Goal: Task Accomplishment & Management: Complete application form

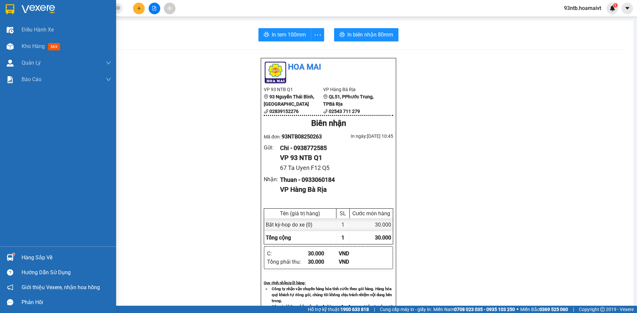
click at [9, 260] on img at bounding box center [10, 257] width 7 height 7
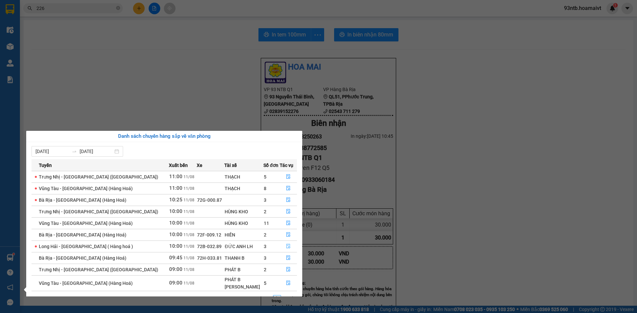
scroll to position [15, 0]
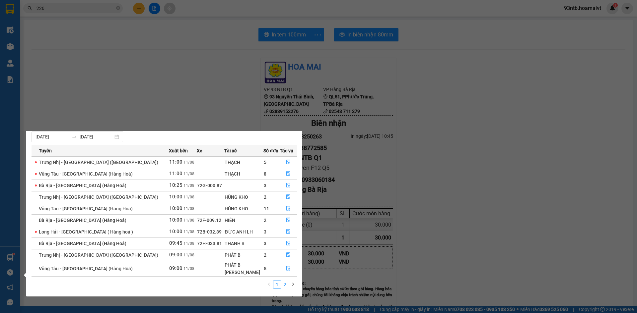
click at [284, 285] on link "2" at bounding box center [284, 284] width 7 height 7
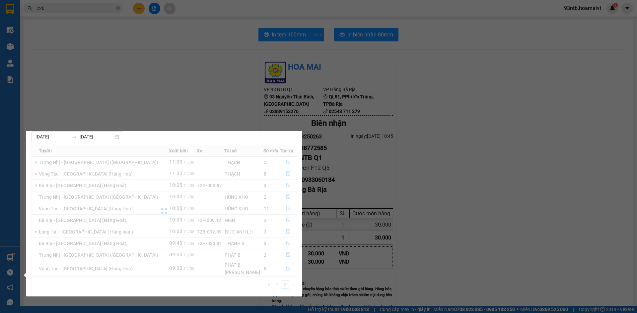
scroll to position [0, 0]
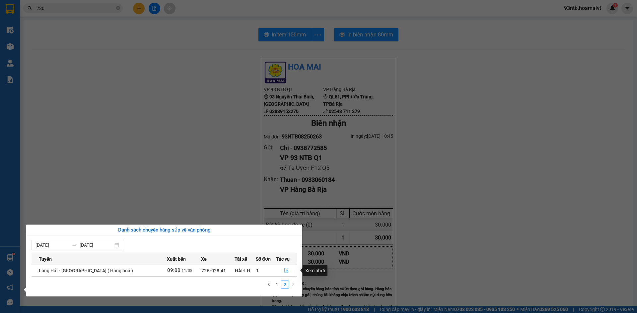
click at [284, 272] on icon "file-done" at bounding box center [286, 270] width 5 height 5
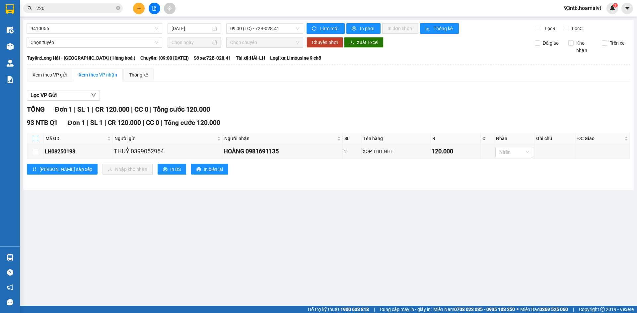
click at [34, 136] on input "checkbox" at bounding box center [35, 138] width 5 height 5
checkbox input "true"
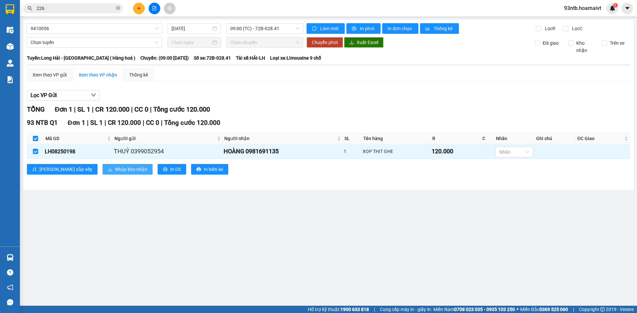
click at [115, 167] on span "Nhập kho nhận" at bounding box center [131, 169] width 32 height 7
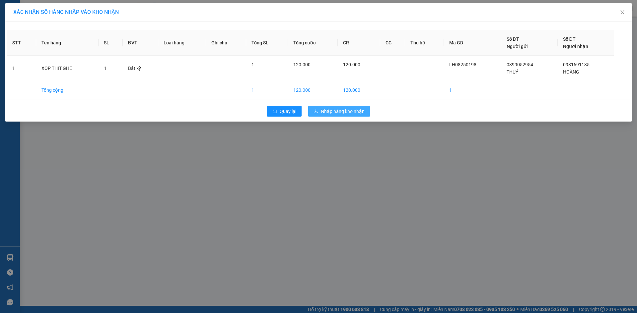
click at [328, 115] on span "Nhập hàng kho nhận" at bounding box center [343, 111] width 44 height 7
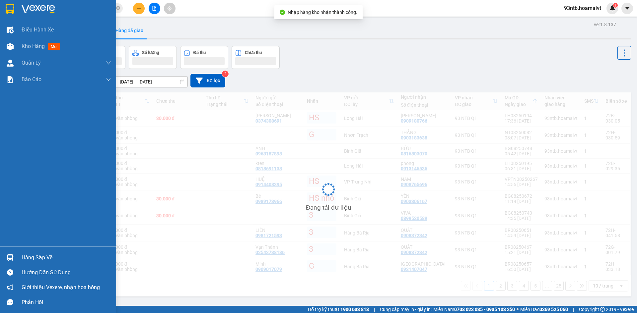
click at [7, 259] on img at bounding box center [10, 257] width 7 height 7
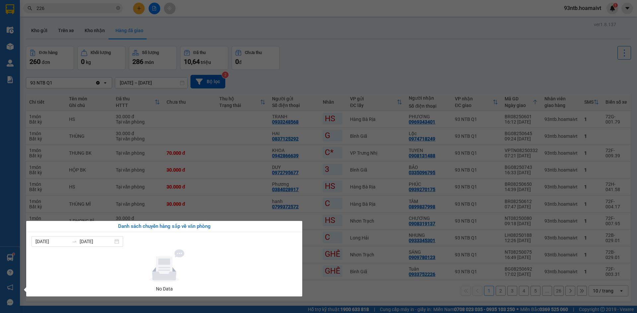
click at [84, 11] on section "Kết quả tìm kiếm ( 467 ) Bộ lọc Tìm người gửi/nhận Thuộc VP này Mã ĐH Trạng thá…" at bounding box center [318, 156] width 637 height 313
click at [84, 11] on input "226" at bounding box center [75, 8] width 78 height 7
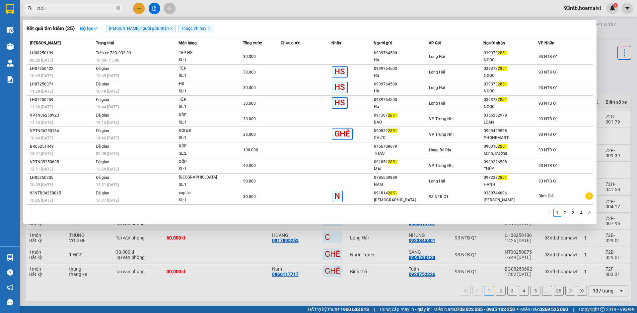
type input "2851"
click at [92, 252] on div at bounding box center [318, 156] width 637 height 313
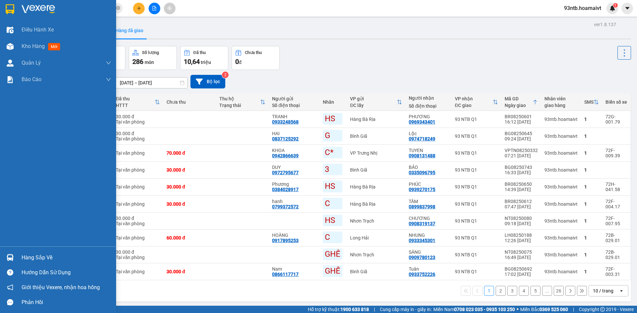
click at [12, 257] on img at bounding box center [10, 257] width 7 height 7
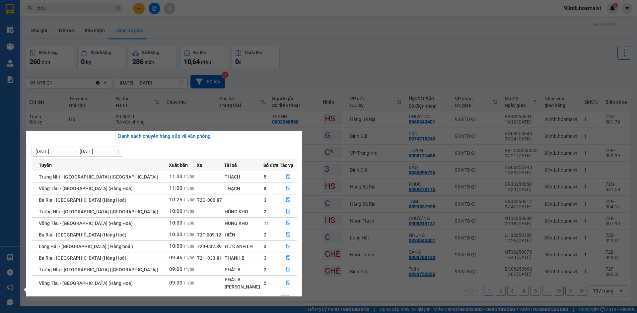
scroll to position [15, 0]
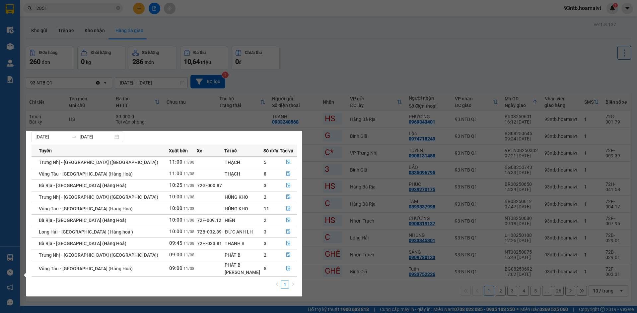
click at [360, 53] on section "Kết quả tìm kiếm ( 35 ) Bộ lọc Tìm người gửi/nhận Thuộc VP này Mã ĐH Trạng thái…" at bounding box center [318, 156] width 637 height 313
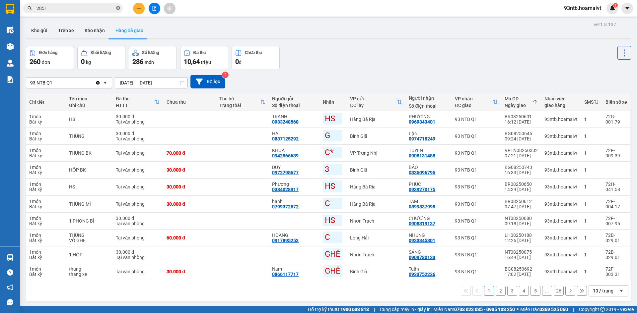
click at [118, 10] on icon "close-circle" at bounding box center [118, 8] width 4 height 4
click at [107, 7] on input "text" at bounding box center [75, 8] width 78 height 7
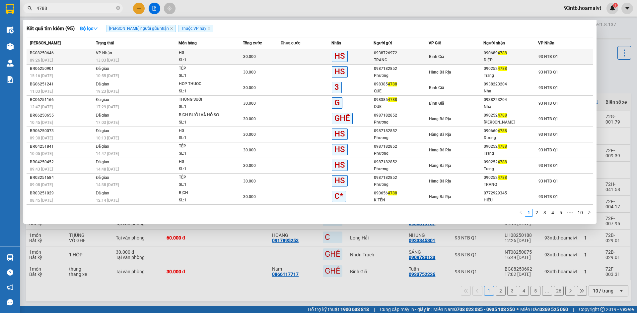
type input "4788"
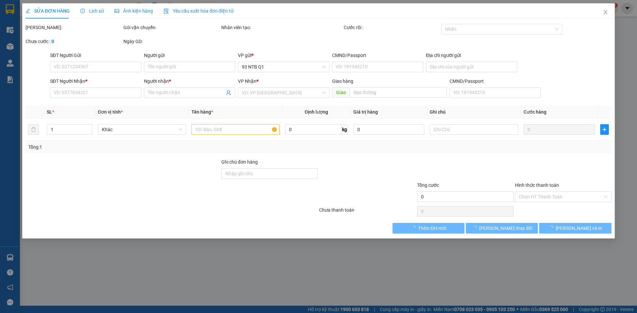
type input "0938726972"
type input "TRANG"
type input "0906894788"
type input "DIỆP"
type input "30.000"
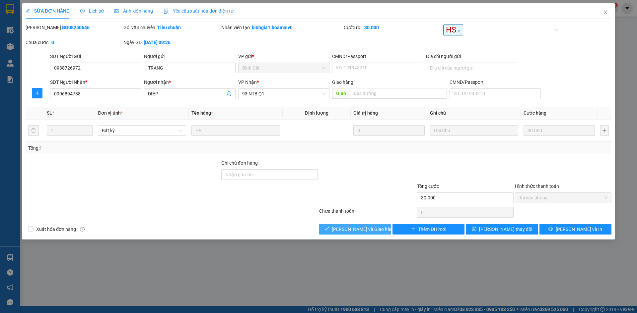
click at [366, 231] on span "[PERSON_NAME] và Giao hàng" at bounding box center [364, 229] width 64 height 7
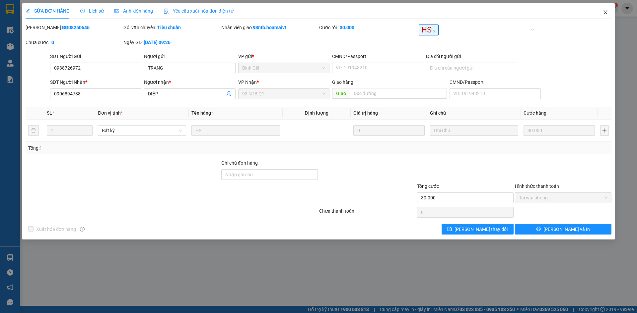
click at [605, 11] on icon "close" at bounding box center [605, 12] width 5 height 5
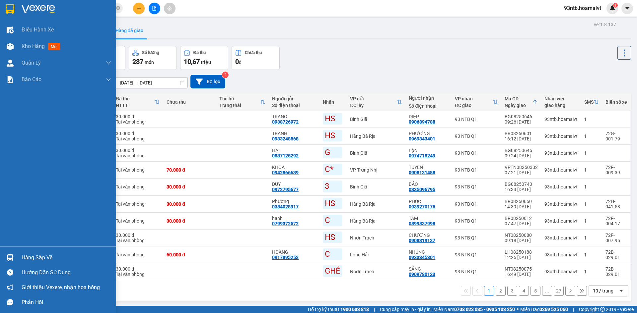
click at [14, 256] on div at bounding box center [10, 258] width 12 height 12
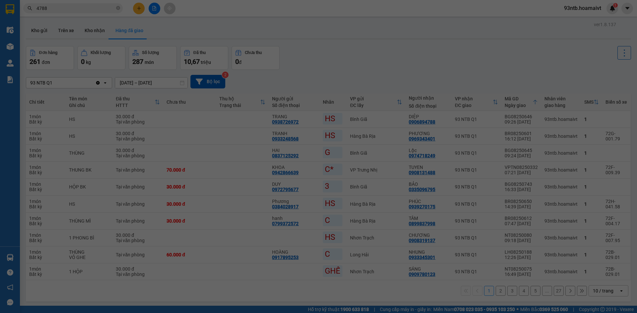
scroll to position [11, 0]
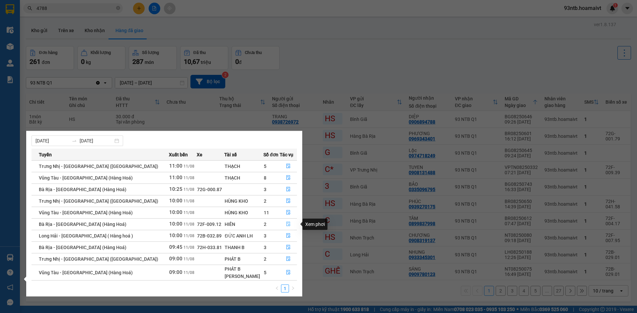
click at [286, 222] on button "button" at bounding box center [288, 224] width 17 height 11
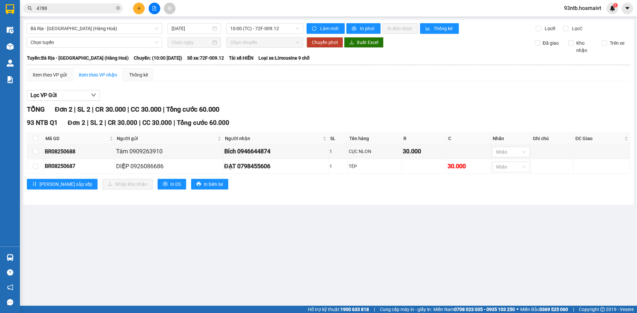
click at [74, 11] on input "4788" at bounding box center [75, 8] width 78 height 7
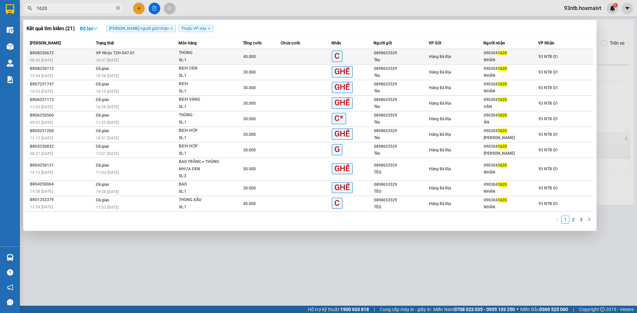
type input "1620"
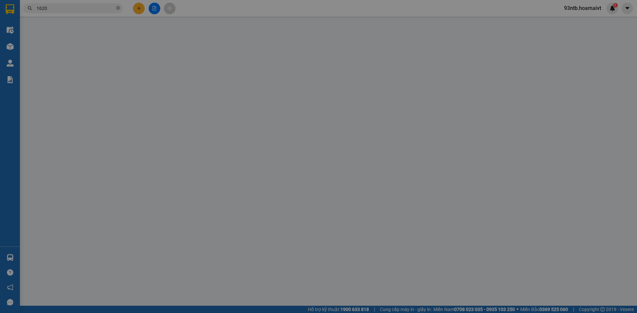
type input "0898653529"
type input "Tèo"
type input "0903041620"
type input "NHÂN"
type input "40.000"
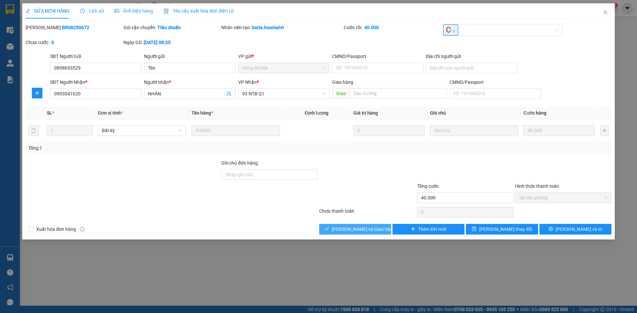
click at [349, 228] on span "[PERSON_NAME] và Giao hàng" at bounding box center [364, 229] width 64 height 7
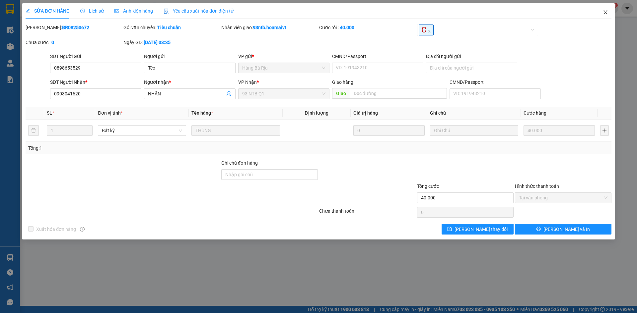
click at [605, 15] on icon "close" at bounding box center [605, 12] width 5 height 5
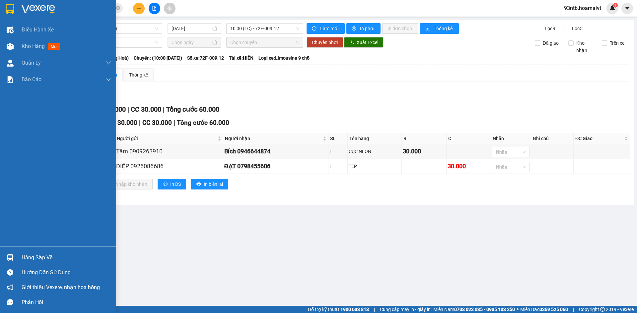
click at [31, 260] on div "Hàng sắp về" at bounding box center [67, 258] width 90 height 10
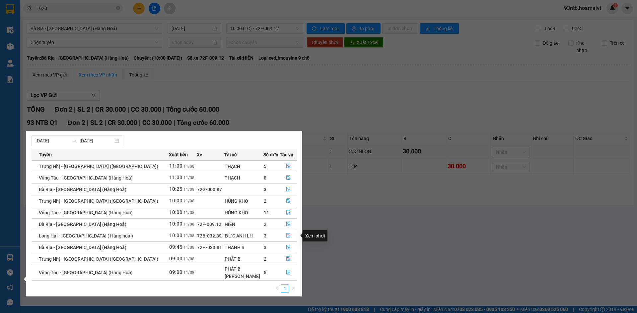
click at [286, 234] on icon "file-done" at bounding box center [288, 235] width 5 height 5
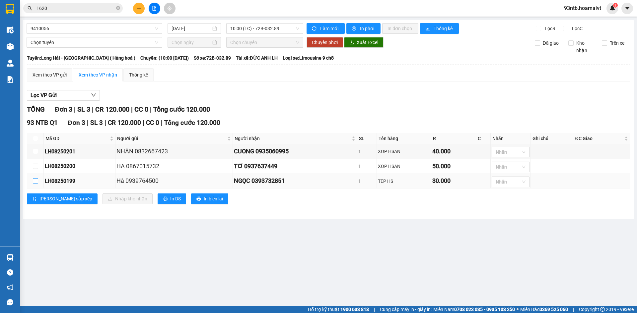
click at [35, 183] on input "checkbox" at bounding box center [35, 180] width 5 height 5
checkbox input "true"
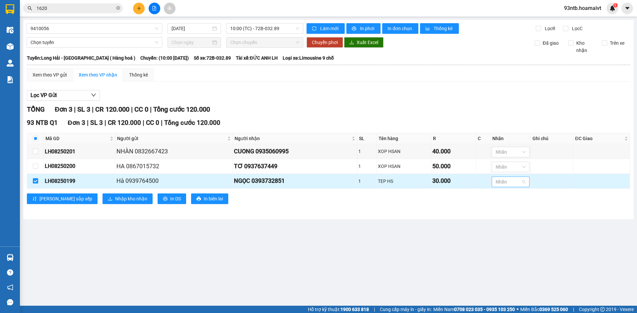
click at [506, 182] on div at bounding box center [507, 182] width 28 height 8
type input "hs"
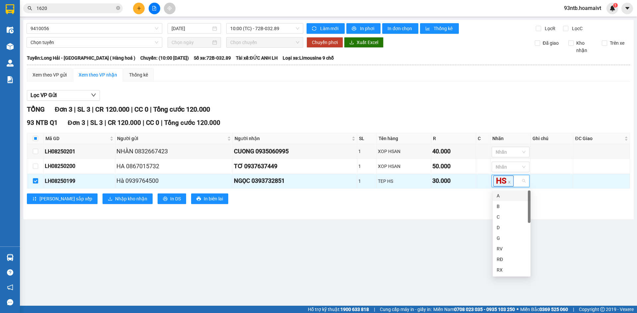
click at [394, 228] on main "9410056 11/08/2025 10:00 (TC) - 72B-032.89 Làm mới In phơi In đơn chọn Thống kê…" at bounding box center [318, 153] width 637 height 306
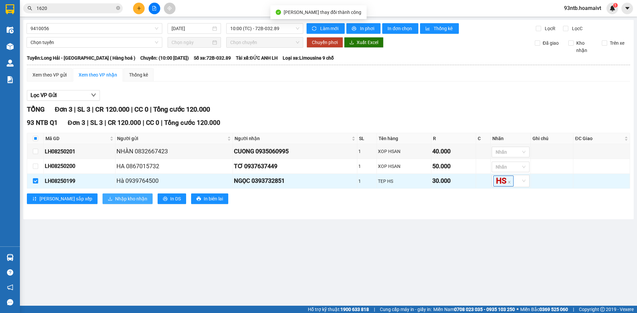
click at [115, 203] on span "Nhập kho nhận" at bounding box center [131, 198] width 32 height 7
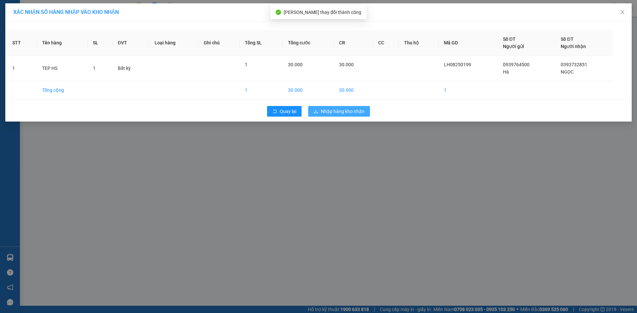
click at [333, 111] on span "Nhập hàng kho nhận" at bounding box center [343, 111] width 44 height 7
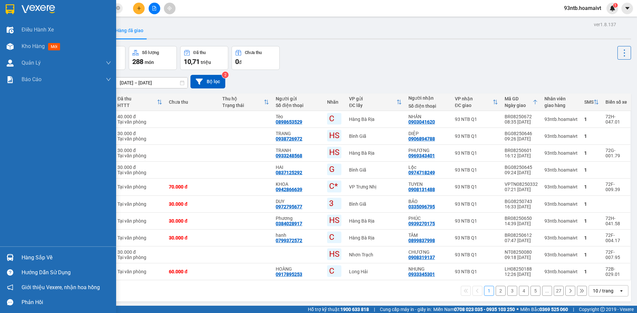
click at [14, 258] on div at bounding box center [10, 258] width 12 height 12
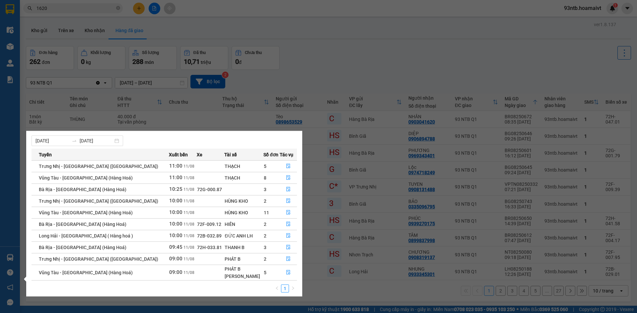
scroll to position [15, 0]
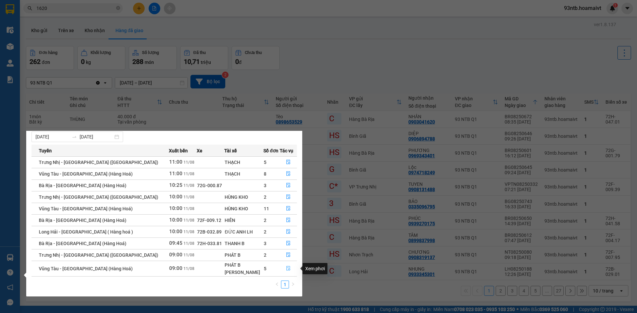
click at [286, 266] on icon "file-done" at bounding box center [288, 268] width 5 height 5
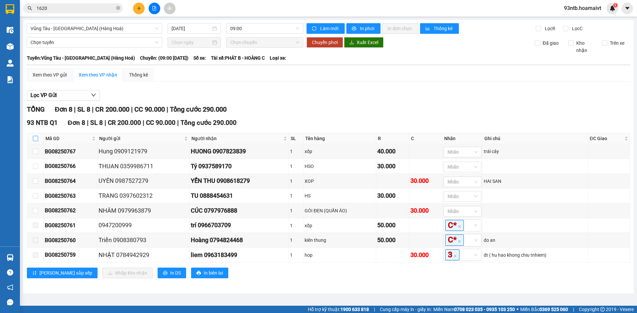
click at [34, 136] on input "checkbox" at bounding box center [35, 138] width 5 height 5
checkbox input "true"
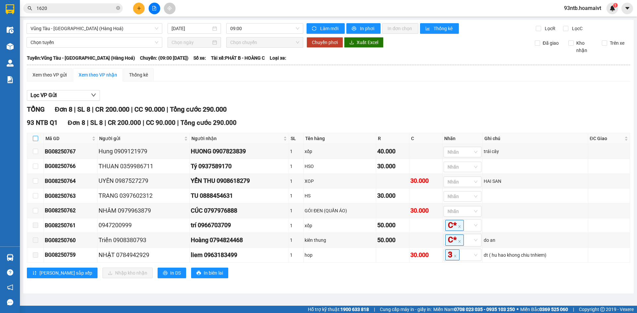
checkbox input "true"
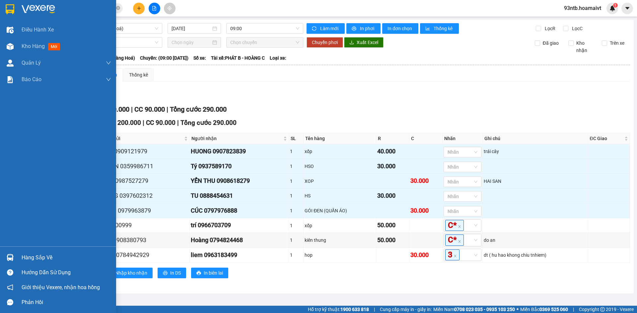
click at [6, 251] on div "Hàng sắp về" at bounding box center [58, 257] width 116 height 15
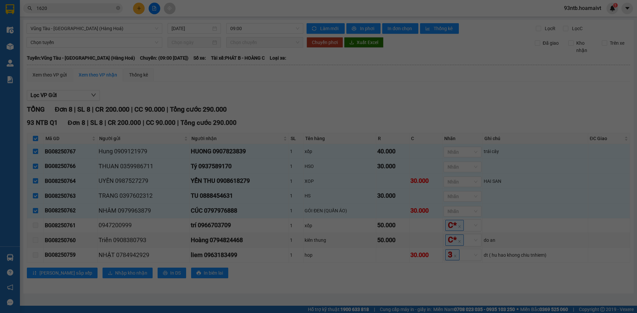
scroll to position [11, 0]
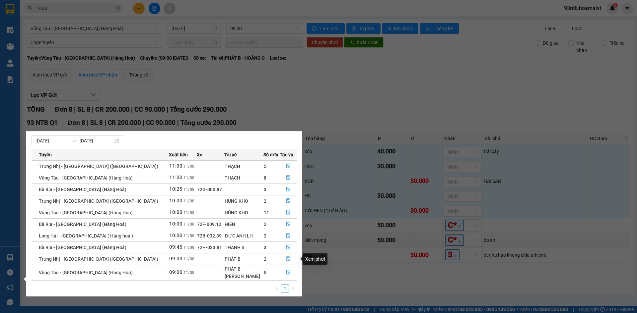
click at [286, 261] on icon "file-done" at bounding box center [288, 259] width 4 height 5
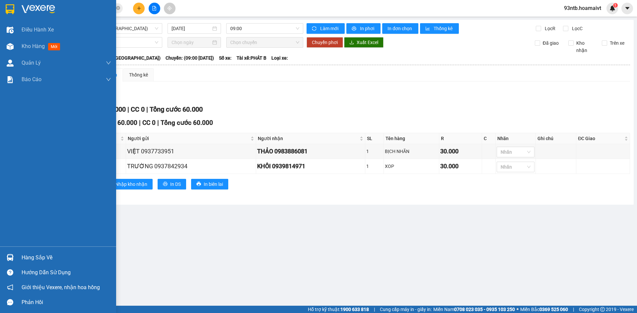
click at [28, 256] on div "Hàng sắp về" at bounding box center [67, 258] width 90 height 10
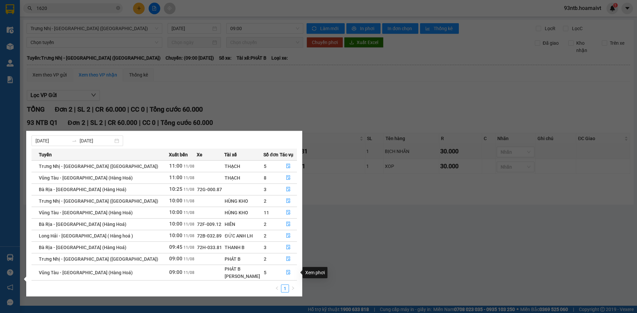
click at [417, 222] on section "Kết quả tìm kiếm ( 21 ) Bộ lọc Tìm người gửi/nhận Thuộc VP này Mã ĐH Trạng thái…" at bounding box center [318, 156] width 637 height 313
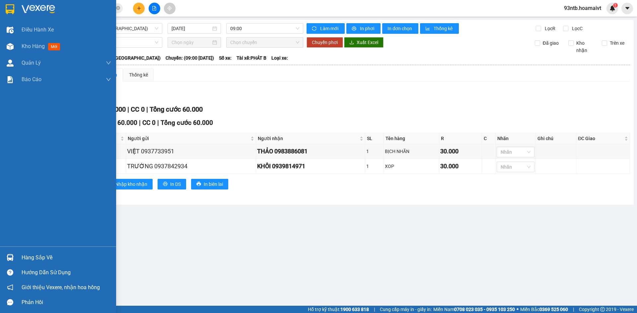
click at [12, 259] on img at bounding box center [10, 257] width 7 height 7
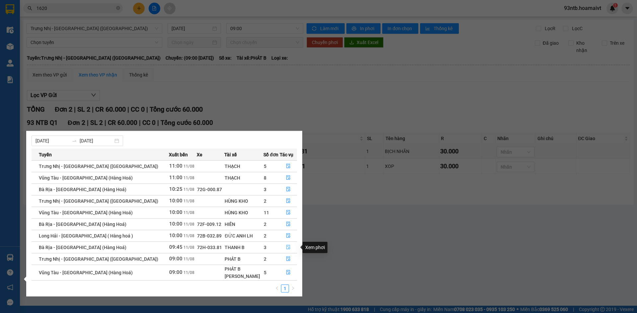
click at [287, 248] on icon "file-done" at bounding box center [288, 247] width 4 height 5
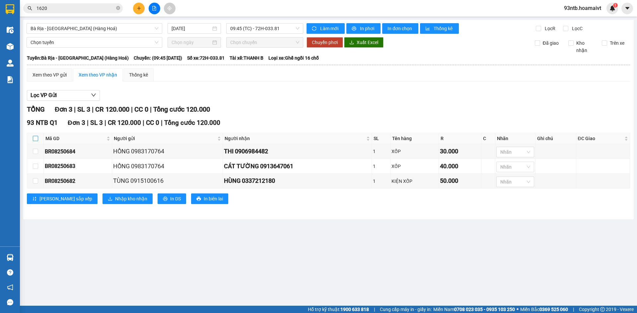
click at [35, 141] on input "checkbox" at bounding box center [35, 138] width 5 height 5
checkbox input "true"
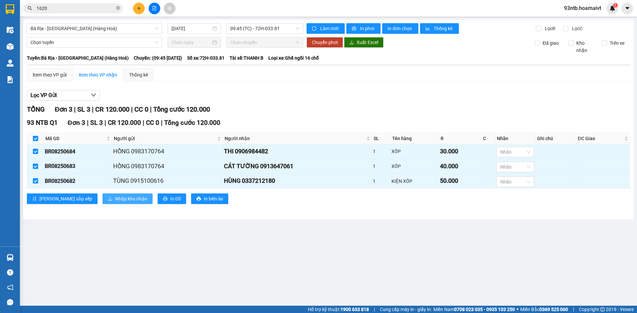
click at [115, 200] on span "Nhập kho nhận" at bounding box center [131, 198] width 32 height 7
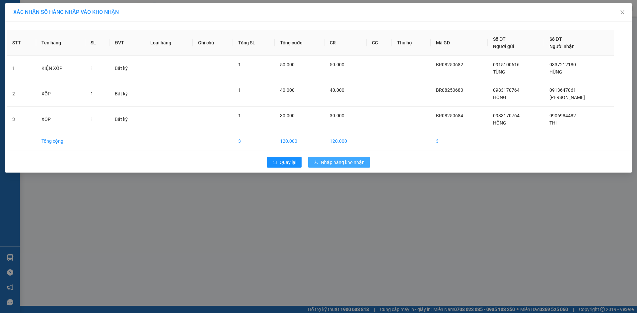
click at [360, 160] on span "Nhập hàng kho nhận" at bounding box center [343, 162] width 44 height 7
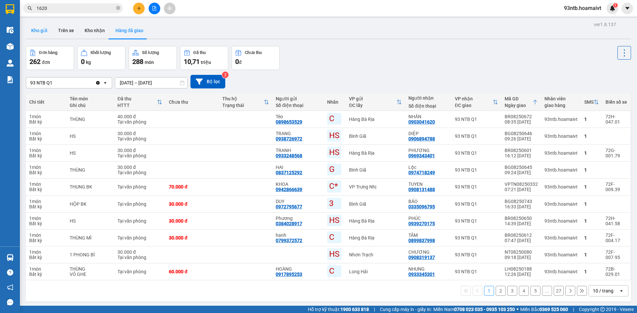
click at [41, 31] on button "Kho gửi" at bounding box center [39, 31] width 27 height 16
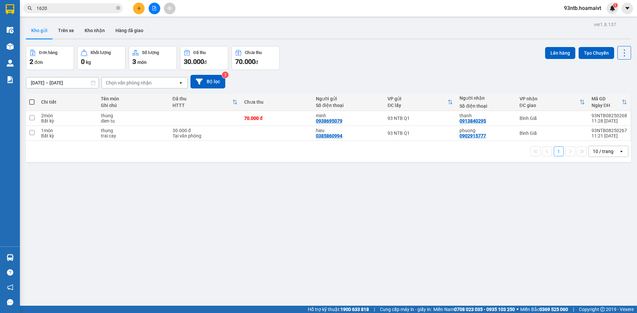
click at [33, 99] on label at bounding box center [31, 102] width 5 height 7
click at [32, 99] on input "checkbox" at bounding box center [32, 99] width 0 height 0
checkbox input "true"
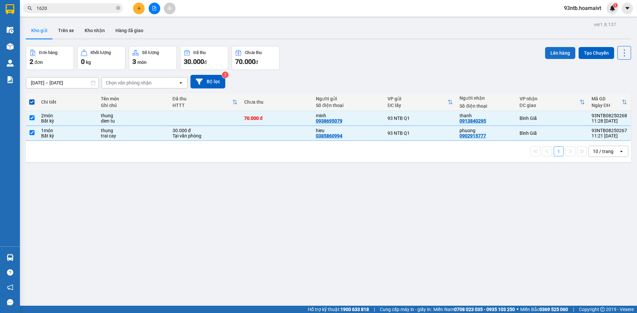
click at [551, 52] on button "Lên hàng" at bounding box center [560, 53] width 30 height 12
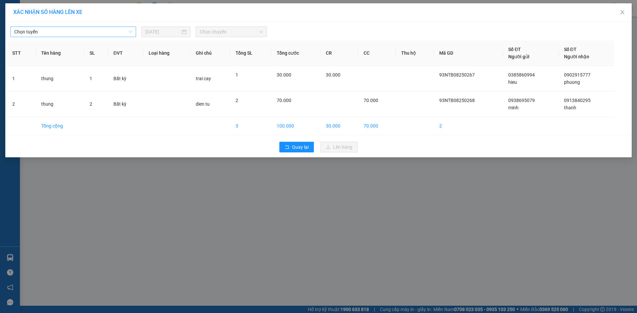
click at [47, 36] on span "Chọn tuyến" at bounding box center [73, 32] width 118 height 10
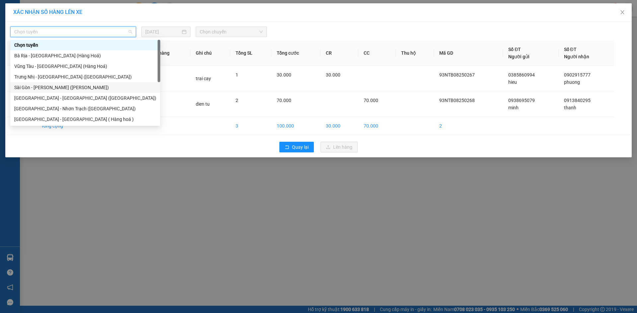
click at [39, 85] on div "Sài Gòn - Vũng Tàu (Hàng Hoá)" at bounding box center [85, 87] width 142 height 7
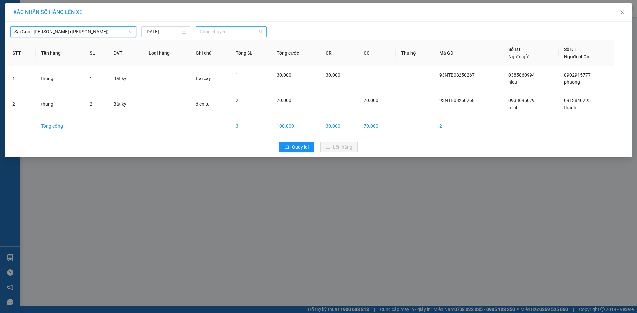
click at [236, 30] on span "Chọn chuyến" at bounding box center [231, 32] width 63 height 10
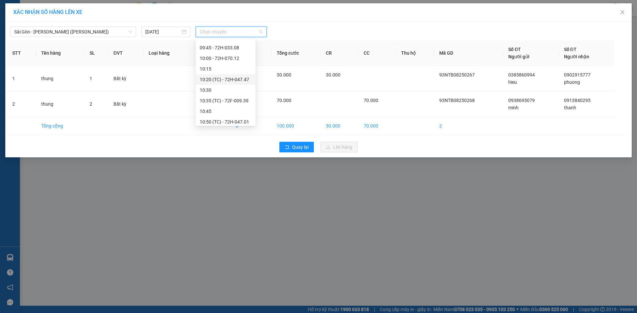
scroll to position [265, 0]
click at [222, 86] on div "11:30" at bounding box center [226, 87] width 52 height 7
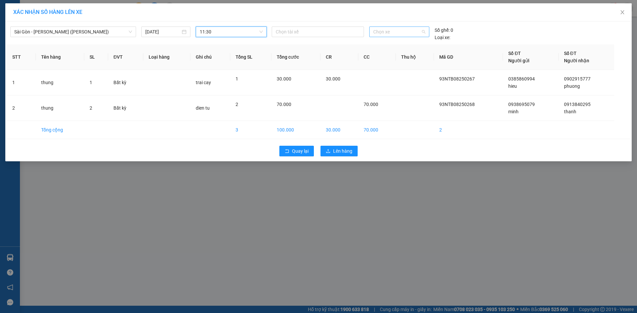
click at [405, 30] on span "Chọn xe" at bounding box center [399, 32] width 52 height 10
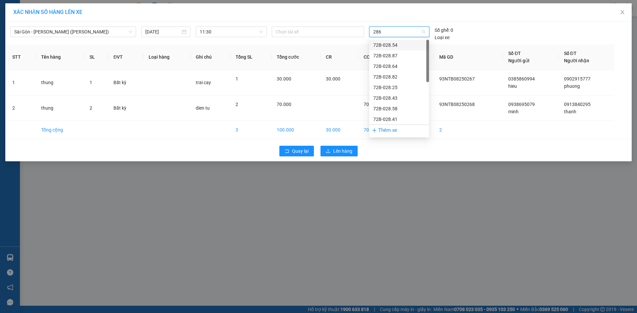
type input "2863"
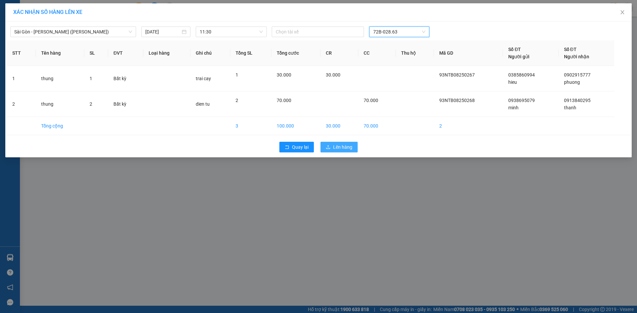
click at [343, 147] on span "Lên hàng" at bounding box center [342, 147] width 19 height 7
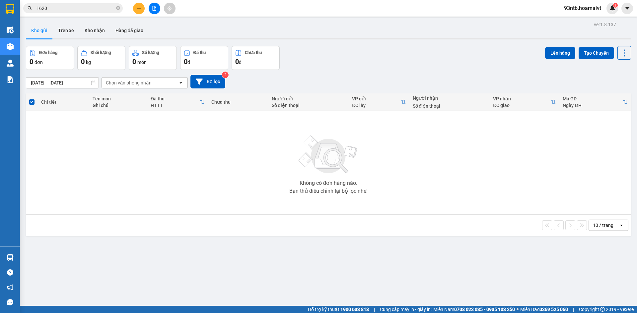
click at [252, 183] on div "Không có đơn hàng nào. Bạn thử điều chỉnh lại bộ lọc nhé!" at bounding box center [328, 162] width 598 height 99
drag, startPoint x: 216, startPoint y: 204, endPoint x: 119, endPoint y: 7, distance: 218.9
click at [119, 7] on icon "close-circle" at bounding box center [118, 8] width 4 height 4
click at [119, 7] on span at bounding box center [118, 8] width 4 height 7
click at [112, 7] on input "text" at bounding box center [75, 8] width 78 height 7
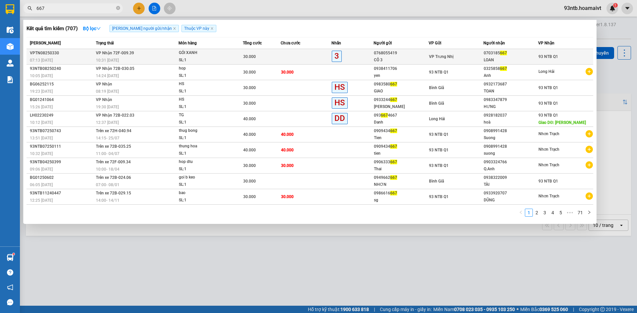
type input "667"
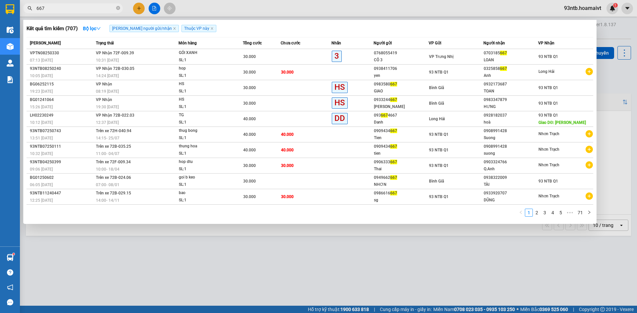
click at [155, 50] on td "VP Nhận 72F-009.39 10:31 - 11/08" at bounding box center [136, 57] width 85 height 16
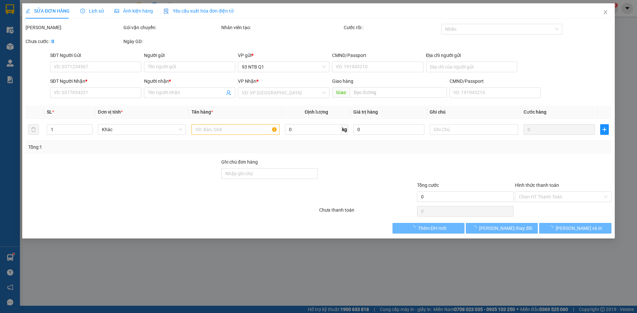
type input "0768055419"
type input "CÔ 3"
type input "0703185667"
type input "LOAN"
type input "30.000"
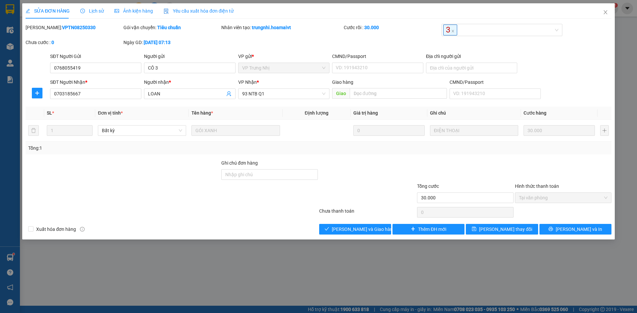
click at [332, 190] on div at bounding box center [367, 194] width 98 height 23
click at [319, 203] on div at bounding box center [367, 194] width 98 height 23
click at [309, 203] on div at bounding box center [270, 194] width 98 height 23
click at [214, 207] on div at bounding box center [171, 212] width 293 height 13
click at [248, 151] on div "Tổng: 1" at bounding box center [318, 148] width 580 height 7
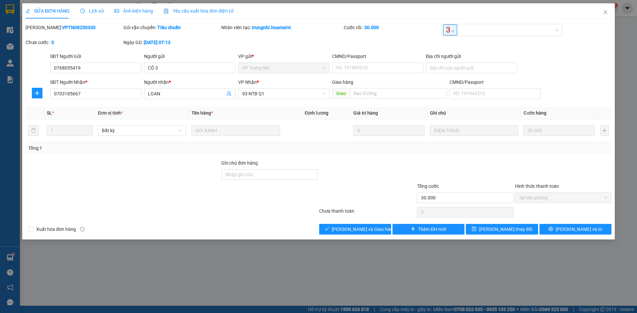
click at [193, 177] on div at bounding box center [123, 171] width 196 height 23
click at [604, 17] on span "Close" at bounding box center [605, 12] width 19 height 19
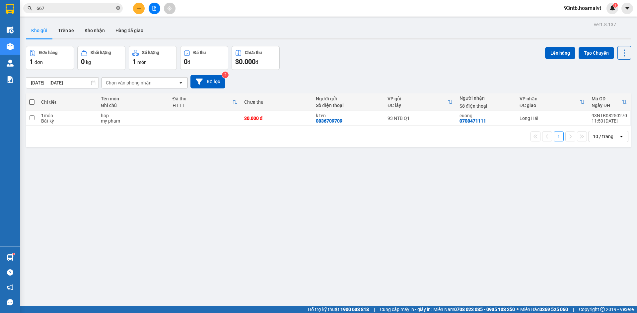
click at [118, 9] on icon "close-circle" at bounding box center [118, 8] width 4 height 4
click at [104, 5] on input "text" at bounding box center [75, 8] width 78 height 7
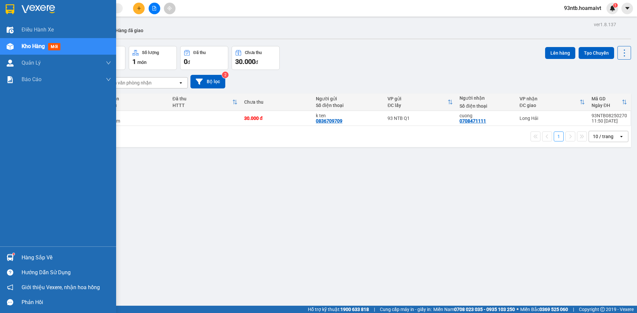
click at [19, 253] on div "Hàng sắp về" at bounding box center [58, 257] width 116 height 15
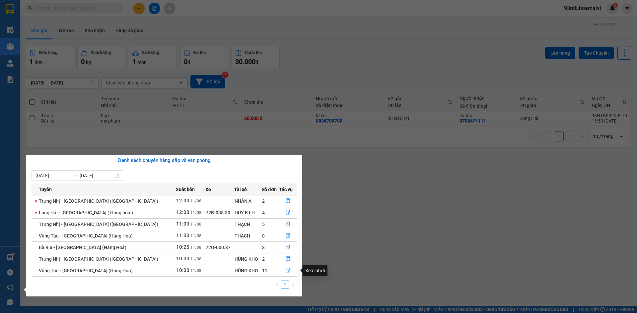
click at [289, 269] on button "button" at bounding box center [288, 271] width 18 height 11
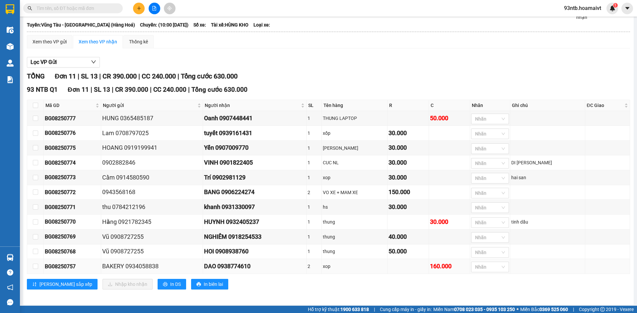
scroll to position [40, 0]
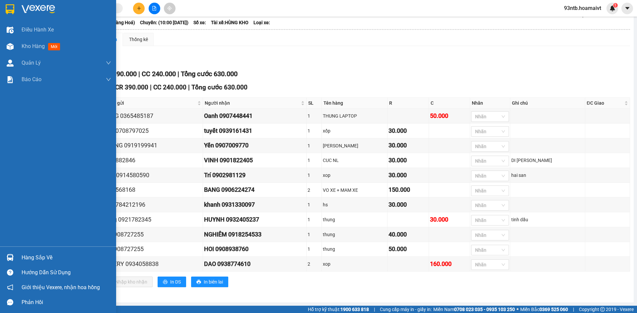
click at [10, 252] on div at bounding box center [10, 258] width 12 height 12
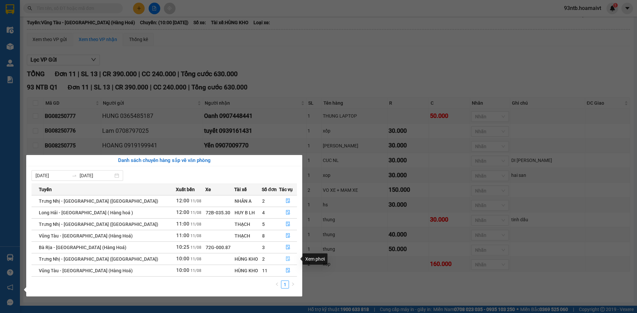
click at [284, 256] on button "button" at bounding box center [288, 259] width 18 height 11
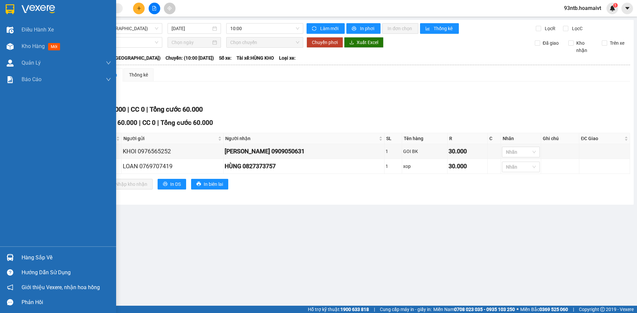
click at [16, 251] on div "Hàng sắp về" at bounding box center [58, 257] width 116 height 15
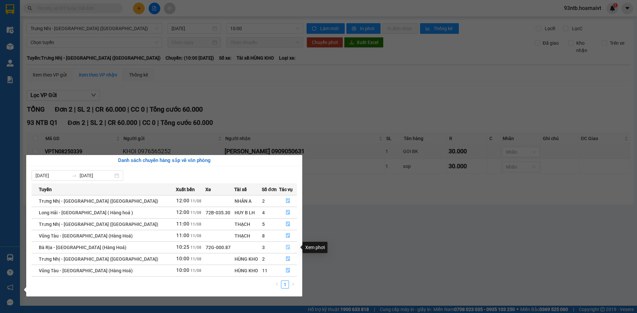
click at [286, 249] on icon "file-done" at bounding box center [288, 247] width 4 height 5
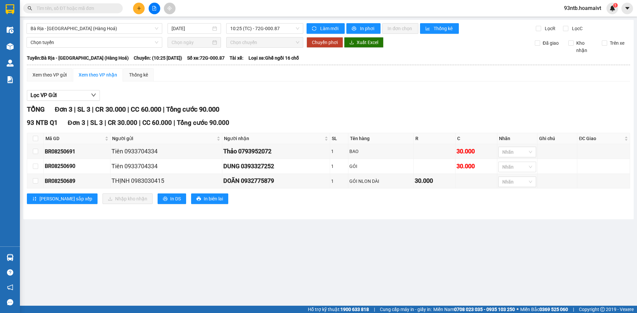
click at [69, 10] on input "text" at bounding box center [75, 8] width 78 height 7
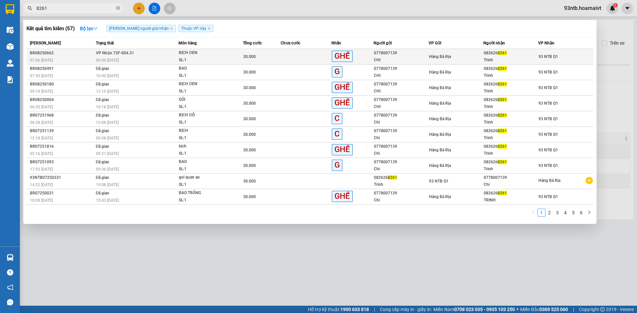
type input "8261"
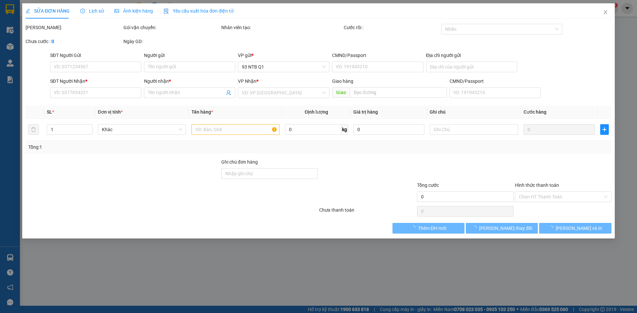
type input "0778007139"
type input "CHI"
type input "083177015246"
type input "0826268261"
type input "Trinh"
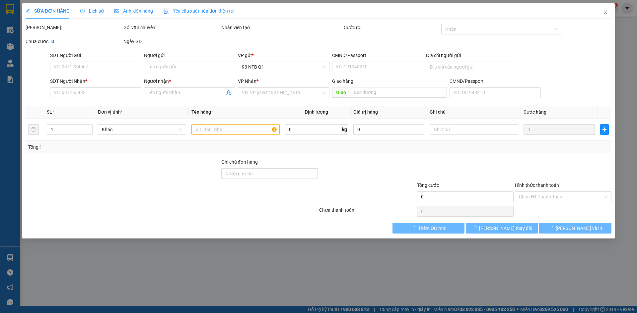
type input "083171019864"
type input "30.000"
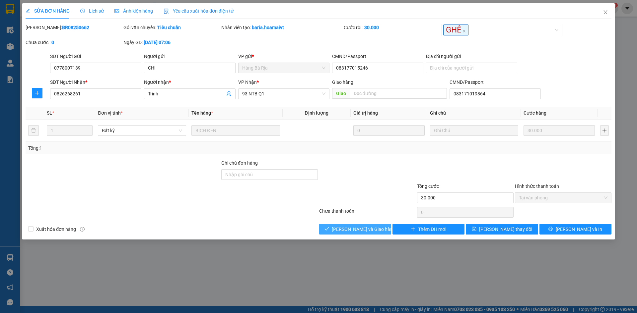
click at [364, 227] on span "[PERSON_NAME] và Giao hàng" at bounding box center [364, 229] width 64 height 7
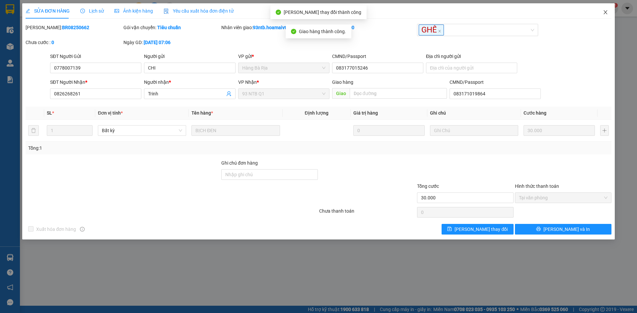
click at [605, 14] on icon "close" at bounding box center [605, 12] width 4 height 4
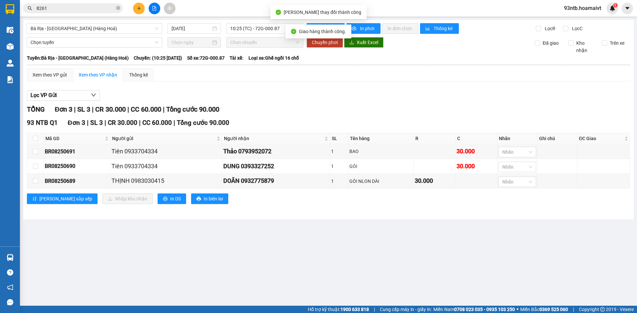
click at [103, 11] on input "8261" at bounding box center [75, 8] width 78 height 7
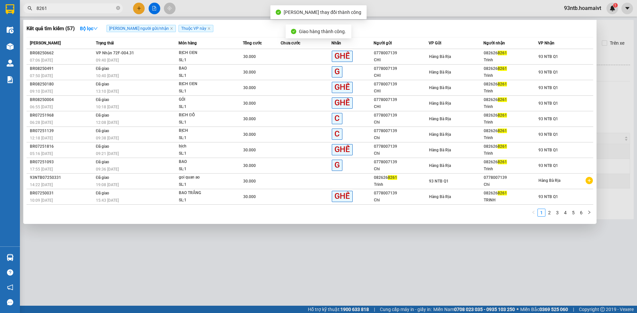
click at [103, 11] on input "8261" at bounding box center [75, 8] width 78 height 7
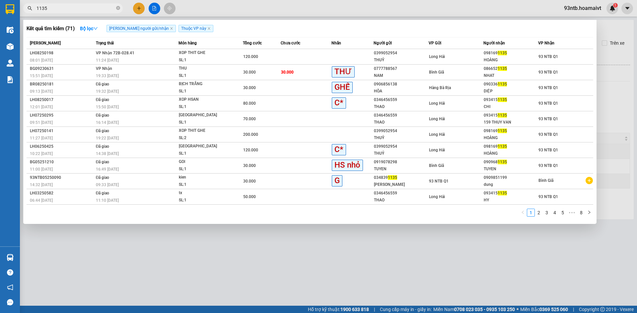
click at [117, 51] on span "VP Nhận 72B-028.41" at bounding box center [115, 53] width 38 height 5
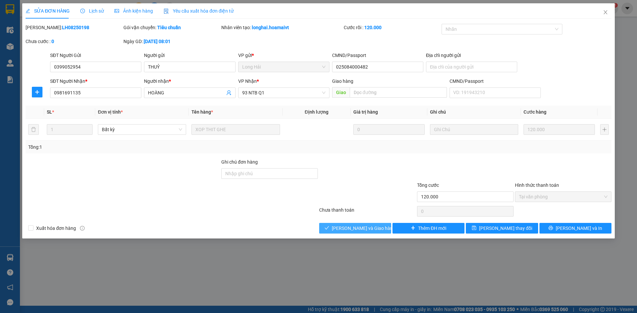
click at [342, 230] on span "[PERSON_NAME] và Giao hàng" at bounding box center [364, 228] width 64 height 7
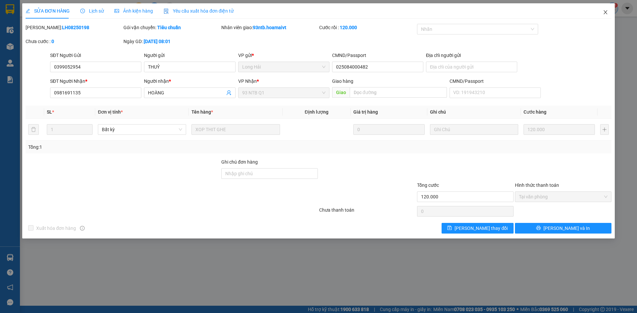
click at [609, 10] on span "Close" at bounding box center [605, 12] width 19 height 19
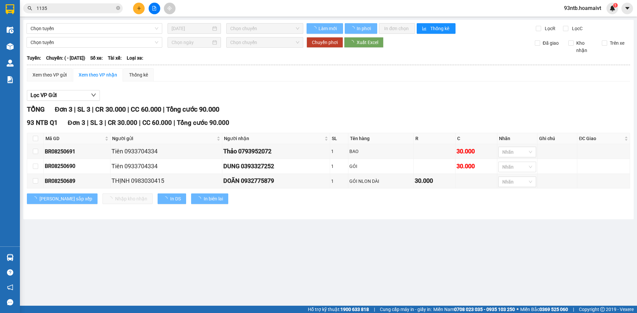
click at [55, 7] on input "1135" at bounding box center [75, 8] width 78 height 7
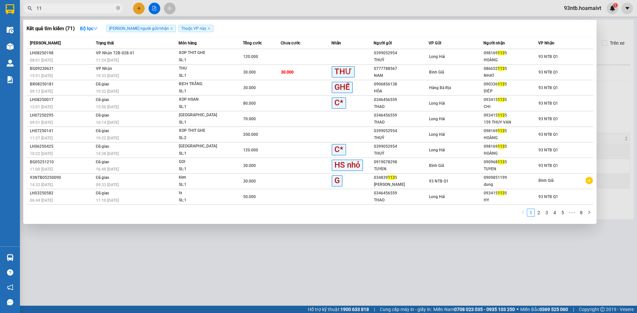
type input "1"
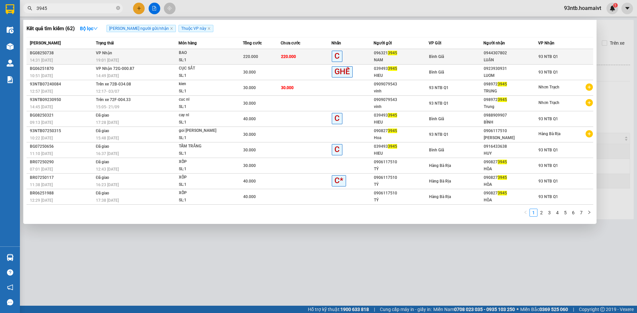
type input "3945"
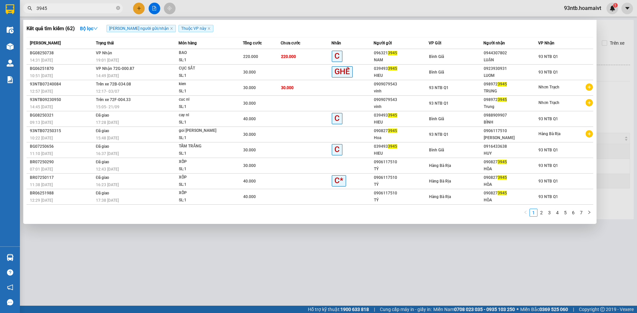
click at [458, 59] on div "Bình Giã" at bounding box center [456, 56] width 54 height 7
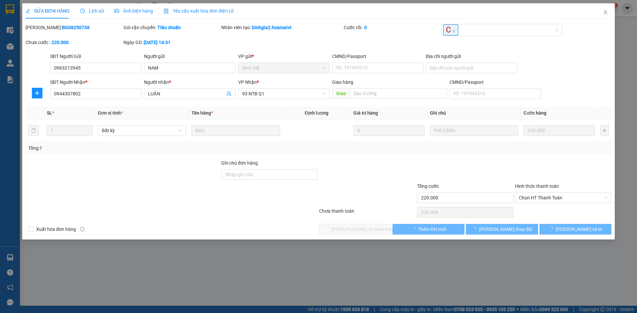
type input "0963213945"
type input "NAM"
type input "0944307802"
type input "LUẬN"
type input "220.000"
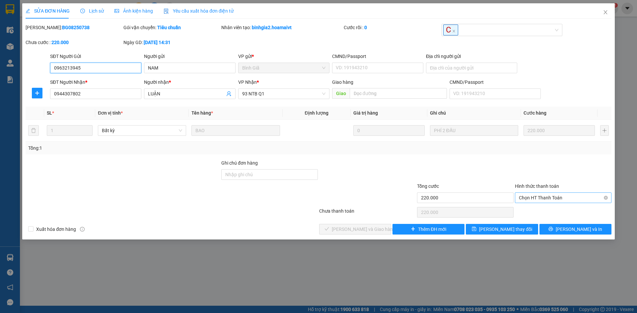
click at [556, 196] on span "Chọn HT Thanh Toán" at bounding box center [563, 198] width 89 height 10
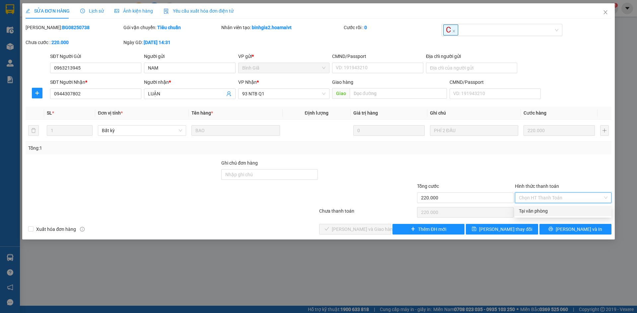
click at [555, 215] on div "Tại văn phòng" at bounding box center [563, 211] width 97 height 11
type input "0"
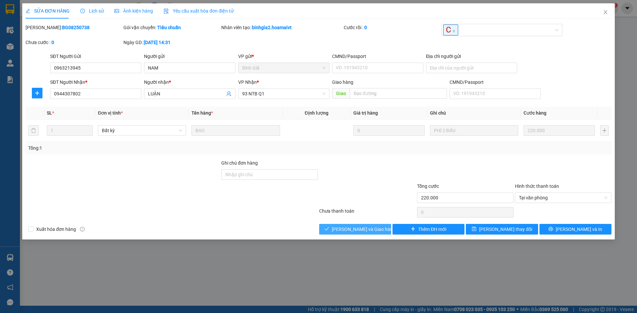
click at [346, 229] on span "[PERSON_NAME] và Giao hàng" at bounding box center [364, 229] width 64 height 7
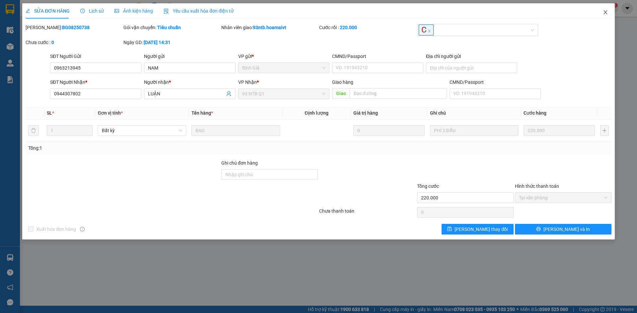
click at [603, 11] on icon "close" at bounding box center [605, 12] width 5 height 5
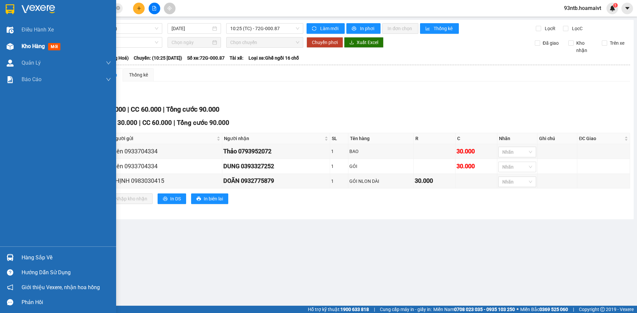
drag, startPoint x: 603, startPoint y: 11, endPoint x: 12, endPoint y: 46, distance: 592.3
click at [12, 46] on img at bounding box center [10, 46] width 7 height 7
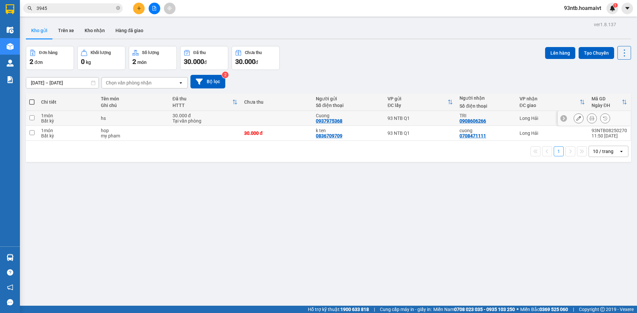
click at [499, 121] on div "TRI 0908606266" at bounding box center [485, 118] width 53 height 11
checkbox input "true"
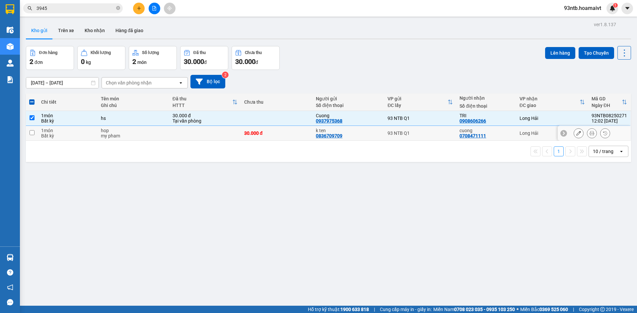
drag, startPoint x: 504, startPoint y: 134, endPoint x: 517, endPoint y: 111, distance: 26.9
click at [504, 135] on div "cuong 0708471111" at bounding box center [485, 133] width 53 height 11
checkbox input "true"
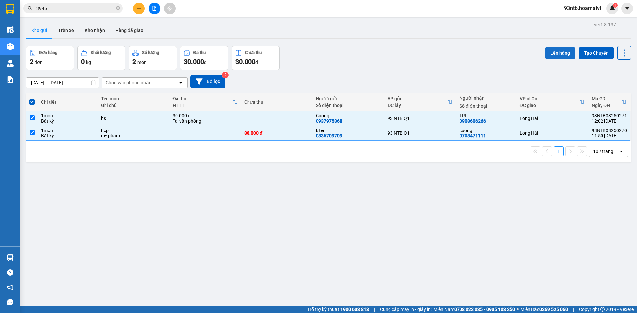
click at [563, 49] on button "Lên hàng" at bounding box center [560, 53] width 30 height 12
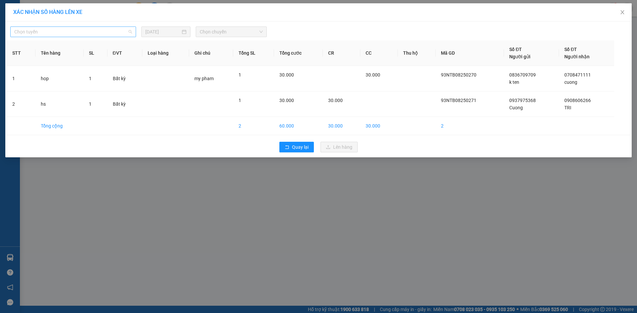
click at [116, 32] on span "Chọn tuyến" at bounding box center [73, 32] width 118 height 10
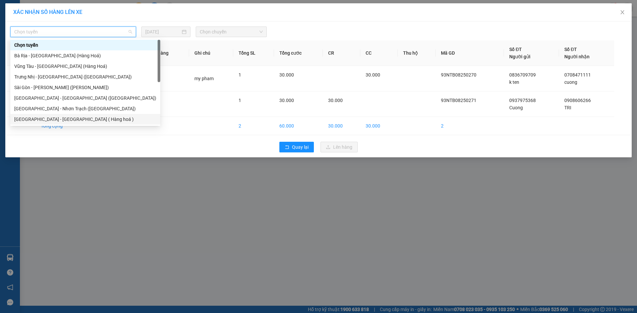
click at [85, 121] on div "Sài Gòn - Long Hải ( Hàng hoá )" at bounding box center [85, 119] width 142 height 7
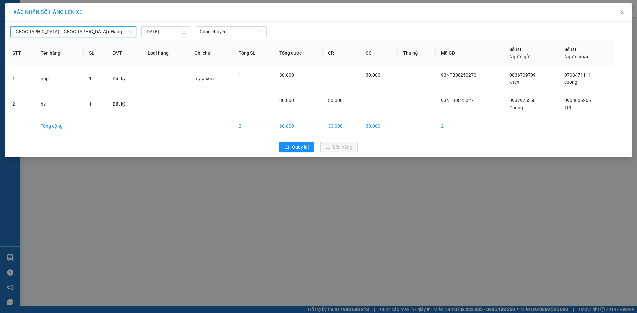
click at [229, 37] on div "Sài Gòn - Long Hải ( Hàng hoá ) Sài Gòn - Long Hải ( Hàng hoá ) 11/08/2025 Chọn…" at bounding box center [318, 90] width 626 height 136
click at [234, 35] on span "Chọn chuyến" at bounding box center [231, 32] width 63 height 10
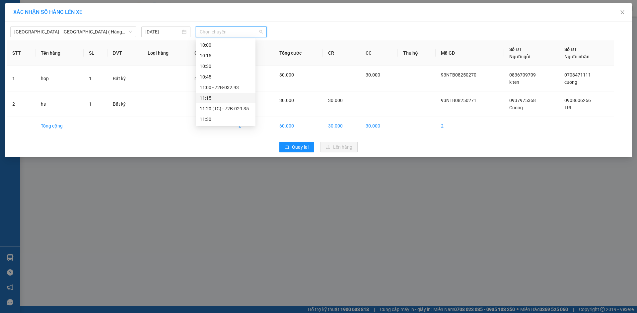
scroll to position [332, 0]
click at [241, 84] on div "12:15" at bounding box center [226, 84] width 52 height 7
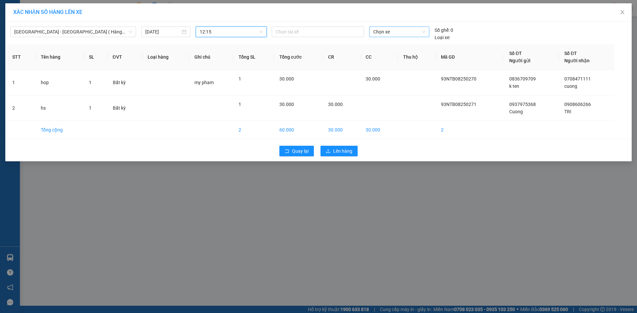
click at [402, 36] on span "Chọn xe" at bounding box center [399, 32] width 52 height 10
type input "3112"
click at [401, 39] on body "Kết quả tìm kiếm ( 62 ) Bộ lọc Tìm người gửi/nhận Thuộc VP này Mã ĐH Trạng thái…" at bounding box center [318, 156] width 637 height 313
click at [406, 35] on span "Chọn xe" at bounding box center [399, 32] width 52 height 10
type input "3112"
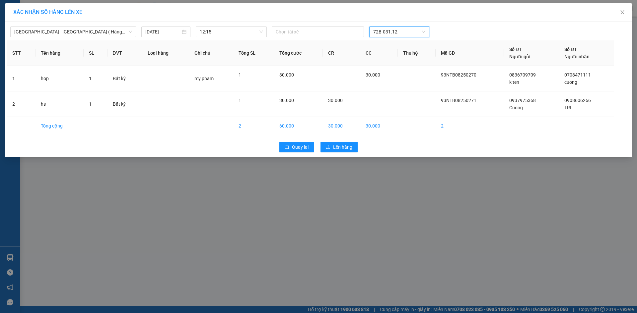
click at [342, 153] on div "Quay lại Lên hàng" at bounding box center [318, 147] width 623 height 17
click at [335, 150] on span "Lên hàng" at bounding box center [342, 147] width 19 height 7
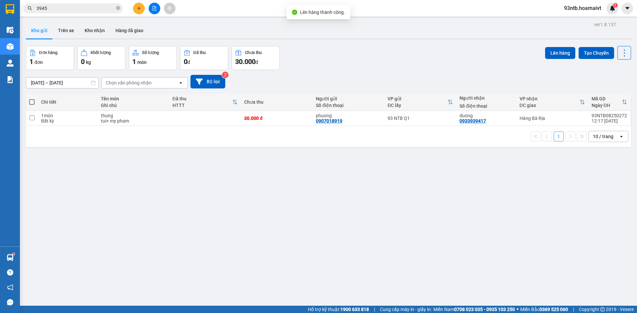
click at [476, 50] on div "Đơn hàng 1 đơn Khối lượng 0 kg Số lượng 1 món Đã thu 0 đ Chưa thu 30.000 đ Lên …" at bounding box center [328, 58] width 605 height 24
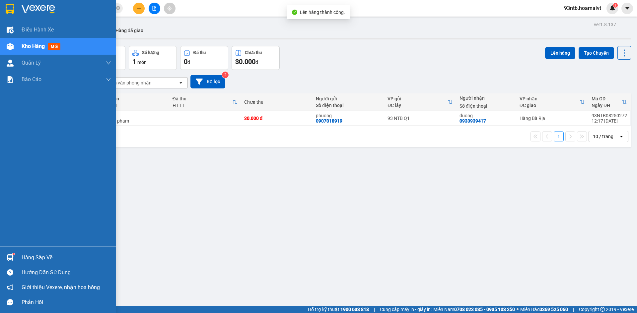
drag, startPoint x: 26, startPoint y: 259, endPoint x: 31, endPoint y: 258, distance: 4.9
click at [26, 259] on div "Hàng sắp về" at bounding box center [67, 258] width 90 height 10
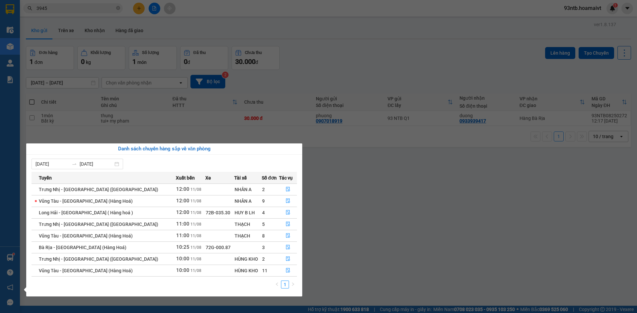
click at [350, 73] on section "Kết quả tìm kiếm ( 62 ) Bộ lọc Tìm người gửi/nhận Thuộc VP này Mã ĐH Trạng thái…" at bounding box center [318, 156] width 637 height 313
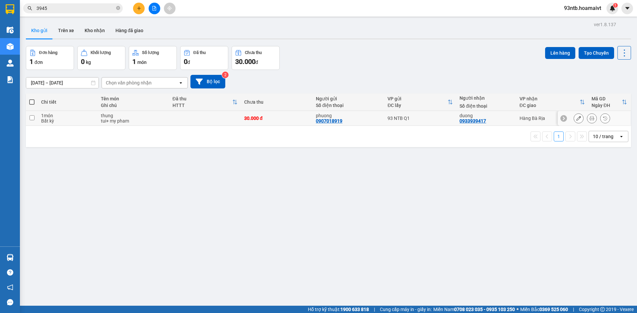
click at [412, 121] on div "93 NTB Q1" at bounding box center [419, 118] width 65 height 5
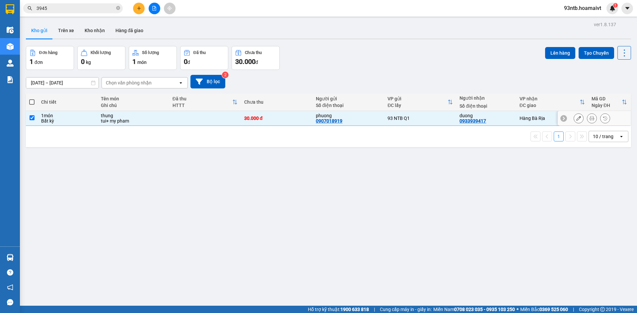
checkbox input "true"
click at [553, 56] on button "Lên hàng" at bounding box center [560, 53] width 30 height 12
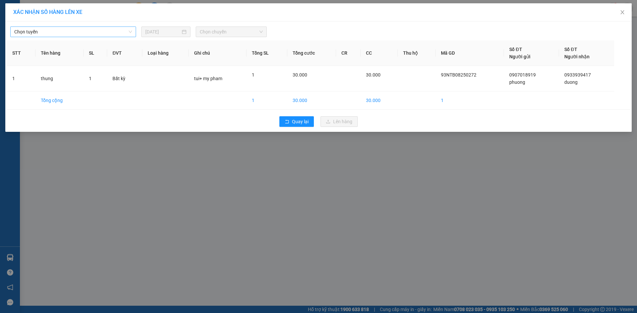
click at [122, 32] on span "Chọn tuyến" at bounding box center [73, 32] width 118 height 10
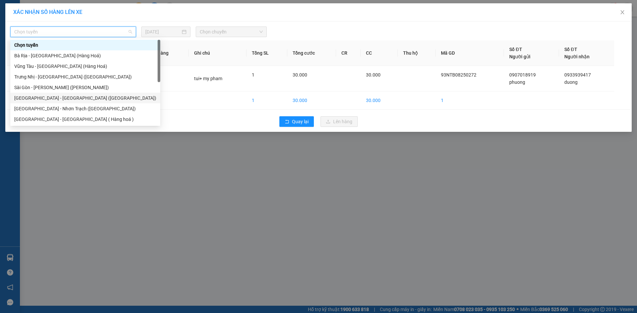
click at [57, 98] on div "Sài Gòn - Bà Rịa (Hàng Hoá)" at bounding box center [85, 98] width 142 height 7
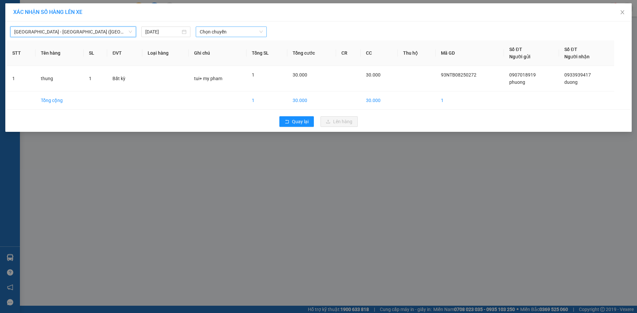
click at [223, 36] on span "Chọn chuyến" at bounding box center [231, 32] width 63 height 10
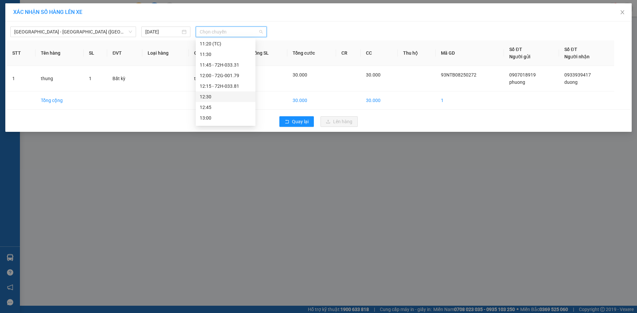
click at [232, 96] on div "12:30" at bounding box center [226, 96] width 52 height 7
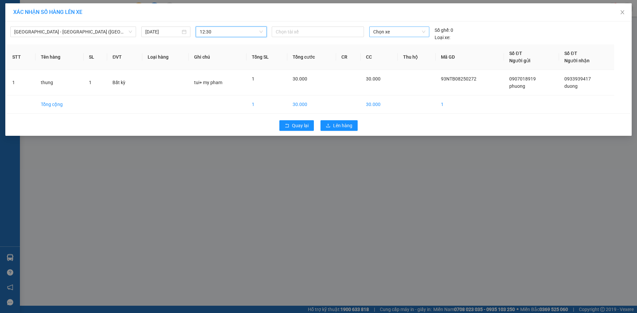
click at [383, 29] on span "Chọn xe" at bounding box center [399, 32] width 52 height 10
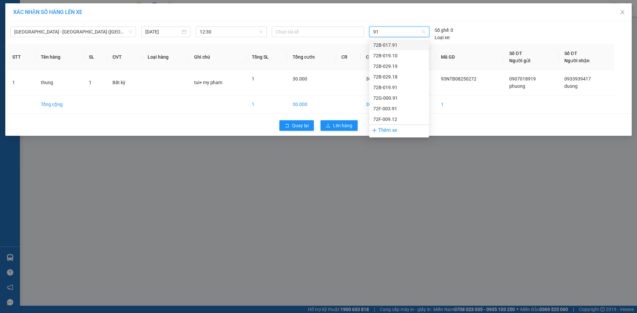
type input "912"
click at [402, 44] on div "72F-009.12" at bounding box center [399, 44] width 52 height 7
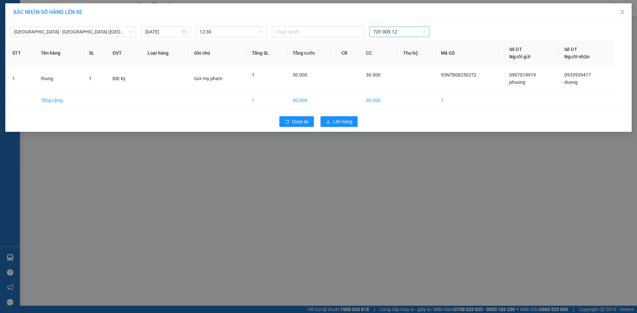
click at [340, 127] on div "Quay lại Lên hàng" at bounding box center [318, 121] width 623 height 17
click at [340, 122] on span "Lên hàng" at bounding box center [342, 121] width 19 height 7
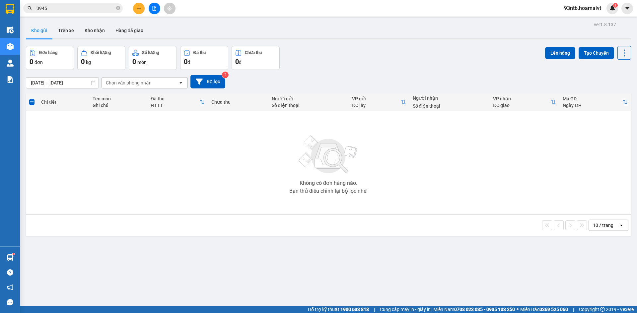
click at [98, 4] on span "3945" at bounding box center [72, 8] width 99 height 10
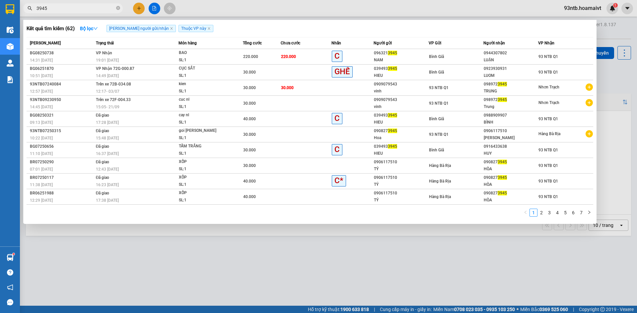
click at [97, 4] on span "3945" at bounding box center [72, 8] width 99 height 10
click at [97, 6] on span "3945" at bounding box center [72, 8] width 99 height 10
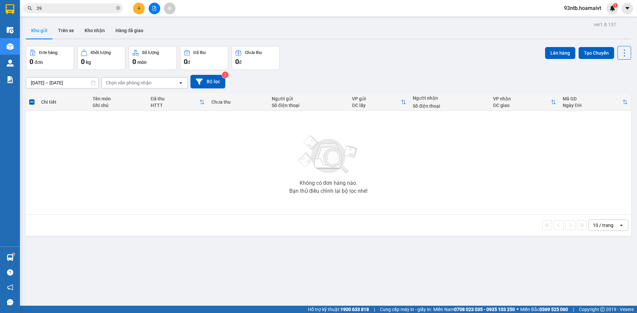
type input "3"
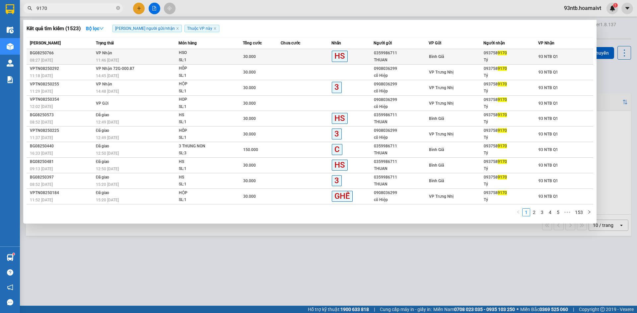
type input "9170"
click at [222, 61] on div "SL: 1" at bounding box center [204, 60] width 50 height 7
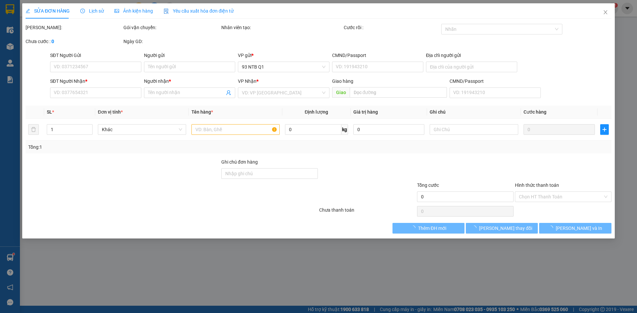
type input "0359986711"
type input "THUAN"
type input "0937589170"
type input "Tý"
type input "30.000"
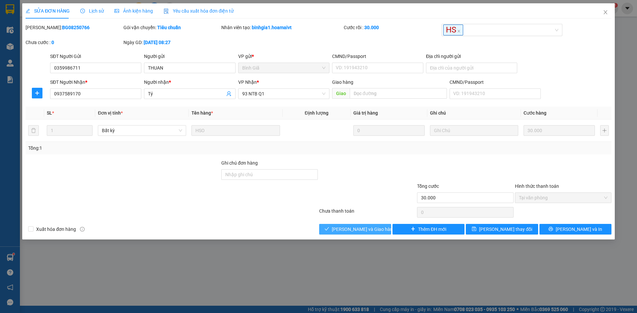
click at [375, 234] on button "[PERSON_NAME] và Giao hàng" at bounding box center [355, 229] width 72 height 11
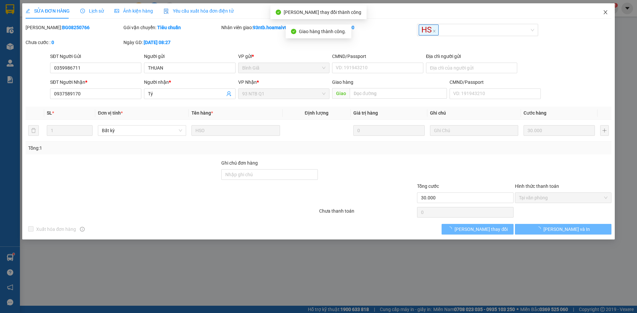
click at [608, 13] on icon "close" at bounding box center [605, 12] width 5 height 5
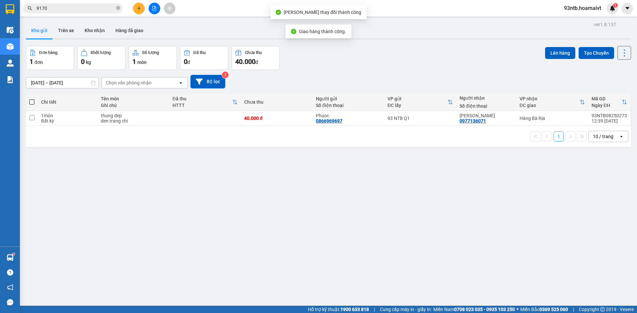
drag, startPoint x: 84, startPoint y: 14, endPoint x: 89, endPoint y: 11, distance: 6.3
click at [86, 13] on div "Kết quả tìm kiếm ( 1523 ) Bộ lọc Tìm người gửi/nhận Thuộc VP này Mã ĐH Trạng th…" at bounding box center [64, 9] width 129 height 12
click at [90, 11] on input "9170" at bounding box center [75, 8] width 78 height 7
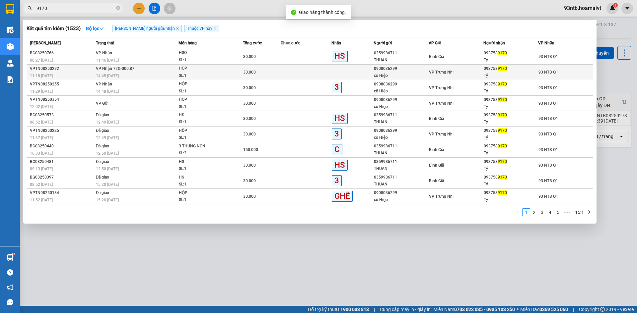
click at [278, 67] on td "30.000" at bounding box center [262, 73] width 38 height 16
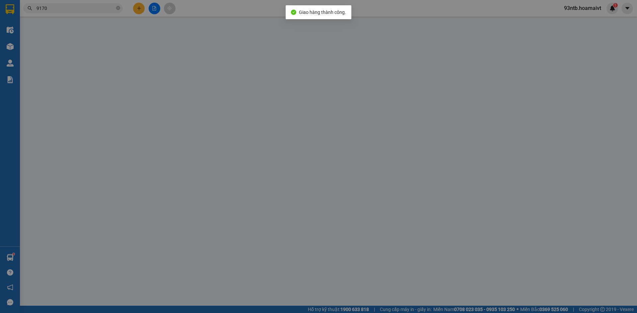
type input "0908036299"
type input "cô Hiệp"
type input "0937589170"
type input "Tý"
type input "30.000"
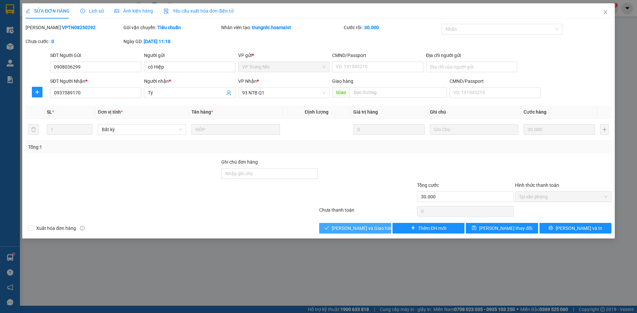
click at [369, 232] on span "[PERSON_NAME] và Giao hàng" at bounding box center [364, 228] width 64 height 7
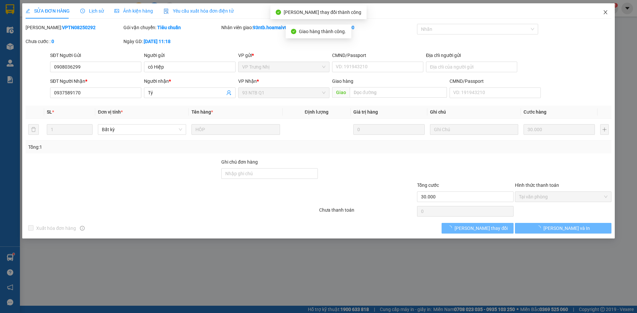
click at [602, 14] on span "Close" at bounding box center [605, 12] width 19 height 19
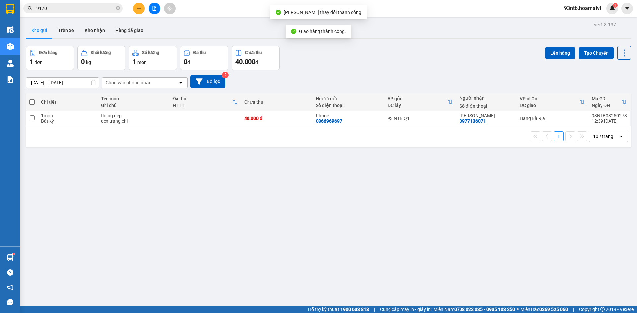
click at [94, 10] on input "9170" at bounding box center [75, 8] width 78 height 7
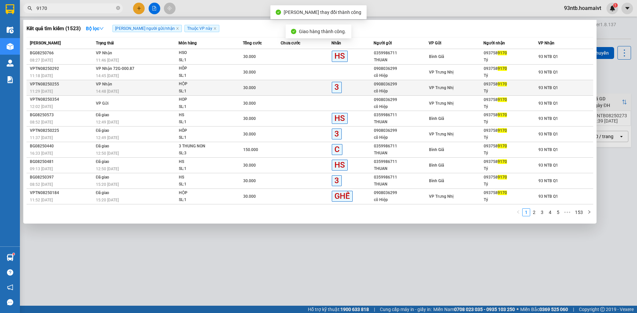
click at [192, 83] on div "HỘP" at bounding box center [204, 84] width 50 height 7
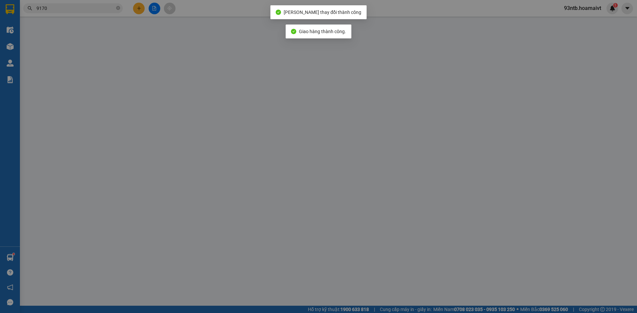
type input "0908036299"
type input "cô Hiệp"
type input "0937589170"
type input "Tý"
type input "30.000"
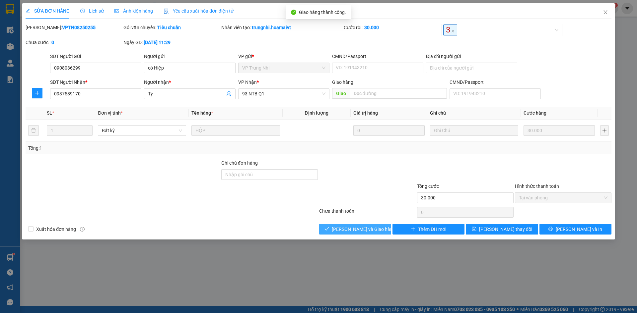
click at [377, 226] on button "[PERSON_NAME] và Giao hàng" at bounding box center [355, 229] width 72 height 11
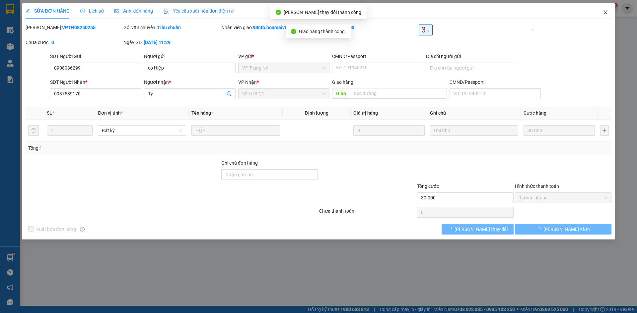
click at [605, 13] on icon "close" at bounding box center [605, 12] width 4 height 4
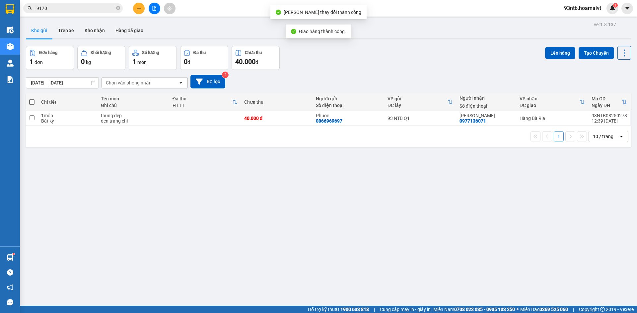
click at [81, 12] on span "9170" at bounding box center [72, 8] width 99 height 10
click at [335, 66] on div "Đơn hàng 1 đơn Khối lượng 0 kg Số lượng 1 món Đã thu 0 đ Chưa thu 40.000 đ Lên …" at bounding box center [328, 58] width 605 height 24
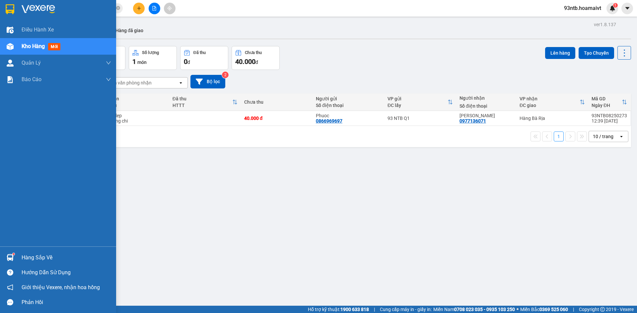
drag, startPoint x: 49, startPoint y: 261, endPoint x: 67, endPoint y: 260, distance: 18.2
click at [49, 261] on div "Hàng sắp về" at bounding box center [67, 258] width 90 height 10
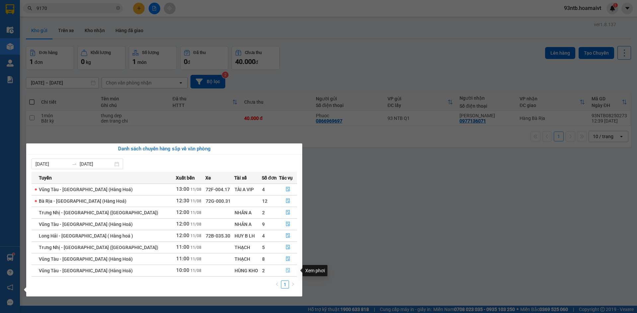
click at [283, 271] on button "button" at bounding box center [288, 271] width 18 height 11
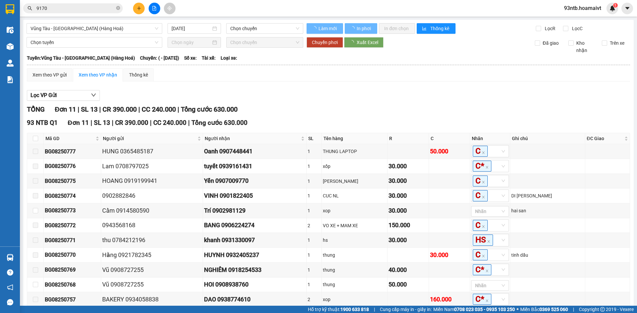
click at [477, 102] on div "Lọc VP Gửi TỔNG Đơn 11 | SL 13 | CR 390.000 | CC 240.000 | Tổng cước 630.000 9…" at bounding box center [328, 209] width 603 height 244
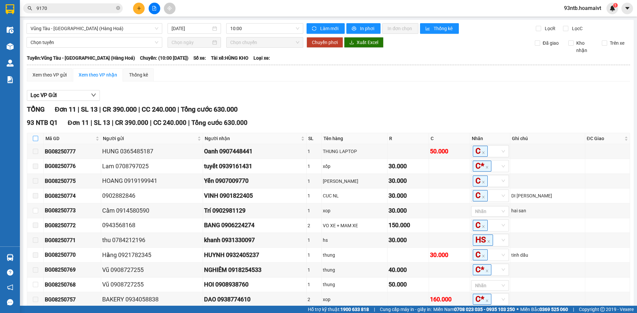
click at [34, 141] on input "checkbox" at bounding box center [35, 138] width 5 height 5
checkbox input "true"
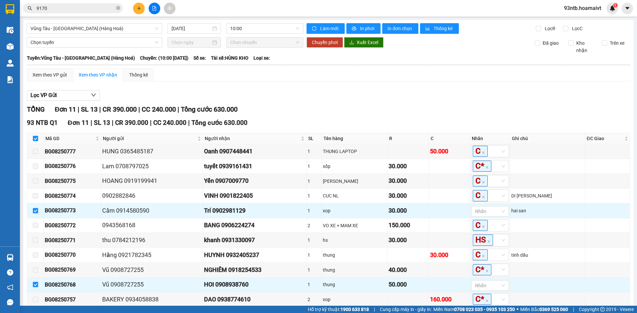
scroll to position [33, 0]
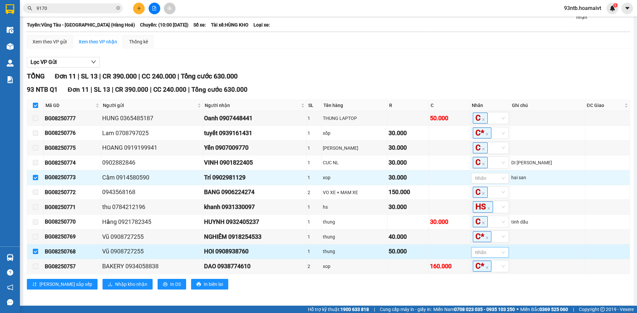
click at [509, 256] on div "Nhãn" at bounding box center [490, 252] width 38 height 11
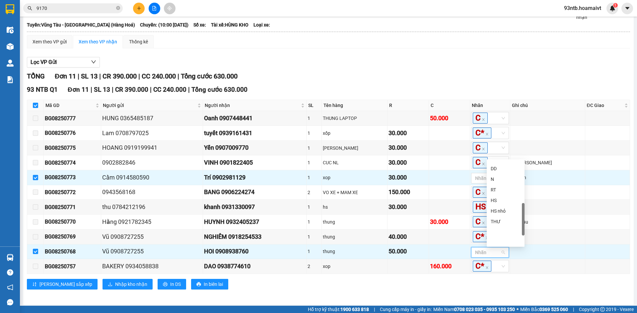
scroll to position [155, 0]
click at [513, 192] on div "C*" at bounding box center [505, 191] width 30 height 7
click at [507, 78] on div "TỔNG Đơn 11 | SL 13 | CR 390.000 | CC 240.000 | Tổng cước 630.000" at bounding box center [328, 76] width 603 height 10
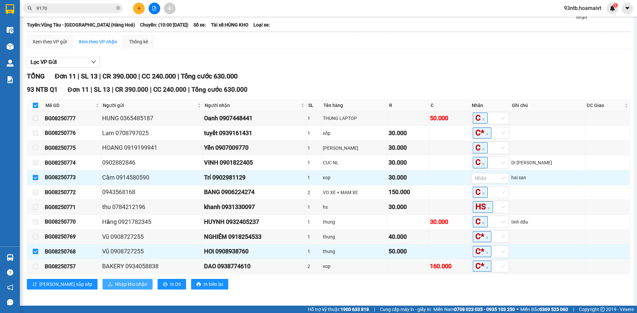
click at [120, 281] on button "Nhập kho nhận" at bounding box center [127, 284] width 50 height 11
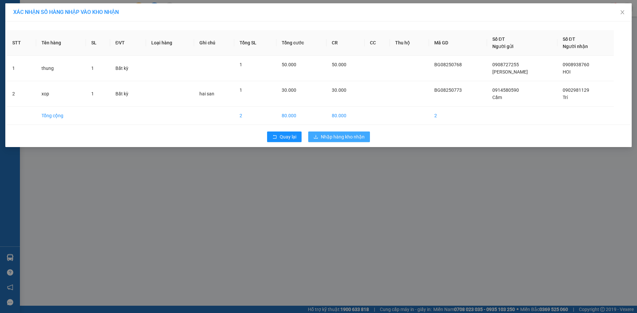
click at [330, 134] on span "Nhập hàng kho nhận" at bounding box center [343, 136] width 44 height 7
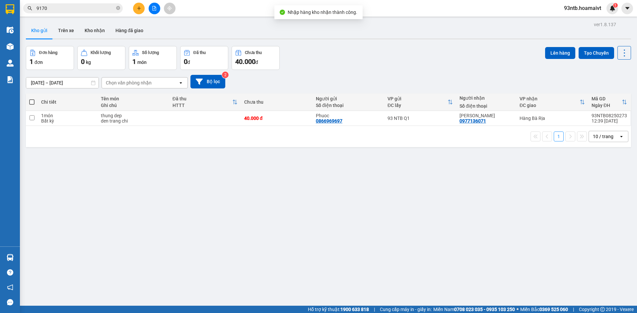
click at [408, 71] on div "10/08/2025 – 11/08/2025 Press the down arrow key to interact with the calendar …" at bounding box center [328, 82] width 605 height 24
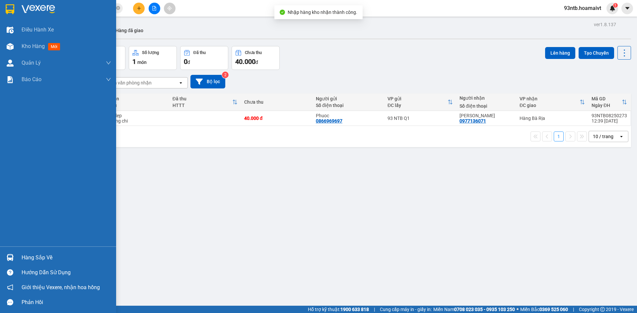
click at [43, 253] on div "Hàng sắp về" at bounding box center [67, 258] width 90 height 10
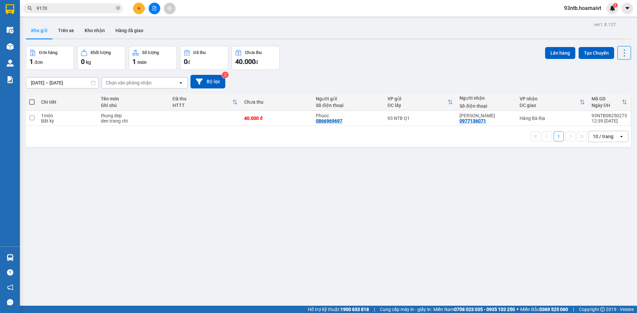
click at [354, 68] on section "Kết quả tìm kiếm ( 1523 ) Bộ lọc Tìm người gửi/nhận Thuộc VP này Mã ĐH Trạng th…" at bounding box center [318, 156] width 637 height 313
click at [378, 91] on div "10/08/2025 – 11/08/2025 Press the down arrow key to interact with the calendar …" at bounding box center [328, 82] width 605 height 24
click at [373, 67] on div "Đơn hàng 1 đơn Khối lượng 0 kg Số lượng 1 món Đã thu 0 đ Chưa thu 40.000 đ Lên …" at bounding box center [328, 58] width 605 height 24
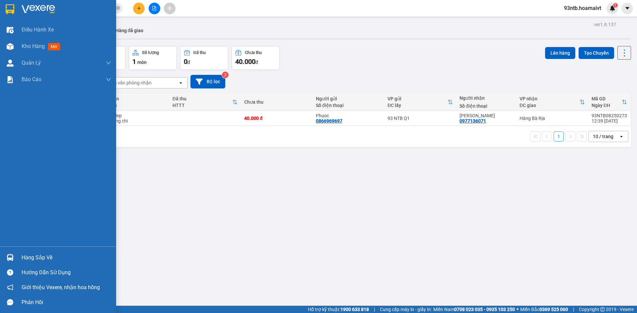
click at [56, 258] on div "Hàng sắp về" at bounding box center [67, 258] width 90 height 10
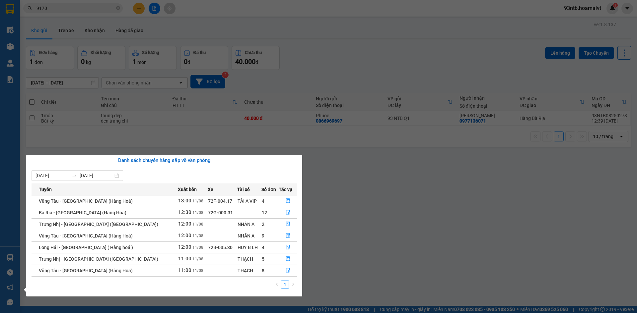
click at [334, 61] on section "Kết quả tìm kiếm ( 1523 ) Bộ lọc Tìm người gửi/nhận Thuộc VP này Mã ĐH Trạng th…" at bounding box center [318, 156] width 637 height 313
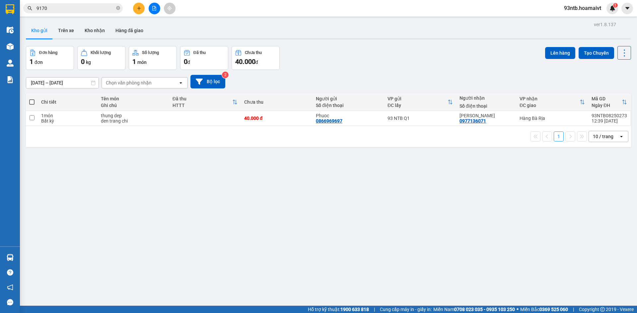
click at [334, 61] on div "Đơn hàng 1 đơn Khối lượng 0 kg Số lượng 1 món Đã thu 0 đ Chưa thu 40.000 đ Lên …" at bounding box center [328, 58] width 605 height 24
click at [118, 7] on icon "close-circle" at bounding box center [118, 8] width 4 height 4
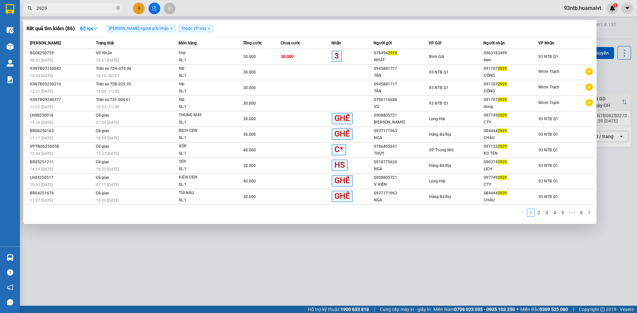
click at [112, 10] on input "2929" at bounding box center [75, 8] width 78 height 7
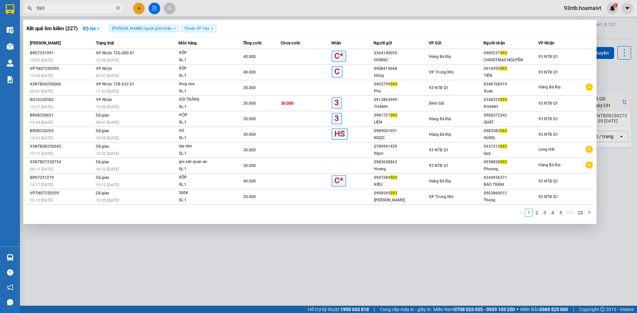
click at [67, 4] on span "593" at bounding box center [72, 8] width 99 height 10
click at [68, 7] on input "593" at bounding box center [75, 8] width 78 height 7
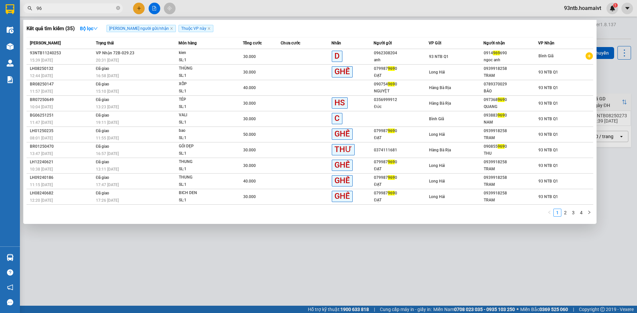
type input "9"
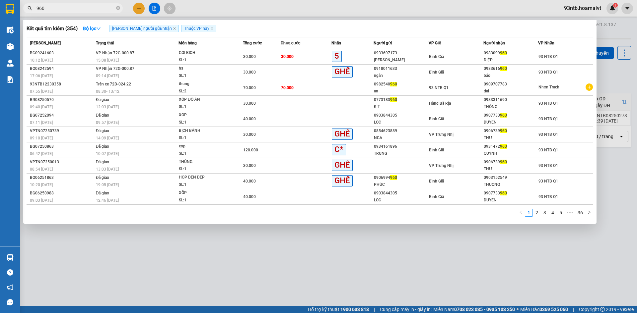
click at [79, 10] on input "960" at bounding box center [75, 8] width 78 height 7
type input "9"
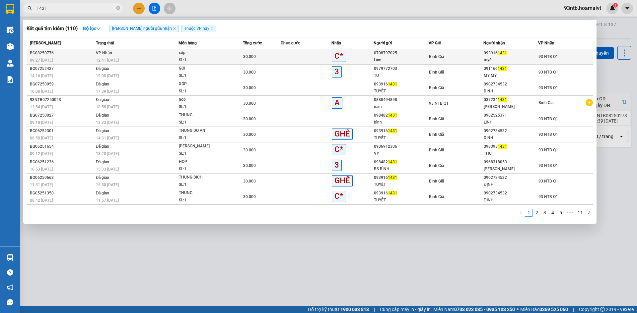
type input "1431"
click at [209, 54] on div "xốp" at bounding box center [204, 52] width 50 height 7
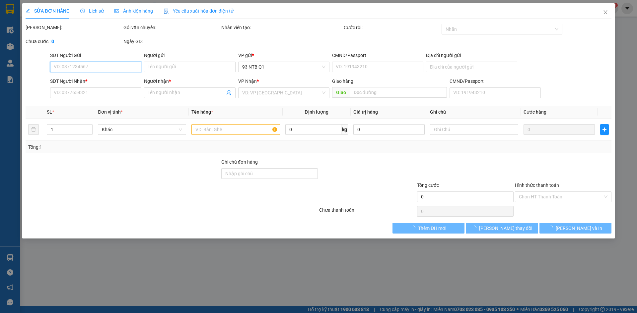
type input "0708797025"
type input "Lam"
type input "0939161431"
type input "tuyết"
type input "30.000"
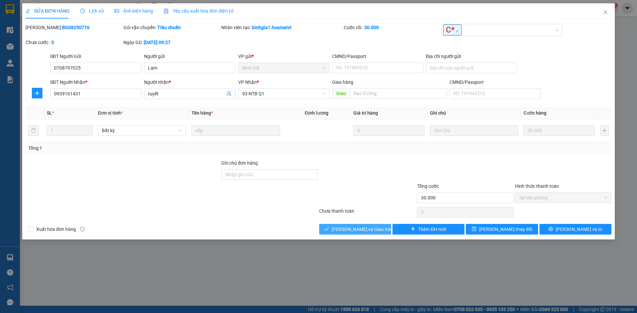
click at [378, 227] on button "[PERSON_NAME] và Giao hàng" at bounding box center [355, 229] width 72 height 11
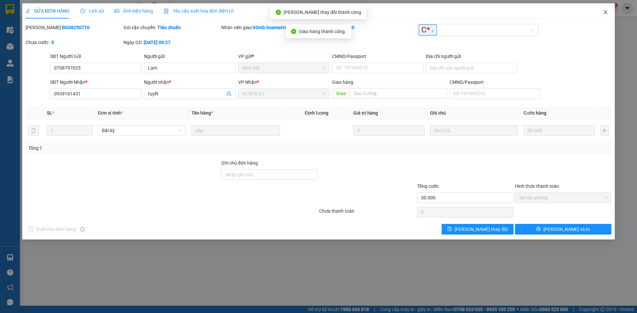
click at [606, 7] on span "Close" at bounding box center [605, 12] width 19 height 19
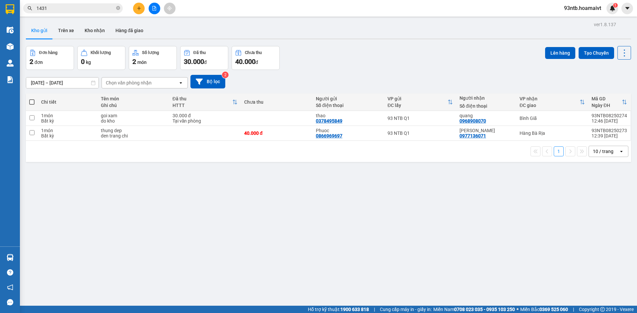
click at [101, 11] on input "1431" at bounding box center [75, 8] width 78 height 7
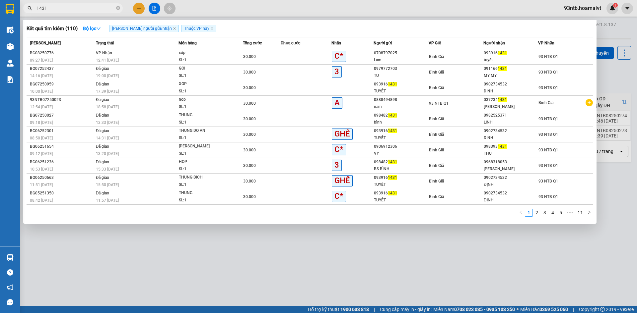
click at [101, 11] on input "1431" at bounding box center [75, 8] width 78 height 7
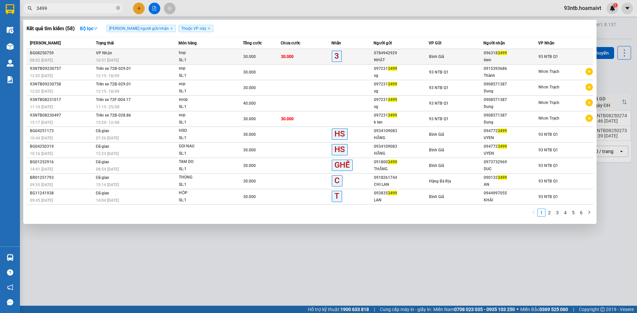
type input "3499"
click at [258, 50] on td "30.000" at bounding box center [262, 57] width 38 height 16
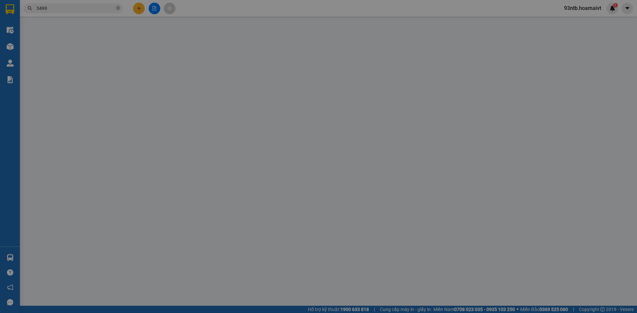
type input "0784942929"
type input "NHẬT"
type input "0963183499"
type input "liem"
type input "30.000"
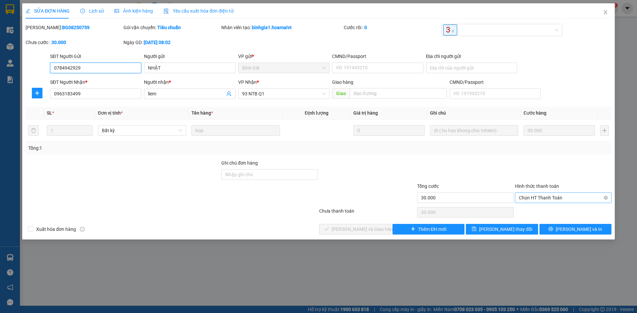
click at [535, 197] on span "Chọn HT Thanh Toán" at bounding box center [563, 198] width 89 height 10
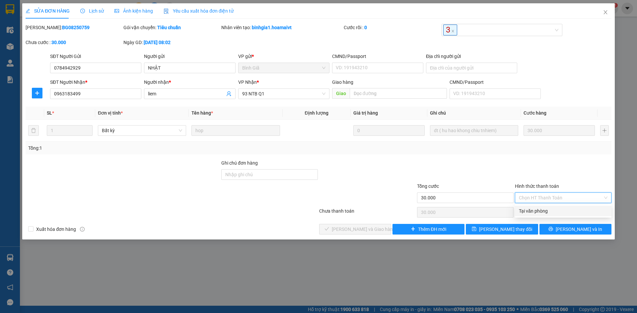
click at [534, 211] on div "Tại văn phòng" at bounding box center [563, 211] width 89 height 7
type input "0"
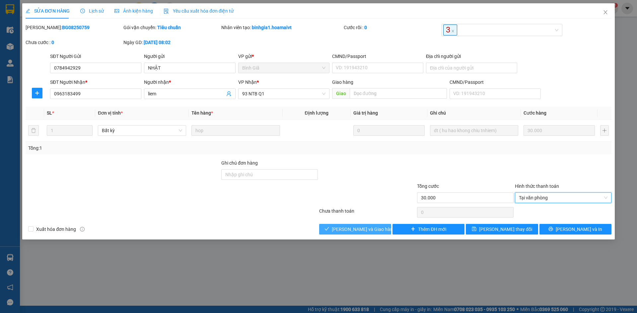
click at [373, 233] on button "[PERSON_NAME] và Giao hàng" at bounding box center [355, 229] width 72 height 11
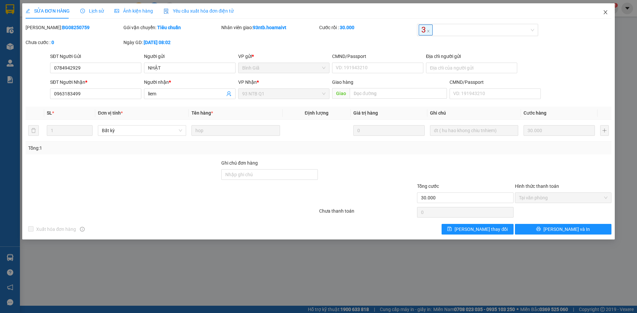
click at [605, 14] on icon "close" at bounding box center [605, 12] width 5 height 5
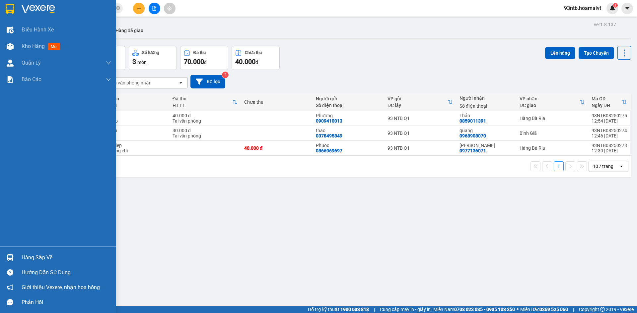
click at [51, 256] on div "Hàng sắp về" at bounding box center [67, 258] width 90 height 10
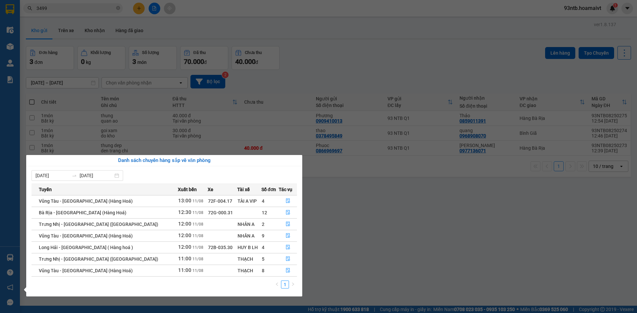
click at [305, 96] on section "Kết quả tìm kiếm ( 58 ) Bộ lọc Tìm người gửi/nhận Thuộc VP này Mã ĐH Trạng thái…" at bounding box center [318, 156] width 637 height 313
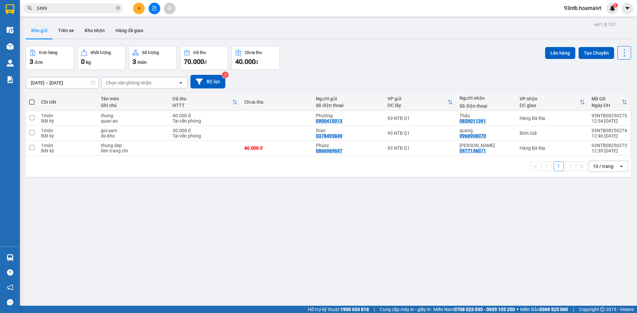
click at [318, 84] on div "10/08/2025 – 11/08/2025 Press the down arrow key to interact with the calendar …" at bounding box center [328, 82] width 605 height 14
click at [89, 12] on input "3499" at bounding box center [75, 8] width 78 height 7
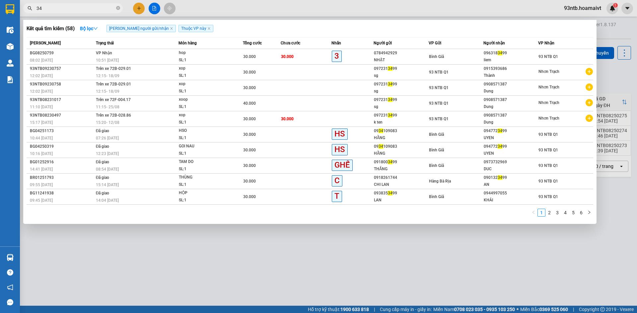
type input "3"
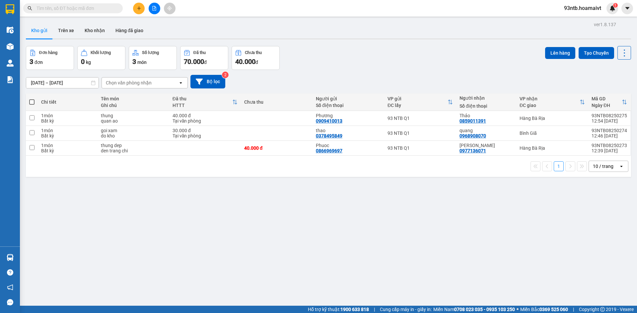
click at [70, 6] on input "text" at bounding box center [75, 8] width 78 height 7
click at [77, 11] on input "text" at bounding box center [75, 8] width 78 height 7
click at [80, 9] on input "text" at bounding box center [75, 8] width 78 height 7
click at [82, 11] on input "text" at bounding box center [75, 8] width 78 height 7
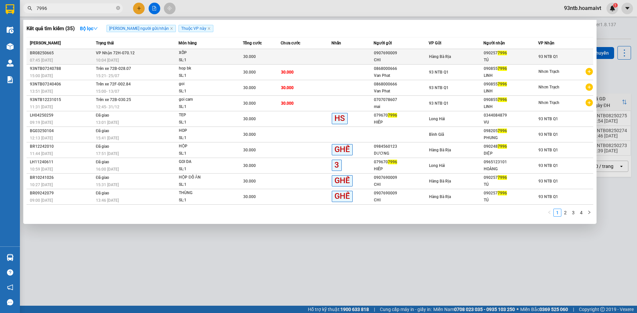
type input "7996"
click at [540, 53] on div "93 NTB Q1" at bounding box center [548, 56] width 20 height 7
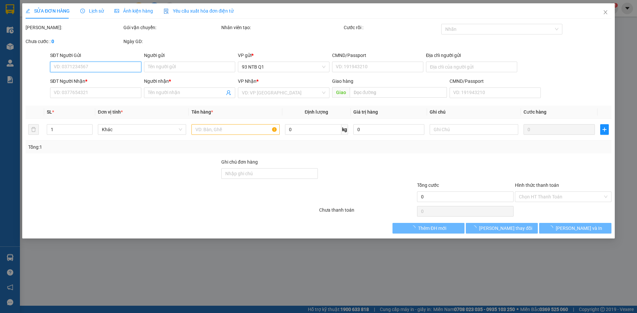
type input "0907690009"
type input "CHI"
type input "077168000200"
type input "0902577996"
type input "TÚ"
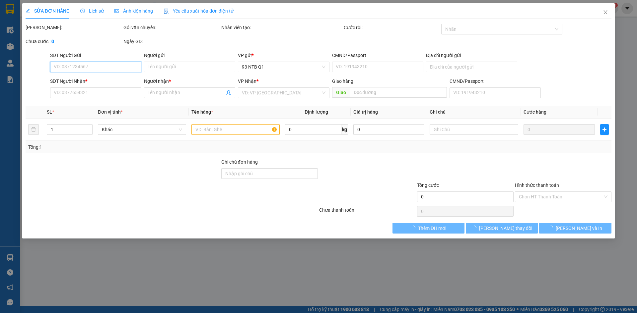
type input "30.000"
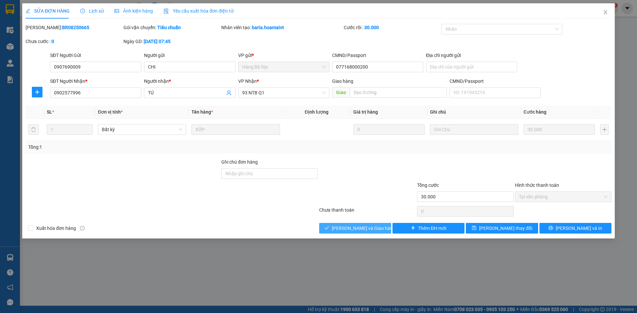
click at [376, 227] on span "[PERSON_NAME] và Giao hàng" at bounding box center [364, 228] width 64 height 7
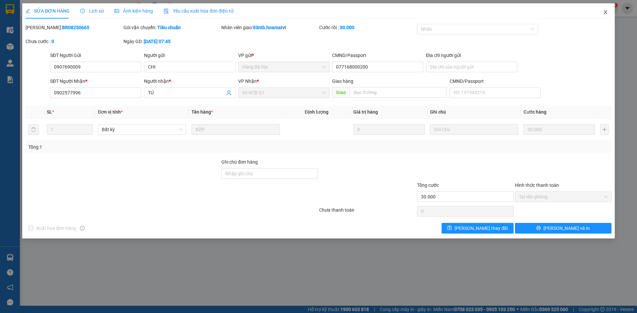
click at [606, 10] on icon "close" at bounding box center [605, 12] width 5 height 5
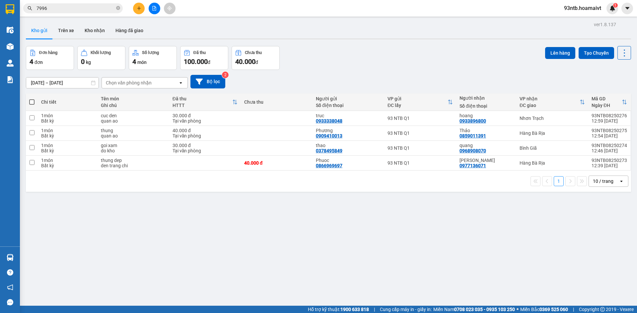
click at [376, 76] on div "10/08/2025 – 11/08/2025 Press the down arrow key to interact with the calendar …" at bounding box center [328, 82] width 605 height 14
click at [50, 176] on div "1 10 / trang open" at bounding box center [329, 181] width 600 height 11
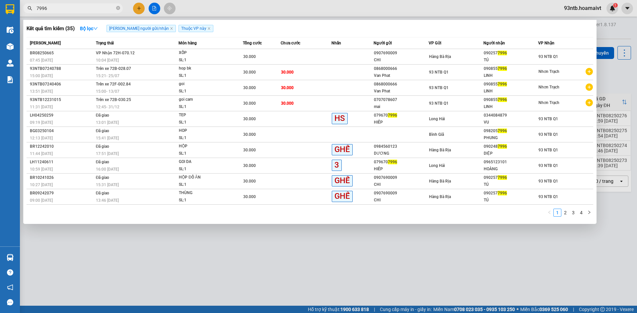
click at [69, 9] on input "7996" at bounding box center [75, 8] width 78 height 7
type input "7"
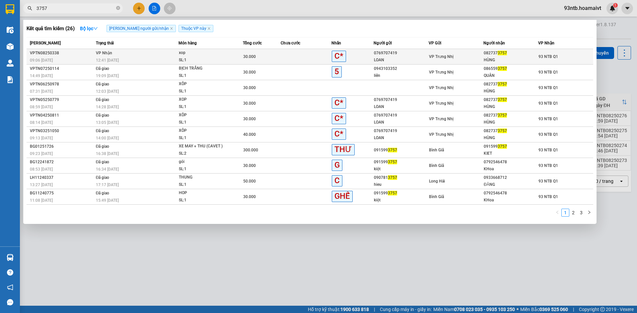
type input "3757"
click at [388, 53] on div "0769707419" at bounding box center [401, 53] width 54 height 7
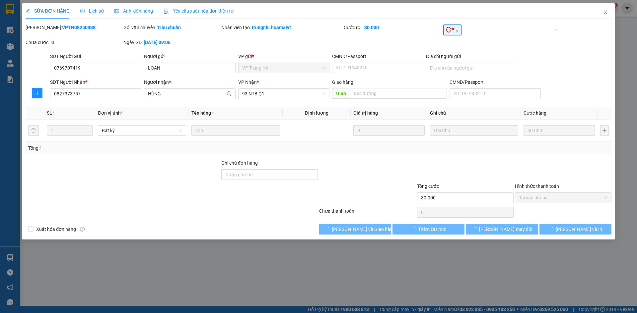
type input "0769707419"
type input "LOAN"
type input "0827373757"
type input "HÙNG"
type input "30.000"
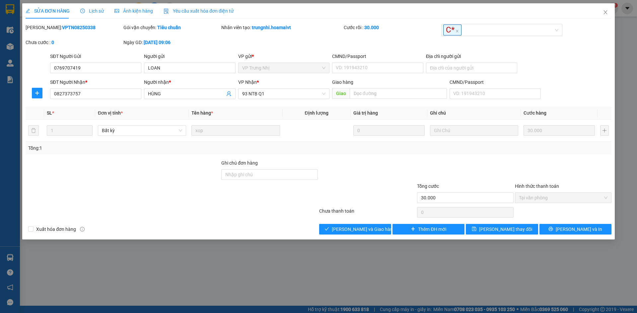
click at [315, 241] on div "SỬA ĐƠN HÀNG Lịch sử Ảnh kiện hàng Yêu cầu xuất hóa đơn điện tử Total Paid Fee …" at bounding box center [318, 156] width 637 height 313
click at [328, 234] on button "[PERSON_NAME] và Giao hàng" at bounding box center [355, 229] width 72 height 11
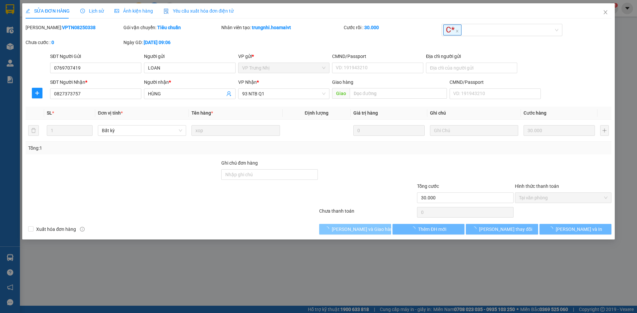
click at [330, 235] on div "SỬA ĐƠN HÀNG Lịch sử Ảnh kiện hàng Yêu cầu xuất hóa đơn điện tử Total Paid Fee …" at bounding box center [318, 121] width 592 height 236
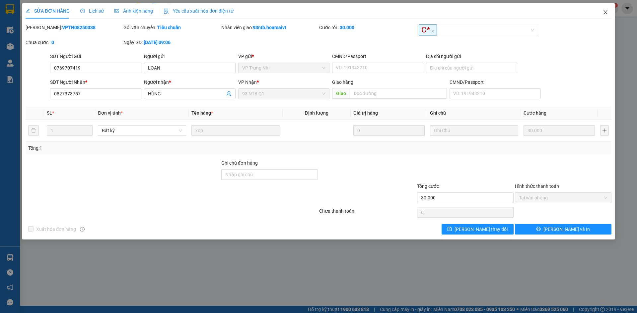
click at [603, 14] on icon "close" at bounding box center [605, 12] width 5 height 5
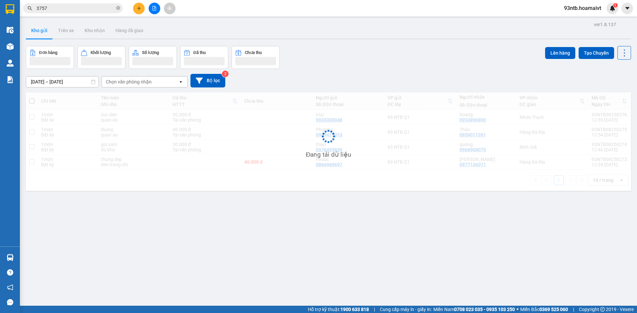
click at [76, 4] on span "3757" at bounding box center [72, 8] width 99 height 10
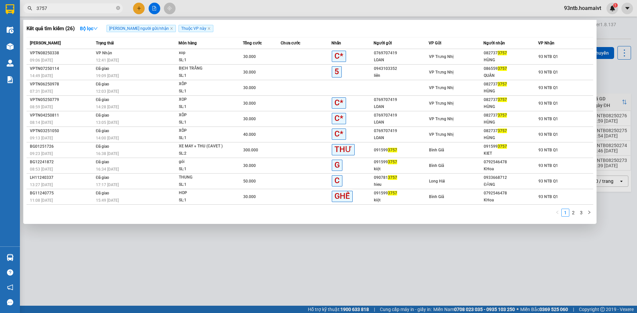
click at [80, 7] on input "3757" at bounding box center [75, 8] width 78 height 7
type input "3"
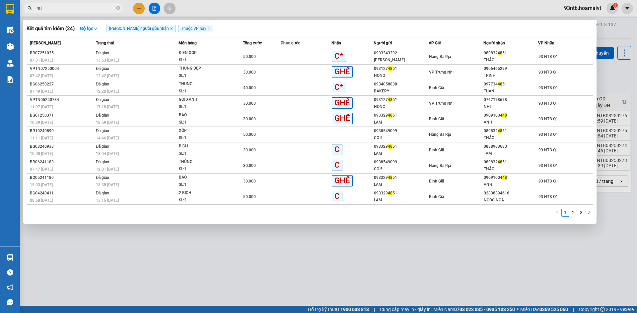
type input "4"
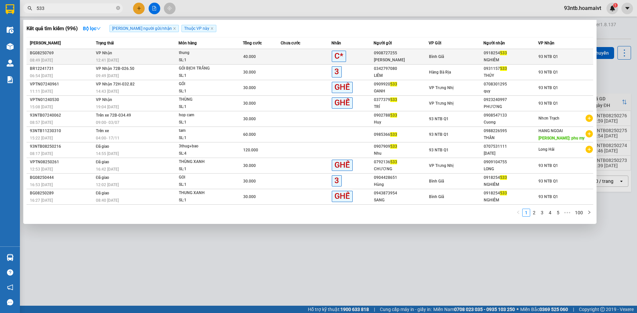
type input "533"
click at [484, 51] on div "0918254 533" at bounding box center [511, 53] width 54 height 7
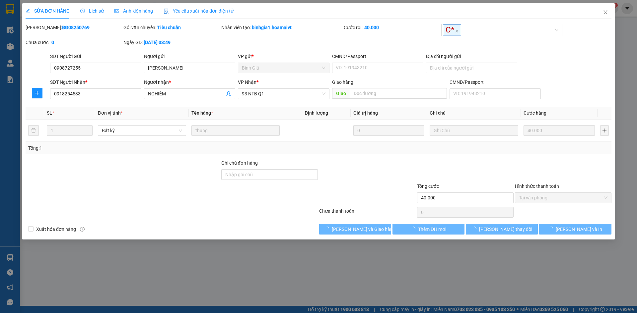
type input "0908727255"
type input "Vũ"
type input "0918254533"
type input "NGHIÊM"
type input "40.000"
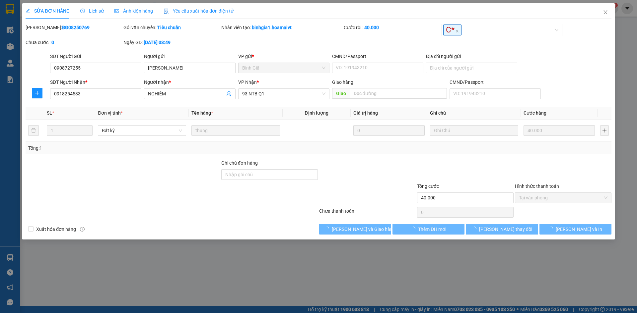
click at [365, 223] on div "Total Paid Fee 40.000 Total UnPaid Fee 0 Cash Collection Total Fee Mã ĐH: BG082…" at bounding box center [319, 129] width 586 height 211
click at [365, 225] on button "[PERSON_NAME] và Giao hàng" at bounding box center [355, 229] width 72 height 11
click at [366, 225] on button "[PERSON_NAME] và Giao hàng" at bounding box center [355, 229] width 72 height 11
click at [369, 228] on span "[PERSON_NAME] và Giao hàng" at bounding box center [364, 229] width 64 height 7
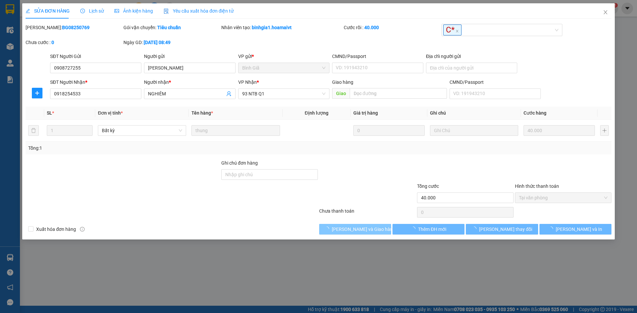
click at [369, 228] on span "[PERSON_NAME] và Giao hàng" at bounding box center [364, 229] width 64 height 7
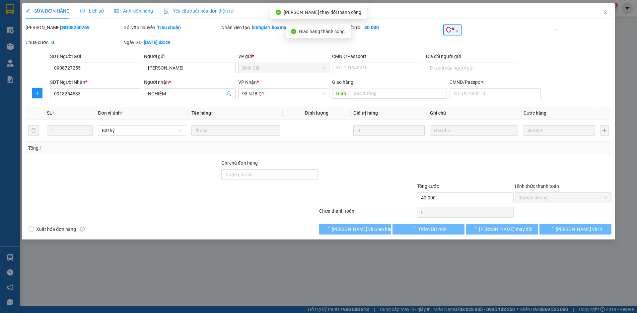
click at [383, 207] on div "Chưa thanh toán 0 Chọn HT Thanh Toán" at bounding box center [318, 212] width 587 height 13
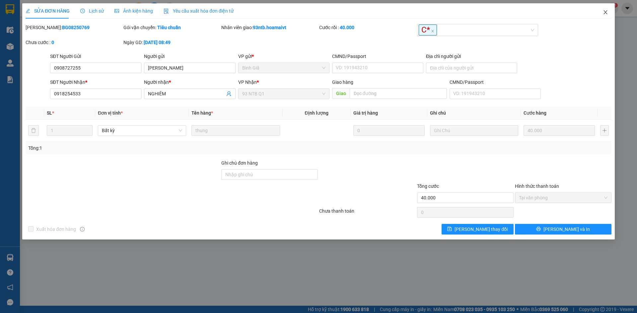
drag, startPoint x: 605, startPoint y: 11, endPoint x: 605, endPoint y: 15, distance: 3.6
click at [605, 15] on icon "close" at bounding box center [605, 12] width 5 height 5
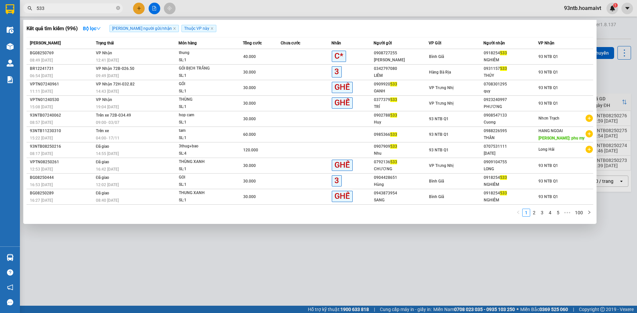
click at [71, 5] on input "533" at bounding box center [75, 8] width 78 height 7
click at [72, 7] on input "533" at bounding box center [75, 8] width 78 height 7
type input "5"
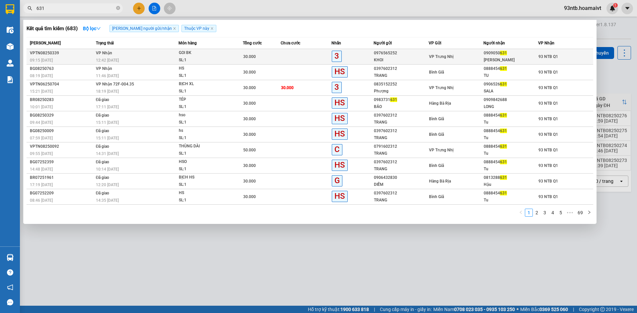
type input "631"
click at [408, 52] on div "0976565252" at bounding box center [401, 53] width 54 height 7
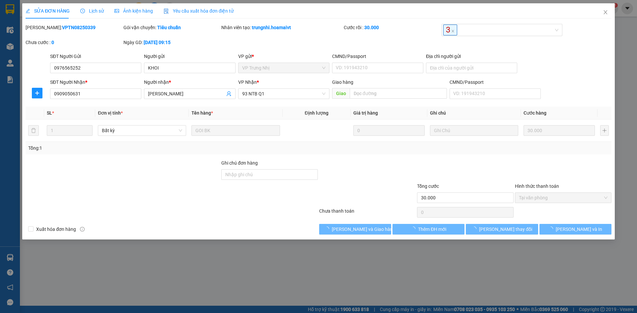
type input "0976565252"
type input "KHOI"
type input "0909050631"
type input "THANH DUY"
type input "30.000"
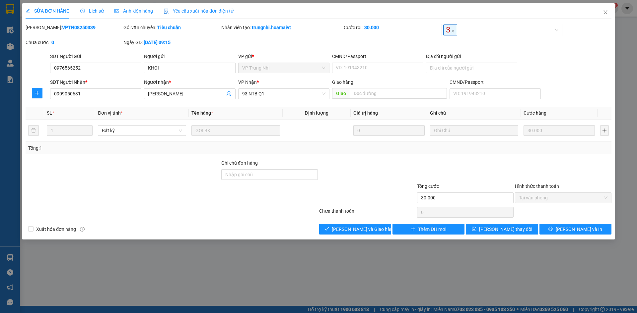
click at [327, 238] on div "SỬA ĐƠN HÀNG Lịch sử Ảnh kiện hàng Yêu cầu xuất hóa đơn điện tử Total Paid Fee …" at bounding box center [318, 121] width 592 height 236
click at [330, 228] on button "[PERSON_NAME] và Giao hàng" at bounding box center [355, 229] width 72 height 11
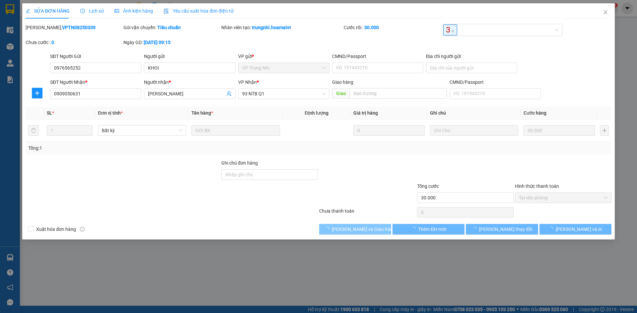
click at [330, 229] on button "[PERSON_NAME] và Giao hàng" at bounding box center [355, 229] width 72 height 11
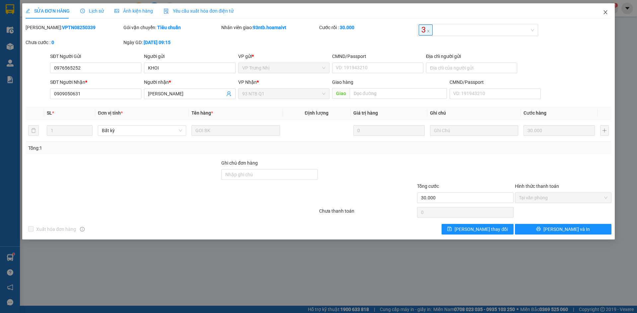
click at [607, 13] on icon "close" at bounding box center [605, 12] width 5 height 5
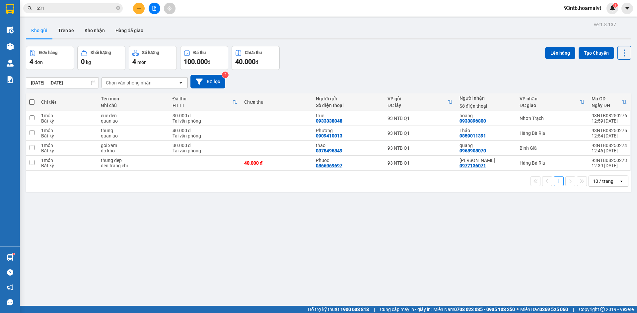
click at [83, 10] on input "631" at bounding box center [75, 8] width 78 height 7
type input "6"
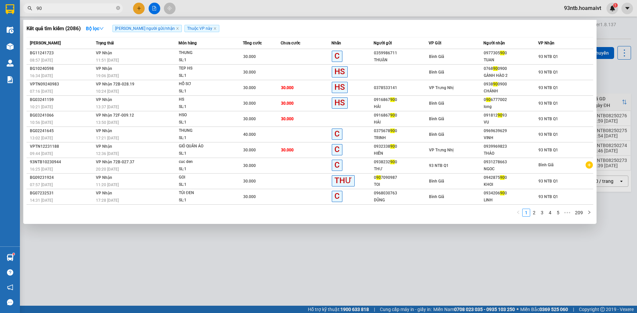
type input "9"
type input "n"
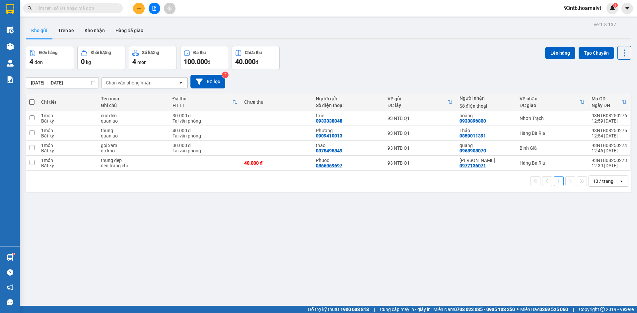
type input "y"
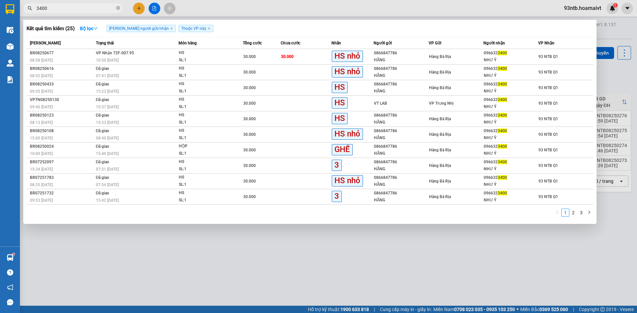
click at [601, 30] on div at bounding box center [318, 156] width 637 height 313
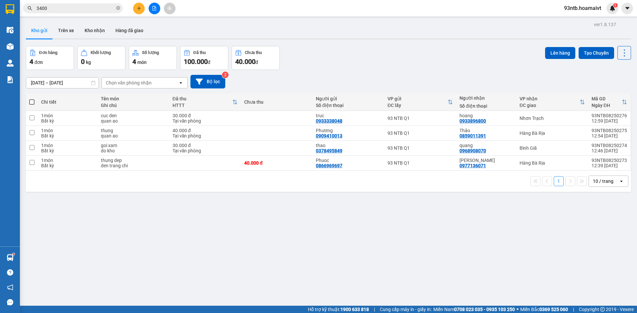
click at [443, 33] on div "Kho gửi Trên xe Kho nhận Hàng đã giao" at bounding box center [328, 32] width 605 height 18
click at [443, 36] on div "Kho gửi Trên xe Kho nhận Hàng đã giao" at bounding box center [328, 32] width 605 height 18
click at [98, 10] on input "3400" at bounding box center [75, 8] width 78 height 7
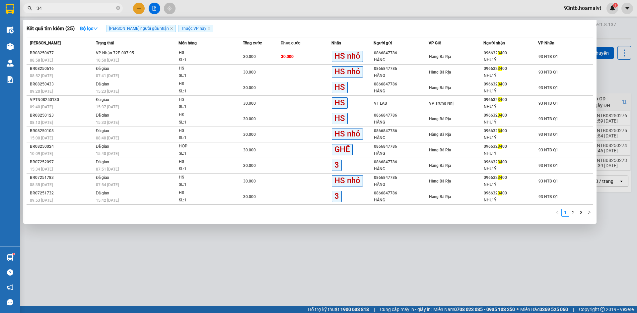
type input "3"
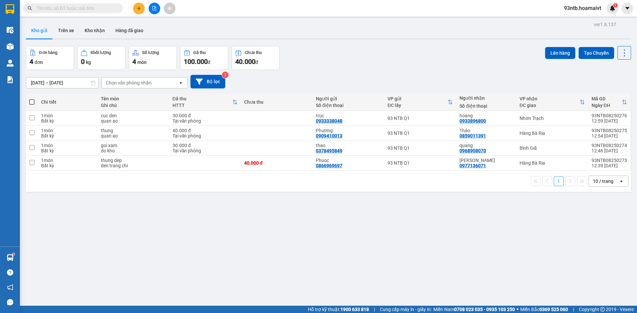
click at [98, 10] on input "text" at bounding box center [75, 8] width 78 height 7
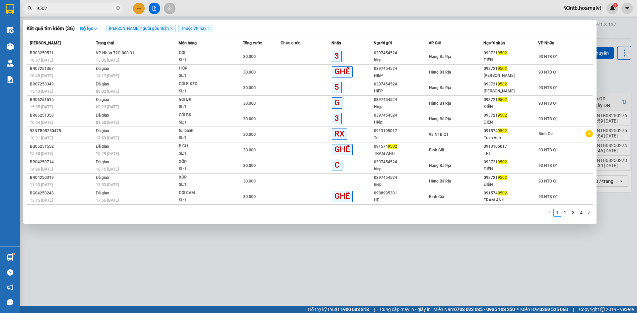
click at [83, 8] on input "9502" at bounding box center [75, 8] width 78 height 7
type input "9"
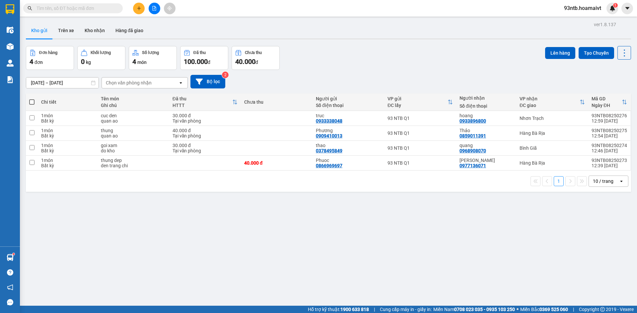
click at [472, 69] on div "Đơn hàng 4 đơn Khối lượng 0 kg Số lượng 4 món Đã thu 100.000 đ Chưa thu 40.000 …" at bounding box center [328, 58] width 605 height 24
click at [100, 7] on input "text" at bounding box center [75, 8] width 78 height 7
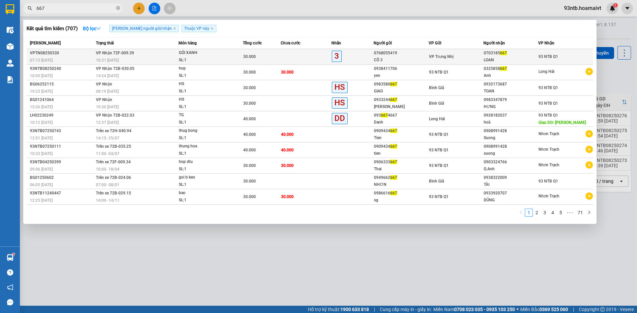
type input "667"
click at [373, 59] on td "0768055419 CÔ 3" at bounding box center [400, 57] width 55 height 16
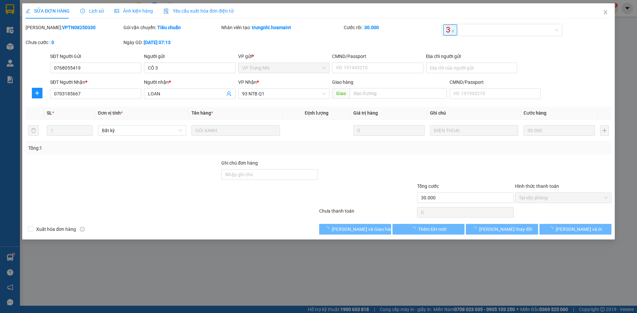
type input "0768055419"
type input "CÔ 3"
type input "0703185667"
type input "LOAN"
type input "30.000"
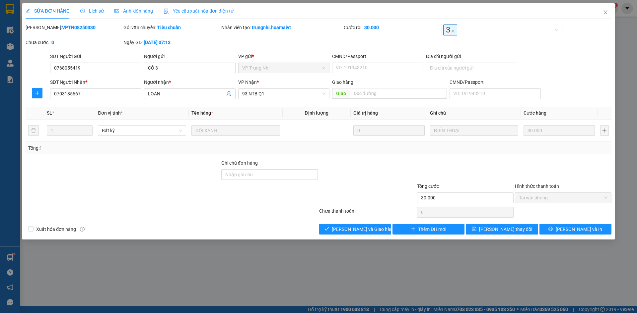
click at [306, 209] on div at bounding box center [171, 212] width 293 height 13
click at [337, 224] on div "Total Paid Fee 30.000 Total UnPaid Fee 0 Cash Collection Total Fee Mã ĐH: VPTN0…" at bounding box center [319, 129] width 586 height 211
click at [340, 226] on button "[PERSON_NAME] và Giao hàng" at bounding box center [355, 229] width 72 height 11
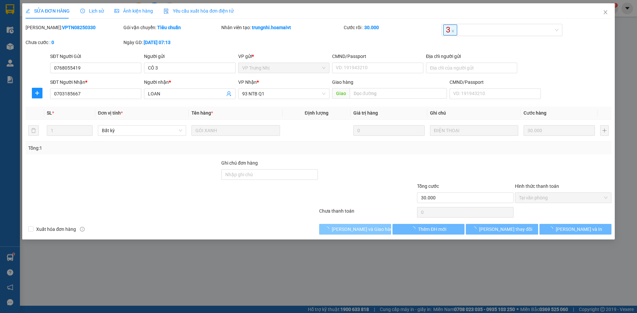
click at [340, 226] on button "[PERSON_NAME] và Giao hàng" at bounding box center [355, 229] width 72 height 11
click at [294, 224] on div "Xuất hóa đơn hàng [PERSON_NAME] và [PERSON_NAME] hàng Thêm ĐH mới [PERSON_NAME]…" at bounding box center [318, 229] width 587 height 11
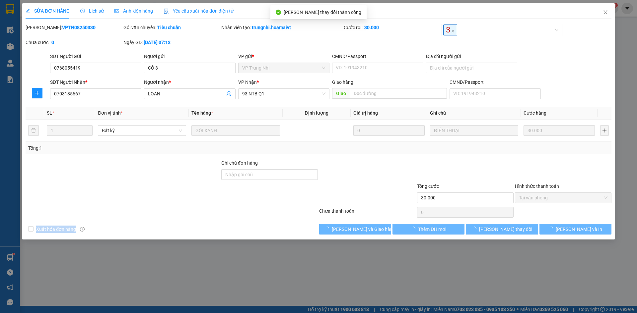
click at [294, 224] on div "Xuất hóa đơn hàng [PERSON_NAME] và [PERSON_NAME] hàng Thêm ĐH mới [PERSON_NAME]…" at bounding box center [318, 229] width 587 height 11
click at [285, 208] on div at bounding box center [171, 212] width 293 height 13
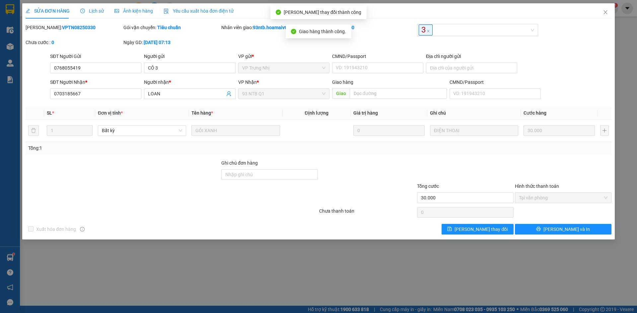
drag, startPoint x: 389, startPoint y: 189, endPoint x: 395, endPoint y: 188, distance: 5.5
click at [390, 189] on div at bounding box center [367, 194] width 98 height 23
click at [397, 188] on div at bounding box center [367, 194] width 98 height 23
click at [378, 199] on div at bounding box center [367, 194] width 98 height 23
click at [275, 239] on div "SỬA ĐƠN HÀNG Lịch sử Ảnh kiện hàng Yêu cầu xuất hóa đơn điện tử Total Paid Fee …" at bounding box center [318, 121] width 592 height 236
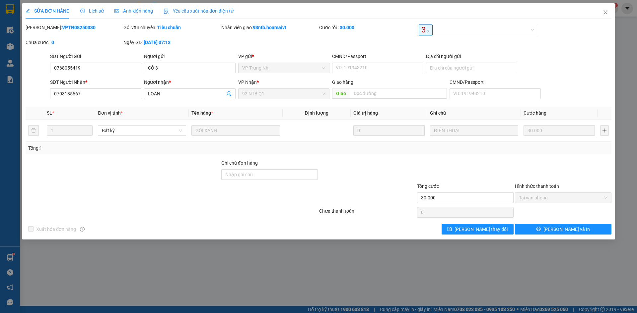
click at [531, 175] on div at bounding box center [563, 171] width 98 height 23
click at [586, 55] on div "SĐT Người Gửi 0768055419 Người gửi CÔ 3 VP gửi * VP Trưng Nhị CMND/Passport VD…" at bounding box center [331, 64] width 564 height 23
click at [603, 14] on icon "close" at bounding box center [605, 12] width 5 height 5
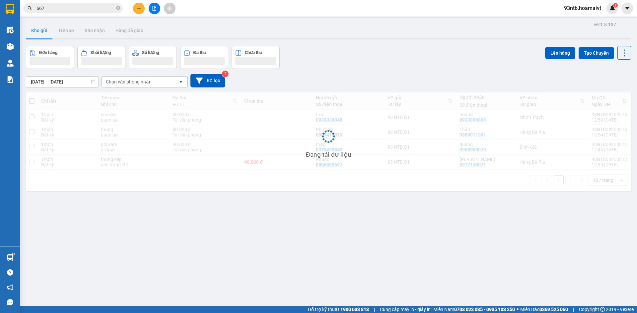
click at [73, 10] on input "667" at bounding box center [75, 8] width 78 height 7
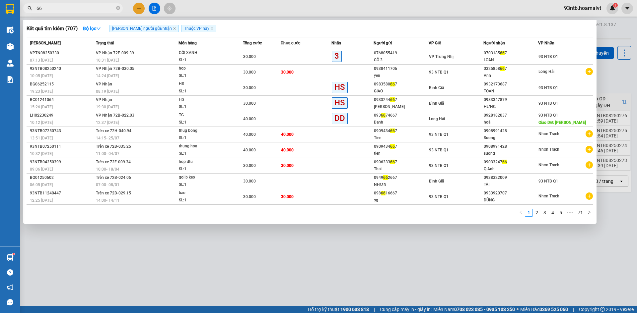
type input "6"
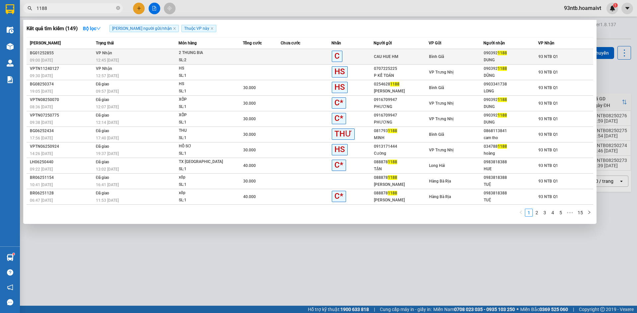
type input "1188"
click at [505, 59] on div "DUNG" at bounding box center [511, 60] width 54 height 7
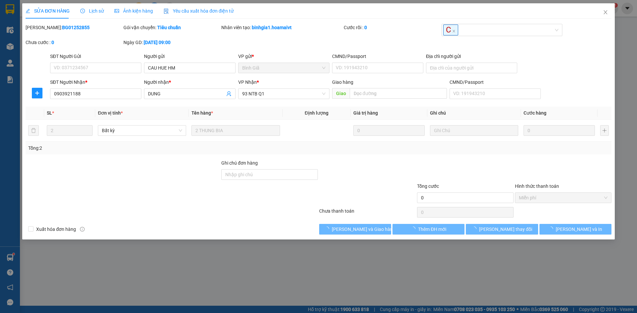
type input "CAU HUE HM"
type input "0903921188"
type input "DUNG"
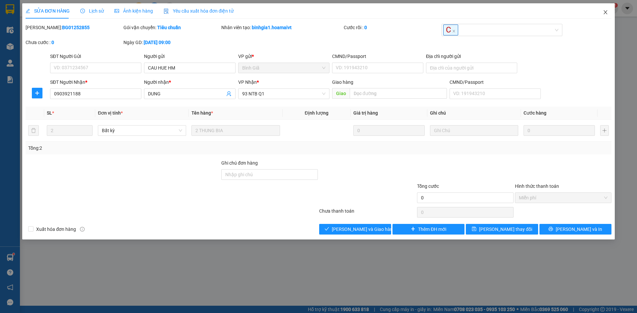
click at [607, 15] on icon "close" at bounding box center [605, 12] width 5 height 5
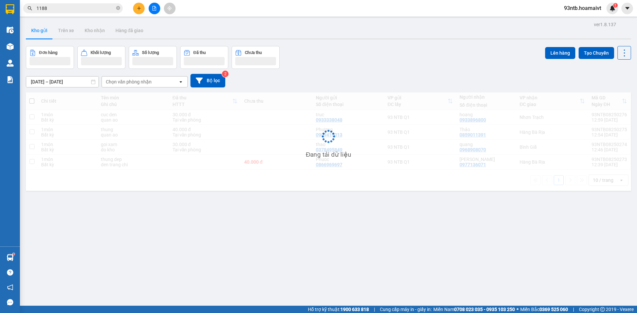
click at [101, 12] on input "1188" at bounding box center [75, 8] width 78 height 7
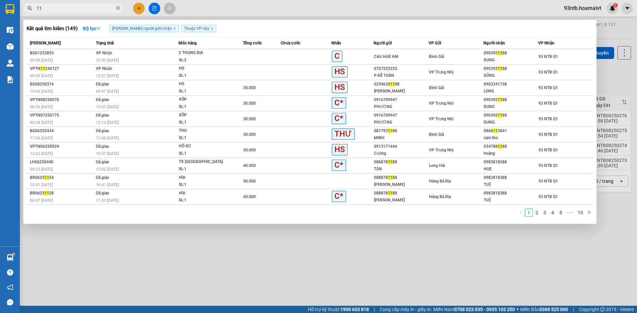
type input "1"
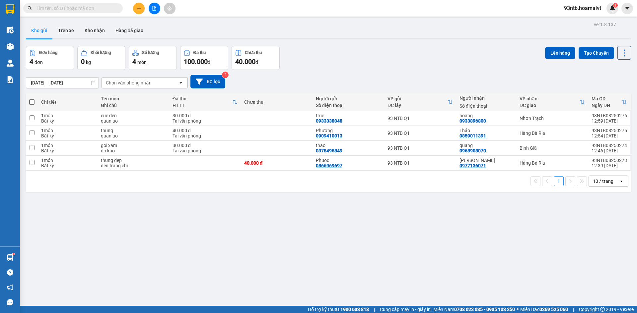
click at [73, 8] on input "text" at bounding box center [75, 8] width 78 height 7
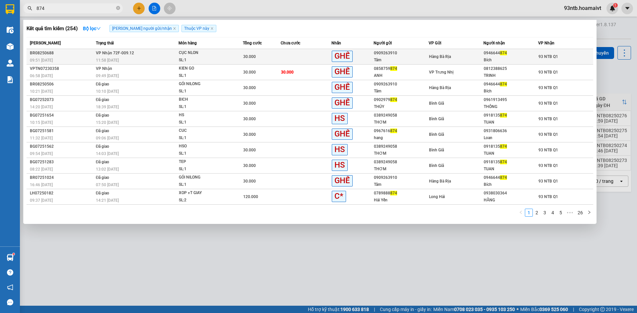
type input "874"
click at [465, 59] on div "Hàng Bà Rịa" at bounding box center [456, 56] width 54 height 7
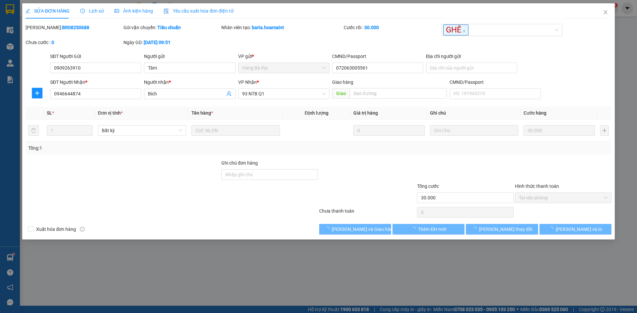
type input "0909263910"
type input "Tâm"
type input "072063005561"
type input "0946644874"
type input "Bích"
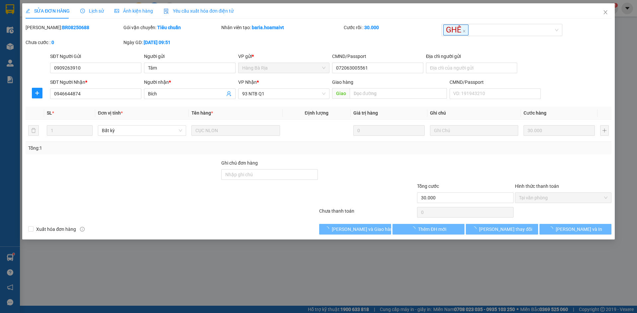
type input "30.000"
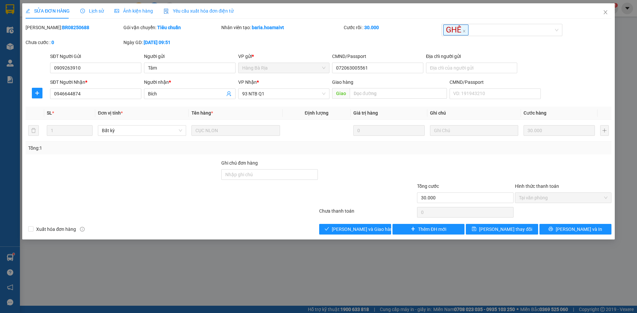
click at [365, 237] on div "SỬA ĐƠN HÀNG Lịch sử Ảnh kiện hàng Yêu cầu xuất hóa đơn điện tử Total Paid Fee …" at bounding box center [318, 121] width 592 height 236
click at [363, 235] on div "SỬA ĐƠN HÀNG Lịch sử Ảnh kiện hàng Yêu cầu xuất hóa đơn điện tử Total Paid Fee …" at bounding box center [318, 121] width 592 height 236
click at [362, 232] on span "[PERSON_NAME] và Giao hàng" at bounding box center [364, 229] width 64 height 7
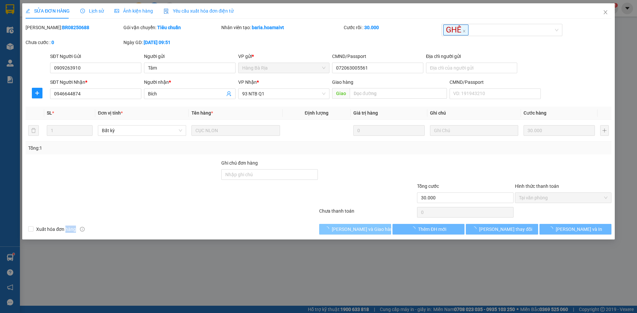
click at [362, 232] on span "[PERSON_NAME] và Giao hàng" at bounding box center [364, 229] width 64 height 7
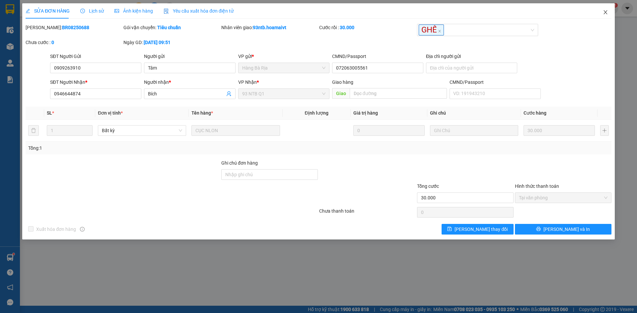
click at [610, 14] on span "Close" at bounding box center [605, 12] width 19 height 19
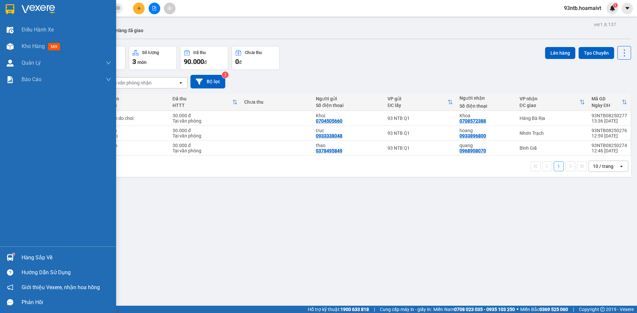
click at [46, 267] on div "Hướng dẫn sử dụng" at bounding box center [58, 272] width 116 height 15
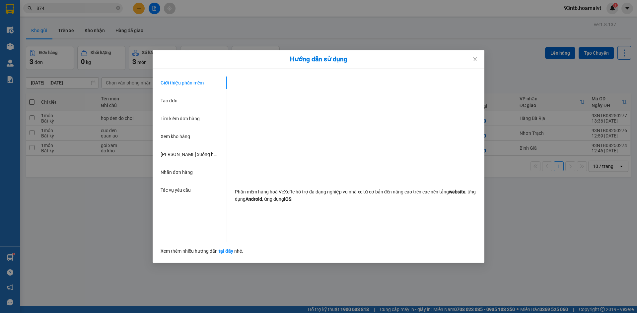
click at [53, 259] on div "Hướng dẫn sử dụng Giới thiệu phần mềm Tạo đơn Tìm kiếm đơn hàng Xem kho hàng Lê…" at bounding box center [318, 156] width 637 height 313
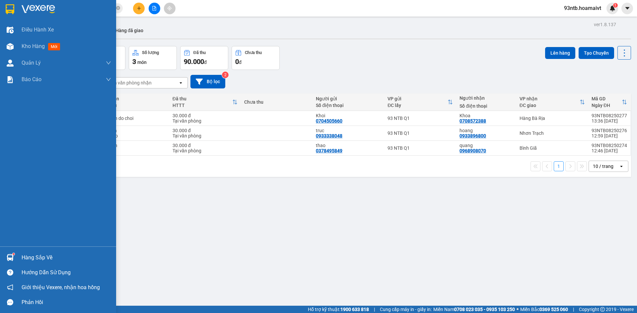
drag, startPoint x: 26, startPoint y: 253, endPoint x: 55, endPoint y: 261, distance: 30.1
click at [29, 254] on div "Hàng sắp về" at bounding box center [67, 258] width 90 height 10
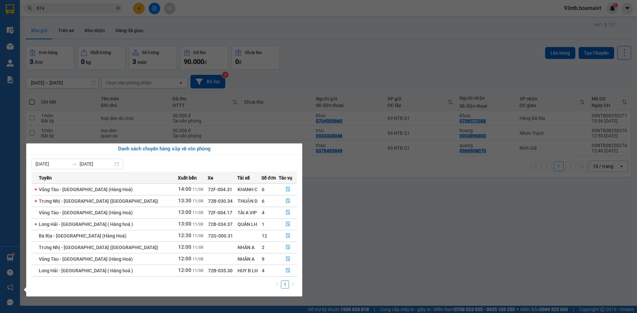
click at [343, 68] on section "Kết quả tìm kiếm ( 254 ) Bộ lọc Tìm người gửi/nhận Thuộc VP này Mã ĐH Trạng thá…" at bounding box center [318, 156] width 637 height 313
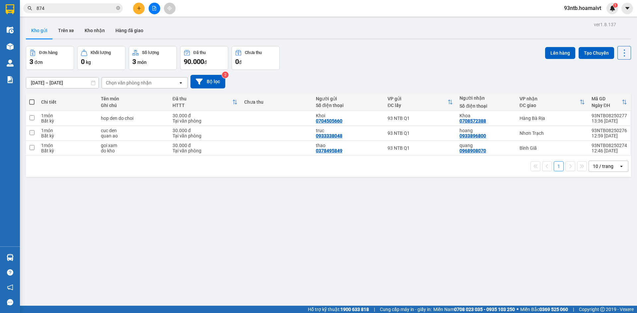
click at [81, 3] on span "874" at bounding box center [72, 8] width 99 height 10
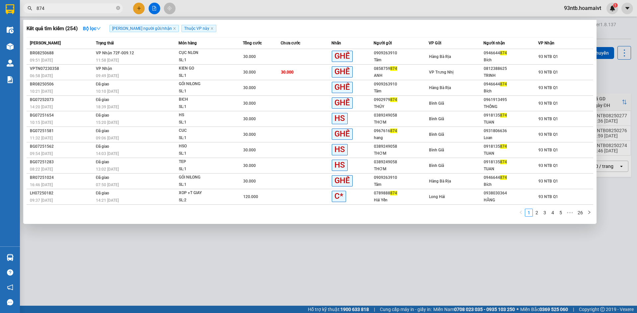
click at [90, 13] on span "874" at bounding box center [72, 8] width 99 height 10
click at [87, 10] on input "874" at bounding box center [75, 8] width 78 height 7
type input "8"
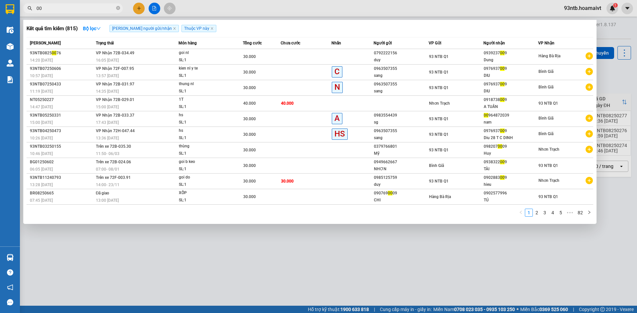
type input "0"
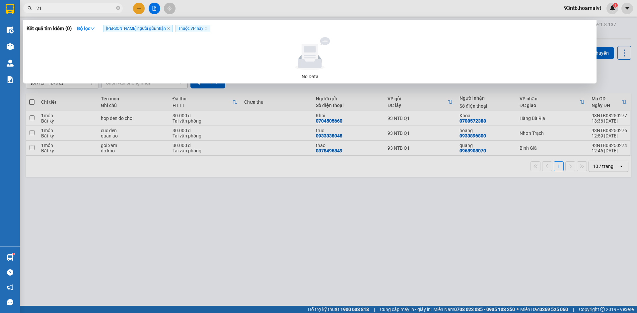
type input "2"
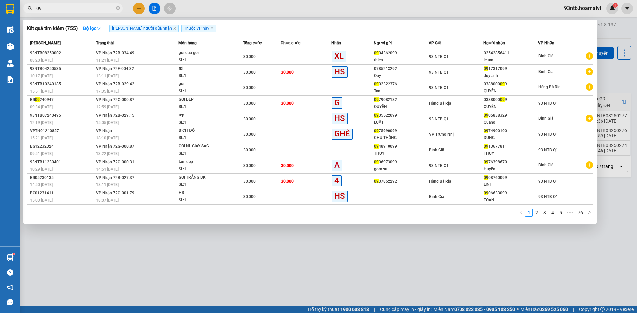
type input "0"
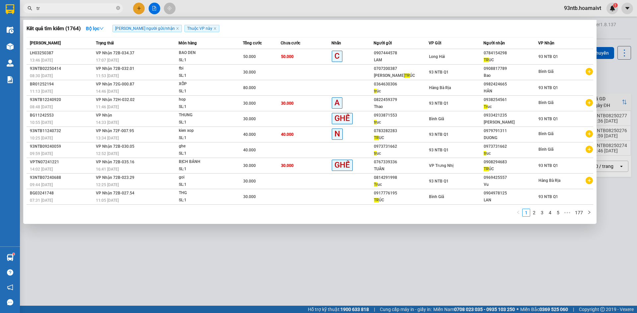
type input "t"
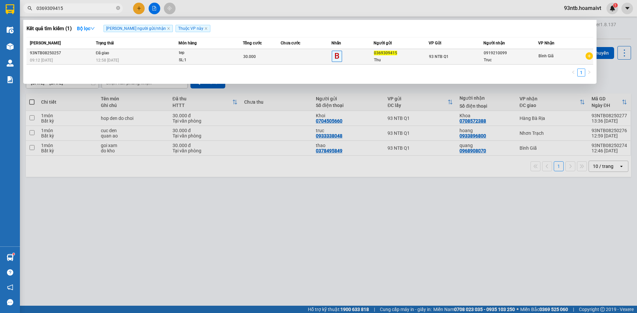
type input "0369309415"
click at [144, 59] on div "12:58 - 11/08" at bounding box center [137, 60] width 83 height 7
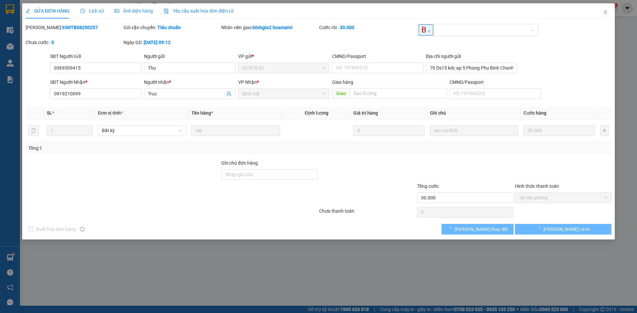
type input "0369309415"
type input "Thu"
type input "70 Ds15 kdc ap 5 Phong Phu Binh Chanh"
type input "0919210099"
type input "Truc"
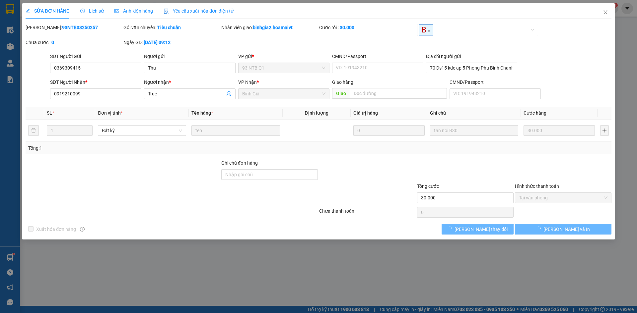
type input "30.000"
click at [86, 12] on span "Lịch sử" at bounding box center [92, 10] width 24 height 5
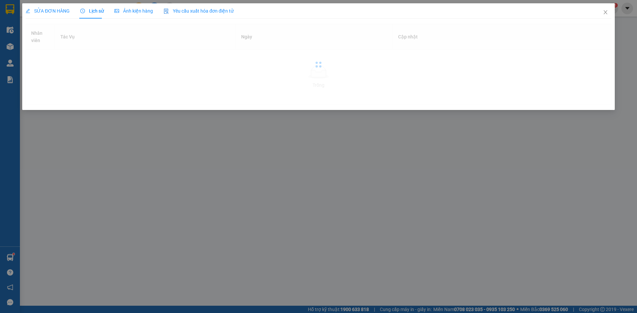
click at [55, 11] on span "SỬA ĐƠN HÀNG" at bounding box center [48, 10] width 44 height 5
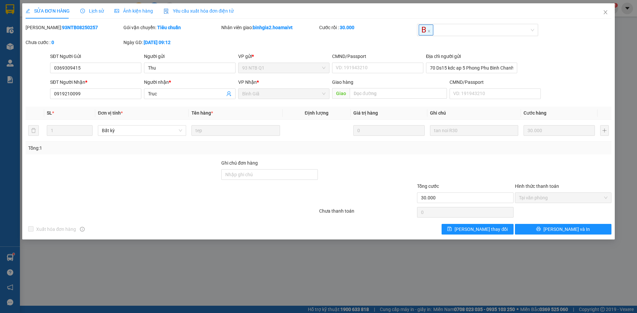
drag, startPoint x: 96, startPoint y: 11, endPoint x: 93, endPoint y: 13, distance: 3.4
click at [96, 12] on span "Lịch sử" at bounding box center [92, 10] width 24 height 5
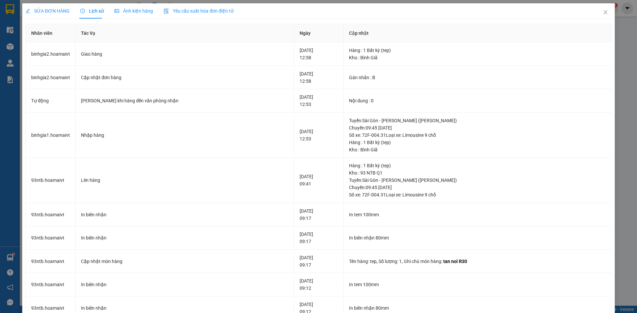
drag, startPoint x: 64, startPoint y: 12, endPoint x: 334, endPoint y: 30, distance: 270.2
click at [64, 11] on span "SỬA ĐƠN HÀNG" at bounding box center [48, 10] width 44 height 5
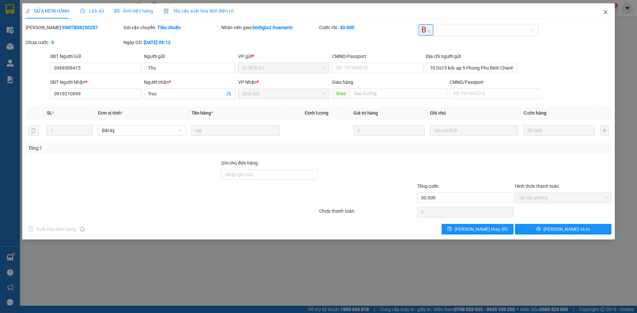
click at [605, 10] on span "Close" at bounding box center [605, 12] width 19 height 19
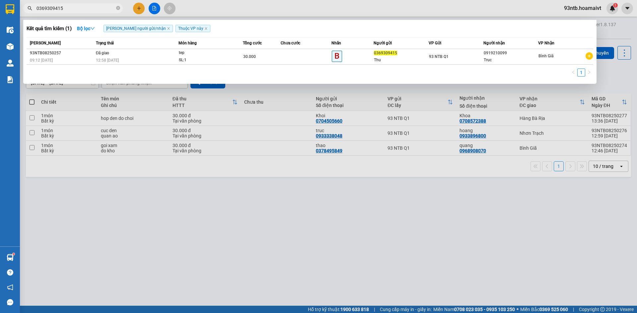
click at [104, 9] on input "0369309415" at bounding box center [75, 8] width 78 height 7
click at [104, 9] on input "036930941" at bounding box center [75, 8] width 78 height 7
type input "0"
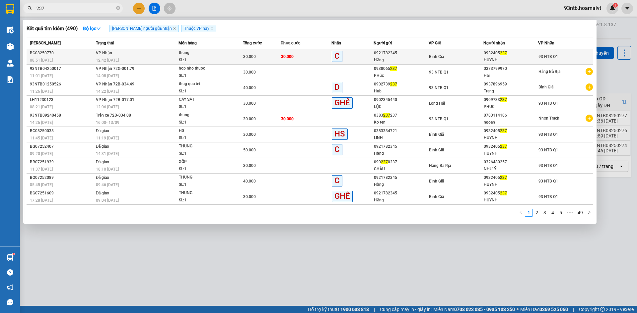
type input "237"
click at [360, 54] on div "C" at bounding box center [352, 57] width 41 height 12
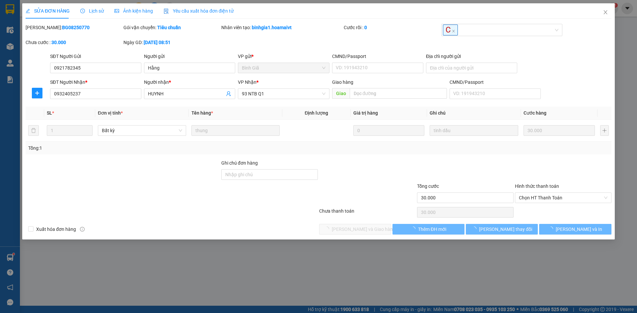
type input "0921782345"
type input "Hằng"
type input "0932405237"
type input "HUYNH"
type input "30.000"
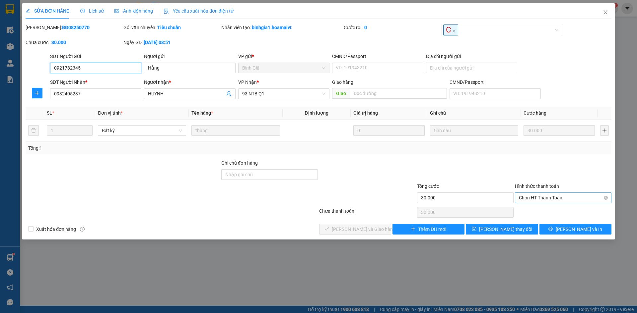
click at [544, 195] on span "Chọn HT Thanh Toán" at bounding box center [563, 198] width 89 height 10
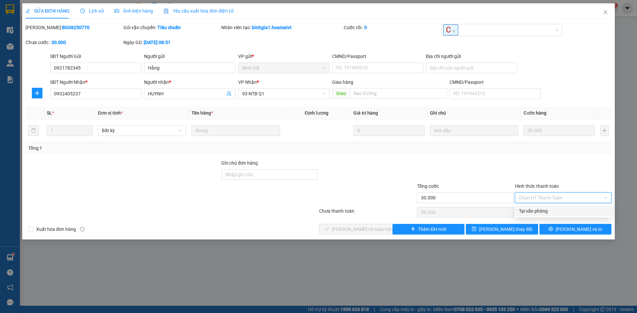
click at [547, 209] on div "Tại văn phòng" at bounding box center [563, 211] width 89 height 7
type input "0"
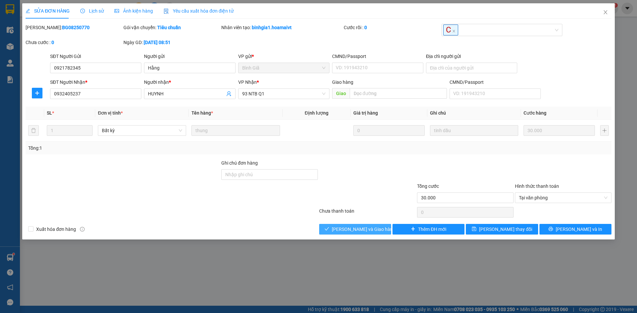
click at [381, 232] on button "[PERSON_NAME] và Giao hàng" at bounding box center [355, 229] width 72 height 11
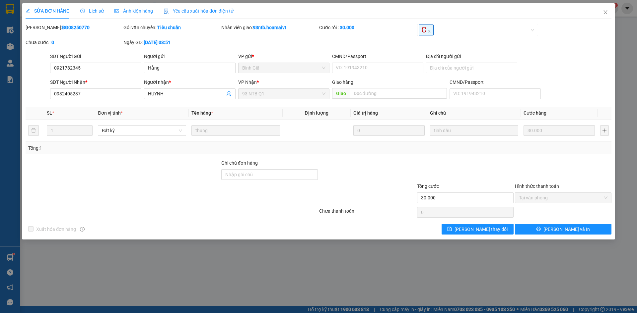
click at [599, 31] on div "Mã ĐH: BG08250770 Gói vận chuyển: Tiêu chuẩn Nhân viên giao: 93ntb.hoamaivt Cướ…" at bounding box center [318, 38] width 587 height 29
click at [604, 12] on icon "close" at bounding box center [605, 12] width 5 height 5
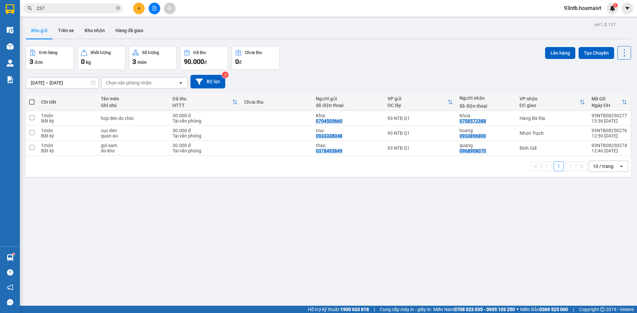
click at [140, 8] on icon "plus" at bounding box center [139, 8] width 4 height 0
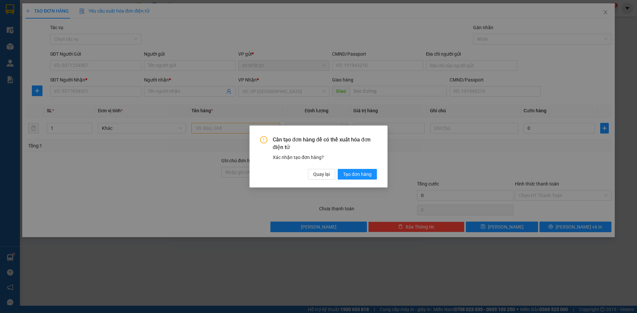
click at [316, 180] on div "Cần tạo đơn hàng để có thể xuất hóa đơn điện tử Xác nhận tạo đơn hàng? Quay lại…" at bounding box center [318, 157] width 138 height 62
click at [310, 174] on button "Quay lại" at bounding box center [321, 174] width 27 height 11
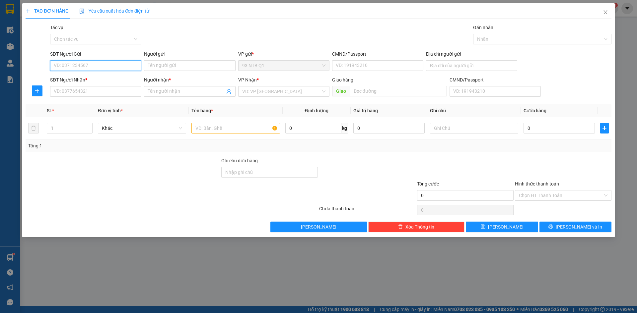
click at [117, 64] on input "SĐT Người Gửi" at bounding box center [95, 65] width 91 height 11
type input "0395298676"
click at [119, 79] on div "0395298676 - Hien" at bounding box center [95, 78] width 83 height 7
type input "Hien"
type input "0906003064"
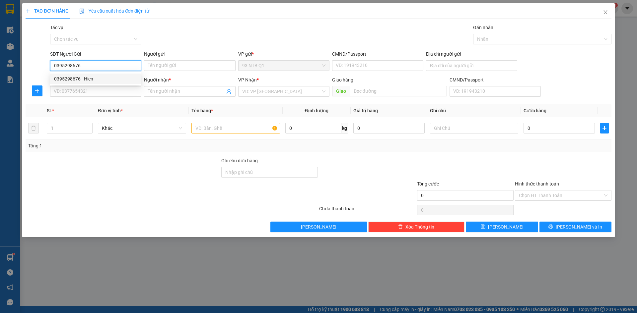
type input "Anh"
type input "0395298676"
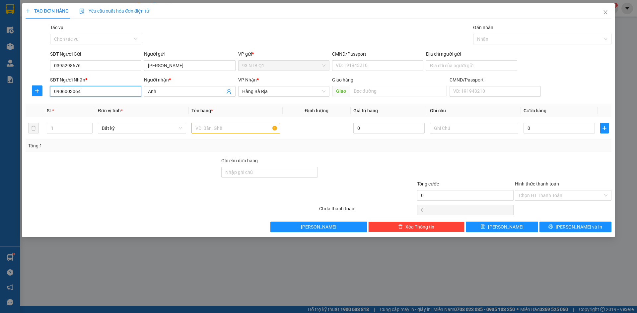
click at [118, 88] on input "0906003064" at bounding box center [95, 91] width 91 height 11
type input "0364220522"
click at [190, 91] on input "Anh" at bounding box center [186, 91] width 77 height 7
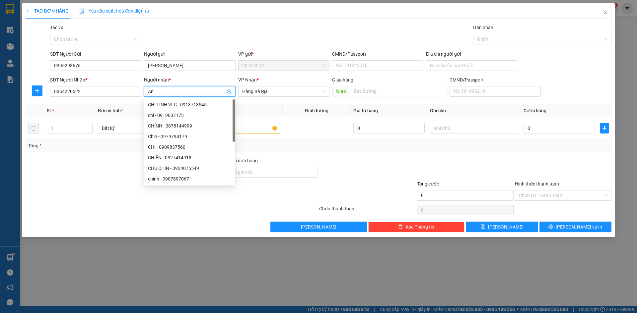
type input "A"
type input "hieu"
click at [251, 105] on div "Transit Pickup Surcharge Ids Transit Deliver Surcharge Ids Transit Deliver Surc…" at bounding box center [319, 128] width 586 height 209
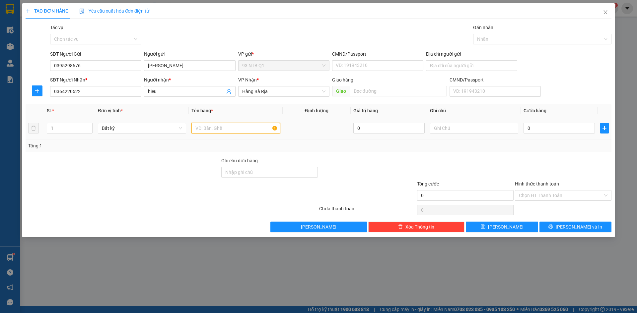
click at [250, 132] on input "text" at bounding box center [235, 128] width 88 height 11
type input "thung"
click at [487, 63] on input "Địa chỉ người gửi" at bounding box center [471, 65] width 91 height 11
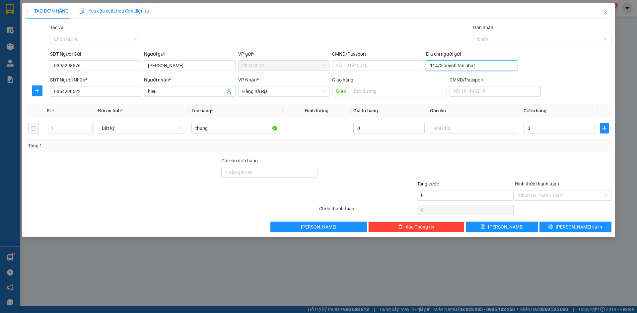
type input "114/3 huynh tan phat"
click at [379, 176] on div at bounding box center [367, 168] width 98 height 23
click at [569, 150] on div "Tổng: 1" at bounding box center [319, 146] width 586 height 13
click at [560, 195] on input "Hình thức thanh toán" at bounding box center [561, 196] width 84 height 10
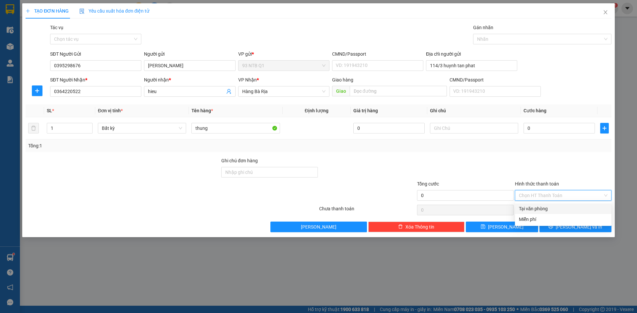
drag, startPoint x: 560, startPoint y: 199, endPoint x: 564, endPoint y: 214, distance: 15.4
click at [560, 205] on div "Tại văn phòng" at bounding box center [563, 209] width 97 height 11
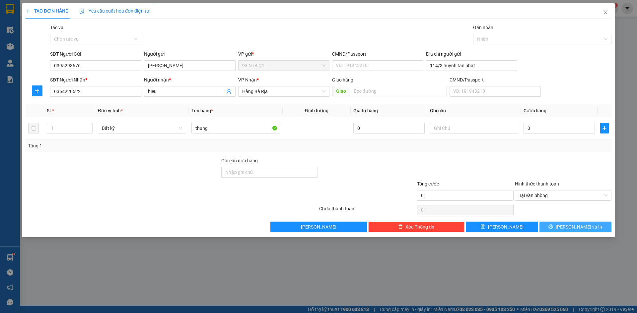
click at [568, 228] on button "[PERSON_NAME] và In" at bounding box center [575, 227] width 72 height 11
click at [553, 226] on icon "printer" at bounding box center [550, 227] width 5 height 5
click at [557, 132] on input "0" at bounding box center [558, 128] width 71 height 11
type input "3"
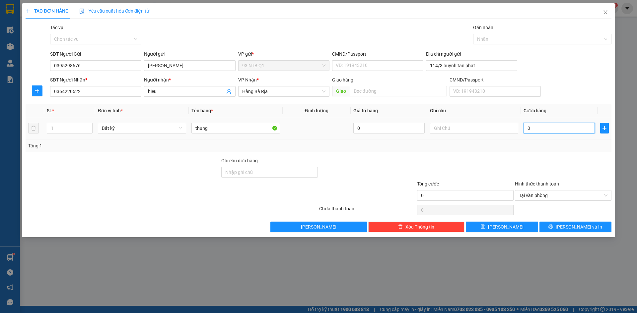
type input "3"
type input "30"
type input "30.000"
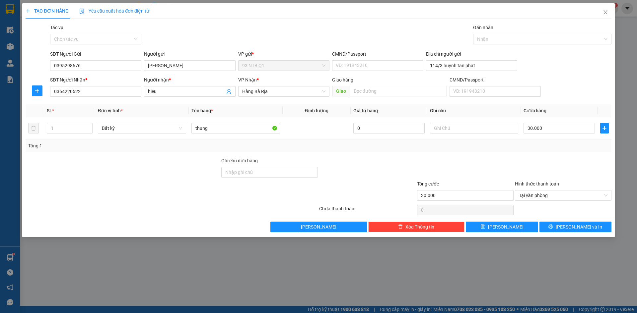
click at [566, 149] on div "Tổng: 1" at bounding box center [318, 145] width 580 height 7
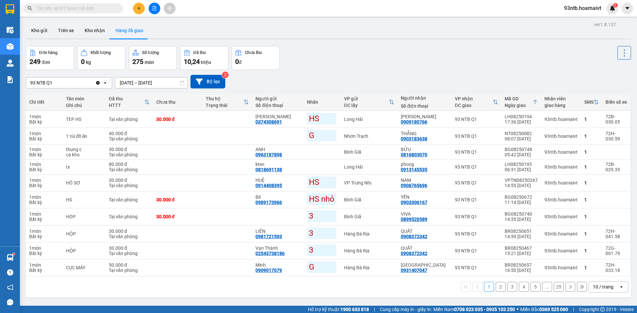
click at [138, 4] on button at bounding box center [139, 9] width 12 height 12
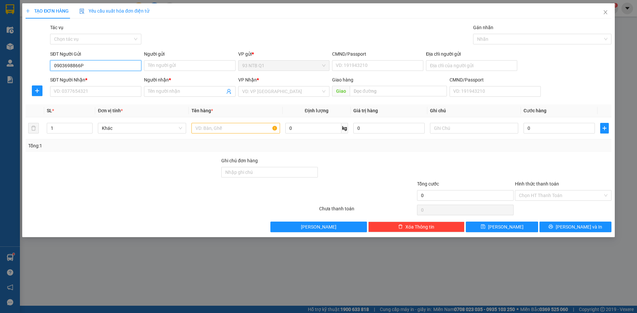
click at [86, 67] on input "0903698866P" at bounding box center [95, 65] width 91 height 11
type input "0903698866"
click at [159, 61] on input "Người gửi" at bounding box center [189, 65] width 91 height 11
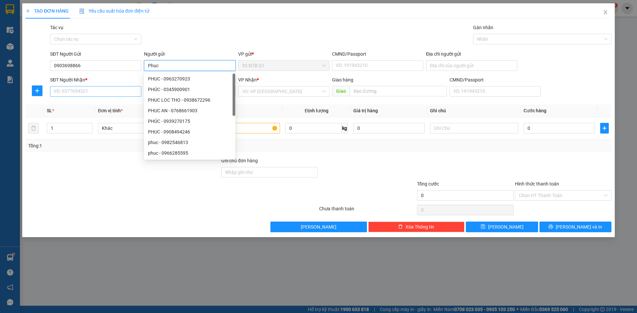
type input "Phuc"
click at [103, 92] on input "SĐT Người Nhận *" at bounding box center [95, 91] width 91 height 11
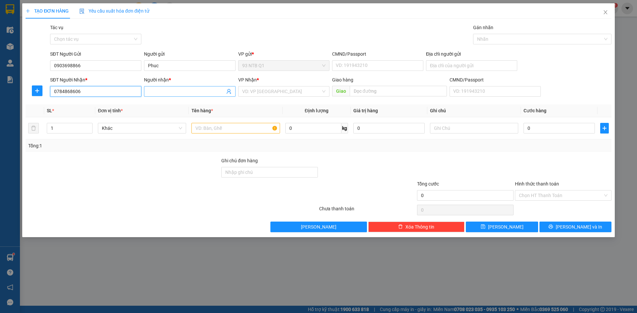
type input "0784868606"
click at [173, 90] on input "Người nhận *" at bounding box center [186, 91] width 77 height 7
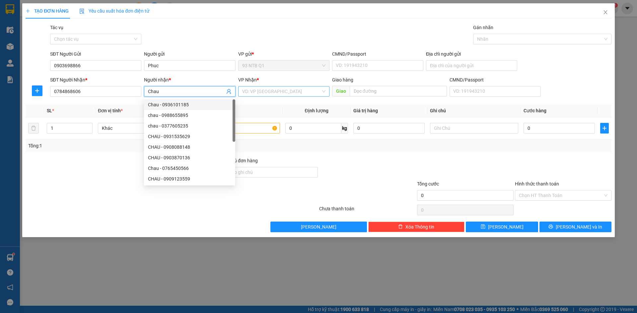
type input "Chau"
click at [292, 88] on input "search" at bounding box center [281, 92] width 79 height 10
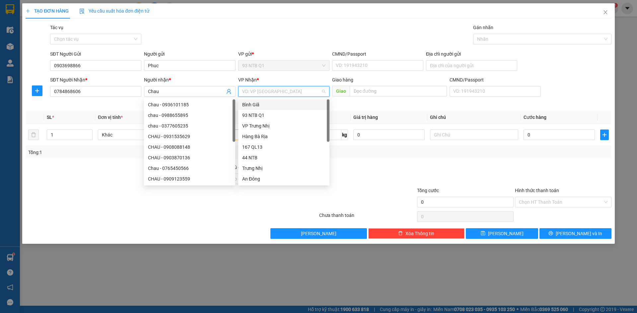
type input "b"
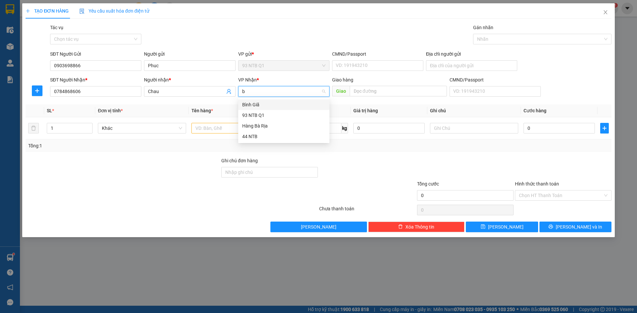
click at [272, 127] on div "Hàng Bà Rịa" at bounding box center [283, 125] width 83 height 7
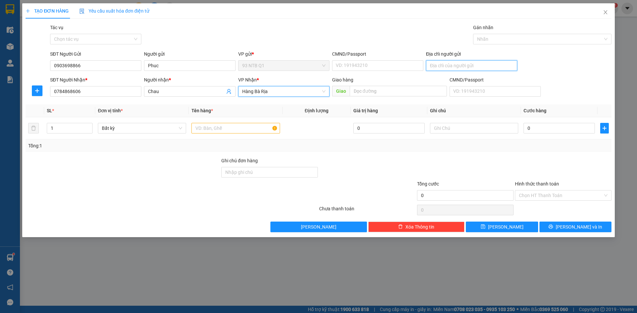
click at [451, 66] on input "Địa chỉ người gửi" at bounding box center [471, 65] width 91 height 11
type input "133/21 Hoa Hung F12 Q10"
click at [227, 126] on input "text" at bounding box center [235, 128] width 88 height 11
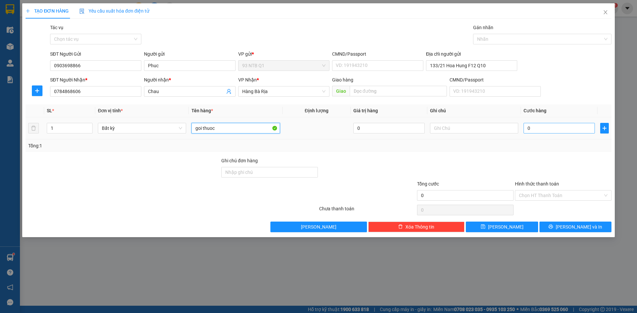
type input "goi thuoc"
click at [554, 130] on input "0" at bounding box center [558, 128] width 71 height 11
type input "003"
type input "3"
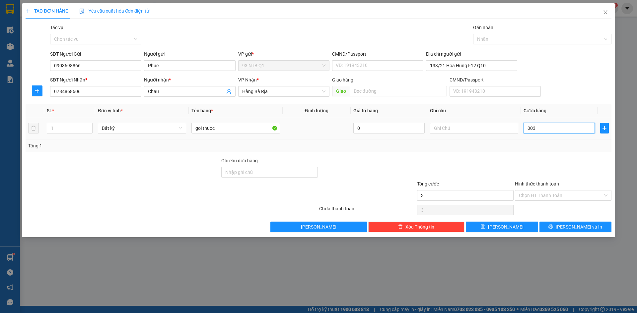
type input "0.030"
type input "30"
type input "0.030"
type input "30"
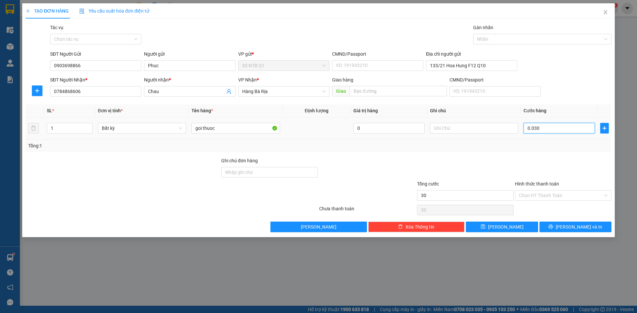
type input "30"
type input "3"
type input "30"
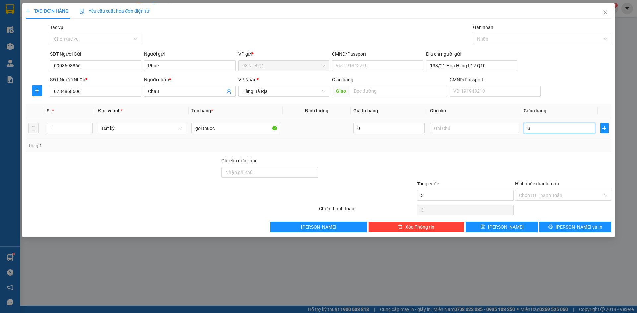
type input "30"
click at [556, 192] on input "Hình thức thanh toán" at bounding box center [561, 196] width 84 height 10
type input "30.000"
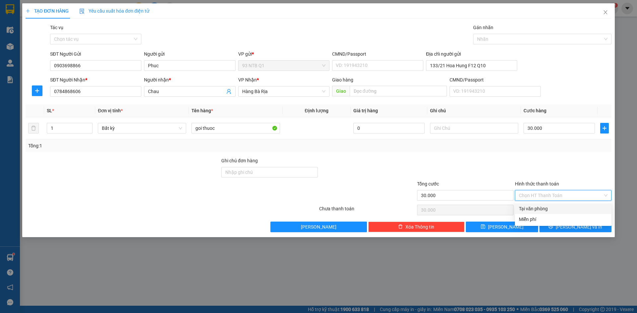
click at [555, 211] on div "Tại văn phòng" at bounding box center [563, 208] width 89 height 7
type input "0"
click at [559, 223] on button "[PERSON_NAME] và In" at bounding box center [575, 227] width 72 height 11
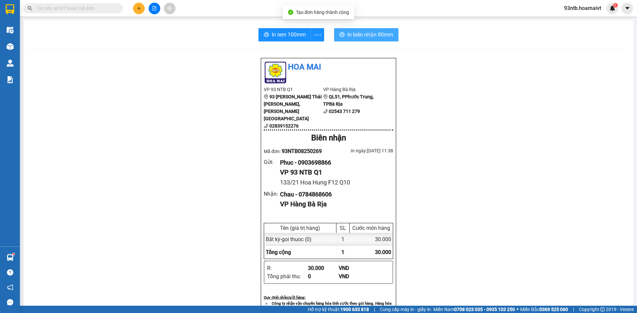
click at [357, 38] on span "In biên nhận 80mm" at bounding box center [370, 35] width 46 height 8
click at [92, 7] on input "text" at bounding box center [75, 8] width 78 height 7
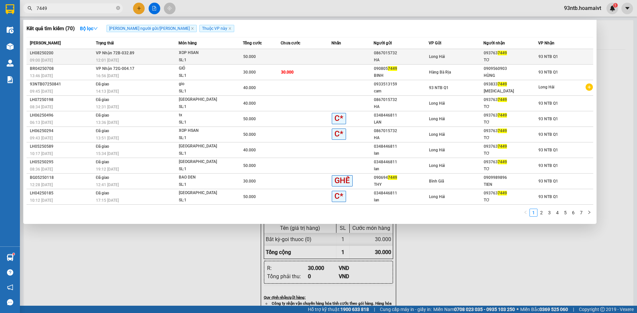
type input "7449"
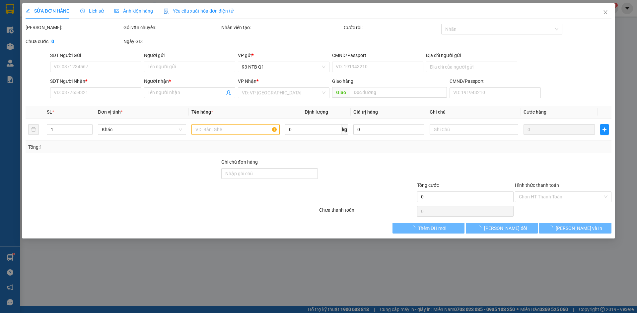
type input "0867015732"
type input "HA"
type input "060060001598"
type input "HAI HA 2 LH"
type input "0937637449"
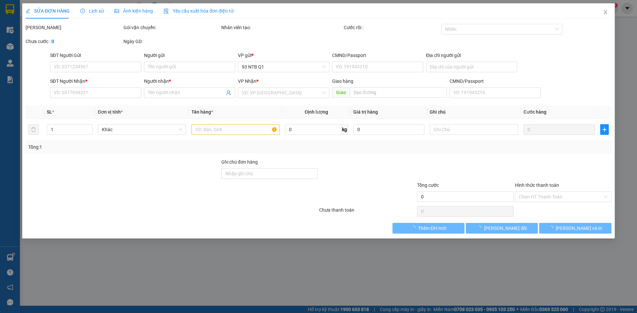
type input "TƠ"
type input "50.000"
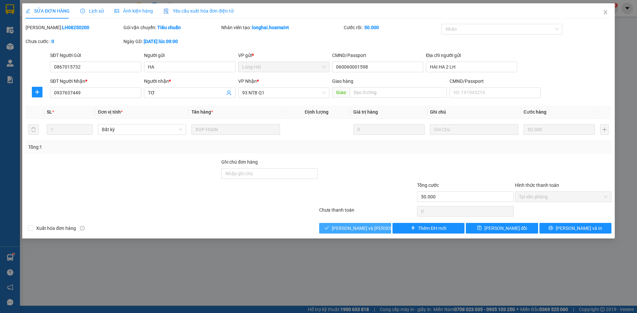
click at [353, 230] on span "[PERSON_NAME] và Giao hàng" at bounding box center [377, 228] width 90 height 7
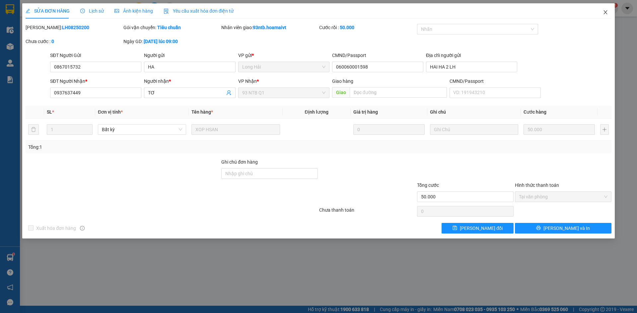
click at [601, 10] on span "Close" at bounding box center [605, 12] width 19 height 19
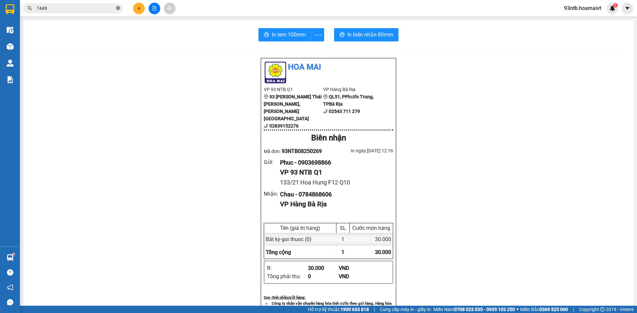
click at [119, 8] on icon "close-circle" at bounding box center [118, 8] width 4 height 4
click at [103, 11] on input "text" at bounding box center [75, 8] width 78 height 7
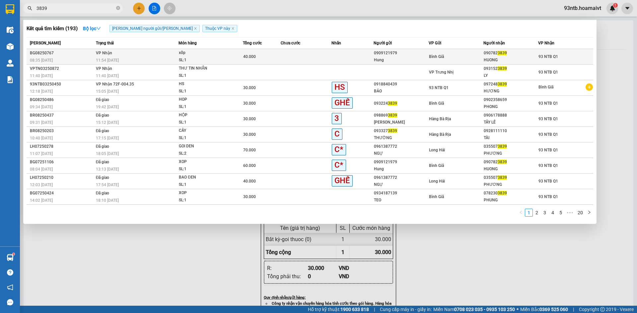
type input "3839"
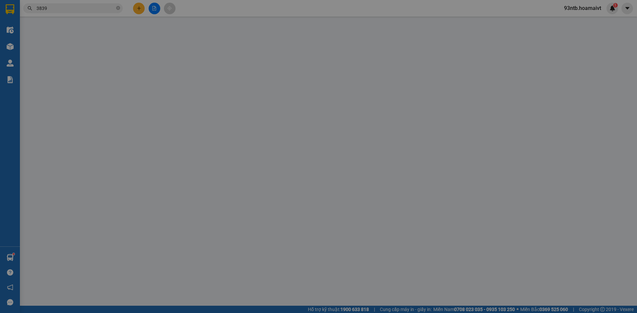
type input "0909121979"
type input "Hung"
type input "0907823839"
type input "HUONG"
type input "40.000"
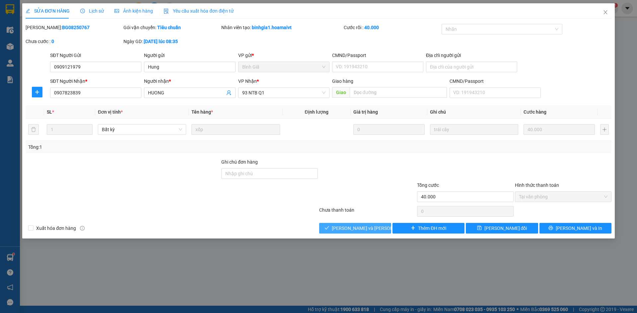
click at [336, 225] on button "[PERSON_NAME] và Giao hàng" at bounding box center [355, 228] width 72 height 11
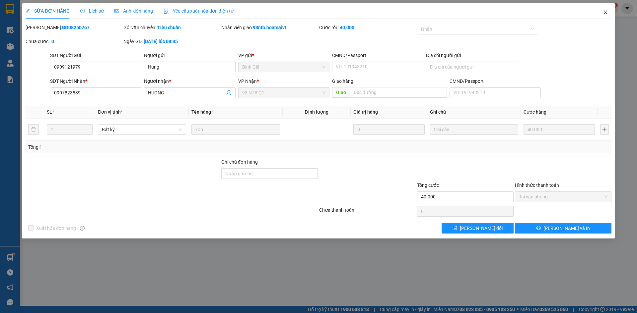
click at [603, 14] on icon "close" at bounding box center [605, 12] width 5 height 5
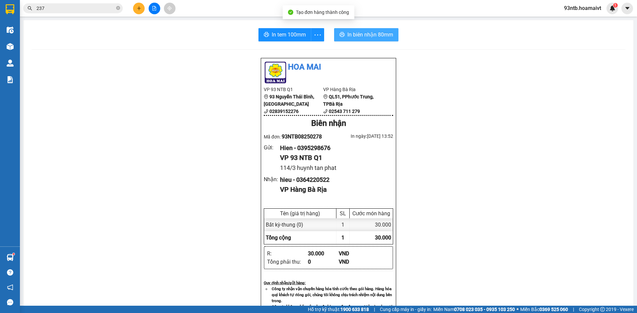
click at [349, 39] on button "In biên nhận 80mm" at bounding box center [366, 34] width 64 height 13
click at [78, 9] on input "237" at bounding box center [75, 8] width 78 height 7
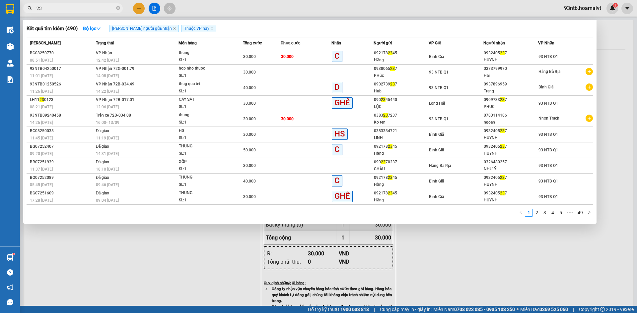
type input "2"
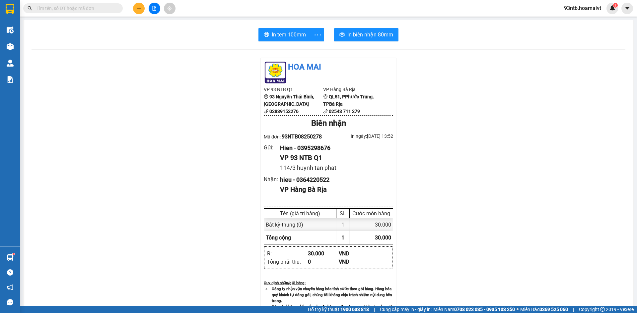
click at [67, 10] on input "text" at bounding box center [75, 8] width 78 height 7
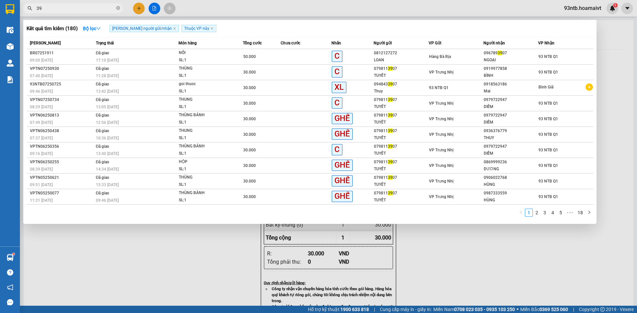
type input "3"
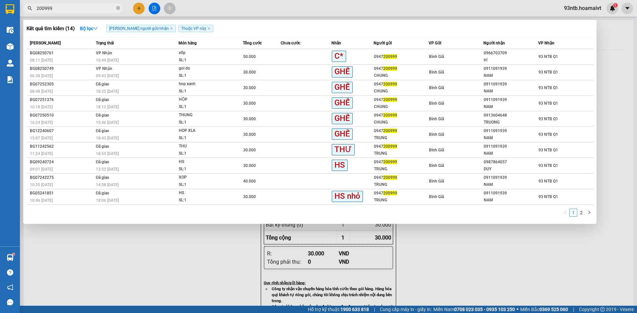
type input "200999"
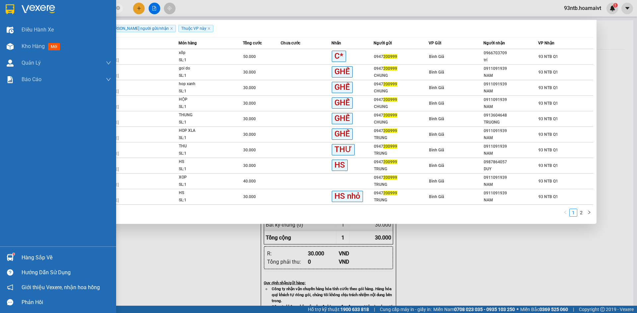
drag, startPoint x: 40, startPoint y: 45, endPoint x: 620, endPoint y: 64, distance: 580.7
click at [40, 45] on span "Kho hàng" at bounding box center [33, 46] width 23 height 6
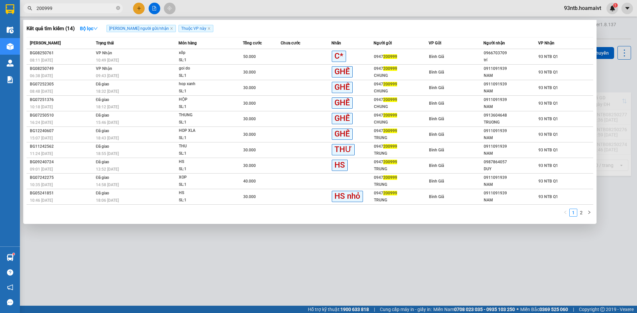
click at [620, 64] on div at bounding box center [318, 156] width 637 height 313
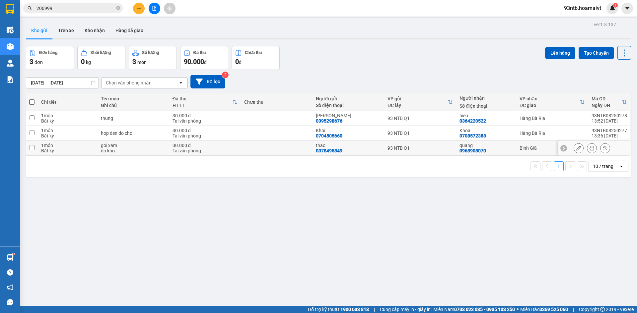
click at [543, 148] on div "Bình Giã" at bounding box center [551, 148] width 65 height 5
checkbox input "true"
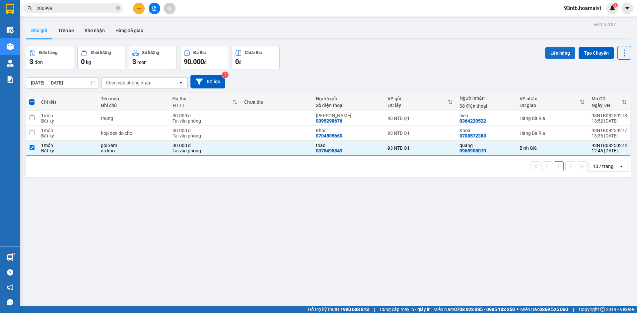
click at [549, 58] on button "Lên hàng" at bounding box center [560, 53] width 30 height 12
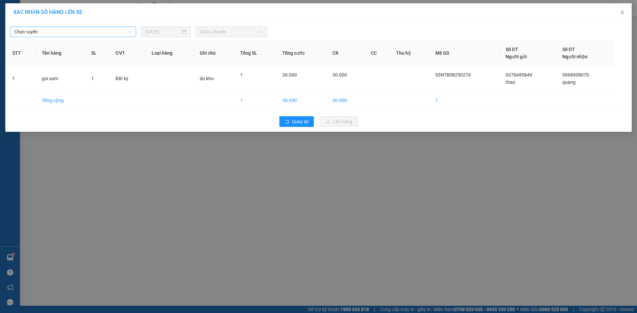
click at [78, 33] on span "Chọn tuyến" at bounding box center [73, 32] width 118 height 10
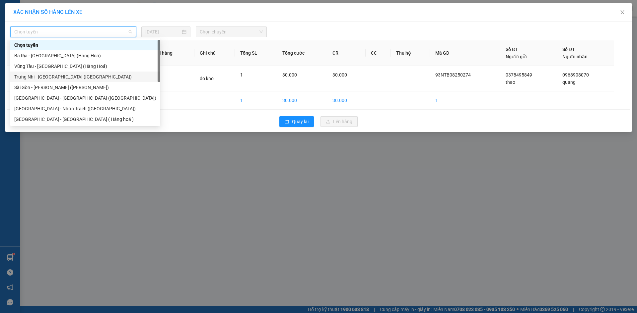
click at [68, 82] on div "Trưng Nhị - [GEOGRAPHIC_DATA] ([GEOGRAPHIC_DATA])" at bounding box center [85, 77] width 150 height 11
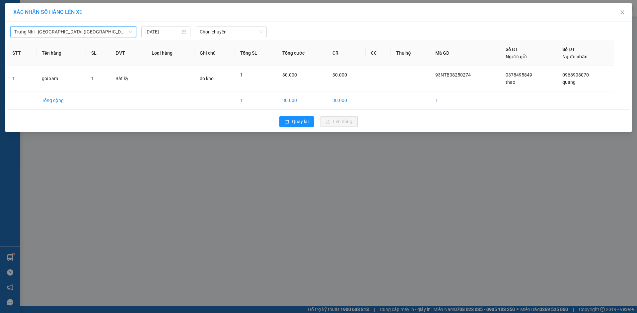
click at [76, 28] on span "Trưng Nhị - [GEOGRAPHIC_DATA] ([GEOGRAPHIC_DATA])" at bounding box center [73, 32] width 118 height 10
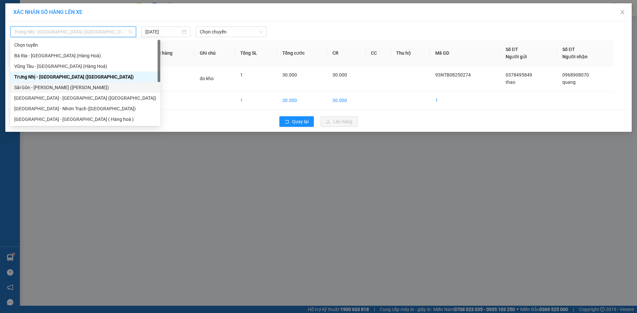
click at [74, 87] on div "Sài Gòn - Vũng Tàu (Hàng Hoá)" at bounding box center [85, 87] width 142 height 7
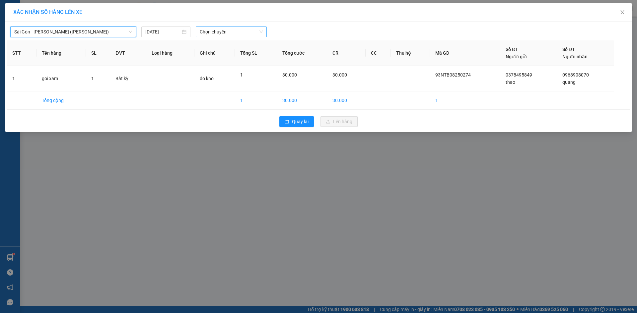
click at [215, 34] on span "Chọn chuyến" at bounding box center [231, 32] width 63 height 10
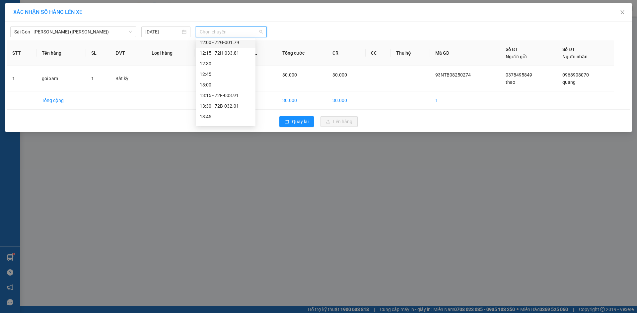
scroll to position [398, 0]
click at [228, 94] on div "14:45" at bounding box center [226, 92] width 52 height 7
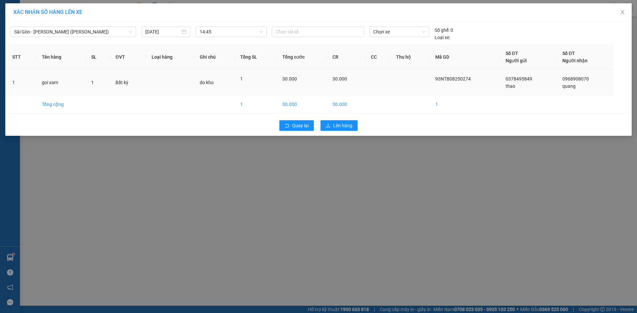
click at [233, 80] on td "do kho" at bounding box center [214, 83] width 40 height 26
click at [234, 30] on span "14:45" at bounding box center [231, 32] width 63 height 10
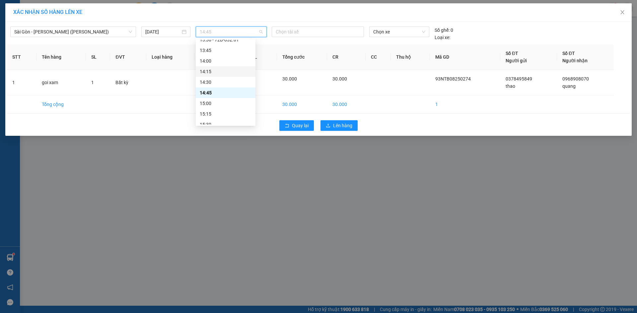
click at [228, 74] on div "14:15" at bounding box center [226, 71] width 52 height 7
click at [398, 31] on span "Chọn xe" at bounding box center [399, 32] width 52 height 10
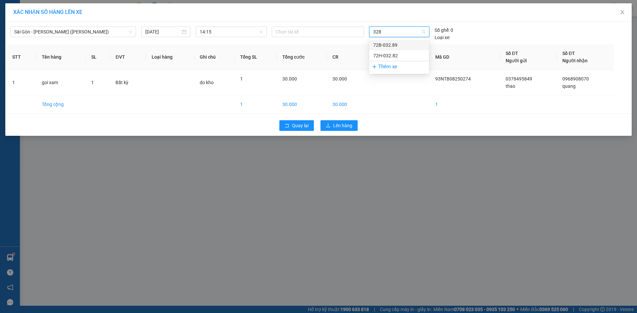
type input "3282"
click at [379, 45] on div "72H-032.82" at bounding box center [399, 44] width 52 height 7
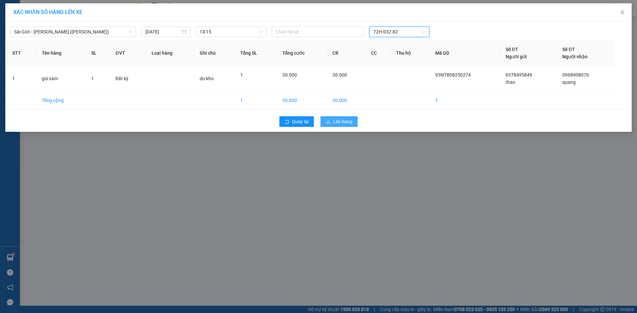
drag, startPoint x: 338, startPoint y: 120, endPoint x: 342, endPoint y: 119, distance: 3.7
click at [338, 120] on span "Lên hàng" at bounding box center [342, 121] width 19 height 7
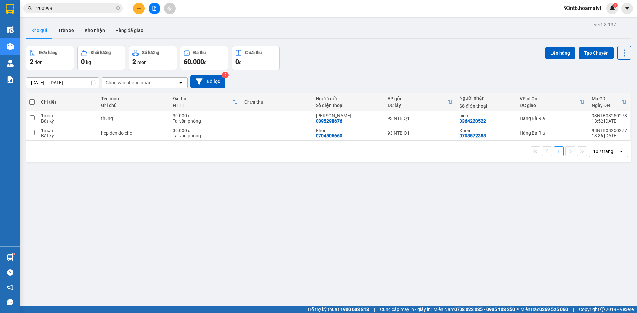
click at [97, 12] on input "200999" at bounding box center [75, 8] width 78 height 7
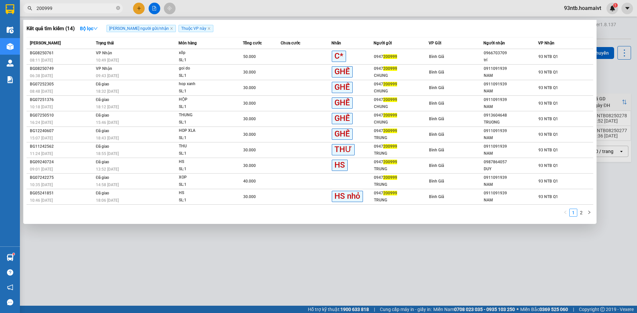
click at [95, 11] on input "200999" at bounding box center [75, 8] width 78 height 7
type input "2"
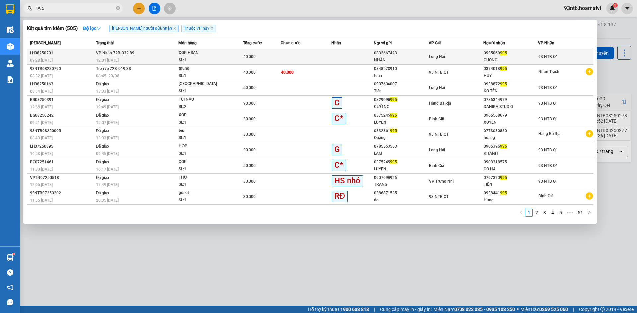
type input "995"
click at [391, 55] on div "0832667423" at bounding box center [401, 53] width 54 height 7
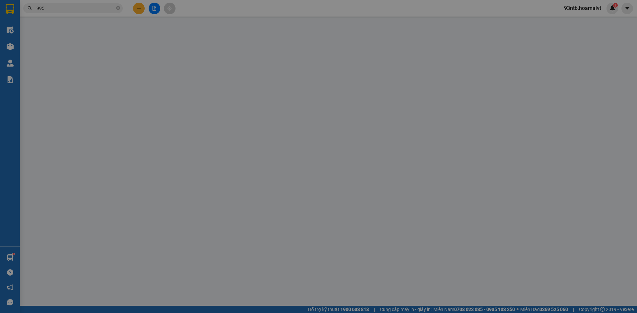
type input "0832667423"
type input "NHÀN"
type input "034169021116"
type input "P BINH"
type input "0935060995"
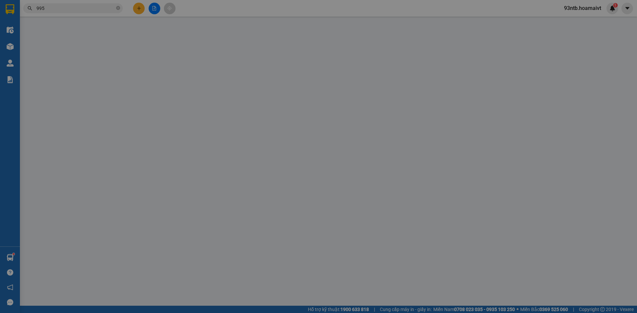
type input "CUONG"
type input "40.000"
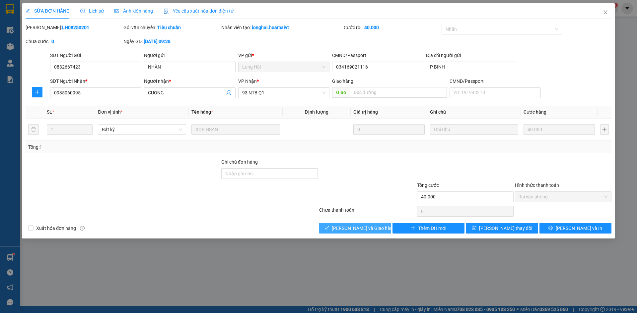
click at [346, 226] on span "[PERSON_NAME] và Giao hàng" at bounding box center [364, 228] width 64 height 7
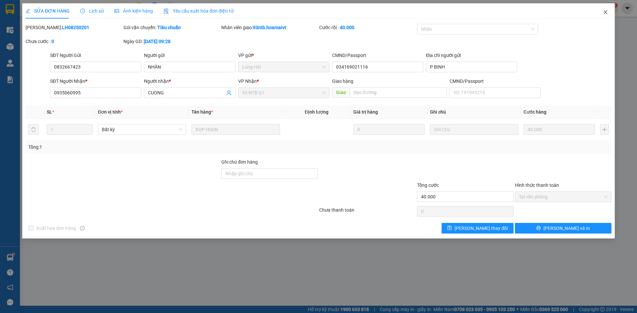
click at [605, 16] on span "Close" at bounding box center [605, 12] width 19 height 19
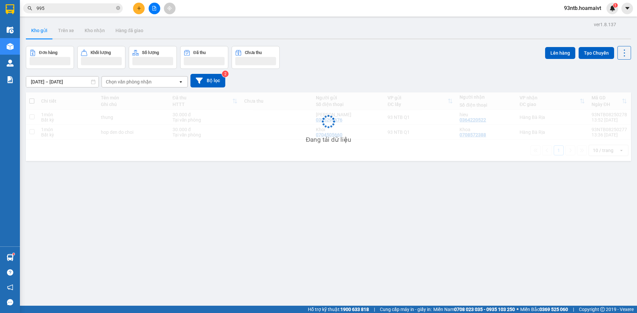
click at [90, 11] on input "995" at bounding box center [75, 8] width 78 height 7
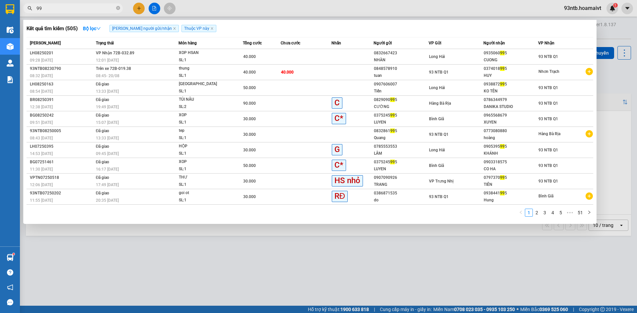
type input "9"
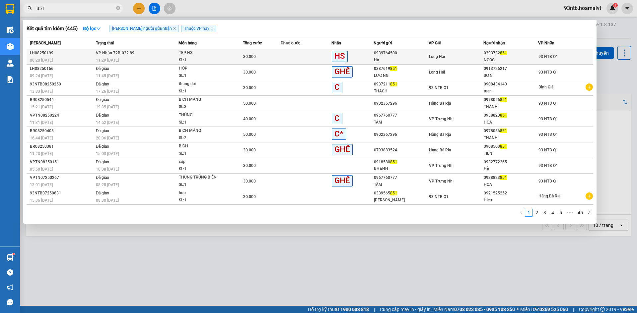
type input "851"
click at [455, 54] on div "Long Hải" at bounding box center [456, 56] width 54 height 7
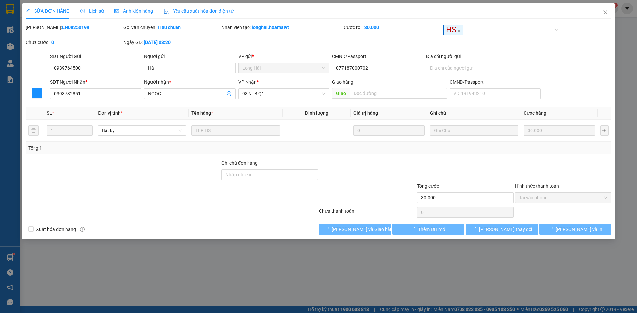
type input "0939764500"
type input "Hà"
type input "077187000702"
type input "0393732851"
type input "NGỌC"
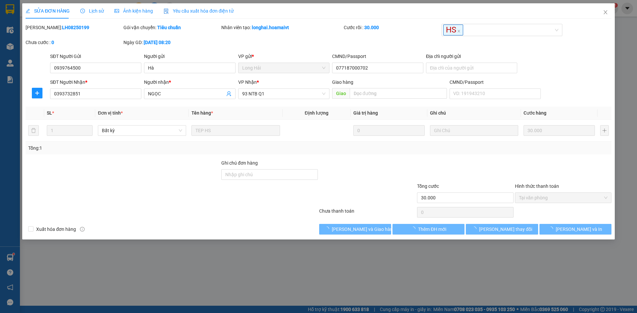
type input "30.000"
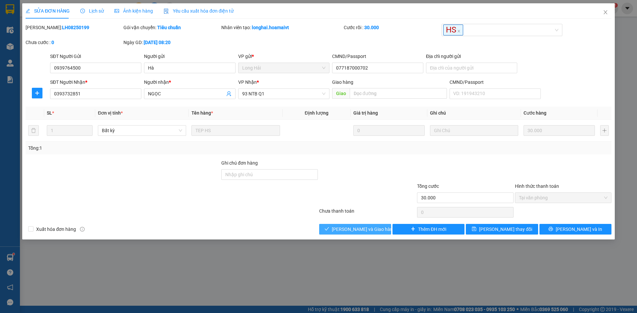
click at [377, 227] on button "[PERSON_NAME] và Giao hàng" at bounding box center [355, 229] width 72 height 11
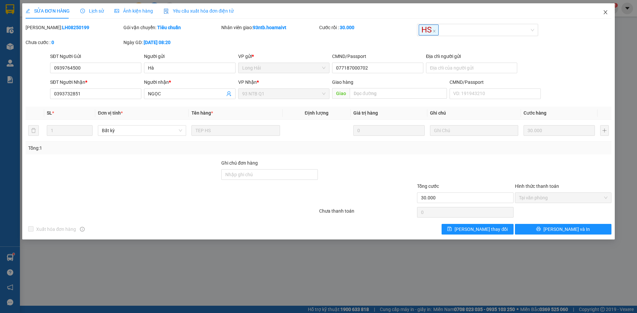
click at [603, 14] on icon "close" at bounding box center [605, 12] width 5 height 5
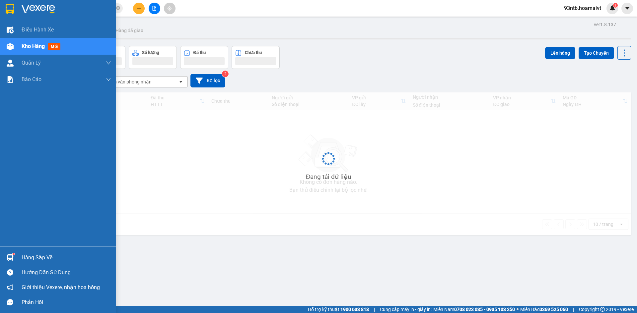
click at [41, 260] on div "Hàng sắp về" at bounding box center [67, 258] width 90 height 10
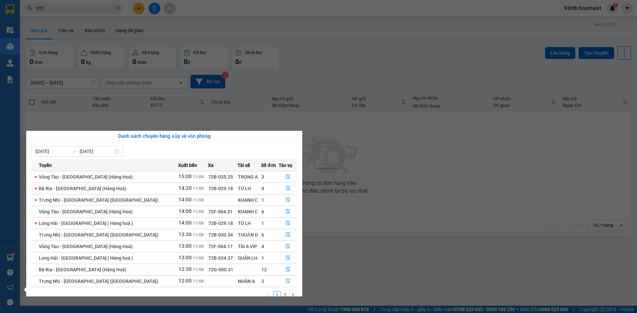
scroll to position [11, 0]
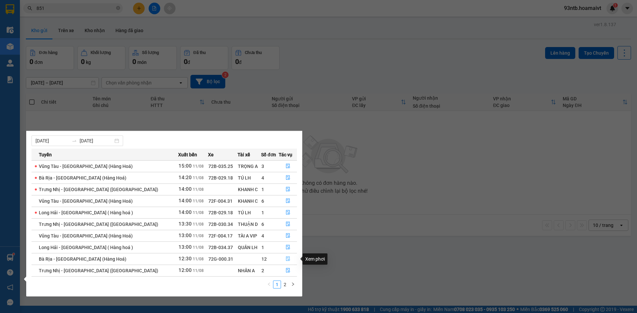
click at [286, 258] on icon "file-done" at bounding box center [288, 259] width 4 height 5
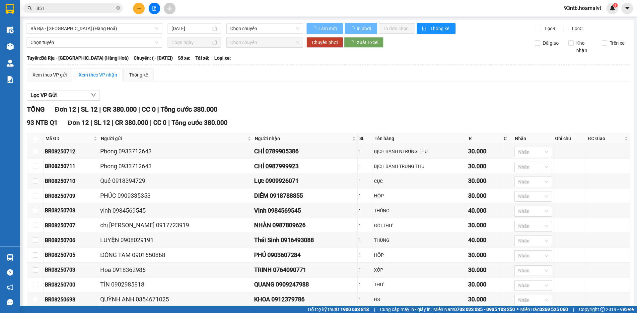
click at [381, 101] on div "Lọc VP Gửi TỔNG Đơn 12 | SL 12 | CR 380.000 | CC 0 | Tổng cước 380.000 93 NTB …" at bounding box center [328, 216] width 603 height 259
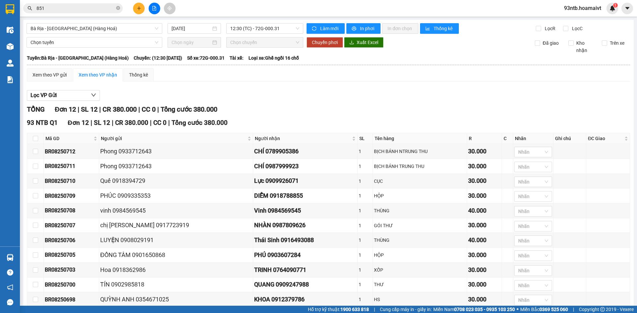
scroll to position [55, 0]
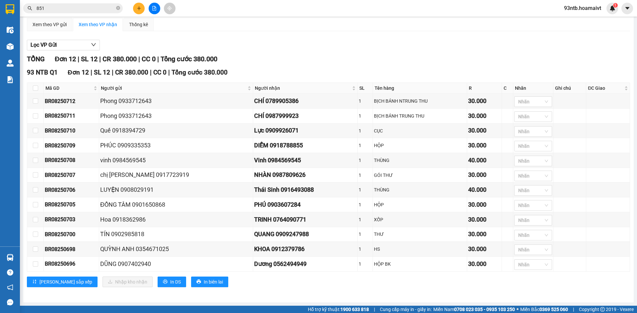
click at [428, 46] on div "Lọc VP Gửi TỔNG Đơn 12 | SL 12 | CR 380.000 | CC 0 | Tổng cước 380.000 93 NTB …" at bounding box center [328, 165] width 603 height 259
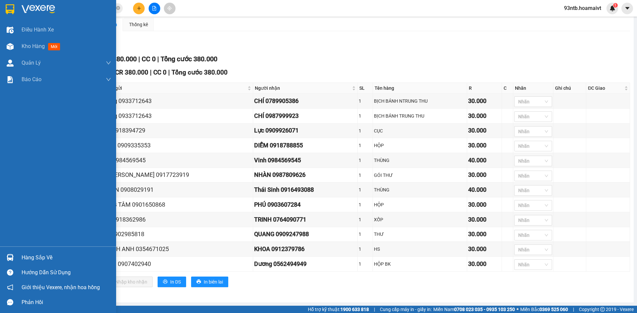
click at [33, 263] on div "Hàng sắp về" at bounding box center [67, 258] width 90 height 10
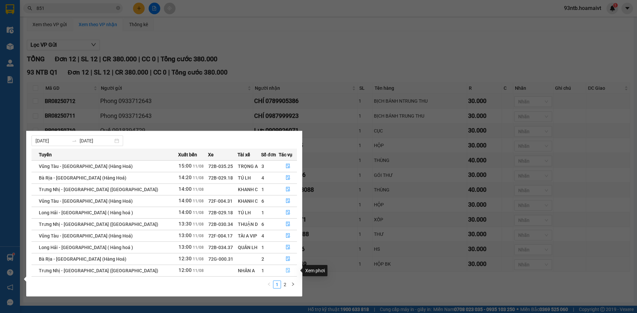
drag, startPoint x: 286, startPoint y: 269, endPoint x: 307, endPoint y: 262, distance: 22.5
click at [286, 269] on icon "file-done" at bounding box center [288, 271] width 4 height 5
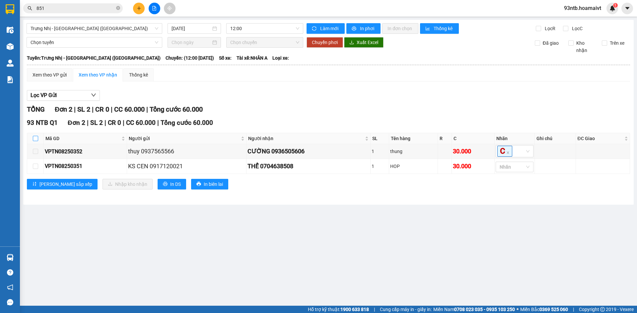
click at [33, 140] on input "checkbox" at bounding box center [35, 138] width 5 height 5
checkbox input "true"
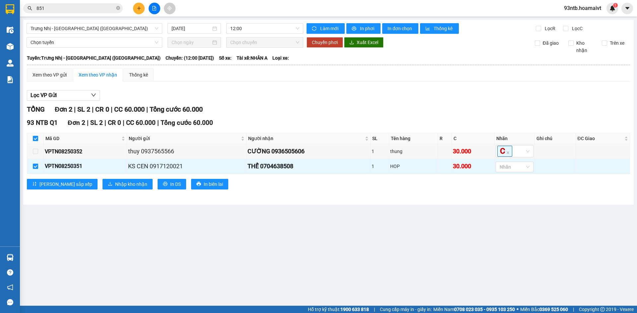
click at [429, 93] on div "Lọc VP Gửi" at bounding box center [328, 95] width 603 height 11
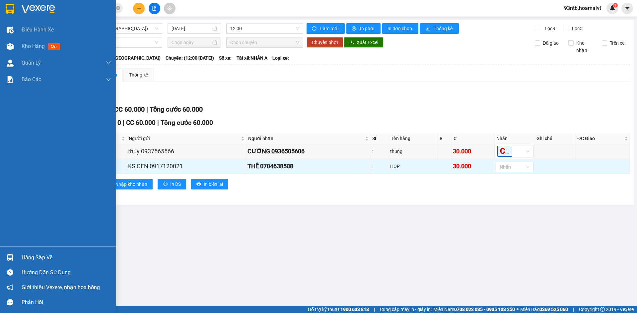
click at [33, 256] on div "Hàng sắp về" at bounding box center [67, 258] width 90 height 10
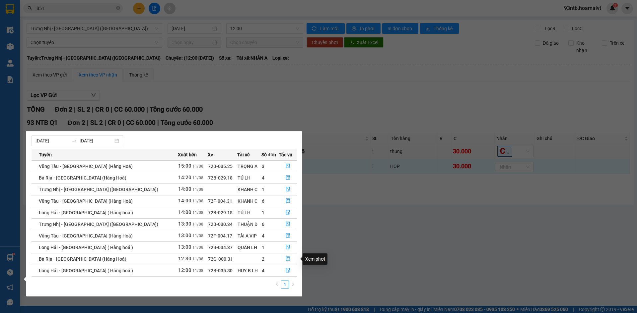
click at [288, 259] on button "button" at bounding box center [288, 259] width 18 height 11
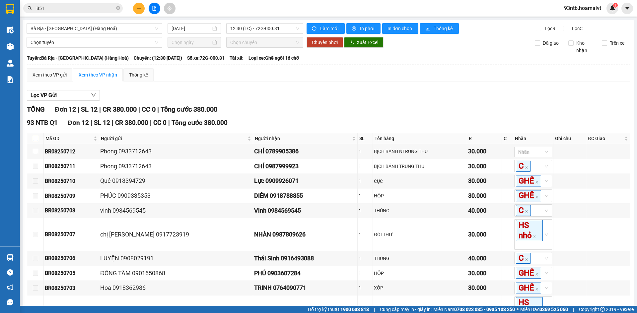
click at [35, 139] on input "checkbox" at bounding box center [35, 138] width 5 height 5
checkbox input "true"
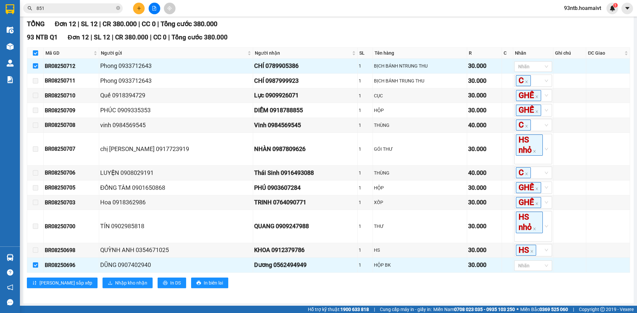
scroll to position [119, 0]
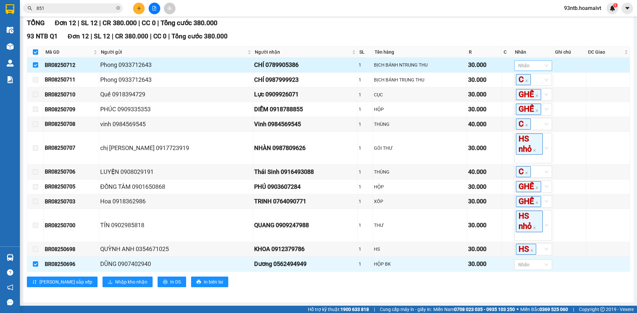
click at [537, 60] on div "Nhãn" at bounding box center [533, 65] width 38 height 11
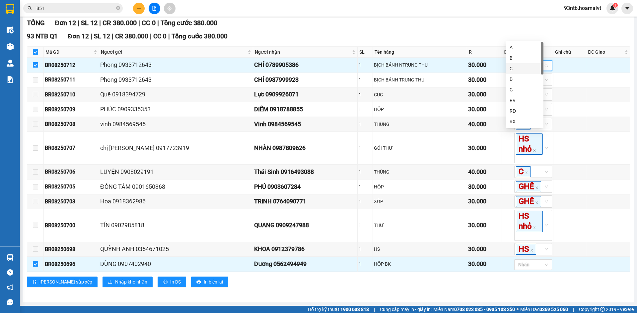
click at [526, 72] on div "C" at bounding box center [524, 68] width 38 height 11
click at [447, 7] on div "Kết quả tìm kiếm ( 445 ) Bộ lọc Tìm người gửi/nhận Thuộc VP này Mã ĐH Trạng thá…" at bounding box center [318, 8] width 637 height 17
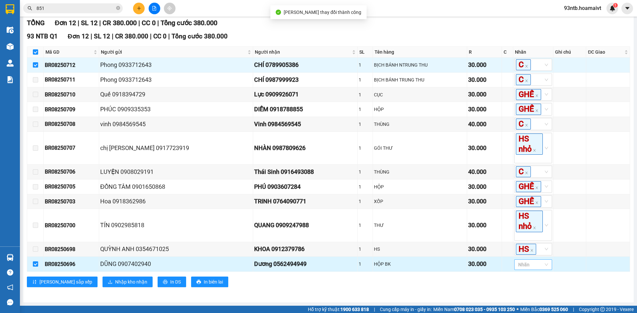
click at [516, 267] on div at bounding box center [530, 265] width 28 height 8
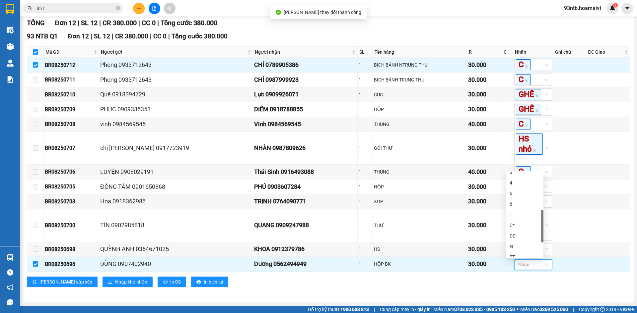
scroll to position [191, 0]
click at [523, 253] on div "GHẾ" at bounding box center [524, 251] width 30 height 7
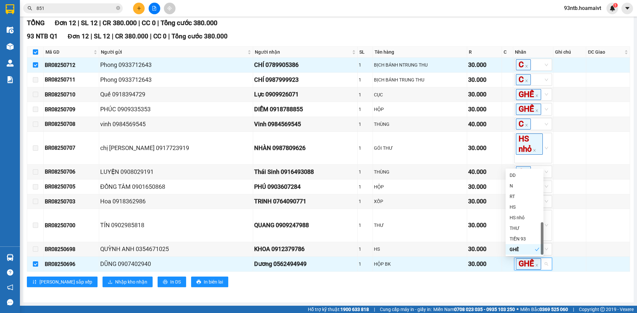
click at [439, 296] on div "TỔNG Đơn 12 | SL 12 | CR 380.000 | CC 0 | Tổng cước 380.000 93 NTB Q1 Đơn 12 | …" at bounding box center [328, 157] width 603 height 278
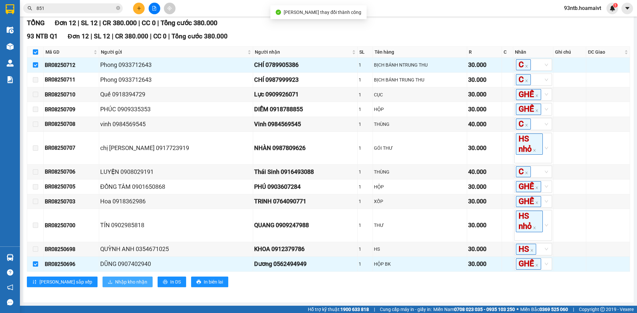
click at [102, 285] on button "Nhập kho nhận" at bounding box center [127, 282] width 50 height 11
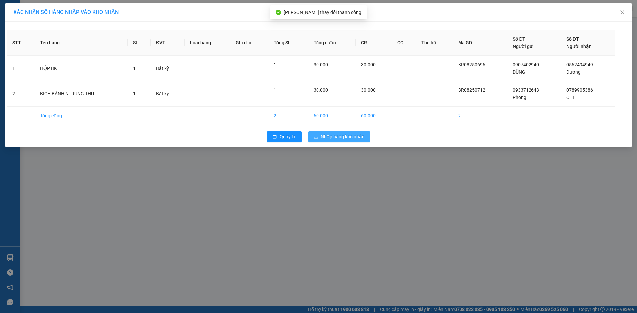
click at [334, 136] on span "Nhập hàng kho nhận" at bounding box center [343, 136] width 44 height 7
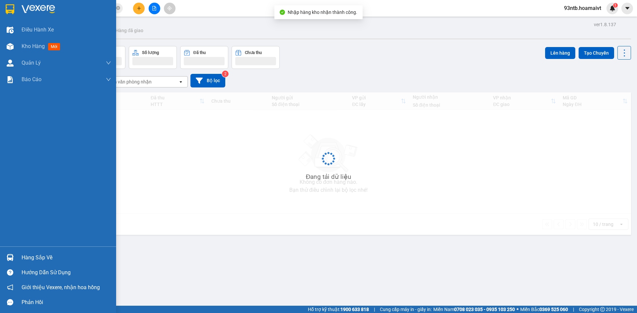
click at [19, 256] on div "Hàng sắp về" at bounding box center [58, 257] width 116 height 15
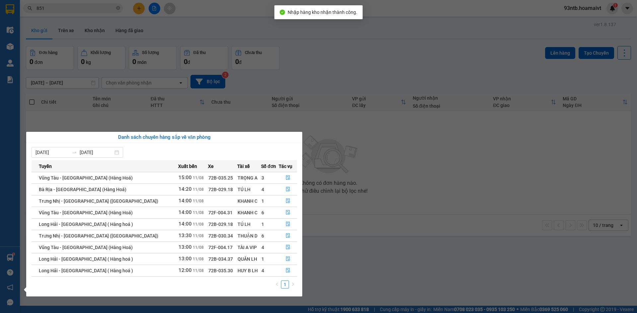
click at [366, 262] on section "Kết quả tìm kiếm ( 445 ) Bộ lọc Tìm người gửi/nhận Thuộc VP này Mã ĐH Trạng thá…" at bounding box center [318, 156] width 637 height 313
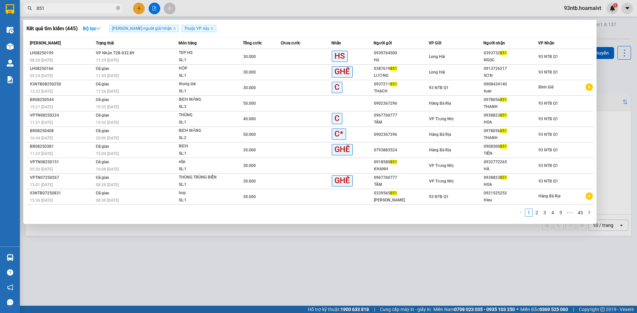
click at [90, 10] on input "851" at bounding box center [75, 8] width 78 height 7
type input "8"
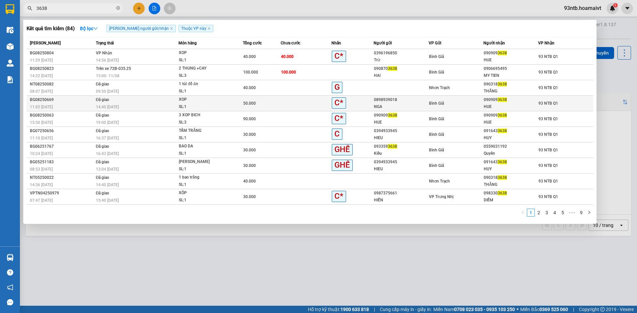
type input "3638"
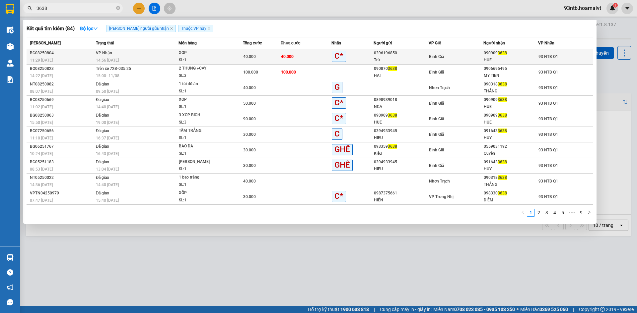
click at [328, 52] on td "40.000" at bounding box center [306, 57] width 51 height 16
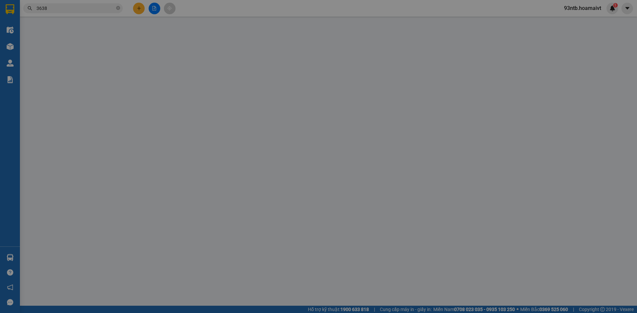
click at [539, 196] on div "Chọn HT Thanh Toán" at bounding box center [563, 197] width 97 height 11
type input "0396196850"
type input "Trừ"
type input "0909093638"
type input "HUE"
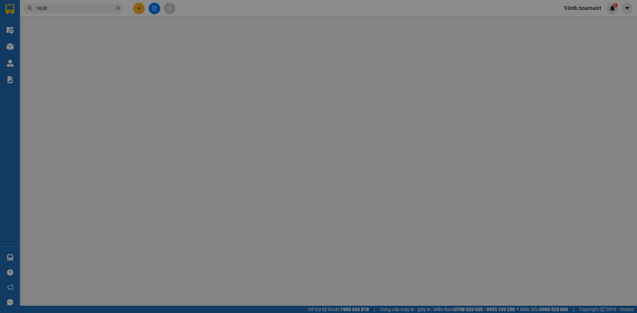
type input "40.000"
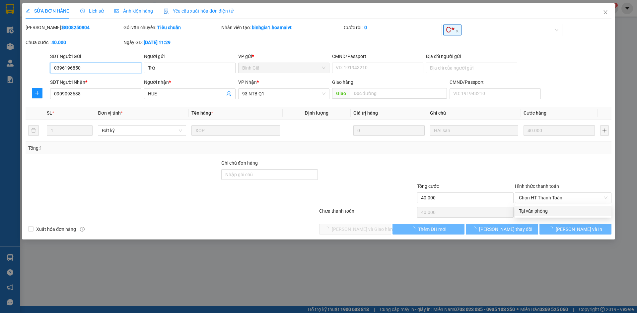
click at [541, 199] on span "Chọn HT Thanh Toán" at bounding box center [563, 198] width 89 height 10
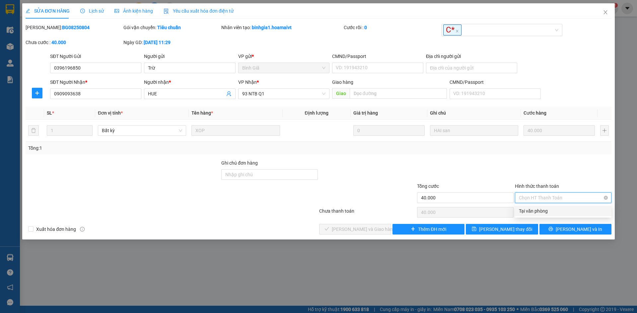
click at [543, 203] on span "Chọn HT Thanh Toán" at bounding box center [563, 198] width 89 height 10
click at [543, 211] on div "Tại văn phòng" at bounding box center [563, 211] width 89 height 7
type input "0"
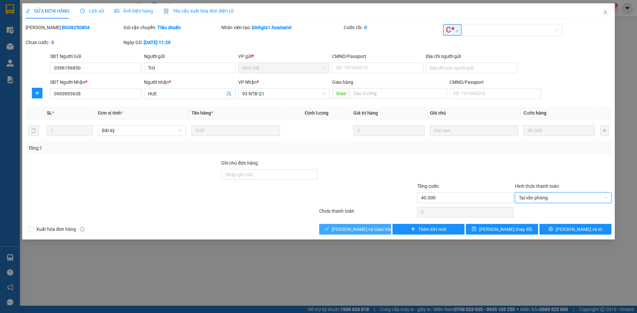
click at [379, 228] on button "[PERSON_NAME] và Giao hàng" at bounding box center [355, 229] width 72 height 11
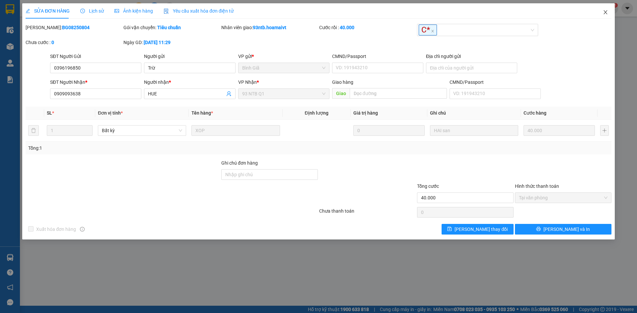
click at [599, 14] on span "Close" at bounding box center [605, 12] width 19 height 19
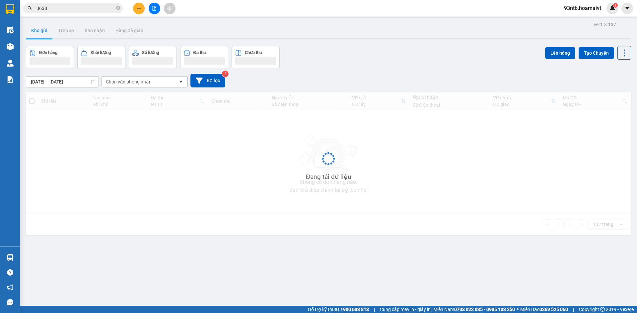
click at [600, 15] on div "Kết quả tìm kiếm ( 84 ) Bộ lọc Tìm người gửi/nhận Thuộc VP này Mã ĐH Trạng thái…" at bounding box center [318, 8] width 637 height 17
drag, startPoint x: 463, startPoint y: 35, endPoint x: 442, endPoint y: 35, distance: 20.6
click at [460, 35] on div "Kho gửi Trên xe Kho nhận Hàng đã giao" at bounding box center [328, 32] width 605 height 18
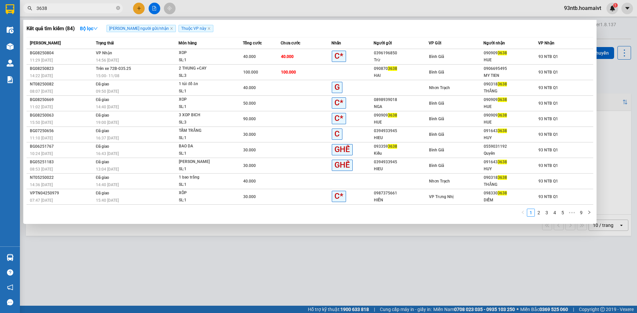
click at [77, 8] on input "3638" at bounding box center [75, 8] width 78 height 7
type input "3"
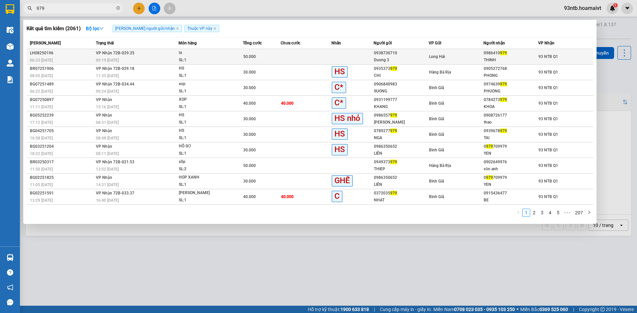
type input "979"
click at [262, 58] on div "50.000" at bounding box center [261, 56] width 37 height 7
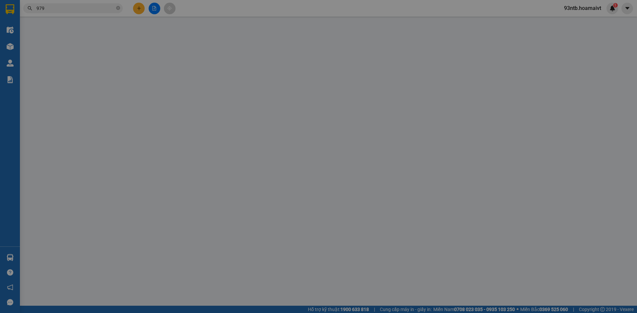
type input "0938730710"
type input "Duong 3"
type input "079061021214"
type input "LONG HAI"
type input "0986410979"
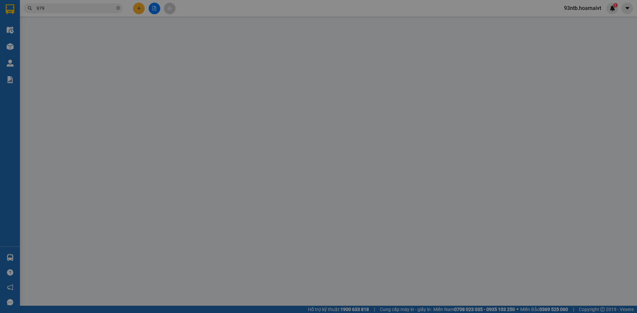
type input "THINH"
type input "50.000"
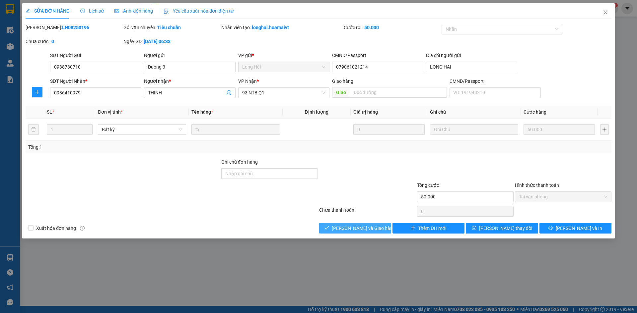
click at [361, 228] on span "[PERSON_NAME] và Giao hàng" at bounding box center [364, 228] width 64 height 7
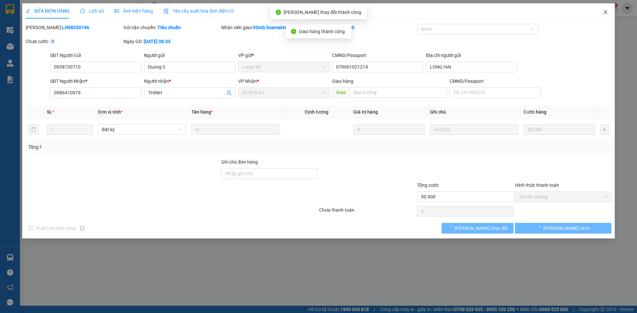
click at [600, 11] on span "Close" at bounding box center [605, 12] width 19 height 19
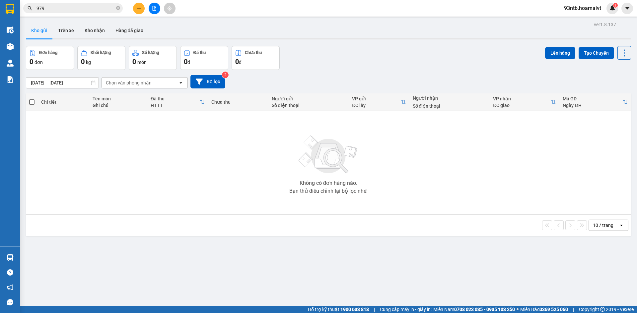
click at [71, 13] on span "979" at bounding box center [72, 8] width 99 height 10
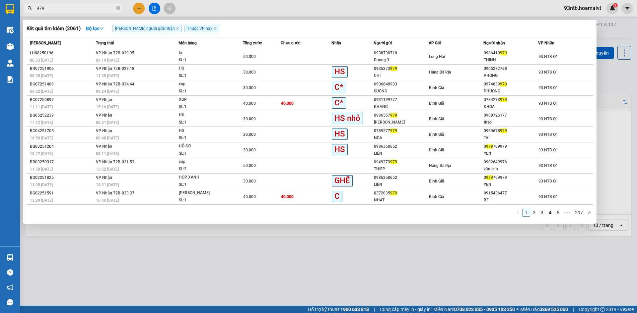
click at [70, 7] on input "979" at bounding box center [75, 8] width 78 height 7
type input "9"
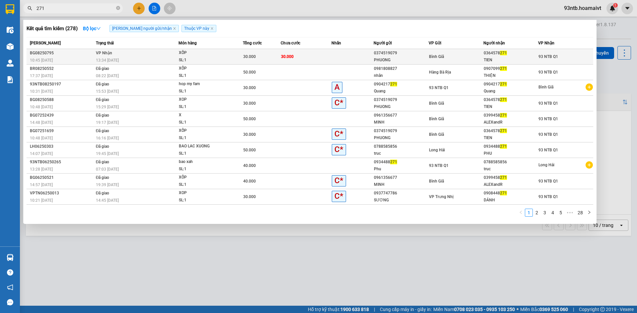
type input "271"
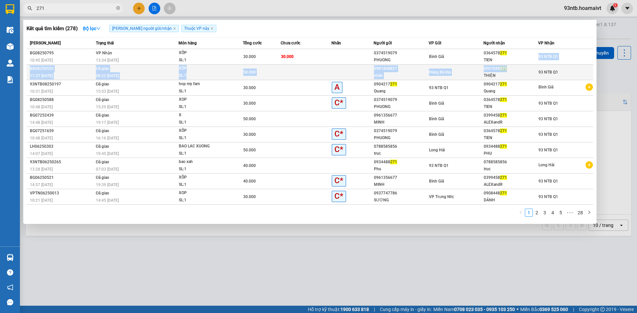
drag, startPoint x: 532, startPoint y: 59, endPoint x: 534, endPoint y: 64, distance: 5.8
click at [534, 64] on tbody "BG08250795 10:45 - 11/08 VP Nhận 13:34 - 11/08 XỐP SL: 1 30.000 30.000 03745190…" at bounding box center [310, 127] width 566 height 156
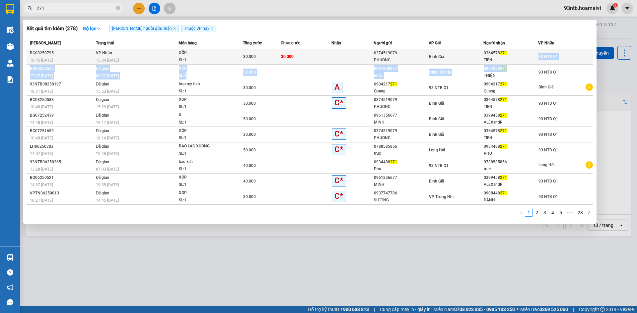
click at [534, 60] on div "TIEN" at bounding box center [511, 60] width 54 height 7
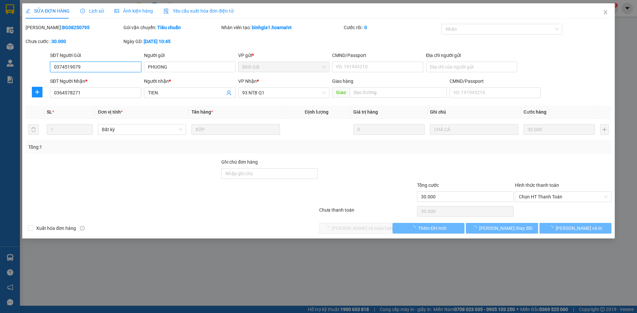
type input "0374519079"
type input "PHUONG"
type input "0364578271"
type input "TIEN"
type input "30.000"
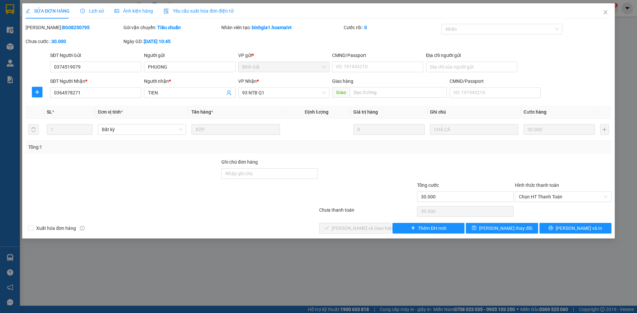
click at [564, 203] on div "Hình thức thanh toán Chọn HT Thanh Toán" at bounding box center [563, 193] width 97 height 23
click at [555, 199] on span "Chọn HT Thanh Toán" at bounding box center [563, 197] width 89 height 10
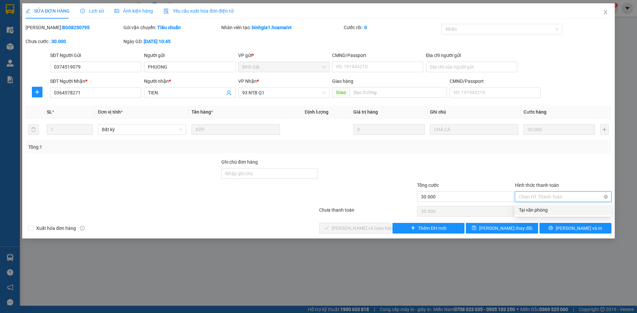
click at [555, 212] on div "Tại văn phòng" at bounding box center [563, 210] width 89 height 7
type input "0"
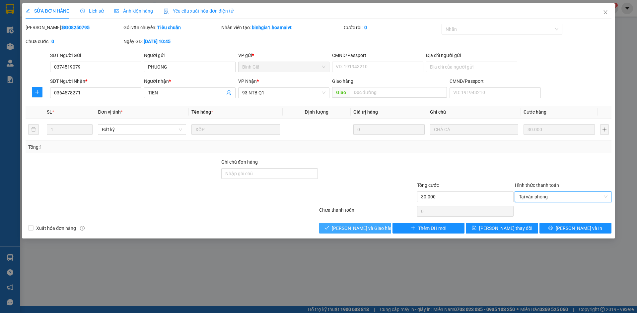
click at [332, 229] on button "[PERSON_NAME] và Giao hàng" at bounding box center [355, 228] width 72 height 11
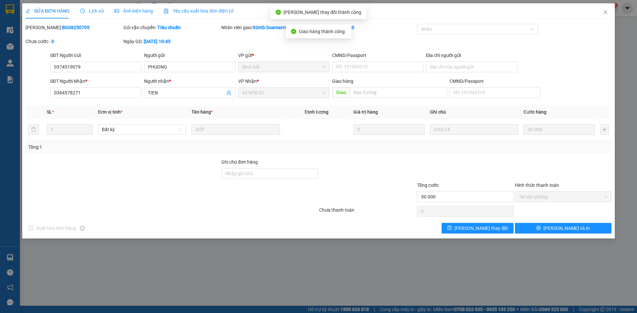
click at [369, 213] on div "Chưa thanh toán" at bounding box center [367, 213] width 98 height 12
click at [602, 15] on span "Close" at bounding box center [605, 12] width 19 height 19
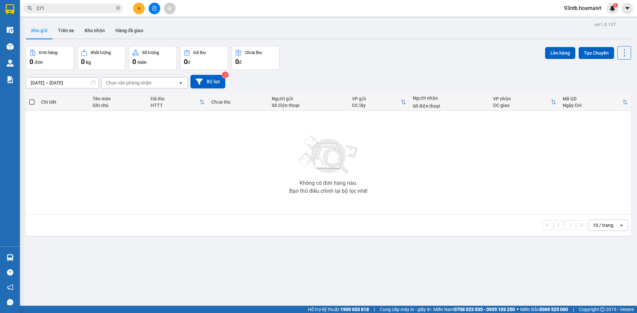
click at [492, 59] on div "Đơn hàng 0 đơn Khối lượng 0 kg Số lượng 0 món Đã thu 0 đ Chưa thu 0 đ Lên hàng …" at bounding box center [328, 58] width 605 height 24
click at [69, 9] on input "271" at bounding box center [75, 8] width 78 height 7
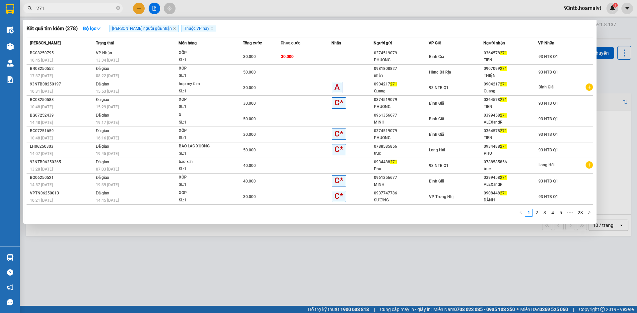
type input "27"
click at [69, 9] on input "27" at bounding box center [75, 8] width 78 height 7
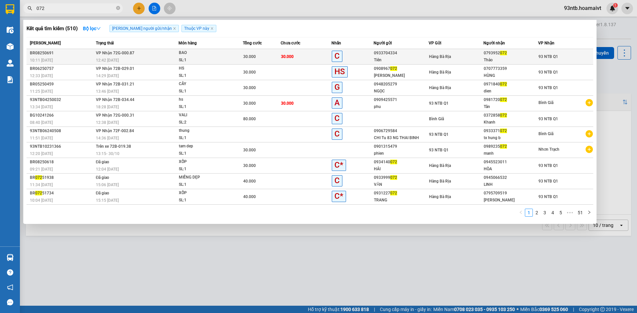
type input "072"
click at [398, 52] on div "0933704334" at bounding box center [401, 53] width 54 height 7
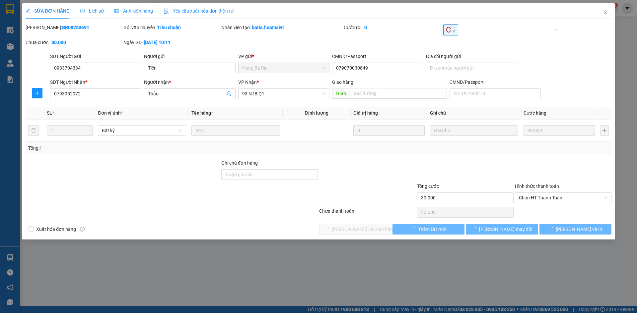
type input "0933704334"
type input "Tiên"
type input "079070030849"
type input "0793952072"
type input "Thảo"
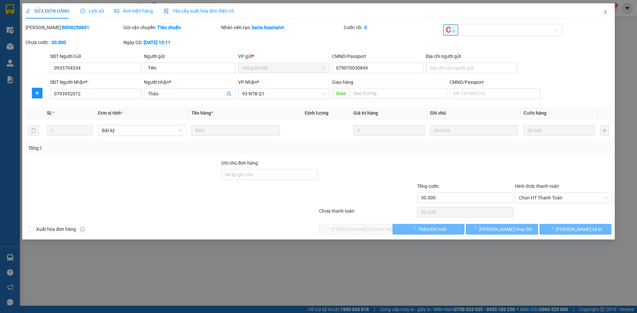
type input "30.000"
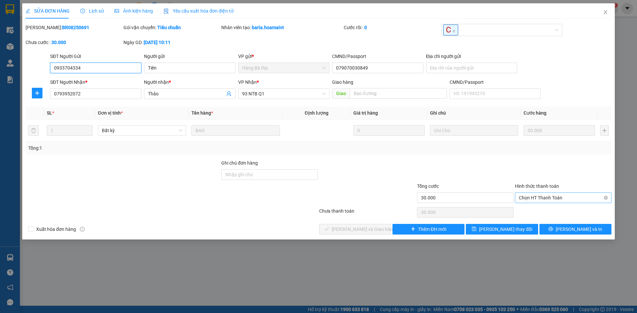
click at [567, 197] on span "Chọn HT Thanh Toán" at bounding box center [563, 198] width 89 height 10
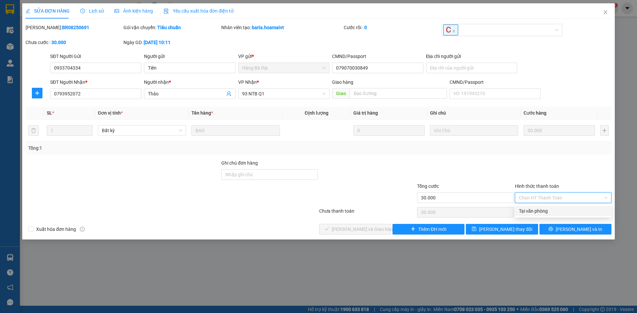
click at [567, 211] on div "Tại văn phòng" at bounding box center [563, 211] width 89 height 7
type input "0"
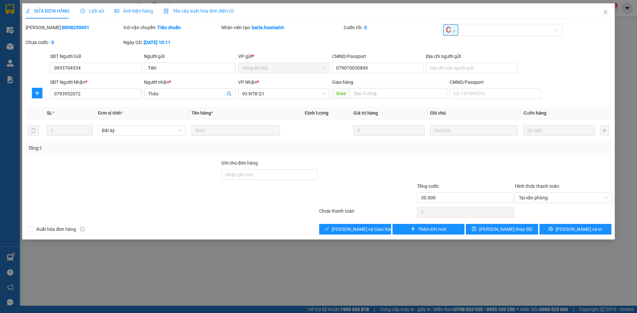
click at [205, 214] on div at bounding box center [171, 212] width 293 height 13
click at [226, 214] on div at bounding box center [171, 212] width 293 height 13
click at [352, 194] on div at bounding box center [367, 194] width 98 height 23
click at [328, 197] on div at bounding box center [367, 194] width 98 height 23
click at [296, 202] on div at bounding box center [270, 194] width 98 height 23
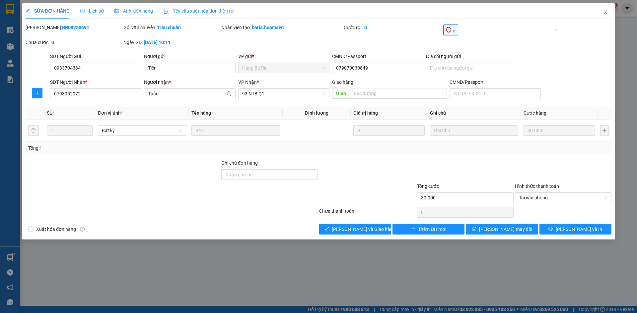
click at [276, 202] on div at bounding box center [270, 194] width 98 height 23
click at [262, 216] on div at bounding box center [171, 212] width 293 height 13
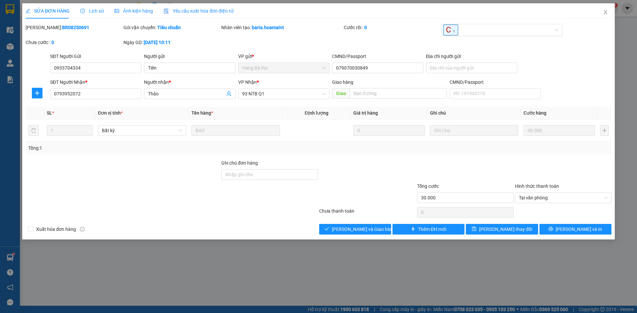
click at [329, 215] on div "Chưa thanh toán" at bounding box center [367, 214] width 98 height 12
click at [353, 212] on div "Chưa thanh toán" at bounding box center [367, 214] width 98 height 12
click at [356, 209] on div "Chưa thanh toán" at bounding box center [367, 214] width 98 height 12
click at [340, 195] on div at bounding box center [367, 194] width 98 height 23
click at [299, 211] on div at bounding box center [171, 212] width 293 height 13
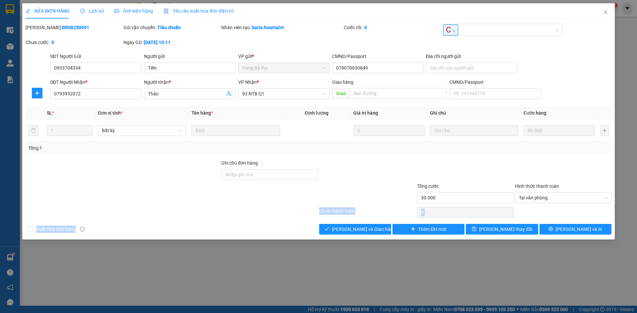
click at [297, 222] on div "Total Paid Fee 0 Total UnPaid Fee 30.000 Cash Collection Total Fee Mã ĐH: BR082…" at bounding box center [319, 129] width 586 height 211
click at [297, 225] on div "Xuất hóa đơn hàng [PERSON_NAME] và [PERSON_NAME] hàng Thêm ĐH mới [PERSON_NAME]…" at bounding box center [318, 229] width 587 height 11
click at [344, 232] on span "[PERSON_NAME] và Giao hàng" at bounding box center [364, 229] width 64 height 7
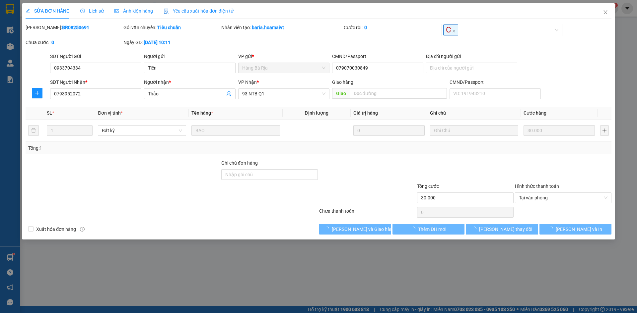
click at [283, 229] on div "Xuất hóa đơn hàng [PERSON_NAME] và [PERSON_NAME] hàng Thêm ĐH mới [PERSON_NAME]…" at bounding box center [318, 229] width 587 height 11
click at [258, 233] on div "Xuất hóa đơn hàng [PERSON_NAME] và [PERSON_NAME] hàng Thêm ĐH mới [PERSON_NAME]…" at bounding box center [318, 229] width 587 height 11
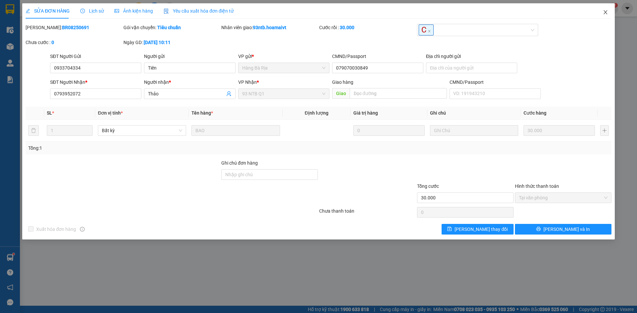
click at [605, 12] on icon "close" at bounding box center [605, 12] width 5 height 5
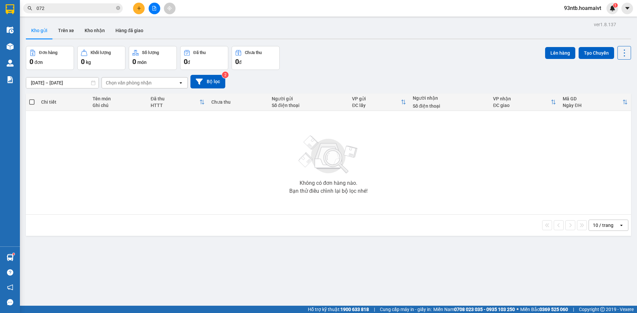
click at [141, 7] on icon "plus" at bounding box center [139, 8] width 5 height 5
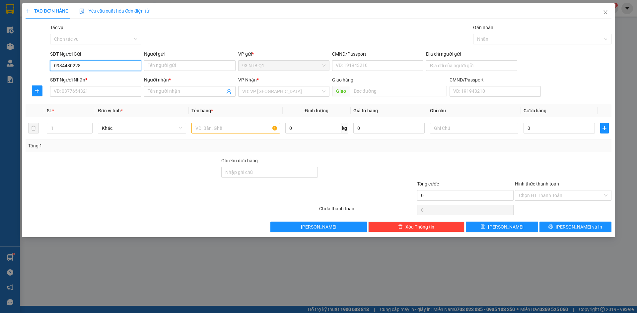
type input "0934480228"
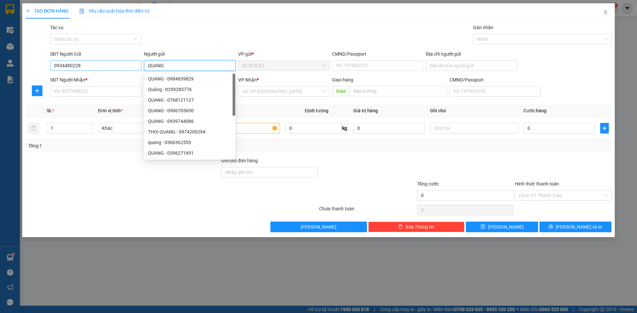
type input "QUANG"
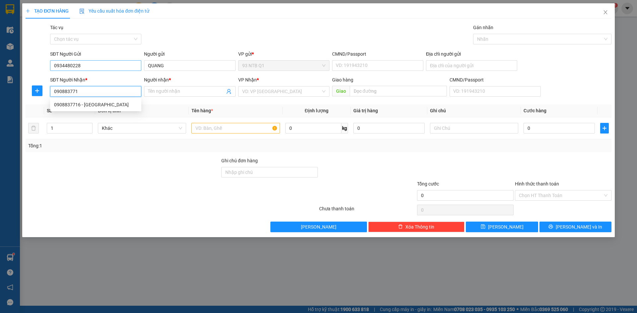
type input "0908837716"
click at [59, 104] on div "0908837716 - Phú" at bounding box center [95, 104] width 83 height 7
type input "Phú"
type input "0908837716"
click at [241, 127] on input "text" at bounding box center [235, 128] width 88 height 11
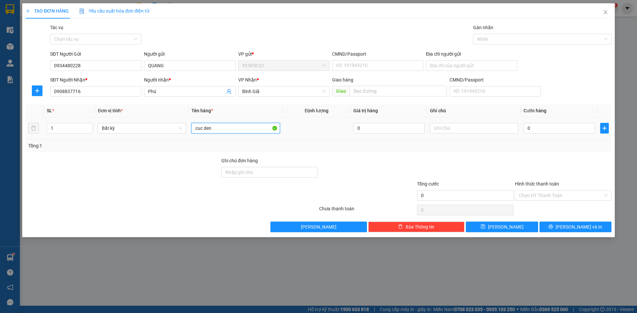
type input "cuc den"
type input "30"
click at [605, 149] on div "Tổng: 1" at bounding box center [318, 145] width 580 height 7
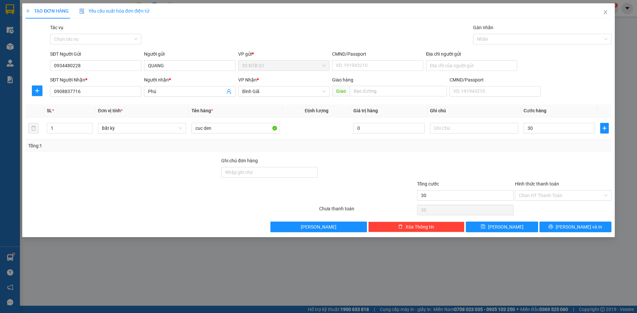
type input "30.000"
click at [579, 223] on button "[PERSON_NAME] và In" at bounding box center [575, 227] width 72 height 11
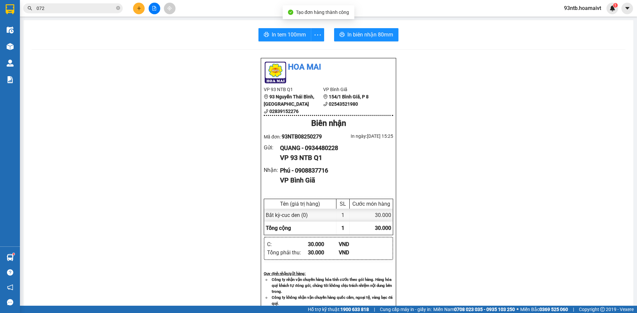
click at [357, 25] on div "In tem 100mm In biên nhận 80mm Hoa Mai VP 93 NTB Q1 93 Nguyễn Thái Bình, Quậ…" at bounding box center [329, 257] width 610 height 474
click at [357, 30] on button "In biên nhận 80mm" at bounding box center [366, 34] width 64 height 13
click at [360, 32] on span "In biên nhận 80mm" at bounding box center [370, 35] width 46 height 8
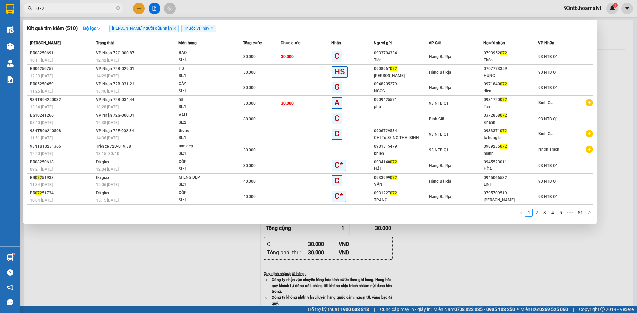
click at [67, 7] on input "072" at bounding box center [75, 8] width 78 height 7
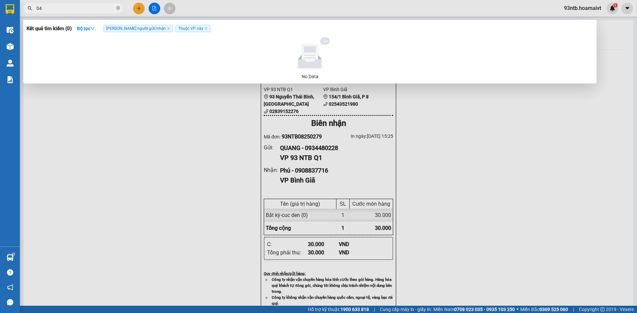
type input "0"
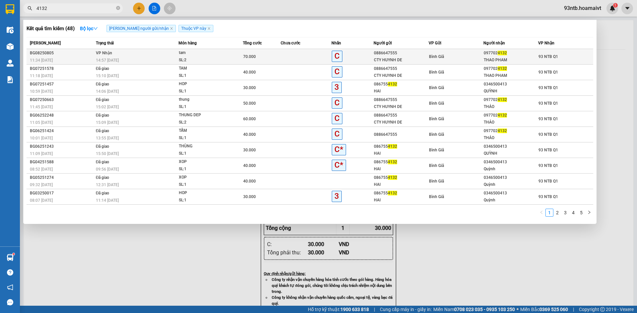
type input "4132"
click at [263, 59] on div "70.000" at bounding box center [261, 56] width 37 height 7
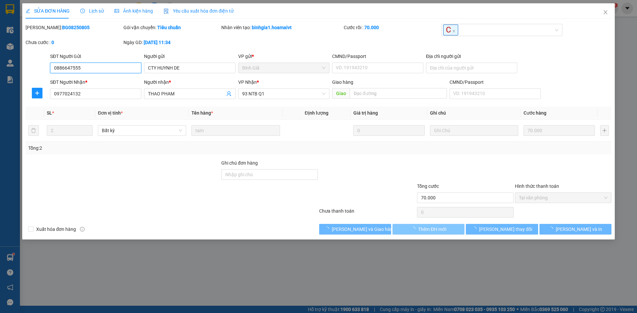
type input "0886647555"
type input "CTY HUYNH DE"
type input "0977024132"
type input "THAO PHAM"
type input "70.000"
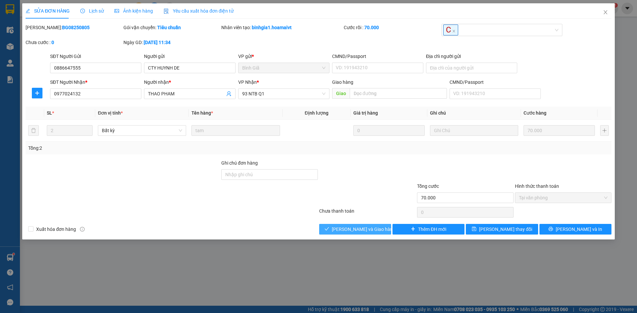
click at [362, 228] on span "[PERSON_NAME] và Giao hàng" at bounding box center [364, 229] width 64 height 7
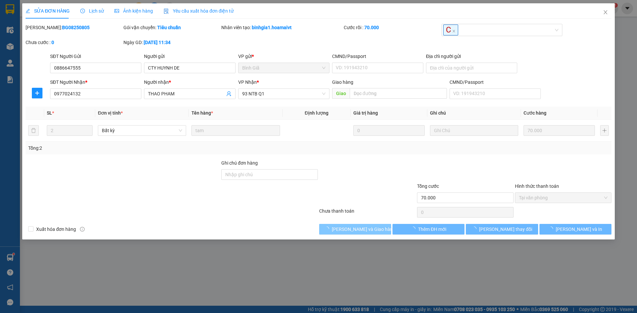
click at [362, 228] on span "[PERSON_NAME] và Giao hàng" at bounding box center [364, 229] width 64 height 7
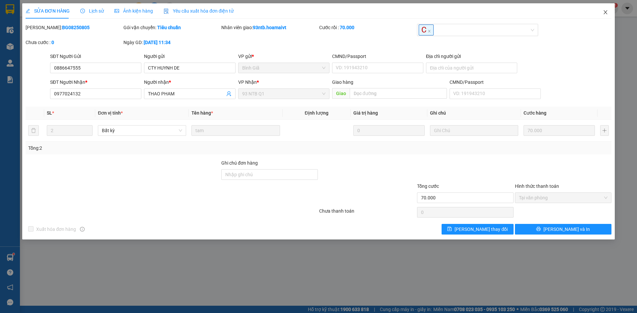
click at [604, 16] on span "Close" at bounding box center [605, 12] width 19 height 19
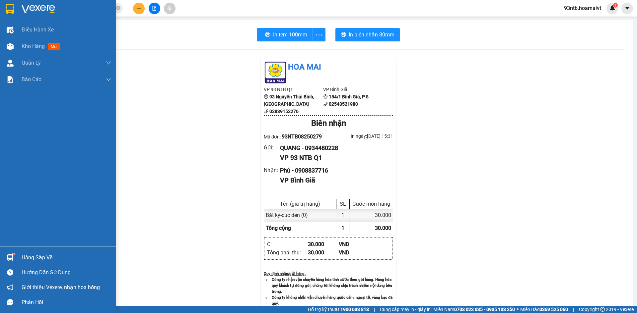
click at [27, 257] on div "Hàng sắp về" at bounding box center [67, 258] width 90 height 10
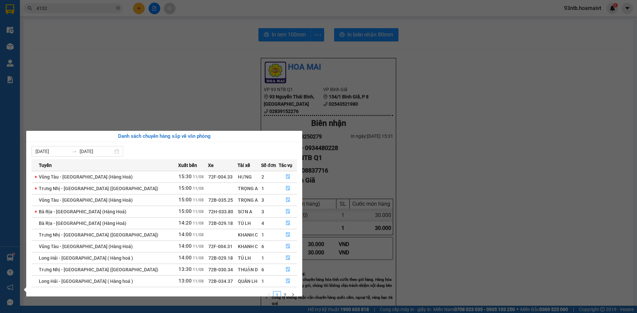
scroll to position [11, 0]
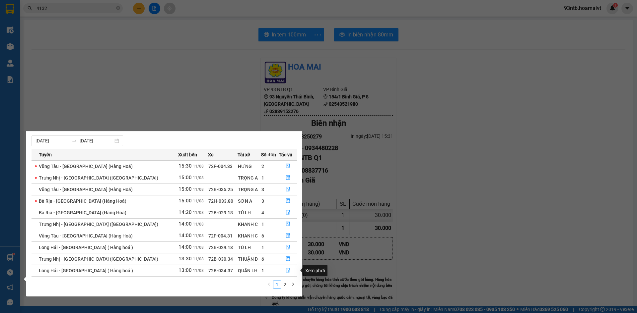
click at [286, 273] on span "file-done" at bounding box center [288, 270] width 5 height 5
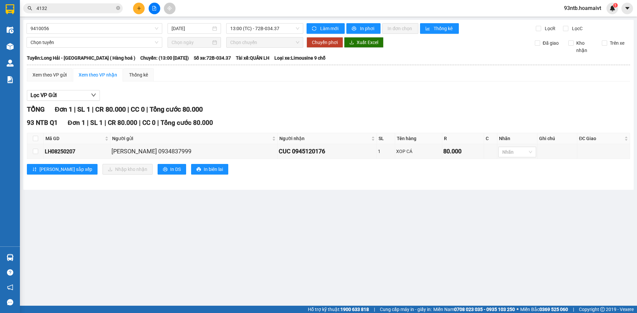
click at [31, 139] on th at bounding box center [35, 138] width 17 height 11
click at [38, 140] on th at bounding box center [35, 138] width 17 height 11
click at [35, 138] on input "checkbox" at bounding box center [35, 138] width 5 height 5
checkbox input "true"
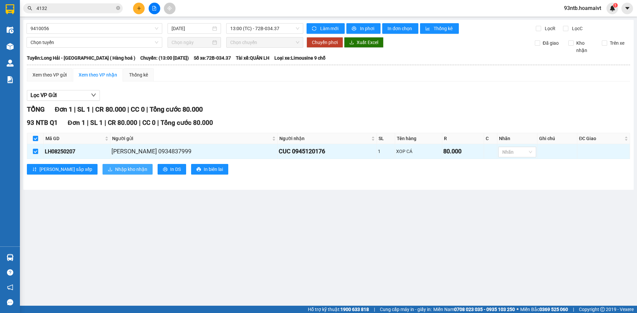
click at [115, 170] on span "Nhập kho nhận" at bounding box center [131, 169] width 32 height 7
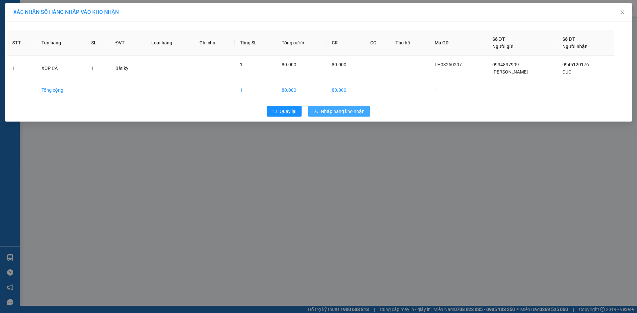
click at [331, 115] on button "Nhập hàng kho nhận" at bounding box center [339, 111] width 62 height 11
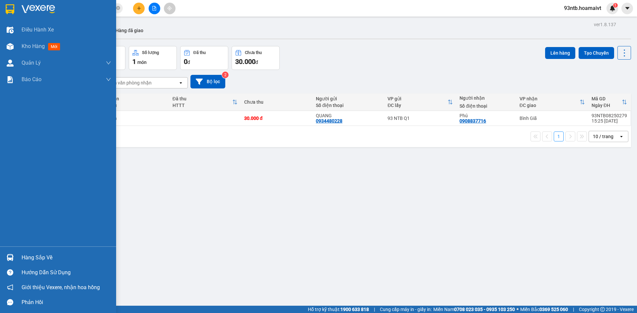
click at [35, 259] on div "Hàng sắp về" at bounding box center [67, 258] width 90 height 10
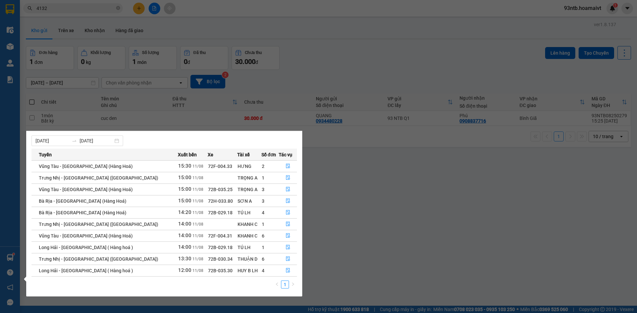
click at [353, 47] on section "Kết quả tìm kiếm ( 48 ) Bộ lọc Tìm người gửi/nhận Thuộc VP này Mã ĐH Trạng thái…" at bounding box center [318, 156] width 637 height 313
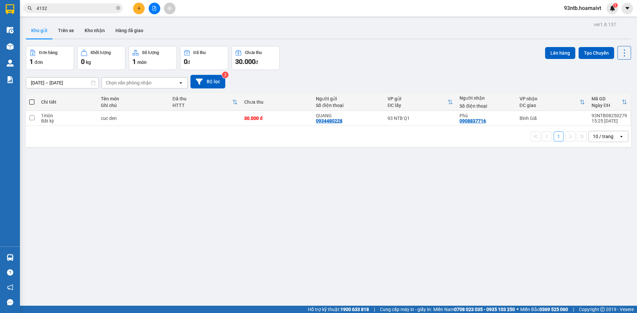
click at [427, 110] on th "VP gửi ĐC lấy" at bounding box center [420, 103] width 72 height 18
click at [447, 101] on icon at bounding box center [449, 101] width 5 height 5
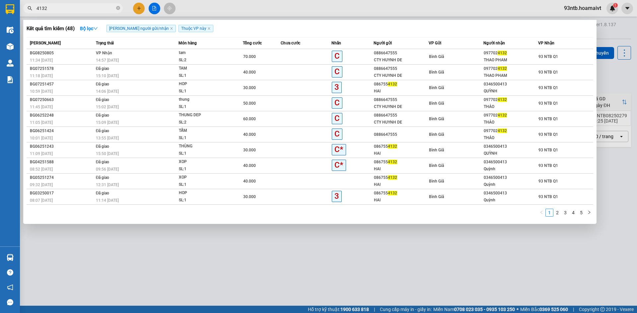
click at [92, 7] on input "4132" at bounding box center [75, 8] width 78 height 7
type input "4"
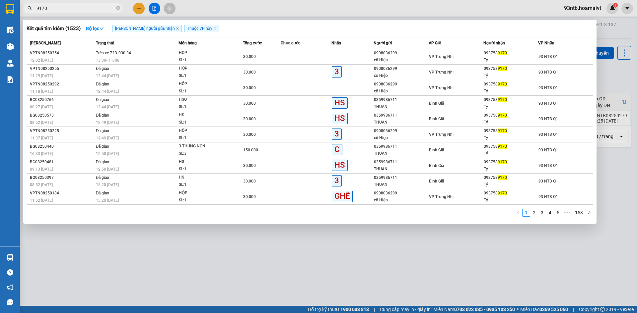
type input "9170"
click at [603, 75] on div at bounding box center [318, 156] width 637 height 313
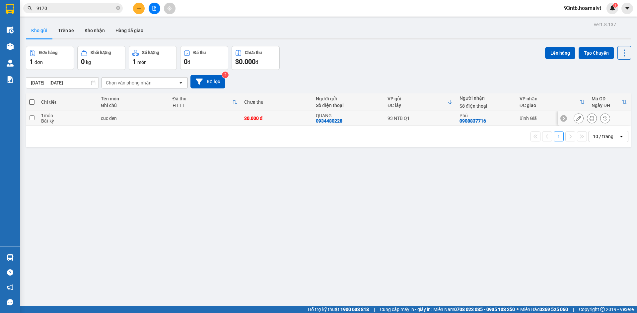
click at [541, 112] on td "Bình Giã" at bounding box center [552, 118] width 72 height 15
checkbox input "true"
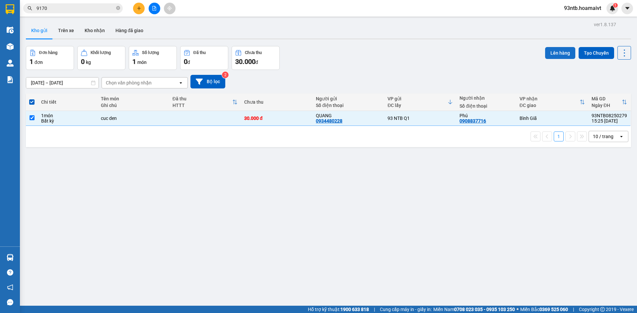
click at [555, 50] on button "Lên hàng" at bounding box center [560, 53] width 30 height 12
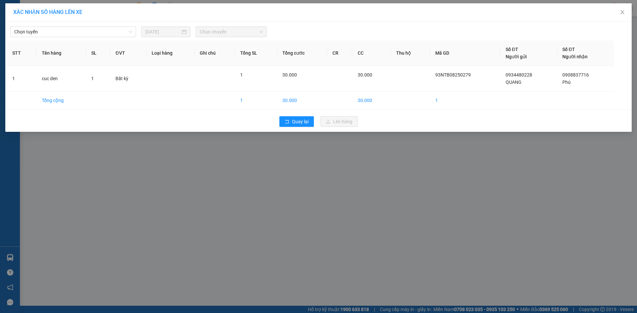
click at [103, 26] on div "Chọn tuyến 11/08/2025 Chọn chuyến" at bounding box center [318, 30] width 623 height 14
click at [82, 31] on span "Chọn tuyến" at bounding box center [73, 32] width 118 height 10
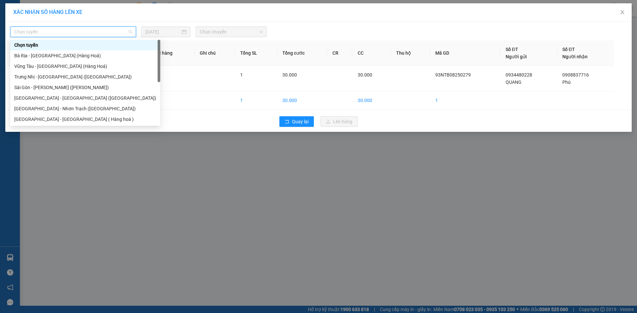
click at [242, 151] on div "XÁC NHẬN SỐ HÀNG LÊN XE Chọn tuyến 11/08/2025 Chọn chuyến STT Tên hàng SL ĐVT L…" at bounding box center [318, 156] width 637 height 313
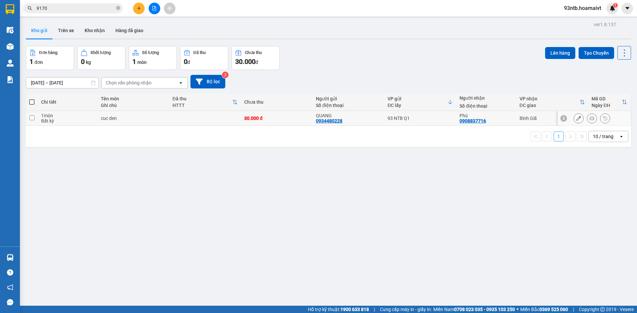
click at [516, 120] on td "Bình Giã" at bounding box center [552, 118] width 72 height 15
checkbox input "true"
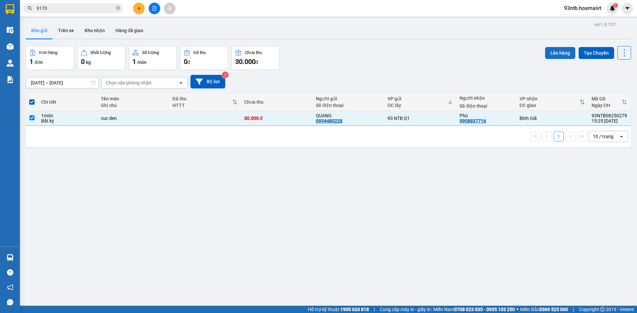
click at [560, 53] on button "Lên hàng" at bounding box center [560, 53] width 30 height 12
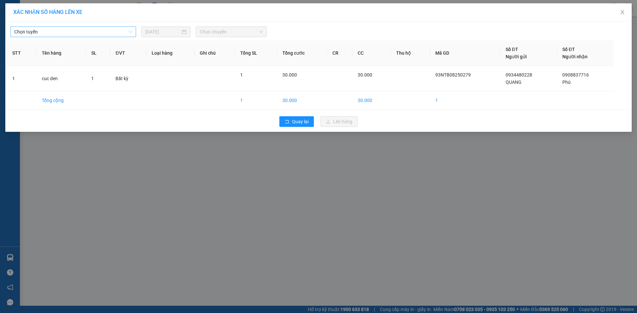
click at [101, 29] on span "Chọn tuyến" at bounding box center [73, 32] width 118 height 10
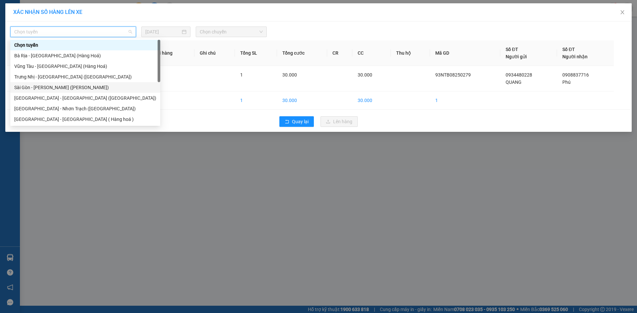
click at [54, 85] on div "Sài Gòn - Vũng Tàu (Hàng Hoá)" at bounding box center [85, 87] width 142 height 7
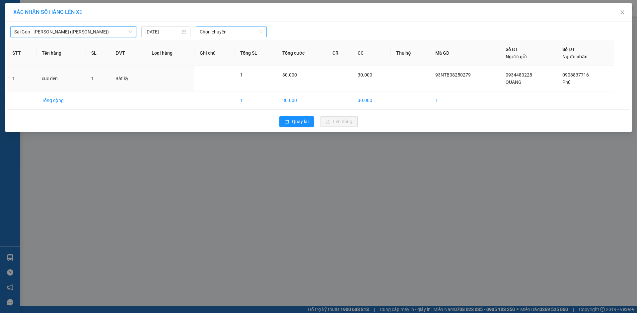
click at [247, 33] on span "Chọn chuyến" at bounding box center [231, 32] width 63 height 10
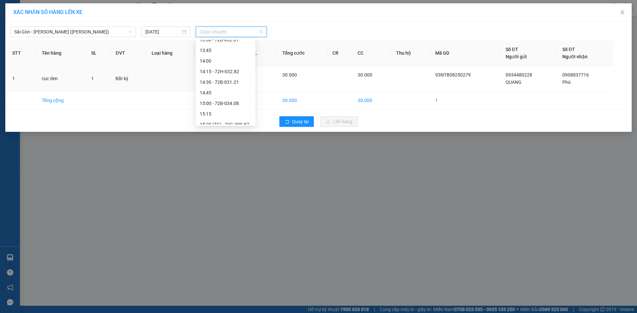
scroll to position [464, 0]
click at [228, 68] on div "15:30" at bounding box center [226, 68] width 52 height 7
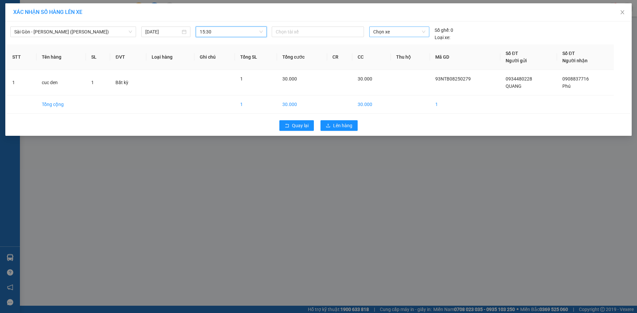
click at [403, 34] on span "Chọn xe" at bounding box center [399, 32] width 52 height 10
type input "3446"
click at [400, 48] on div "72B-034.46" at bounding box center [399, 44] width 52 height 7
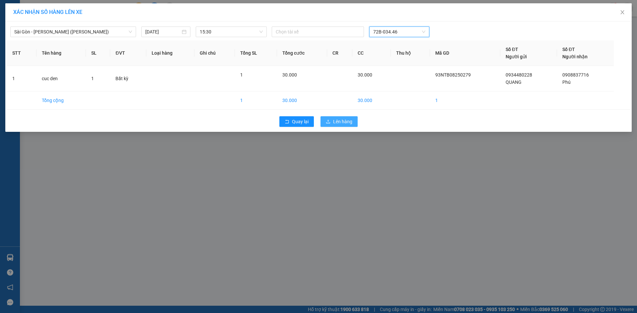
click at [347, 119] on span "Lên hàng" at bounding box center [342, 121] width 19 height 7
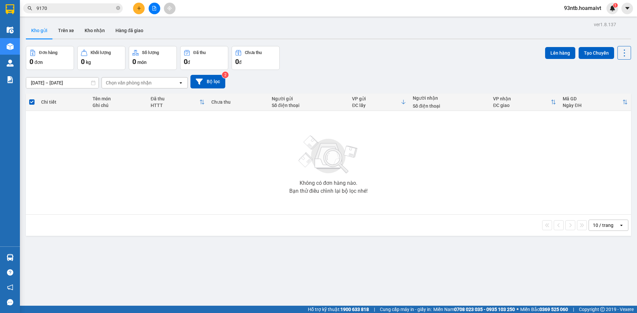
click at [76, 6] on input "9170" at bounding box center [75, 8] width 78 height 7
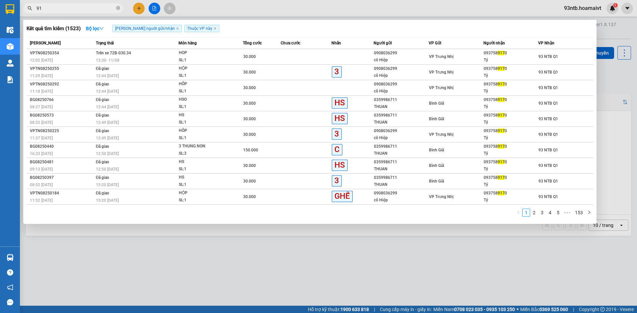
type input "9"
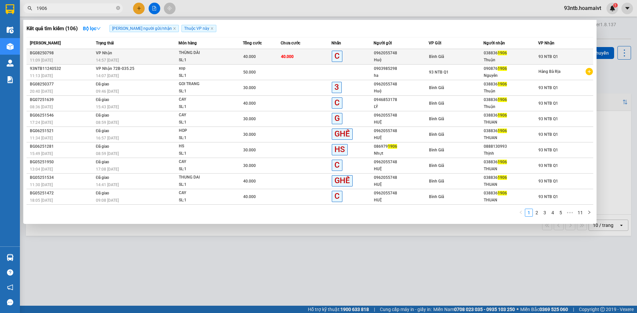
type input "1906"
click at [513, 60] on div "Thuận" at bounding box center [511, 60] width 54 height 7
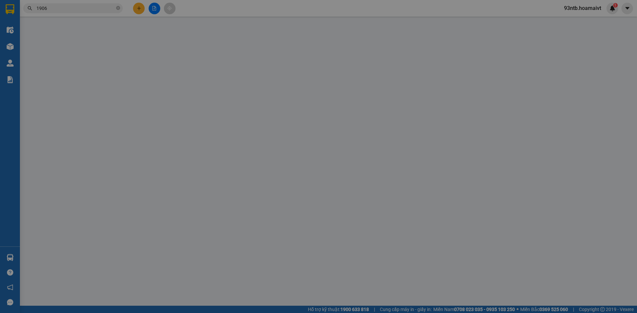
type input "0962055748"
type input "Huệ"
type input "0388361906"
type input "Thuận"
type input "40.000"
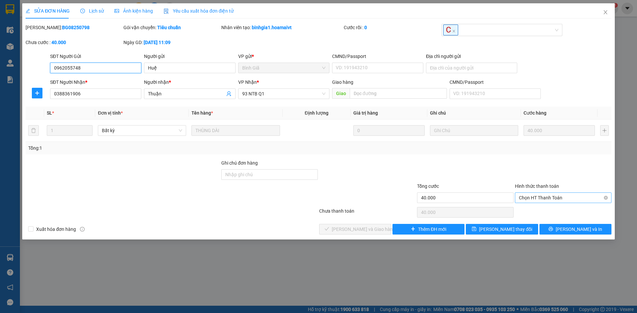
click at [581, 197] on span "Chọn HT Thanh Toán" at bounding box center [563, 198] width 89 height 10
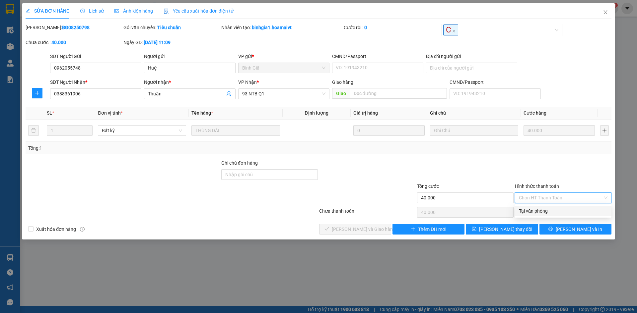
click at [578, 211] on div "Tại văn phòng" at bounding box center [563, 211] width 89 height 7
type input "0"
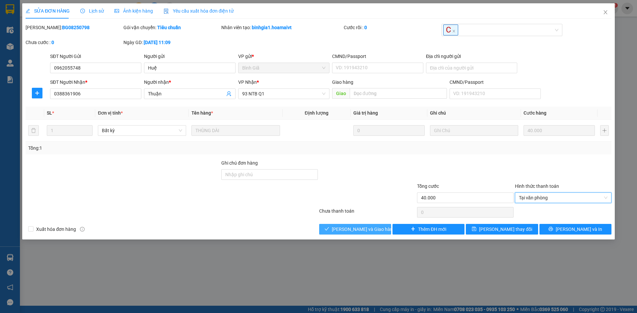
click at [360, 233] on span "[PERSON_NAME] và Giao hàng" at bounding box center [364, 229] width 64 height 7
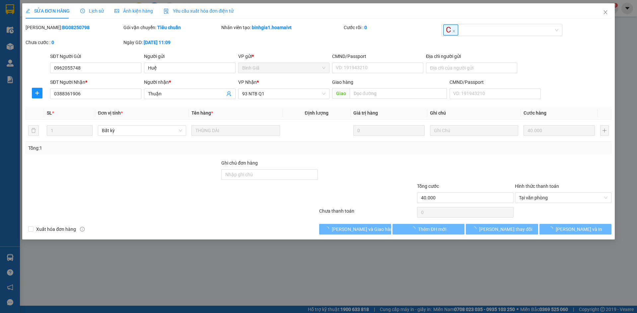
click at [292, 224] on div "Xuất hóa đơn hàng [PERSON_NAME] và [PERSON_NAME] hàng Thêm ĐH mới [PERSON_NAME]…" at bounding box center [318, 229] width 587 height 11
click at [293, 224] on div "Xuất hóa đơn hàng [PERSON_NAME] và [PERSON_NAME] hàng Thêm ĐH mới [PERSON_NAME]…" at bounding box center [318, 229] width 587 height 11
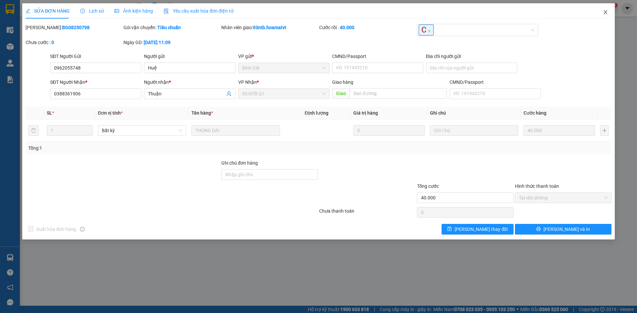
click at [606, 10] on span "Close" at bounding box center [605, 12] width 19 height 19
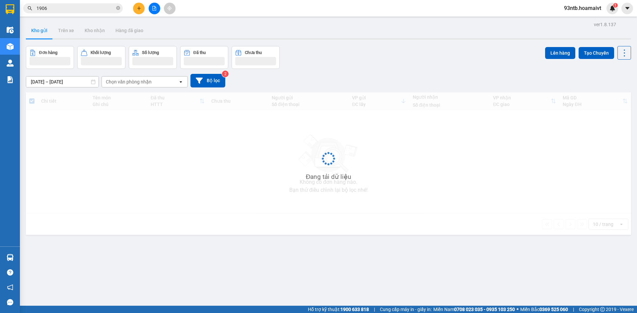
click at [89, 17] on main "ver 1.8.137 Kho gửi Trên xe Kho nhận Hàng đã giao Đơn hàng Khối lượng Số lượng …" at bounding box center [318, 153] width 637 height 306
click at [84, 12] on span "1906" at bounding box center [72, 8] width 99 height 10
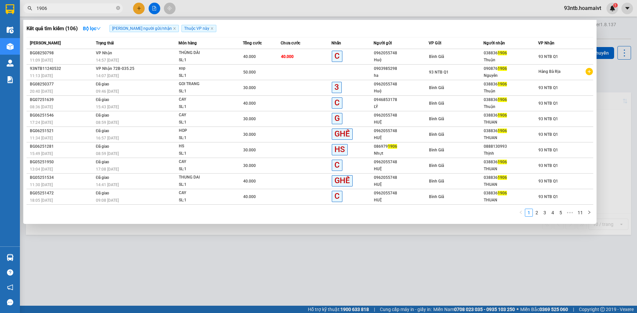
click at [84, 12] on span "1906" at bounding box center [72, 8] width 99 height 10
click at [82, 11] on input "1906" at bounding box center [75, 8] width 78 height 7
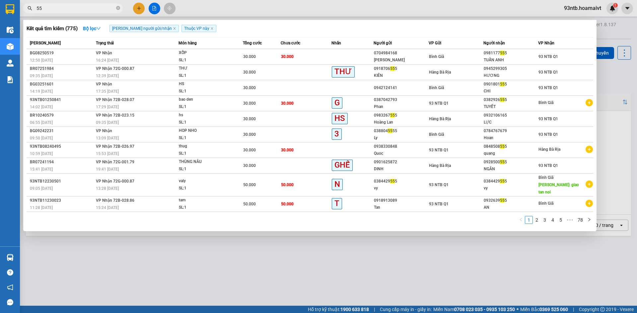
type input "5"
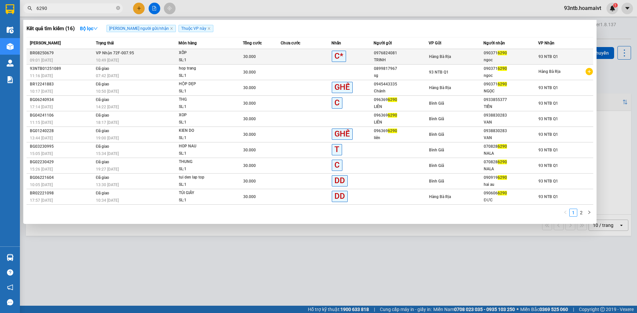
type input "6290"
click at [381, 57] on div "TRINH" at bounding box center [401, 60] width 54 height 7
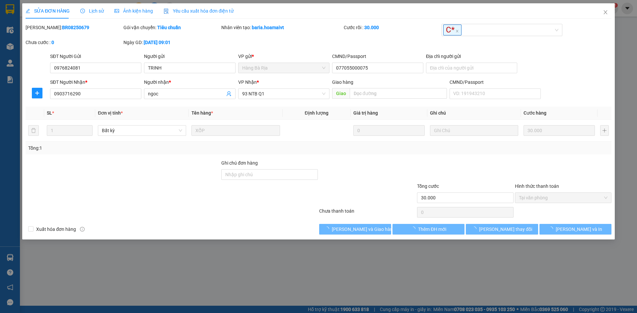
type input "0976824081"
type input "TRINH"
type input "077055000075"
type input "0903716290"
type input "ngoc"
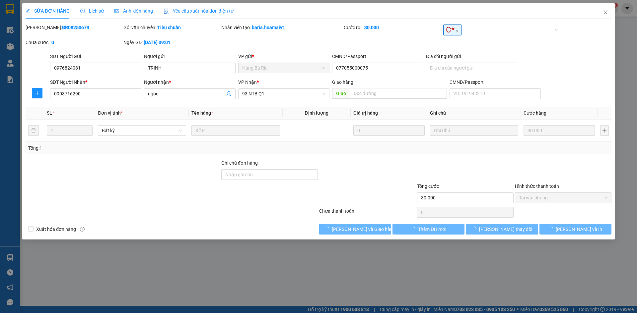
type input "30.000"
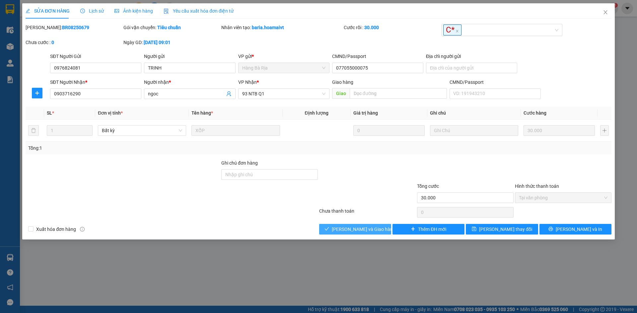
click at [373, 231] on span "[PERSON_NAME] và Giao hàng" at bounding box center [364, 229] width 64 height 7
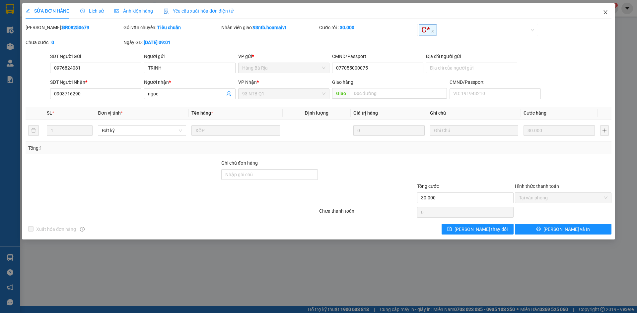
click at [603, 12] on icon "close" at bounding box center [605, 12] width 5 height 5
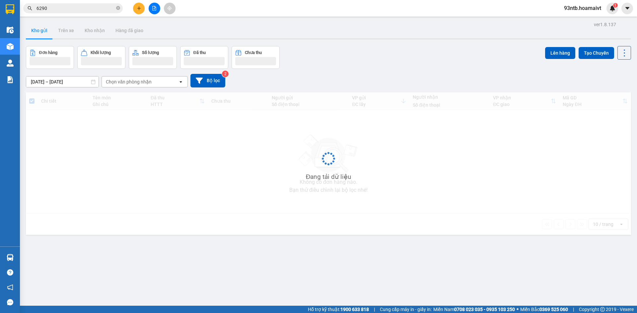
click at [80, 9] on input "6290" at bounding box center [75, 8] width 78 height 7
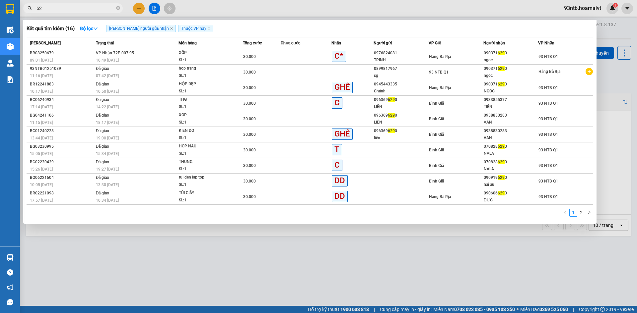
type input "6"
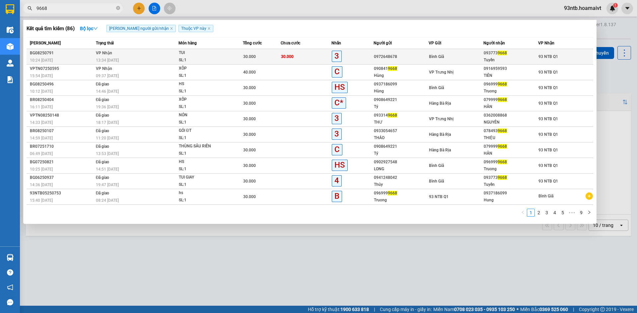
type input "9668"
click at [424, 57] on div "0972648678" at bounding box center [401, 56] width 54 height 7
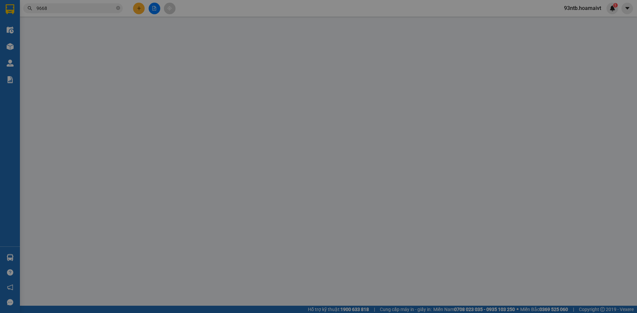
type input "0972648678"
type input "0937739668"
type input "Tuyền"
type input "30.000"
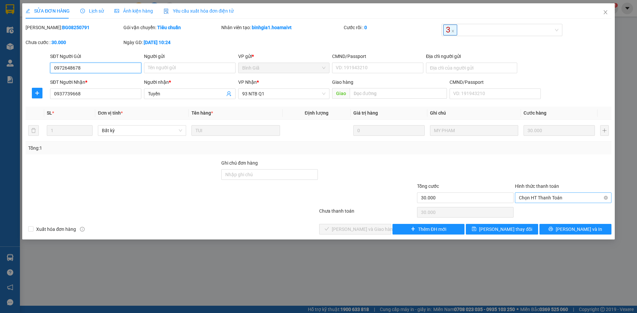
click at [560, 198] on span "Chọn HT Thanh Toán" at bounding box center [563, 198] width 89 height 10
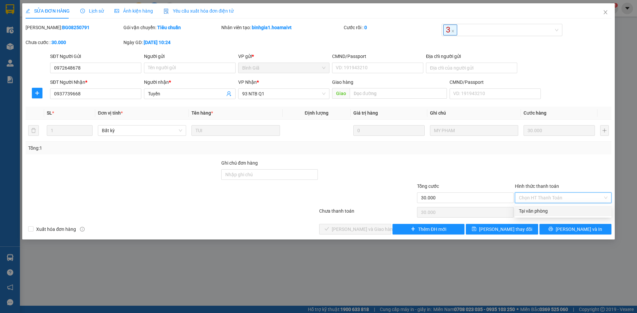
click at [562, 207] on div "Tại văn phòng" at bounding box center [563, 211] width 97 height 11
type input "0"
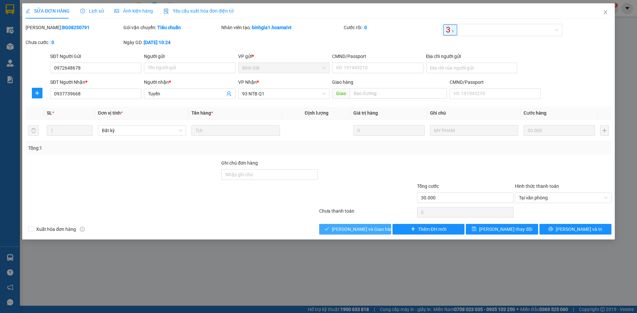
click at [372, 229] on span "[PERSON_NAME] và Giao hàng" at bounding box center [364, 229] width 64 height 7
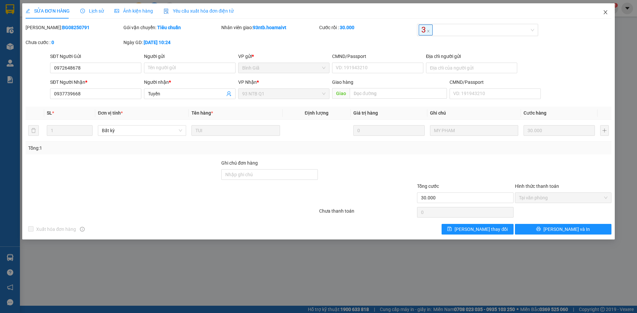
click at [605, 6] on span "Close" at bounding box center [605, 12] width 19 height 19
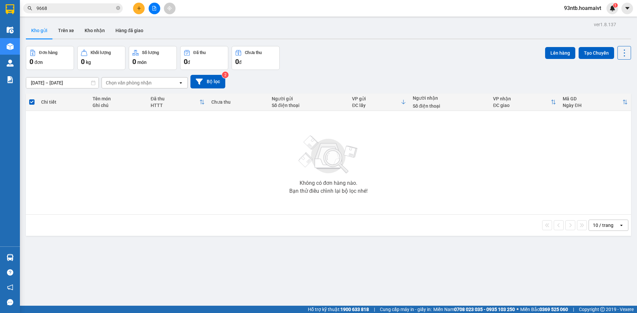
click at [68, 11] on input "9668" at bounding box center [75, 8] width 78 height 7
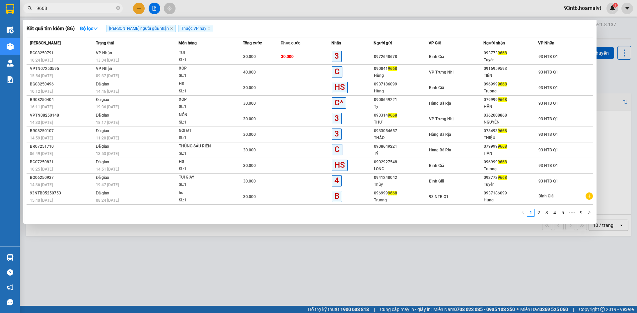
click at [68, 10] on input "9668" at bounding box center [75, 8] width 78 height 7
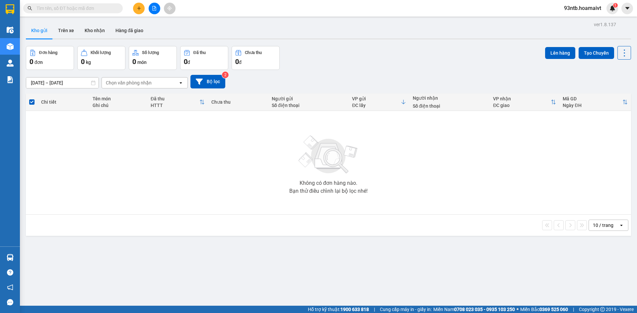
click at [68, 10] on input "text" at bounding box center [75, 8] width 78 height 7
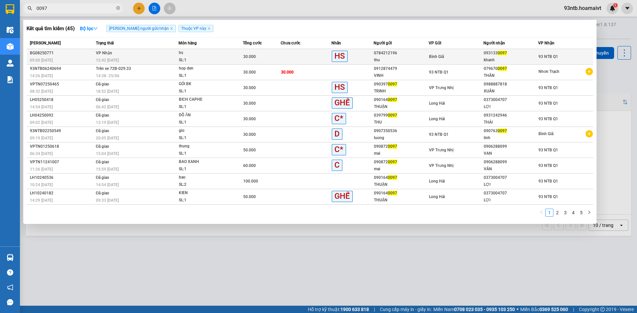
type input "0097"
click at [444, 53] on div "Bình Giã" at bounding box center [456, 56] width 54 height 7
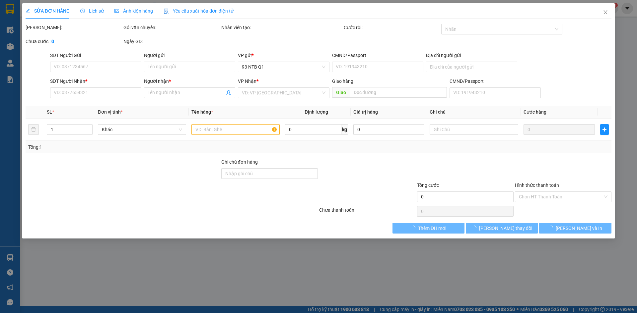
type input "0784212196"
type input "thu"
type input "0931330097"
type input "khanh"
type input "30.000"
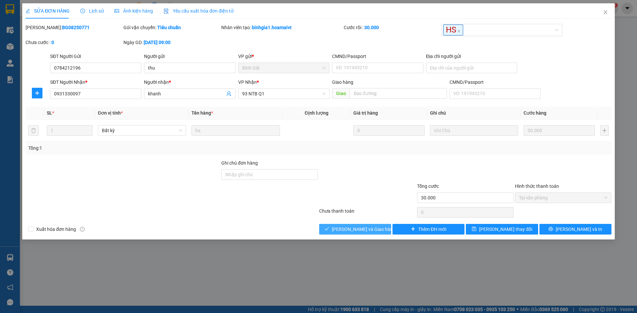
click at [350, 234] on button "[PERSON_NAME] và Giao hàng" at bounding box center [355, 229] width 72 height 11
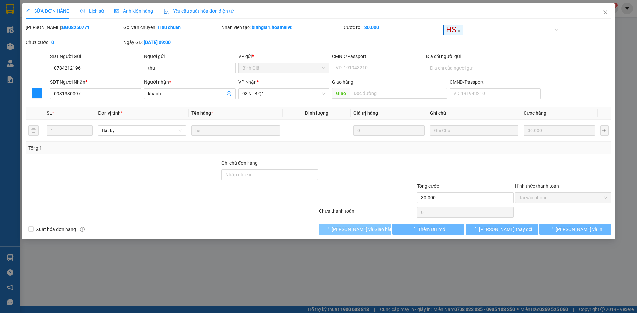
click at [351, 231] on span "[PERSON_NAME] và Giao hàng" at bounding box center [364, 229] width 64 height 7
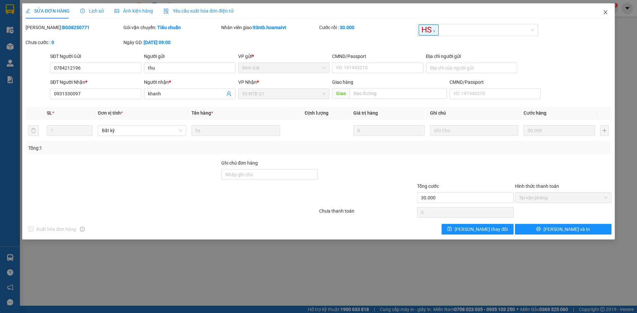
click at [604, 10] on span "Close" at bounding box center [605, 12] width 19 height 19
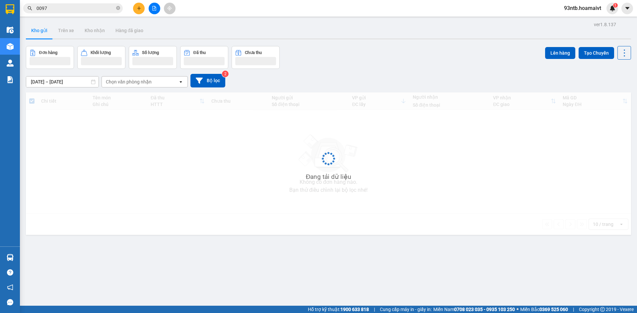
click at [77, 9] on input "0097" at bounding box center [75, 8] width 78 height 7
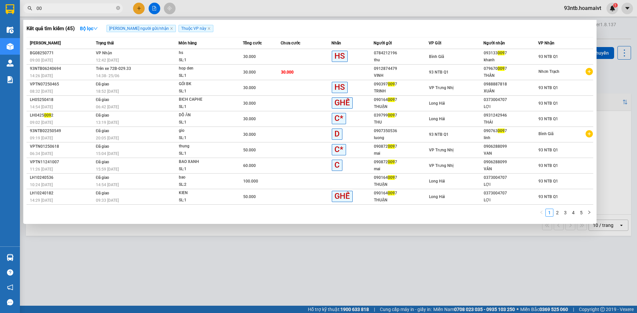
type input "0"
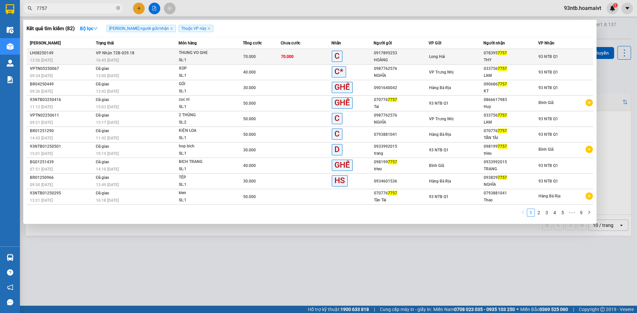
click at [416, 57] on div "HOÀNG" at bounding box center [401, 60] width 54 height 7
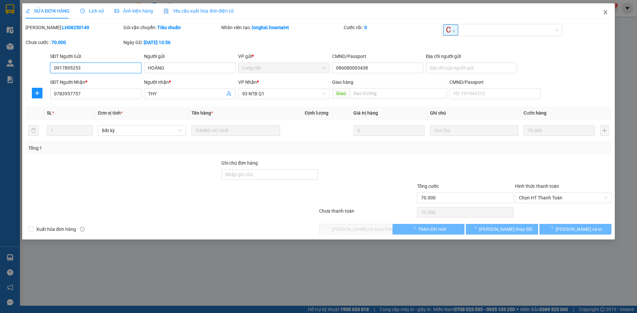
click at [606, 13] on icon "close" at bounding box center [605, 12] width 4 height 4
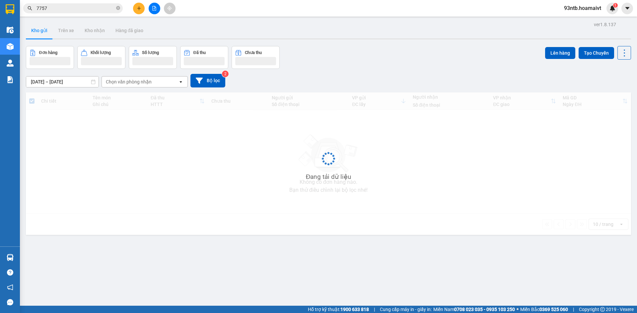
drag, startPoint x: 106, startPoint y: 14, endPoint x: 102, endPoint y: 11, distance: 5.2
click at [104, 12] on div "Kết quả tìm kiếm ( 82 ) Bộ lọc Tìm người gửi/nhận Thuộc VP này Mã ĐH Trạng thái…" at bounding box center [64, 9] width 129 height 12
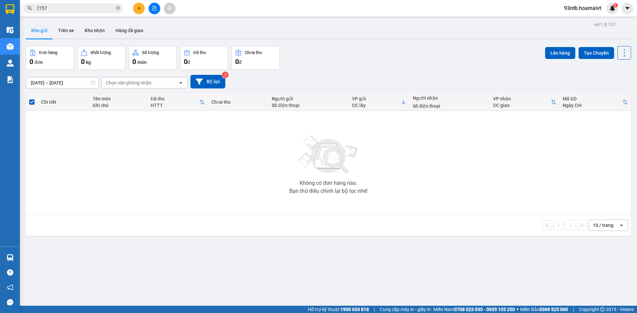
click at [102, 11] on input "7757" at bounding box center [75, 8] width 78 height 7
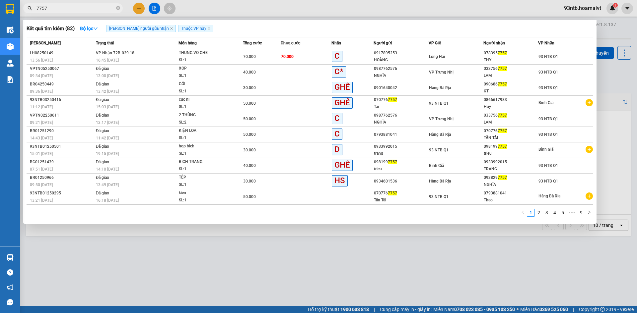
click at [90, 9] on input "7757" at bounding box center [75, 8] width 78 height 7
type input "7"
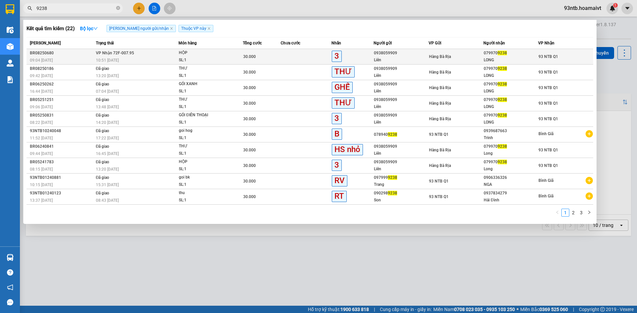
type input "9238"
click at [470, 55] on div "Hàng Bà Rịa" at bounding box center [456, 56] width 54 height 7
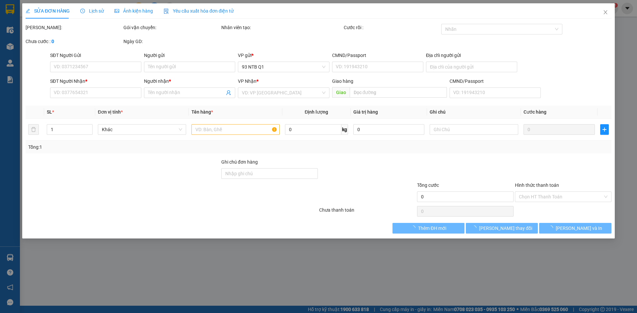
type input "0938059909"
type input "Liên"
type input "075178009103"
type input "0799709238"
type input "LONG"
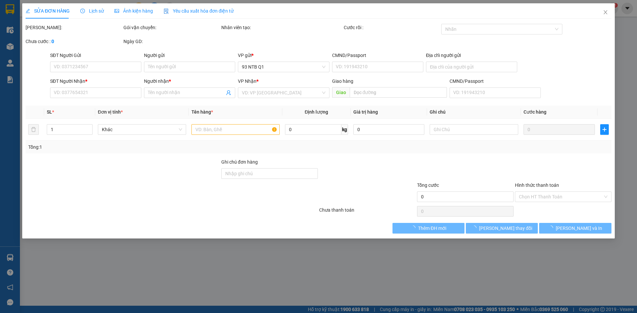
type input "30.000"
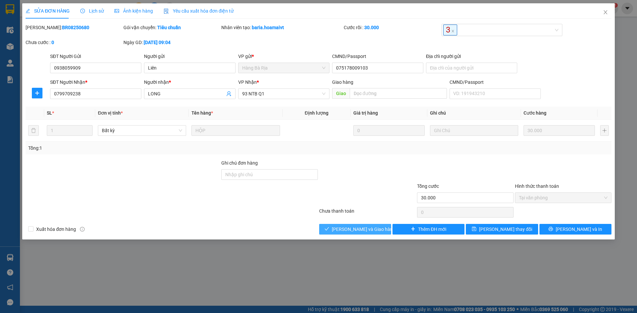
click at [331, 228] on button "[PERSON_NAME] và Giao hàng" at bounding box center [355, 229] width 72 height 11
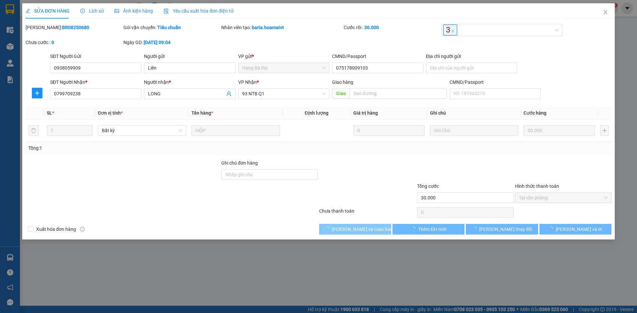
click at [331, 228] on button "[PERSON_NAME] và Giao hàng" at bounding box center [355, 229] width 72 height 11
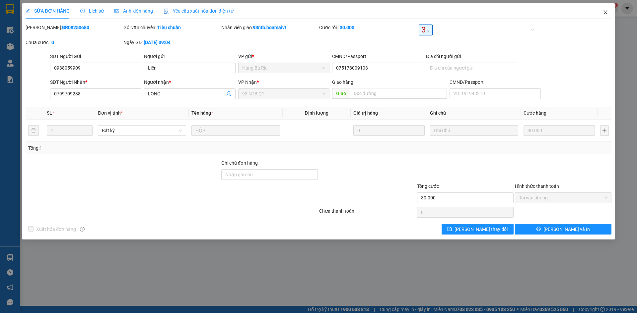
click at [605, 12] on icon "close" at bounding box center [605, 12] width 5 height 5
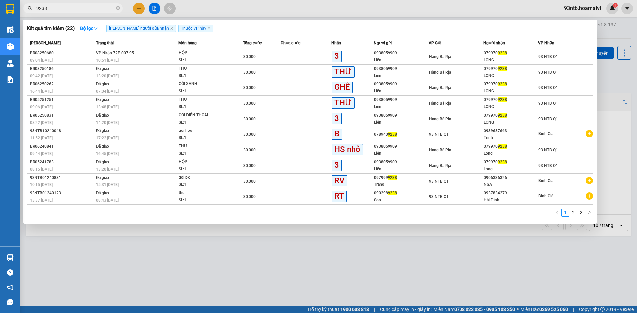
click at [66, 10] on input "9238" at bounding box center [75, 8] width 78 height 7
type input "9"
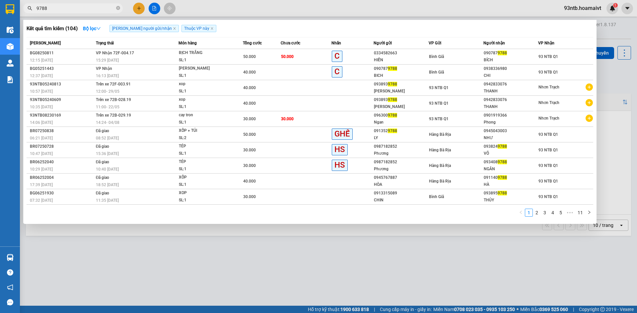
type input "9788"
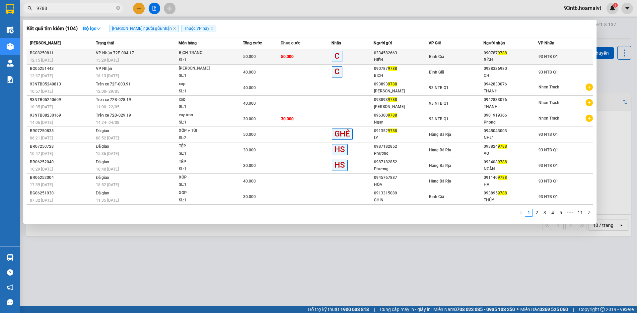
drag, startPoint x: 38, startPoint y: 5, endPoint x: 275, endPoint y: 59, distance: 242.3
click at [275, 59] on div "50.000" at bounding box center [261, 56] width 37 height 7
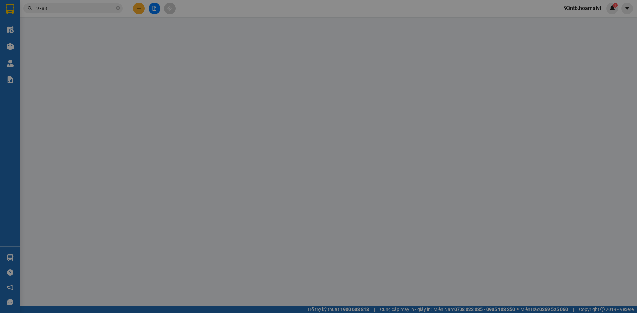
type input "0334582663"
type input "HIẾN"
type input "0907879788"
type input "BÍCH"
type input "50.000"
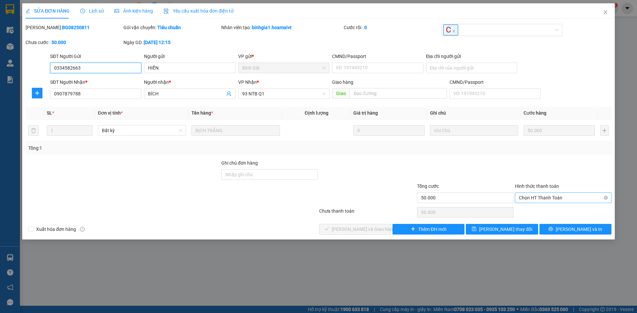
click at [570, 193] on span "Chọn HT Thanh Toán" at bounding box center [563, 198] width 89 height 10
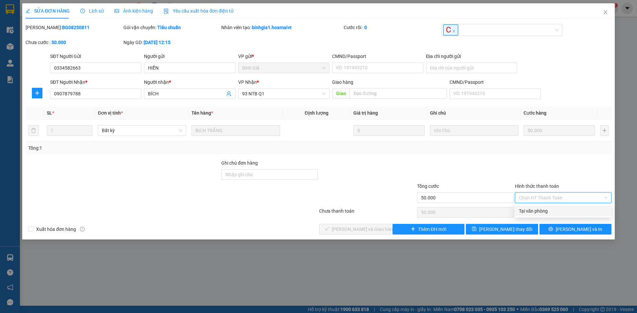
click at [559, 207] on div "Tại văn phòng" at bounding box center [563, 211] width 97 height 11
type input "0"
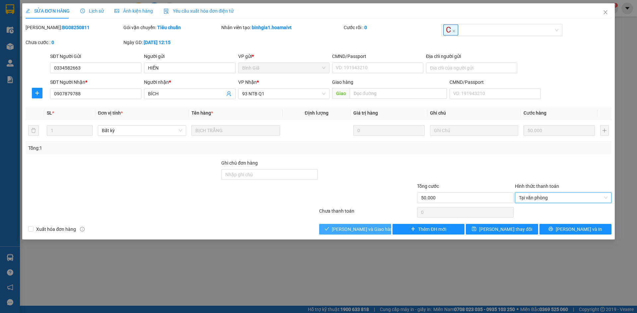
click at [371, 229] on span "[PERSON_NAME] và Giao hàng" at bounding box center [364, 229] width 64 height 7
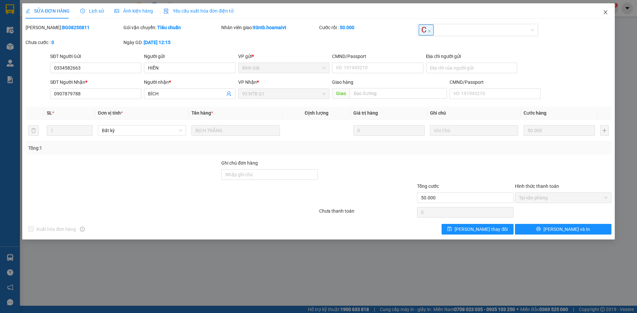
click at [604, 13] on icon "close" at bounding box center [605, 12] width 5 height 5
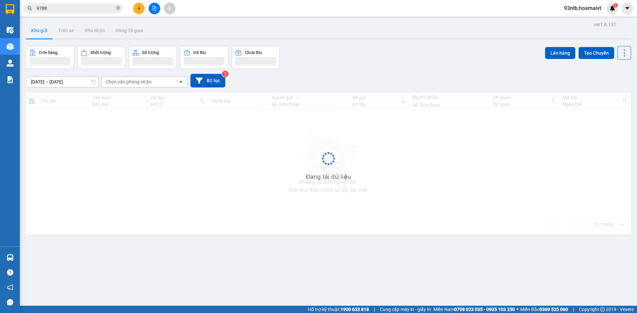
click at [97, 10] on input "9788" at bounding box center [75, 8] width 78 height 7
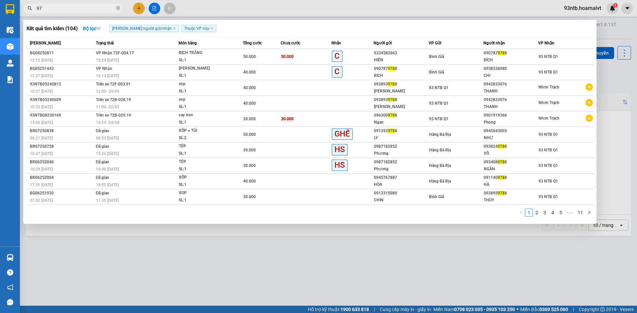
type input "9"
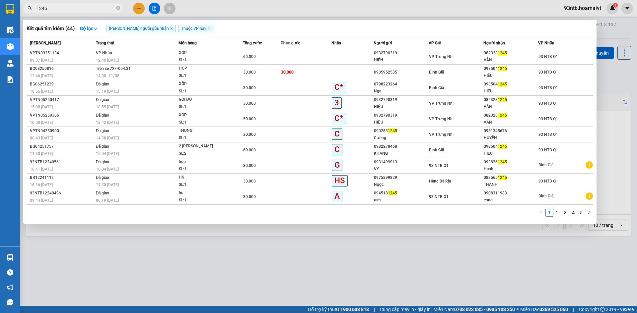
click at [88, 10] on input "1245" at bounding box center [75, 8] width 78 height 7
type input "1"
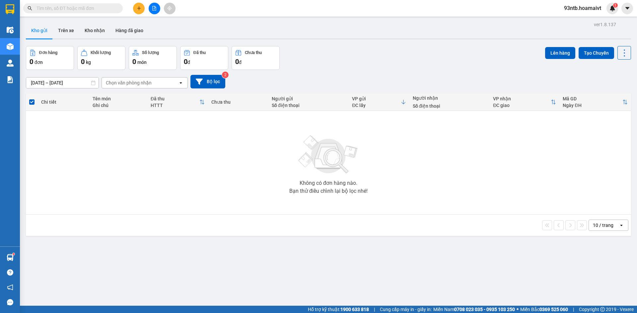
click at [84, 4] on span at bounding box center [72, 8] width 99 height 10
click at [83, 5] on input "text" at bounding box center [75, 8] width 78 height 7
click at [83, 6] on input "text" at bounding box center [75, 8] width 78 height 7
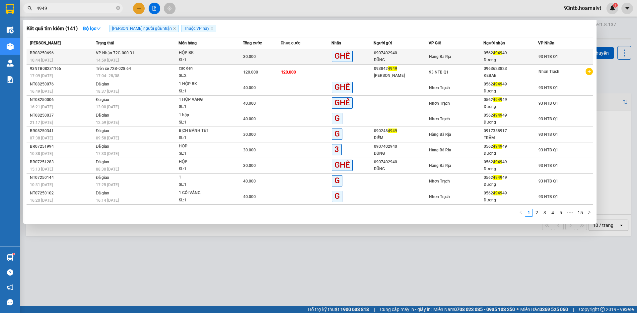
type input "4949"
click at [425, 50] on div "0907402940" at bounding box center [401, 53] width 54 height 7
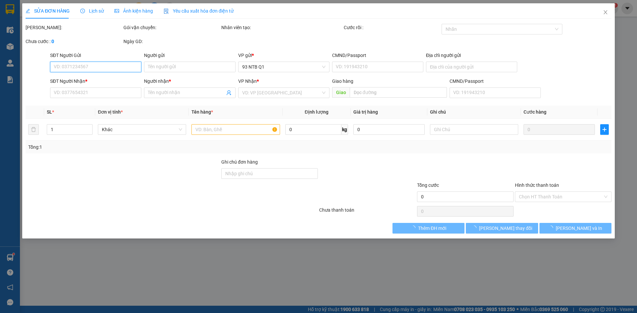
type input "0907402940"
type input "DŨNG"
type input "070083000070"
type input "0562494949"
type input "Dương"
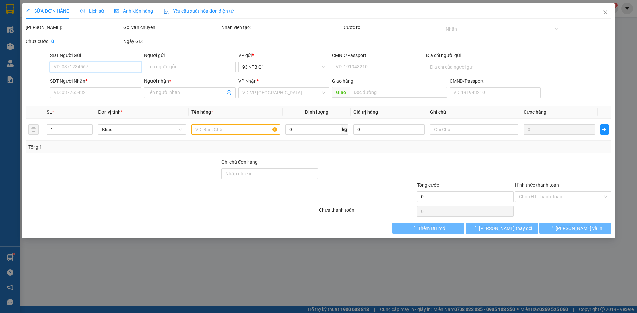
type input "30.000"
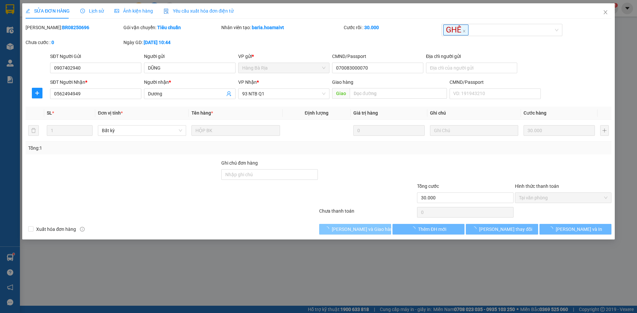
click at [362, 227] on span "[PERSON_NAME] và Giao hàng" at bounding box center [364, 229] width 64 height 7
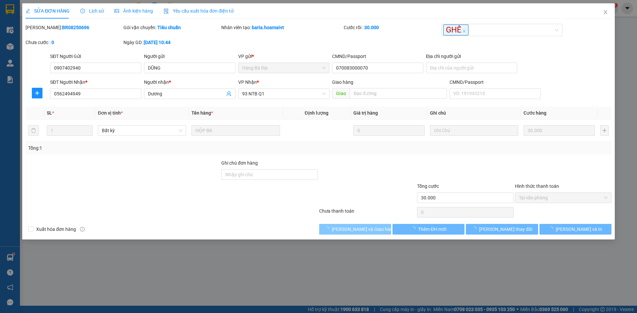
click at [362, 227] on span "[PERSON_NAME] và Giao hàng" at bounding box center [364, 229] width 64 height 7
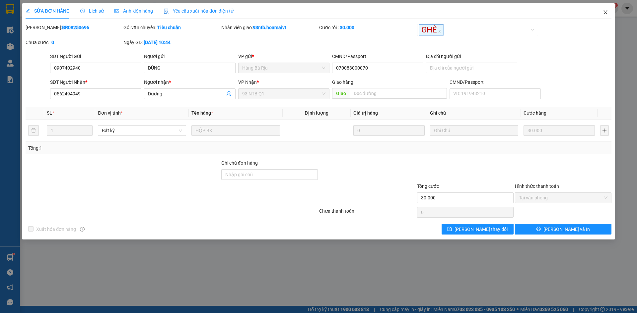
click at [605, 16] on span "Close" at bounding box center [605, 12] width 19 height 19
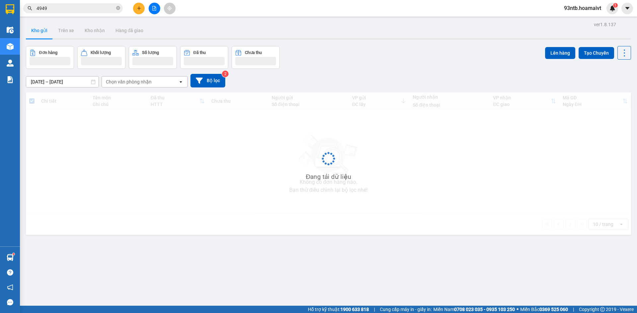
click at [78, 11] on input "4949" at bounding box center [75, 8] width 78 height 7
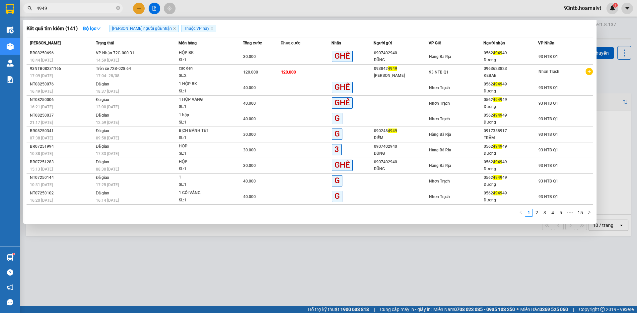
click at [78, 11] on input "4949" at bounding box center [75, 8] width 78 height 7
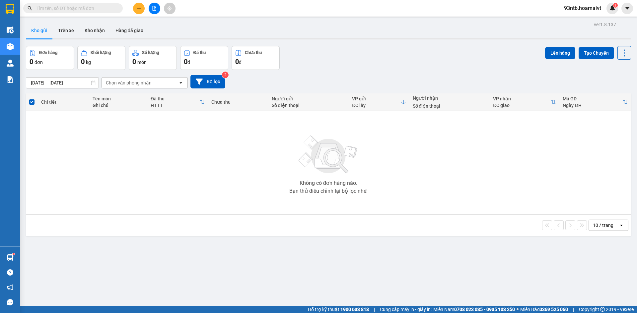
type input "="
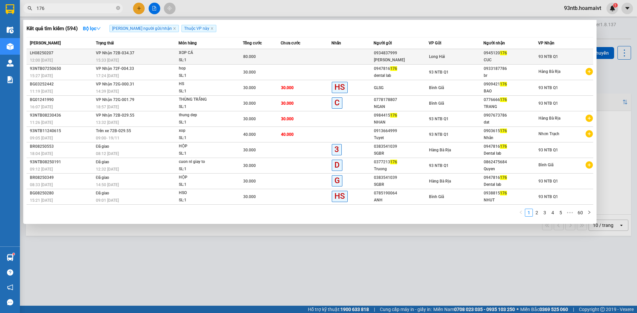
type input "176"
click at [451, 59] on div "Long Hải" at bounding box center [456, 56] width 54 height 7
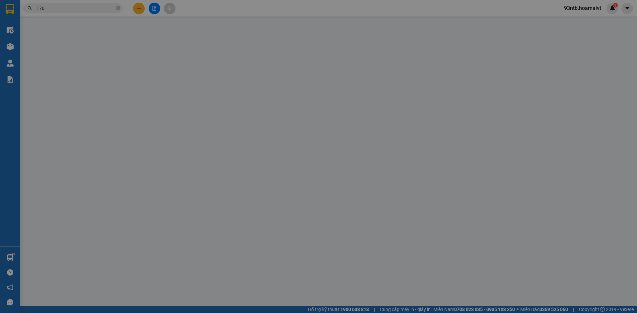
type input "0934837999"
type input "Chanh Nguyen"
type input "077087005155"
type input "P TINH"
type input "0945120176"
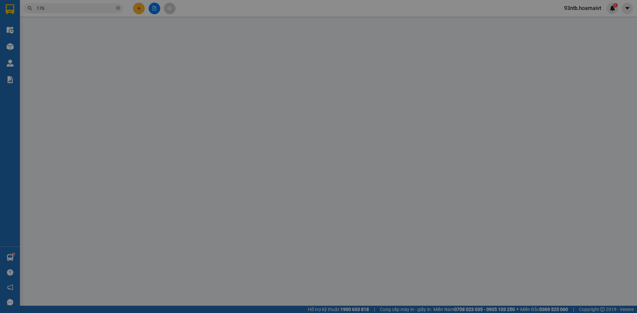
type input "CUC"
type input "80.000"
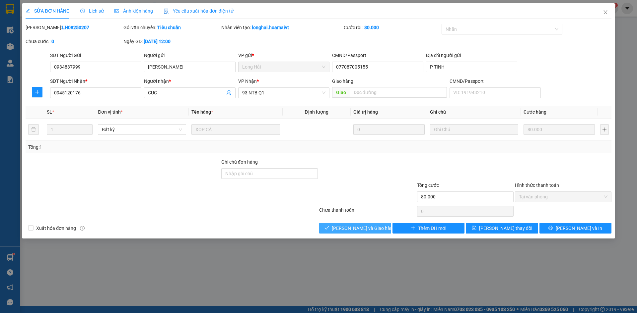
click at [356, 228] on span "[PERSON_NAME] và Giao hàng" at bounding box center [364, 228] width 64 height 7
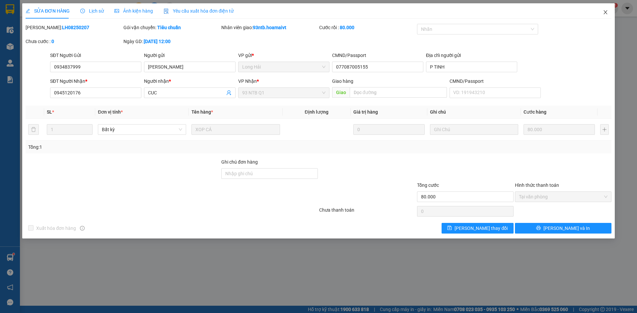
click at [606, 18] on span "Close" at bounding box center [605, 12] width 19 height 19
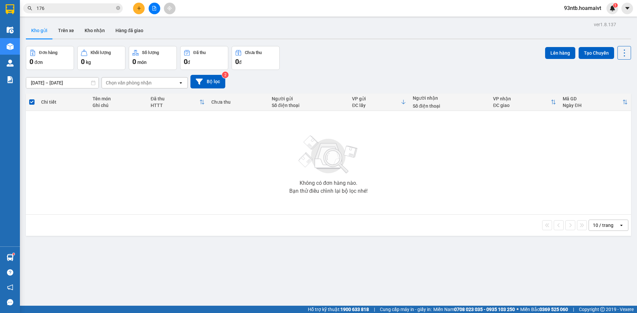
click at [102, 8] on input "176" at bounding box center [75, 8] width 78 height 7
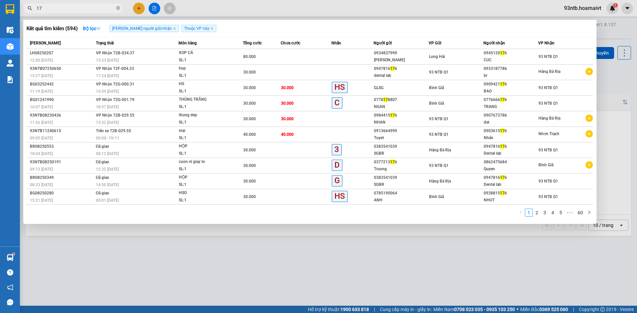
type input "1"
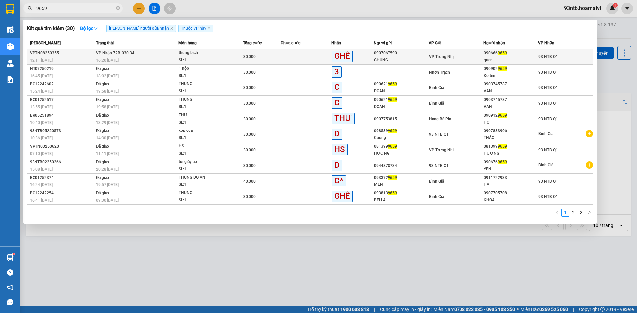
type input "9659"
click at [289, 61] on td at bounding box center [306, 57] width 51 height 16
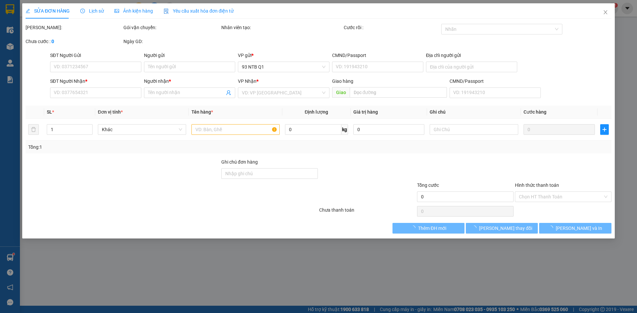
type input "0907067590"
type input "CHUNG"
type input "0906669659"
type input "quan"
type input "30.000"
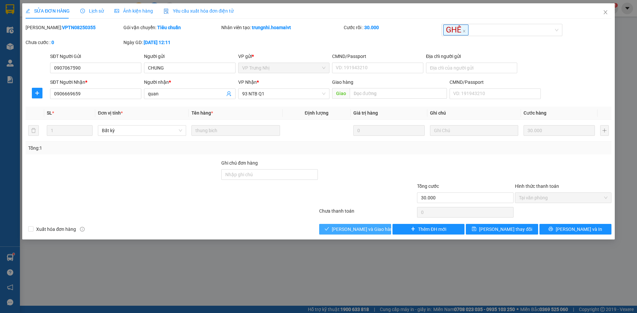
click at [329, 231] on icon "check" at bounding box center [326, 229] width 5 height 5
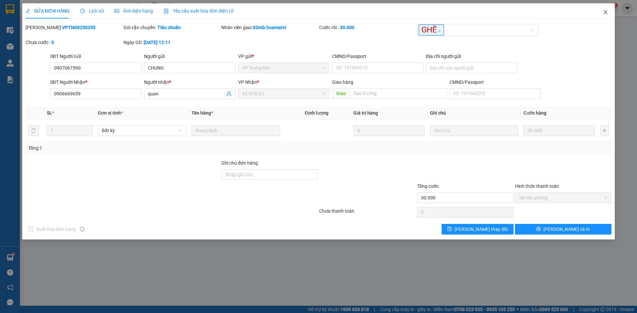
click at [605, 12] on icon "close" at bounding box center [605, 12] width 5 height 5
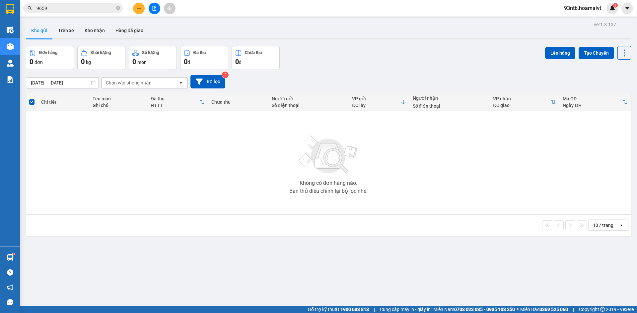
click at [398, 49] on div "Đơn hàng 0 đơn Khối lượng 0 kg Số lượng 0 món Đã thu 0 đ Chưa thu 0 đ Lên hàng …" at bounding box center [328, 58] width 605 height 24
drag, startPoint x: 86, startPoint y: 1, endPoint x: 82, endPoint y: 9, distance: 8.6
click at [83, 7] on div "Kết quả tìm kiếm ( 30 ) Bộ lọc Tìm người gửi/nhận Thuộc VP này Mã ĐH Trạng thái…" at bounding box center [318, 8] width 637 height 17
click at [80, 14] on div "Kết quả tìm kiếm ( 30 ) Bộ lọc Tìm người gửi/nhận Thuộc VP này Mã ĐH Trạng thái…" at bounding box center [64, 9] width 129 height 12
click at [80, 7] on input "9659" at bounding box center [75, 8] width 78 height 7
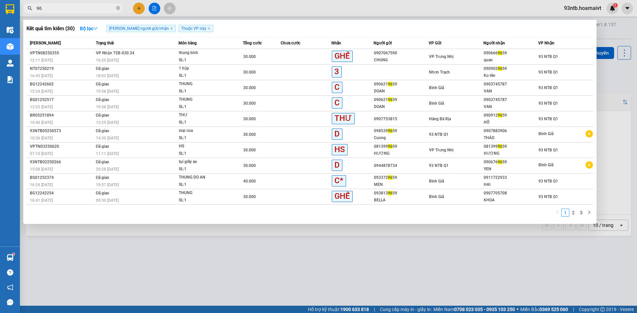
type input "9"
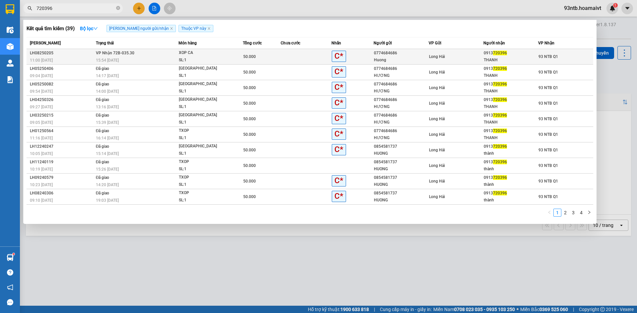
type input "720396"
click at [430, 56] on span "Long Hải" at bounding box center [437, 56] width 16 height 5
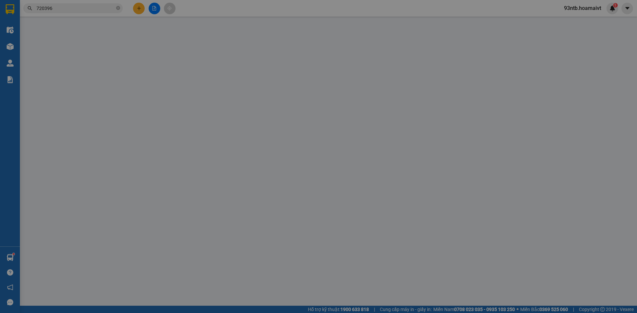
type input "0774684686"
type input "Huong"
type input "034182025039"
type input "LONG HAI"
type input "0913720396"
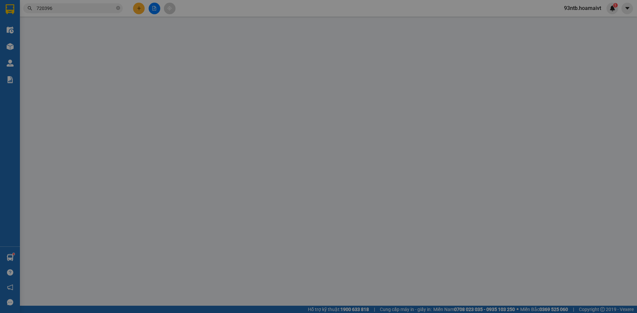
type input "THANH"
type input "50.000"
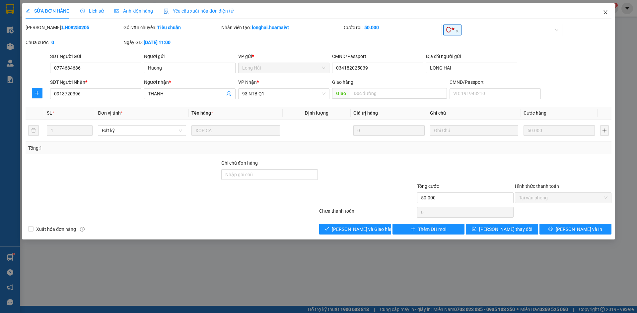
click at [603, 17] on span "Close" at bounding box center [605, 12] width 19 height 19
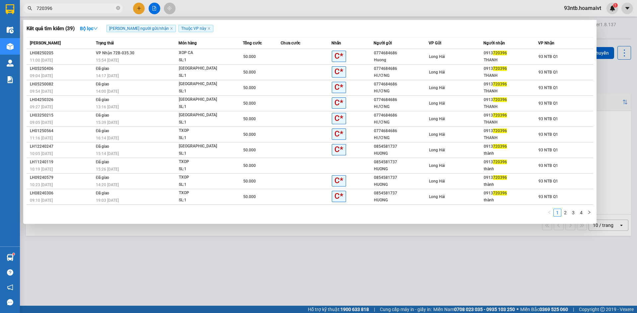
click at [70, 11] on input "720396" at bounding box center [75, 8] width 78 height 7
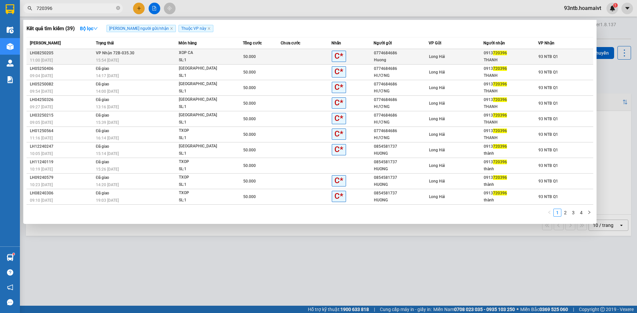
click at [470, 55] on div "Long Hải" at bounding box center [456, 56] width 54 height 7
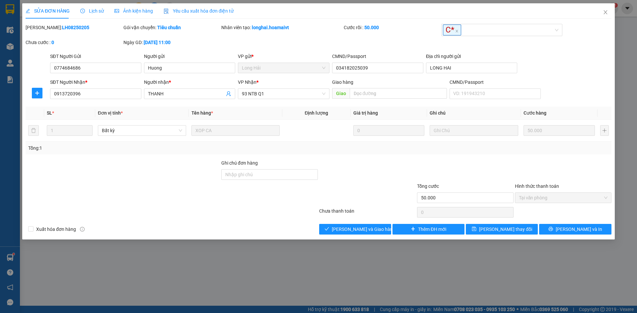
type input "0774684686"
type input "Huong"
type input "034182025039"
type input "LONG HAI"
type input "0913720396"
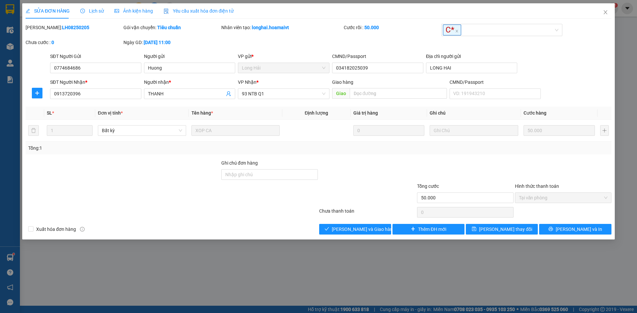
type input "THANH"
type input "50.000"
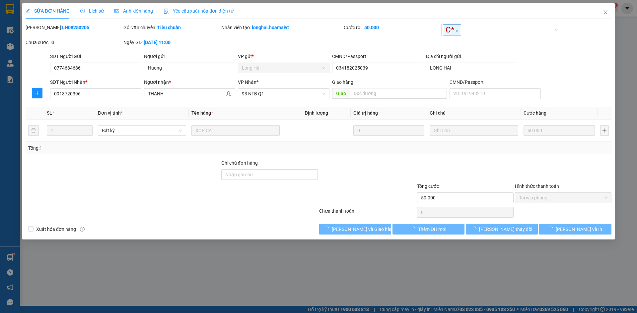
click at [443, 156] on div "Total Paid Fee 50.000 Total UnPaid Fee 0 Cash Collection Total Fee Mã ĐH: LH082…" at bounding box center [319, 129] width 586 height 211
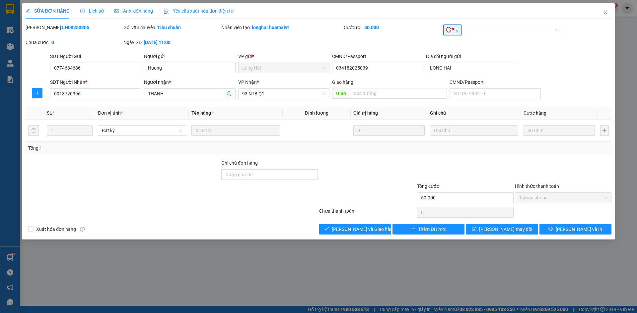
click at [443, 156] on div "Total Paid Fee 50.000 Total UnPaid Fee 0 Cash Collection Total Fee Mã ĐH: LH082…" at bounding box center [319, 129] width 586 height 211
click at [445, 166] on div at bounding box center [465, 171] width 98 height 23
click at [446, 167] on div at bounding box center [465, 171] width 98 height 23
click at [447, 169] on div at bounding box center [465, 171] width 98 height 23
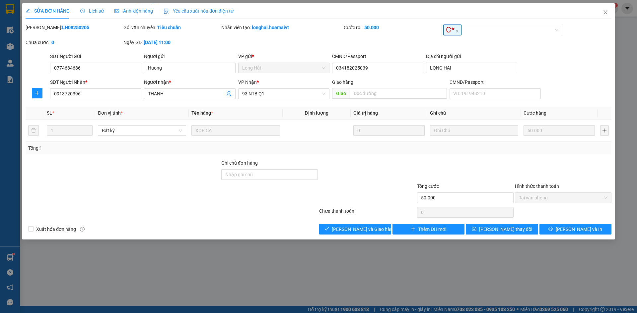
click at [447, 171] on div at bounding box center [465, 171] width 98 height 23
click at [362, 225] on button "[PERSON_NAME] và Giao hàng" at bounding box center [355, 229] width 72 height 11
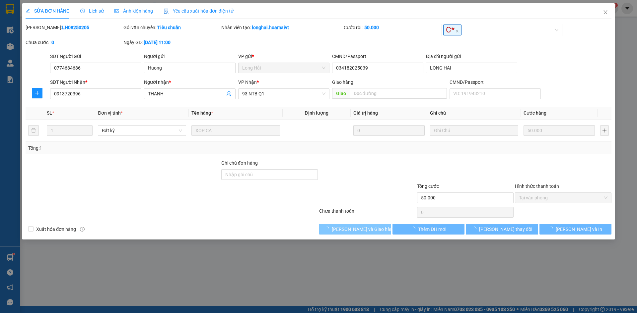
click at [362, 225] on button "[PERSON_NAME] và Giao hàng" at bounding box center [355, 229] width 72 height 11
click at [363, 226] on button "[PERSON_NAME] và Giao hàng" at bounding box center [355, 229] width 72 height 11
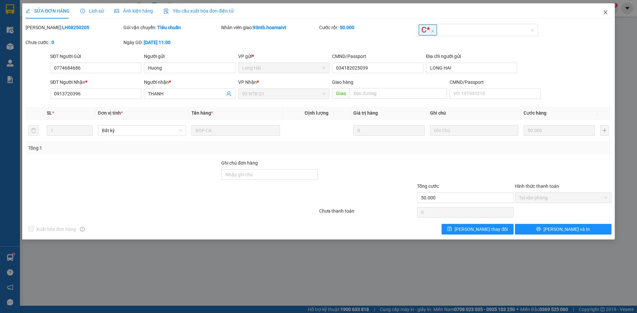
click at [604, 18] on span "Close" at bounding box center [605, 12] width 19 height 19
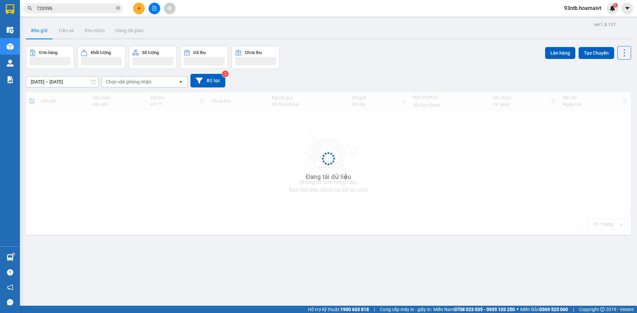
click at [58, 10] on input "720396" at bounding box center [75, 8] width 78 height 7
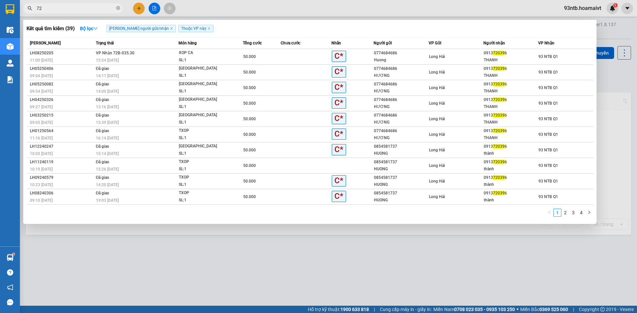
type input "7"
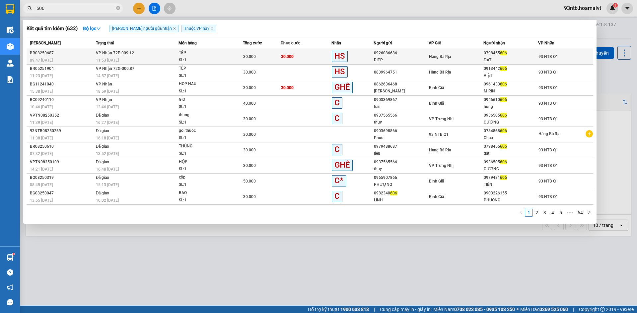
type input "606"
click at [478, 62] on td "Hàng Bà Rịa" at bounding box center [455, 57] width 55 height 16
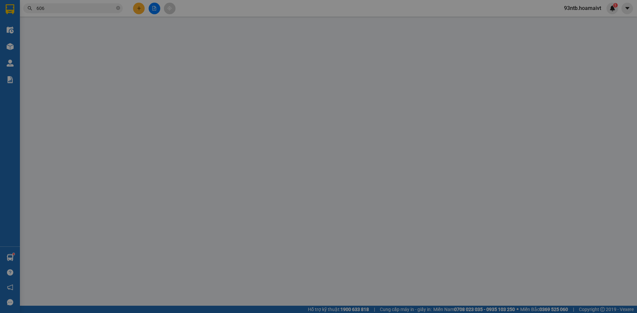
type input "0926086686"
type input "DIỆP"
type input "034082015052"
type input "0798455606"
type input "ĐẠT"
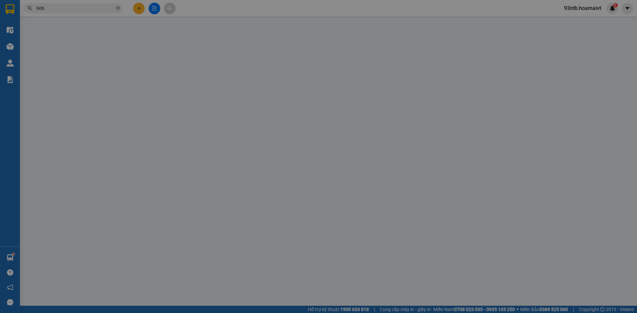
type input "30.000"
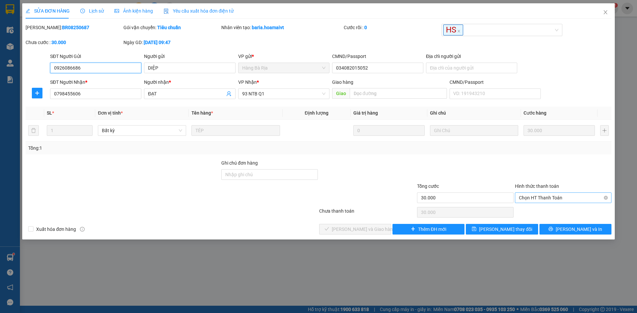
click at [544, 200] on span "Chọn HT Thanh Toán" at bounding box center [563, 198] width 89 height 10
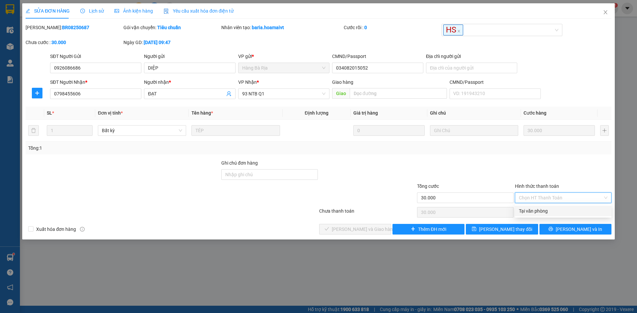
click at [530, 209] on div "Tại văn phòng" at bounding box center [563, 211] width 89 height 7
type input "0"
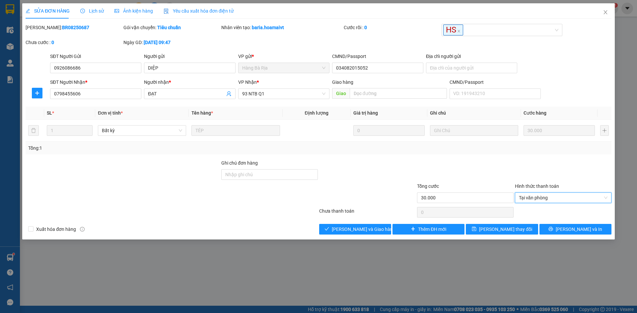
click at [469, 171] on div at bounding box center [465, 171] width 98 height 23
click at [344, 225] on button "[PERSON_NAME] và Giao hàng" at bounding box center [355, 229] width 72 height 11
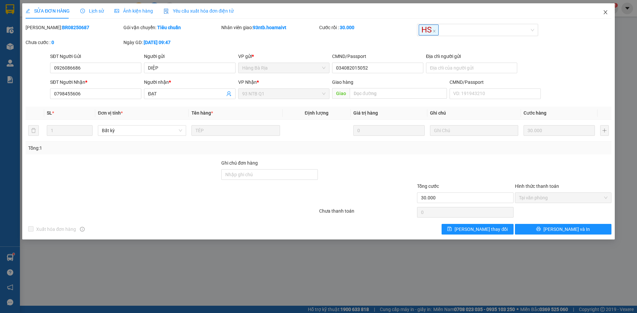
click at [608, 12] on span "Close" at bounding box center [605, 12] width 19 height 19
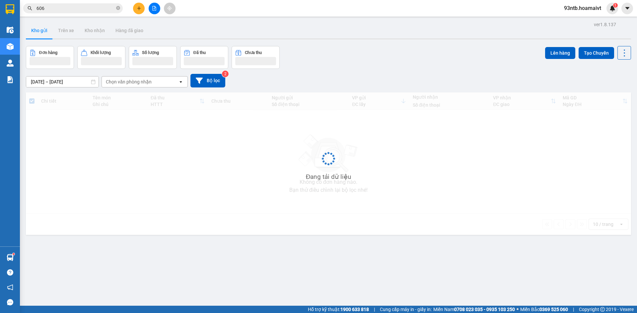
click at [75, 12] on span "606" at bounding box center [72, 8] width 99 height 10
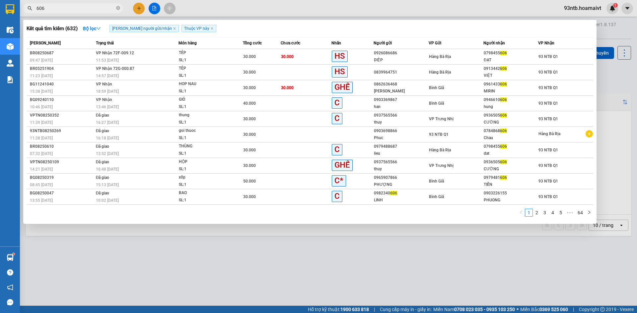
drag, startPoint x: 74, startPoint y: 11, endPoint x: 71, endPoint y: 10, distance: 4.0
click at [71, 10] on input "606" at bounding box center [75, 8] width 78 height 7
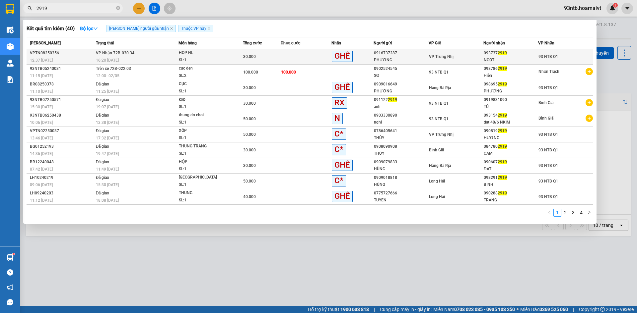
type input "2919"
click at [273, 59] on div "30.000" at bounding box center [261, 56] width 37 height 7
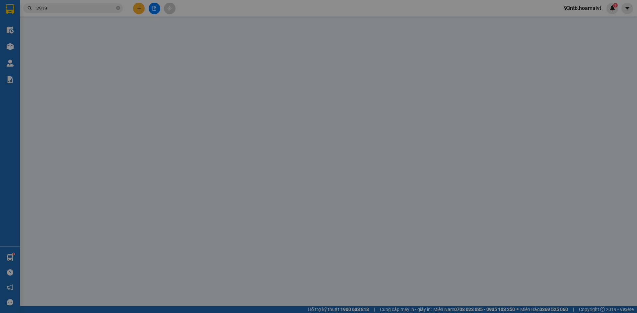
click at [98, 12] on div "SỬA ĐƠN HÀNG Lịch sử Ảnh kiện hàng Yêu cầu xuất hóa đơn điện tử Total Paid Fee …" at bounding box center [318, 156] width 637 height 313
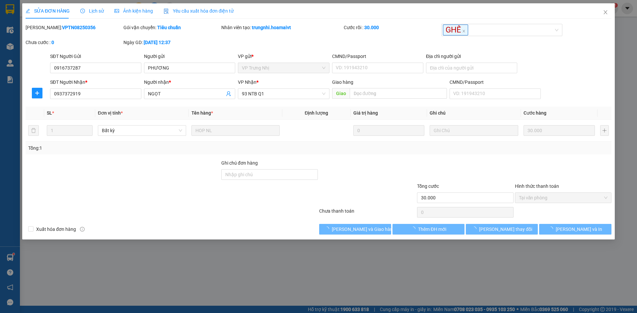
type input "0916737287"
type input "PHƯƠNG"
type input "0937372919"
type input "NGỌT"
type input "30.000"
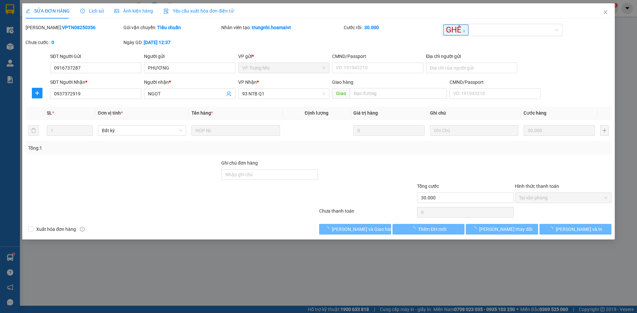
click at [95, 12] on span "Lịch sử" at bounding box center [92, 10] width 24 height 5
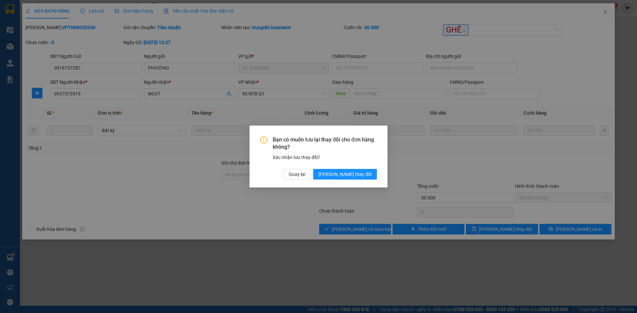
click at [95, 12] on div "Bạn có muốn lưu lại thay đổi cho đơn hàng không? Xác nhận lưu thay đổi? Quay lạ…" at bounding box center [318, 156] width 637 height 313
click at [305, 176] on span "Quay lại" at bounding box center [297, 174] width 17 height 7
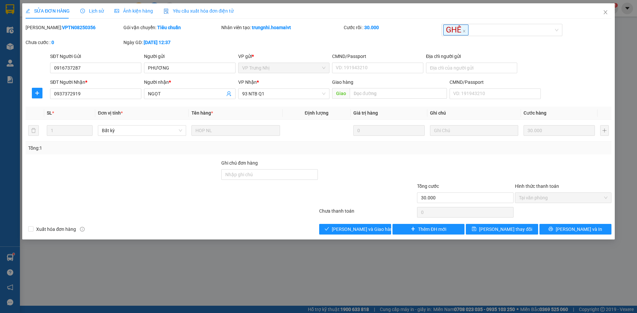
click at [99, 9] on span "Lịch sử" at bounding box center [92, 10] width 24 height 5
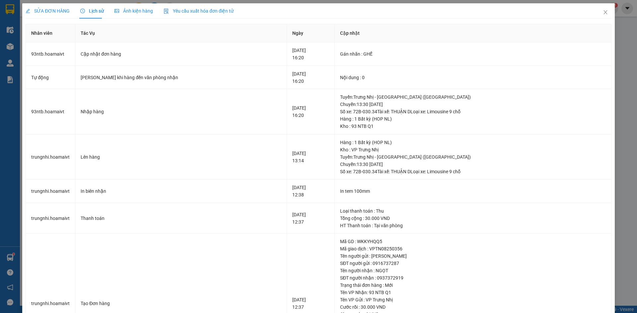
click at [98, 9] on span "Lịch sử" at bounding box center [92, 10] width 24 height 5
drag, startPoint x: 601, startPoint y: 7, endPoint x: 157, endPoint y: 1, distance: 444.1
click at [601, 7] on span "Close" at bounding box center [605, 12] width 19 height 19
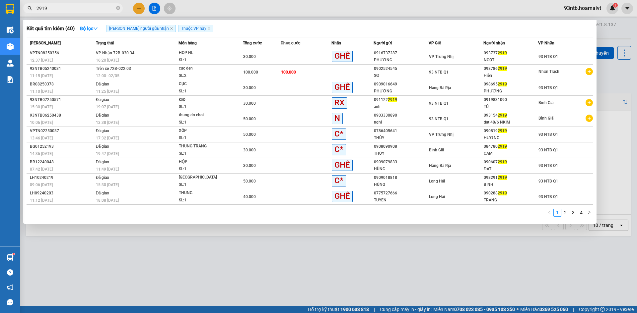
click at [77, 6] on input "2919" at bounding box center [75, 8] width 78 height 7
type input "2"
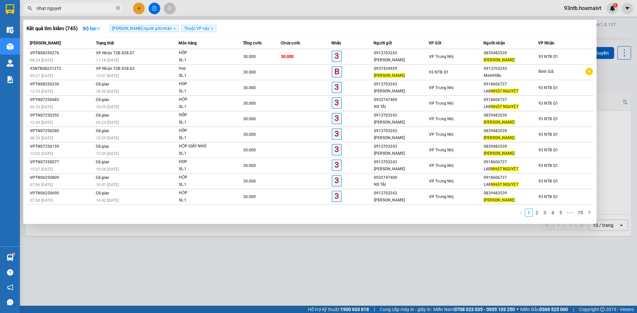
type input "nhat nguyet"
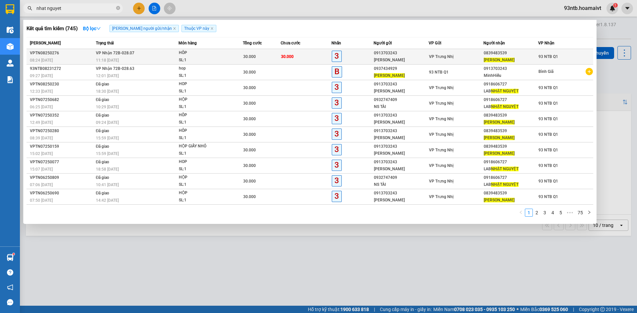
click at [527, 56] on div "0839483539" at bounding box center [511, 53] width 54 height 7
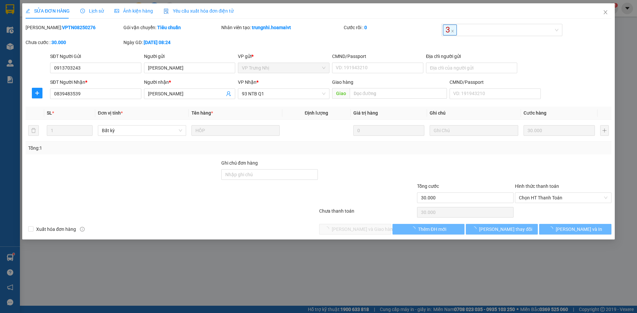
type input "0913703243"
click at [555, 195] on div "SỬA ĐƠN HÀNG Lịch sử Ảnh kiện hàng Yêu cầu xuất hóa đơn điện tử Total Paid Fee …" at bounding box center [318, 156] width 637 height 313
click at [554, 198] on span "Chọn HT Thanh Toán" at bounding box center [563, 198] width 89 height 10
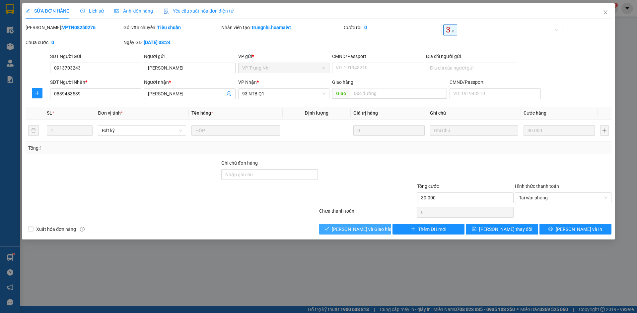
click at [386, 229] on button "[PERSON_NAME] và Giao hàng" at bounding box center [355, 229] width 72 height 11
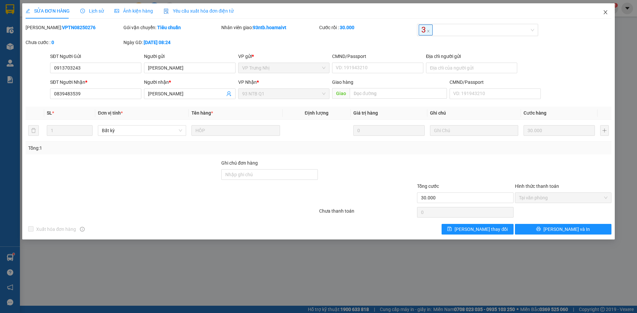
click at [601, 20] on span "Close" at bounding box center [605, 12] width 19 height 19
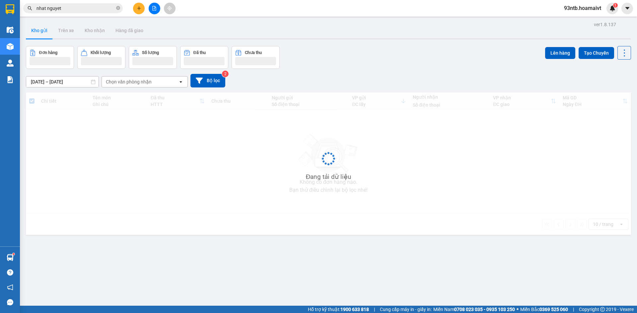
click at [83, 8] on input "nhat nguyet" at bounding box center [75, 8] width 78 height 7
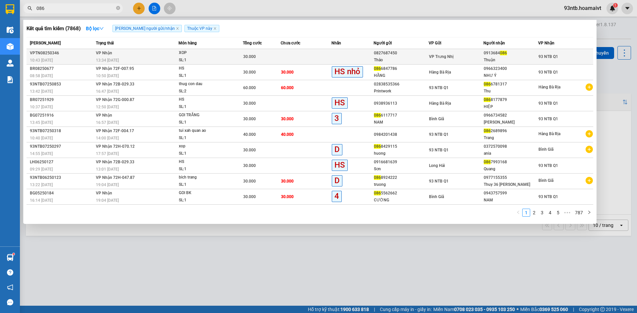
click at [443, 59] on div "VP Trưng Nhị" at bounding box center [456, 56] width 54 height 7
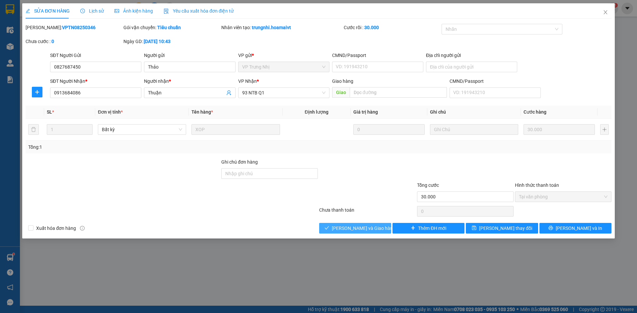
click at [341, 229] on span "[PERSON_NAME] và Giao hàng" at bounding box center [364, 228] width 64 height 7
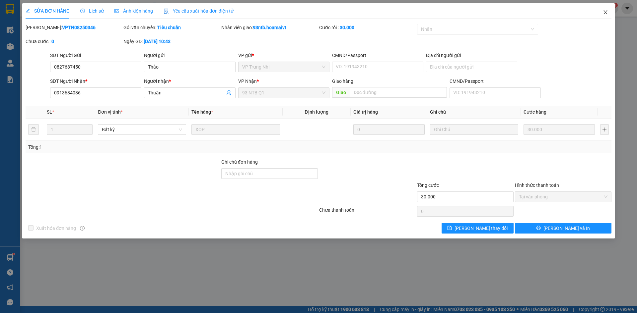
click at [608, 14] on span "Close" at bounding box center [605, 12] width 19 height 19
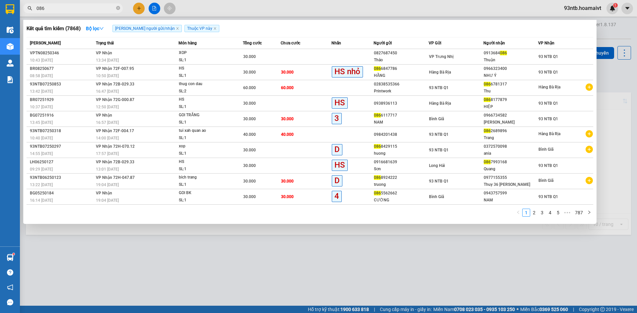
click at [79, 10] on input "086" at bounding box center [75, 8] width 78 height 7
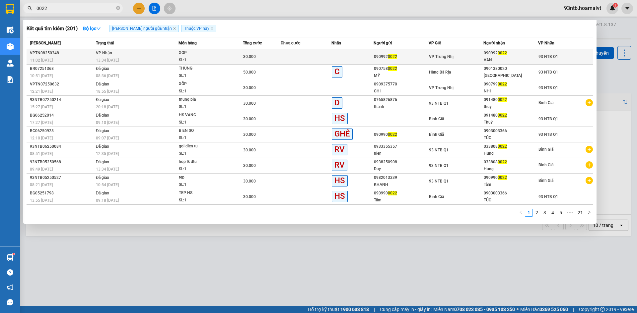
click at [495, 54] on div "090992 0022" at bounding box center [511, 53] width 54 height 7
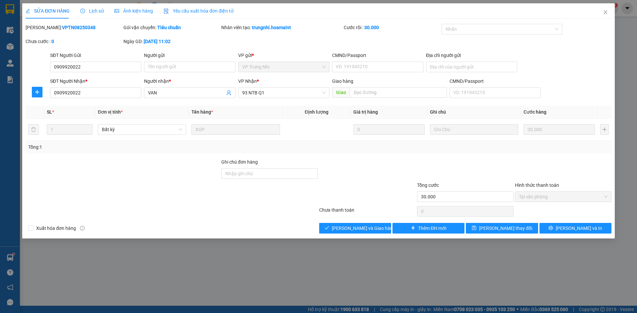
click at [265, 220] on div "Total Paid Fee 30.000 Total UnPaid Fee 0 Cash Collection Total Fee Mã ĐH: VPTN0…" at bounding box center [319, 129] width 586 height 210
click at [341, 229] on button "[PERSON_NAME] và Giao hàng" at bounding box center [355, 228] width 72 height 11
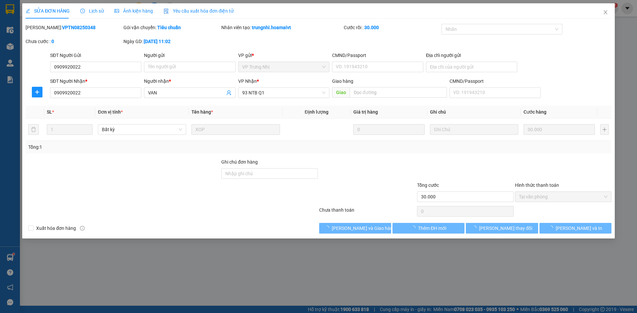
click at [241, 199] on div at bounding box center [270, 193] width 98 height 23
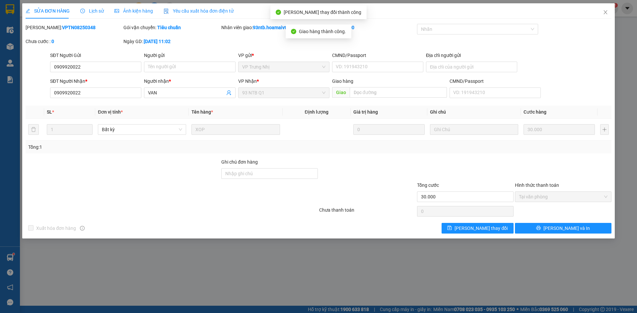
click at [354, 196] on div at bounding box center [367, 193] width 98 height 23
click at [366, 194] on div at bounding box center [367, 193] width 98 height 23
click at [367, 194] on div at bounding box center [367, 193] width 98 height 23
click at [371, 195] on div at bounding box center [367, 193] width 98 height 23
click at [372, 197] on div at bounding box center [367, 193] width 98 height 23
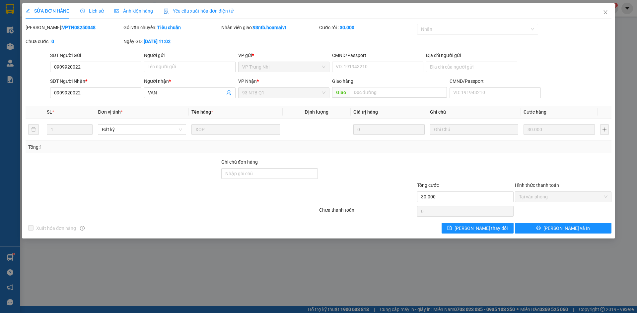
click at [379, 212] on div "Chưa thanh toán" at bounding box center [367, 213] width 98 height 12
click at [607, 10] on icon "close" at bounding box center [605, 12] width 5 height 5
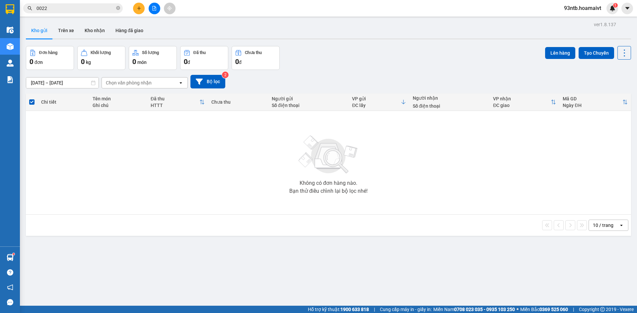
click at [79, 4] on span "0022" at bounding box center [72, 8] width 99 height 10
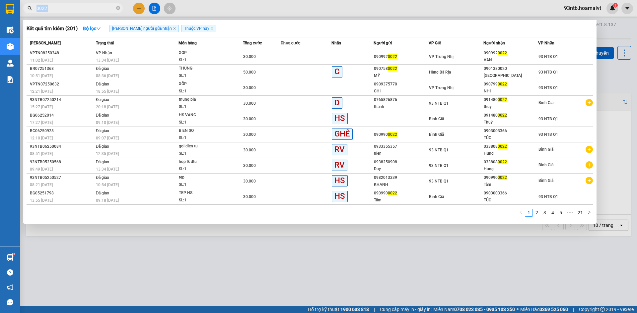
click at [79, 4] on span "0022" at bounding box center [72, 8] width 99 height 10
click at [82, 7] on input "0022" at bounding box center [75, 8] width 78 height 7
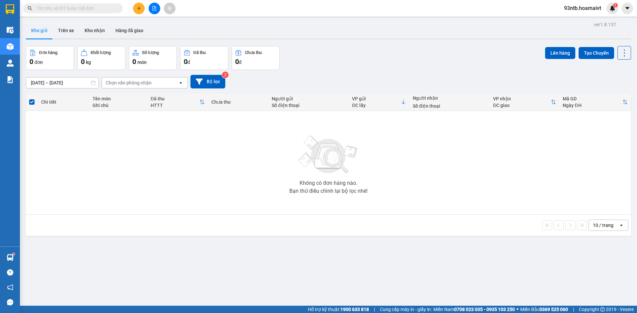
click at [82, 9] on input "text" at bounding box center [75, 8] width 78 height 7
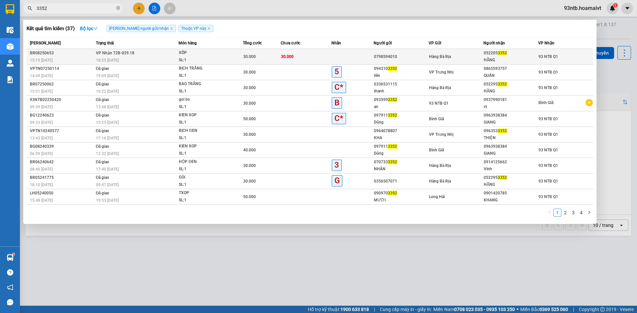
click at [523, 57] on div "HẰNG" at bounding box center [511, 60] width 54 height 7
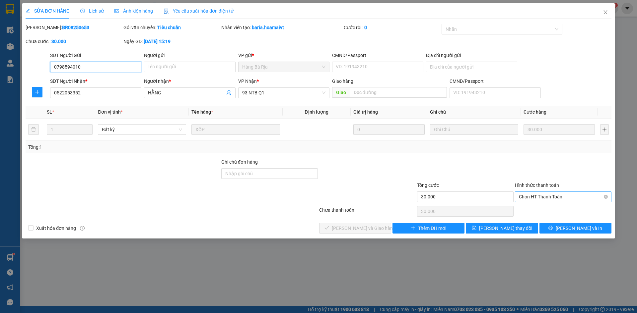
click at [548, 193] on span "Chọn HT Thanh Toán" at bounding box center [563, 197] width 89 height 10
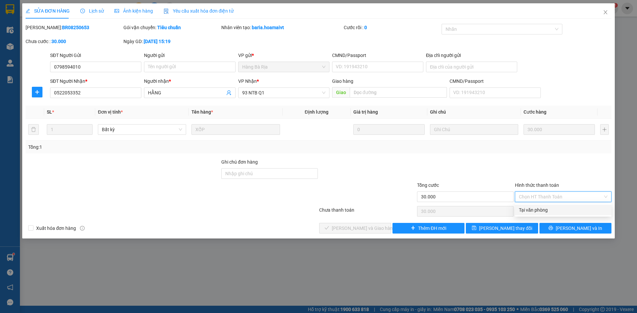
click at [552, 206] on div "Tại văn phòng" at bounding box center [563, 210] width 97 height 11
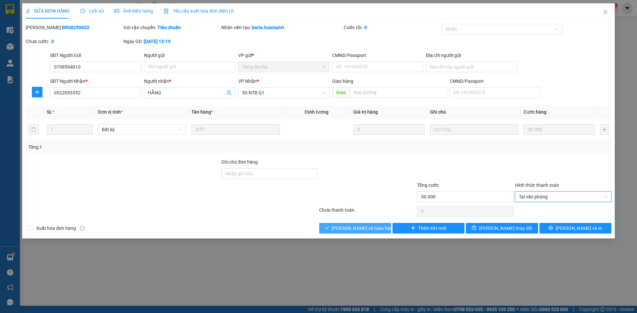
click at [352, 230] on span "[PERSON_NAME] và Giao hàng" at bounding box center [364, 228] width 64 height 7
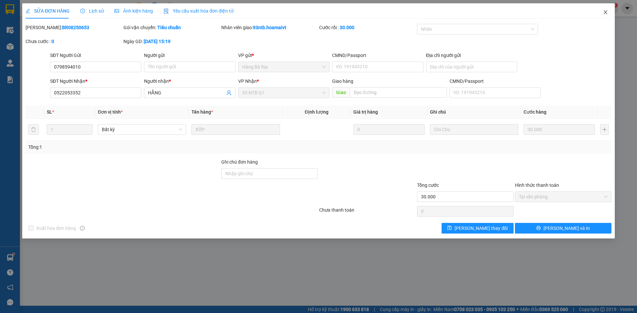
click at [602, 17] on span "Close" at bounding box center [605, 12] width 19 height 19
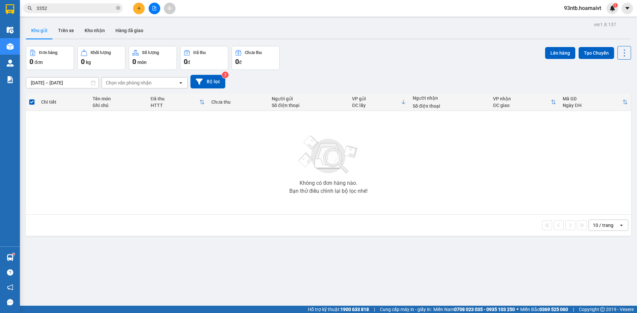
drag, startPoint x: 100, startPoint y: 3, endPoint x: 100, endPoint y: 7, distance: 3.7
click at [100, 4] on span "3352" at bounding box center [72, 8] width 99 height 10
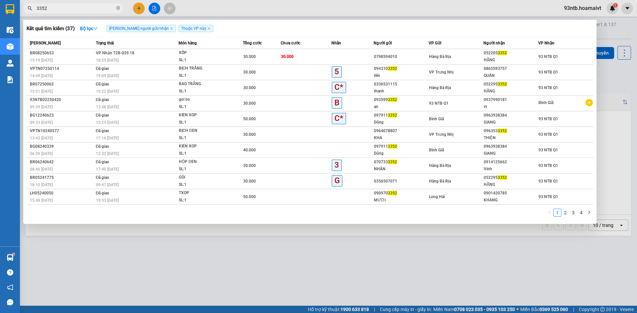
click at [99, 7] on input "3352" at bounding box center [75, 8] width 78 height 7
click at [99, 7] on input "335" at bounding box center [75, 8] width 78 height 7
click at [99, 7] on input "text" at bounding box center [75, 8] width 78 height 7
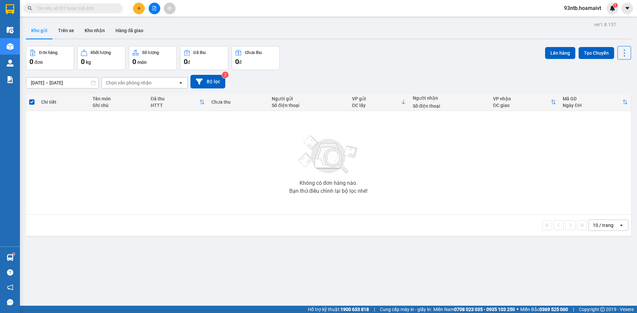
click at [84, 12] on input "text" at bounding box center [75, 8] width 78 height 7
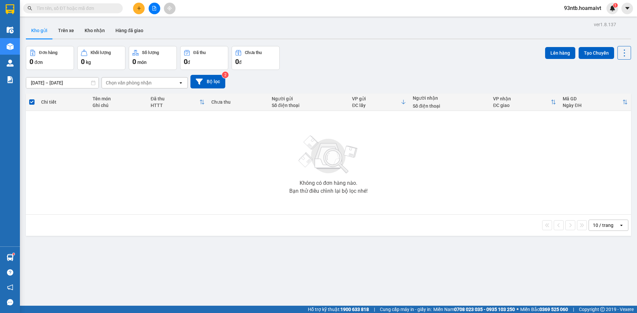
click at [84, 12] on input "text" at bounding box center [75, 8] width 78 height 7
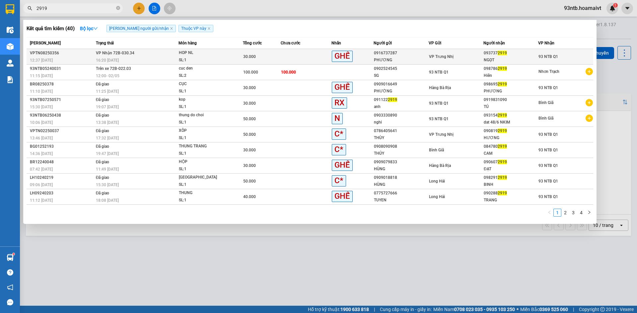
click at [446, 60] on div "VP Trưng Nhị" at bounding box center [456, 56] width 54 height 7
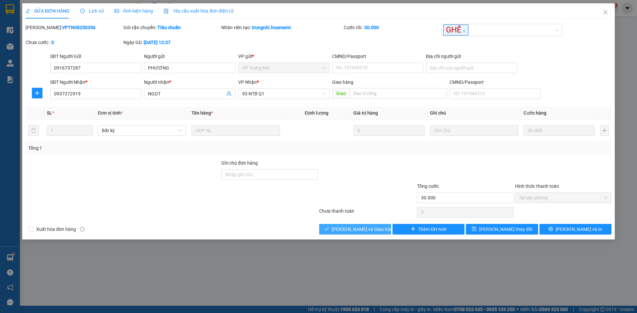
click at [353, 234] on button "[PERSON_NAME] và Giao hàng" at bounding box center [355, 229] width 72 height 11
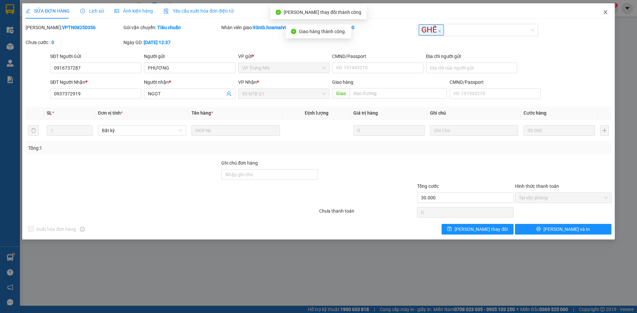
drag, startPoint x: 600, startPoint y: 14, endPoint x: 607, endPoint y: 16, distance: 6.6
click at [601, 14] on span "Close" at bounding box center [605, 12] width 19 height 19
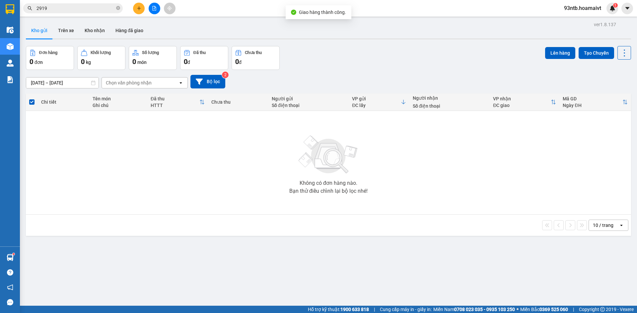
click at [76, 7] on input "2919" at bounding box center [75, 8] width 78 height 7
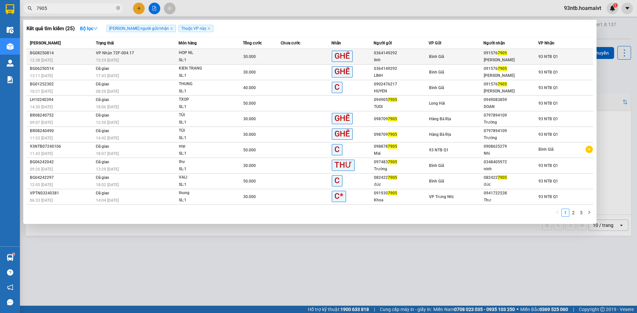
click at [554, 55] on span "93 NTB Q1" at bounding box center [548, 56] width 20 height 5
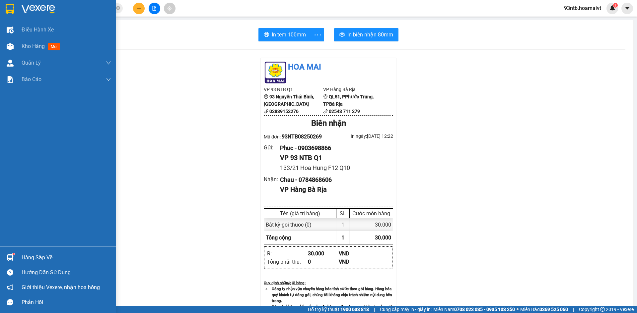
click at [54, 258] on div "Hàng sắp về" at bounding box center [67, 258] width 90 height 10
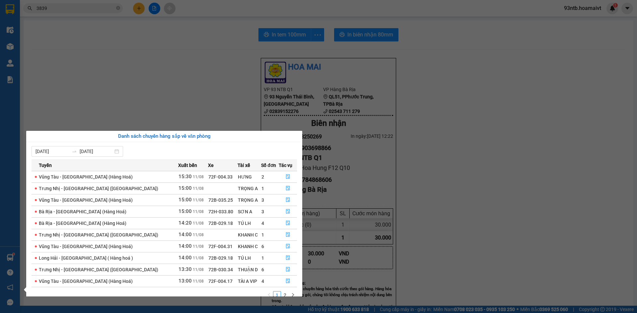
scroll to position [11, 0]
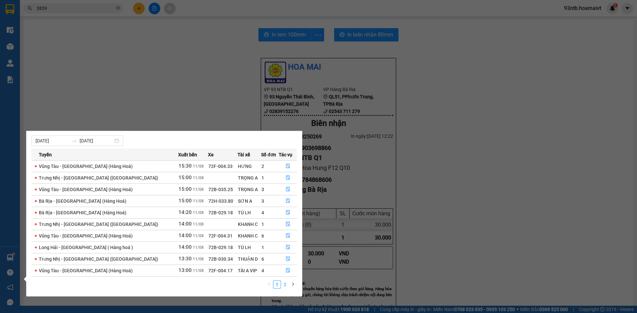
click at [286, 285] on link "2" at bounding box center [284, 284] width 7 height 7
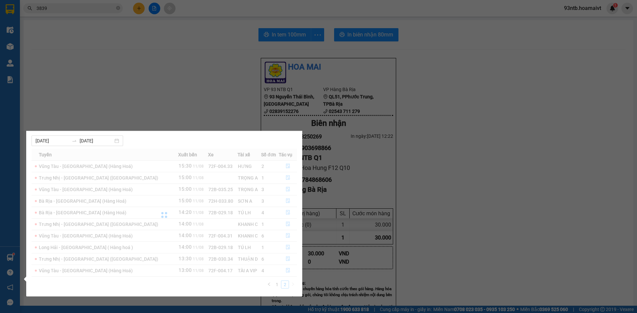
scroll to position [0, 0]
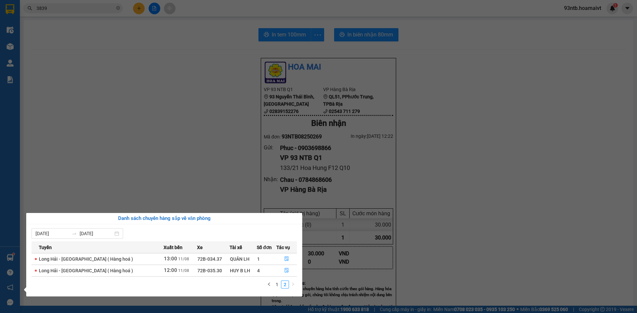
click at [84, 11] on section "Kết quả tìm kiếm ( 193 ) Bộ lọc Tìm người gửi/nhận Thuộc VP này Mã ĐH Trạng thá…" at bounding box center [318, 156] width 637 height 313
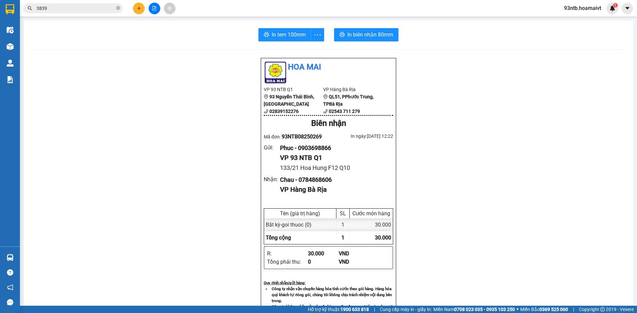
click at [83, 10] on input "3839" at bounding box center [75, 8] width 78 height 7
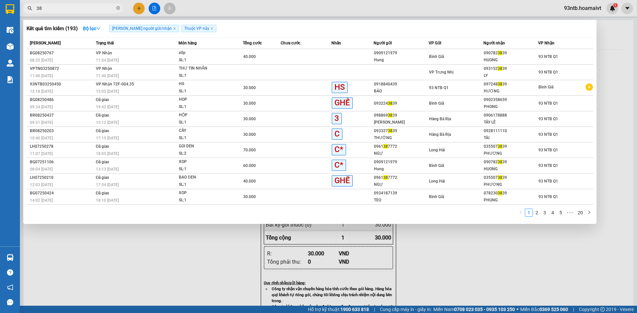
type input "3"
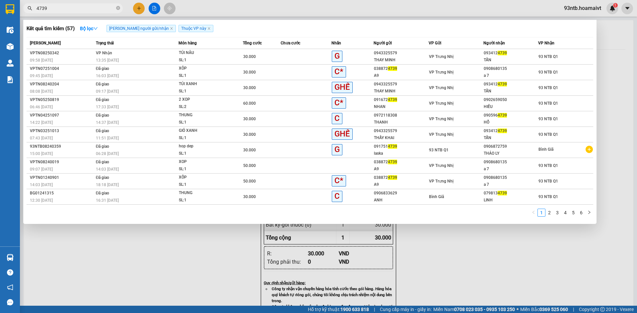
type input "4739"
click at [531, 57] on div "TẤN" at bounding box center [511, 60] width 54 height 7
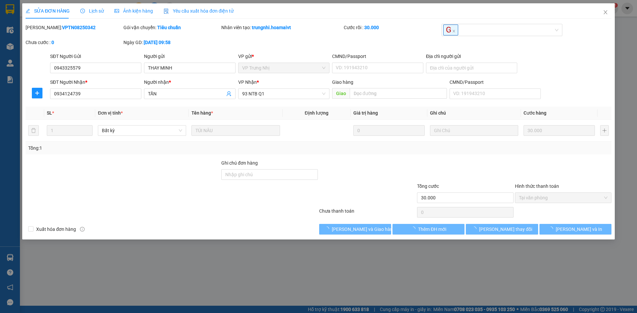
type input "0943325579"
type input "THAY MINH"
type input "0934124739"
type input "TẤN"
type input "30.000"
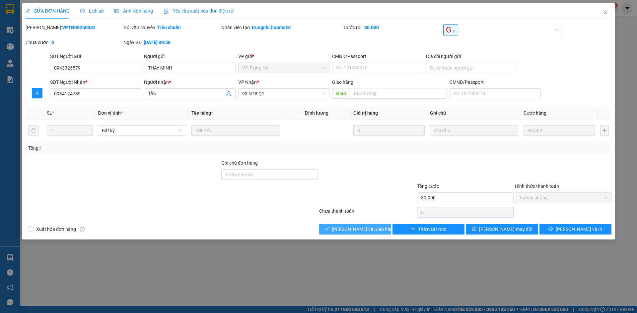
click at [377, 231] on button "[PERSON_NAME] và Giao hàng" at bounding box center [355, 229] width 72 height 11
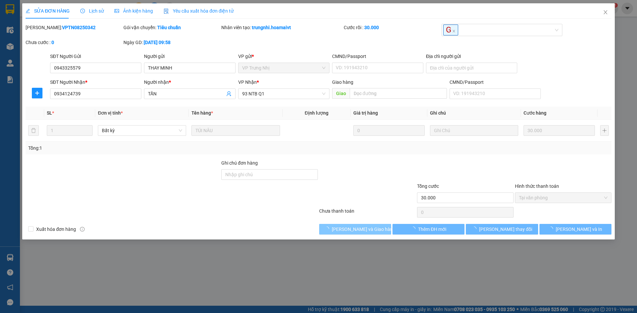
click at [377, 231] on button "[PERSON_NAME] và Giao hàng" at bounding box center [355, 229] width 72 height 11
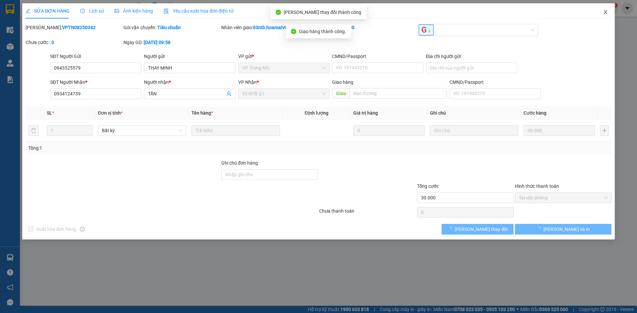
click at [604, 15] on span "Close" at bounding box center [605, 12] width 19 height 19
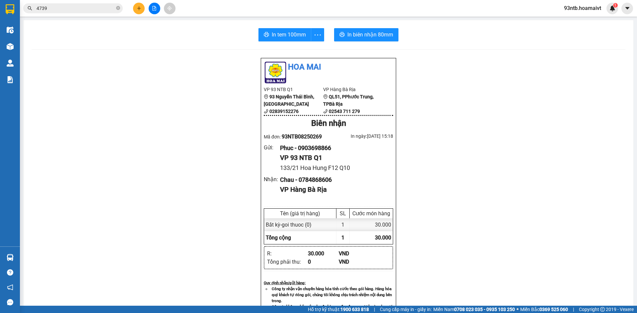
click at [52, 10] on input "4739" at bounding box center [75, 8] width 78 height 7
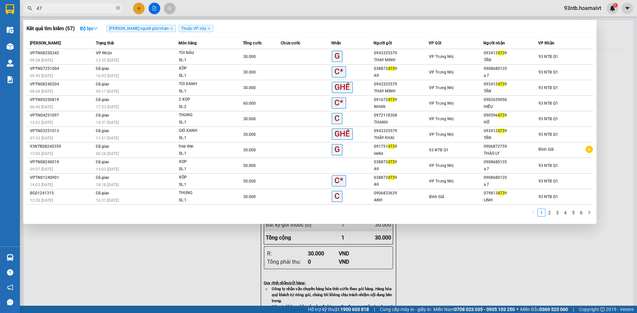
type input "4"
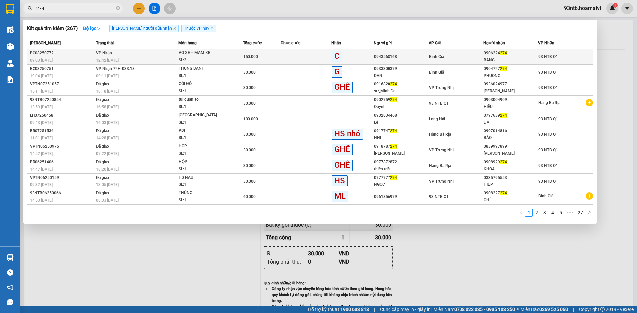
type input "274"
click at [447, 62] on td "Bình Giã" at bounding box center [455, 57] width 55 height 16
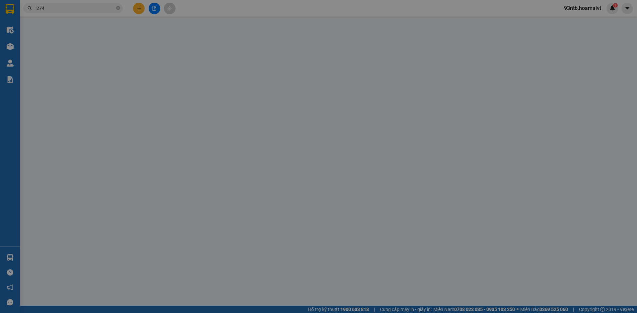
type input "0943568168"
type input "0906224274"
type input "BANG"
type input "150.000"
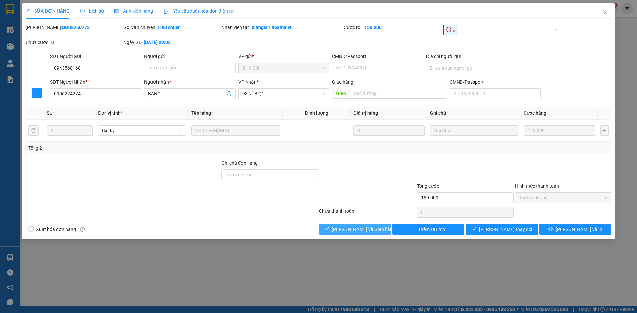
click at [360, 232] on span "[PERSON_NAME] và Giao hàng" at bounding box center [364, 229] width 64 height 7
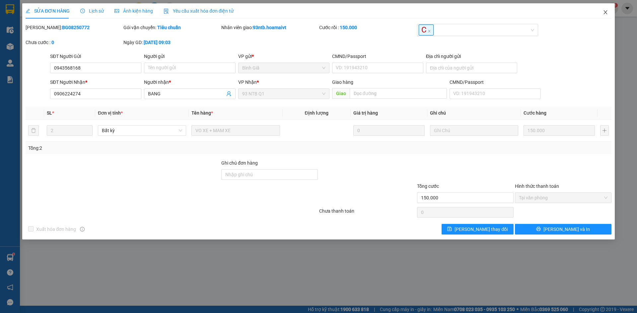
click at [606, 13] on icon "close" at bounding box center [605, 12] width 5 height 5
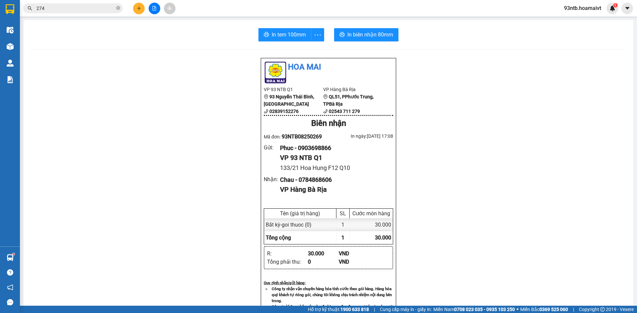
click at [91, 9] on input "274" at bounding box center [75, 8] width 78 height 7
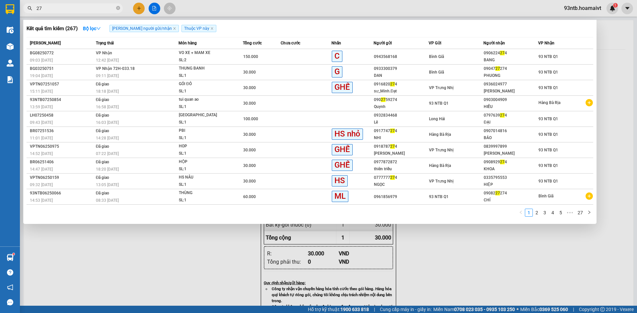
type input "2"
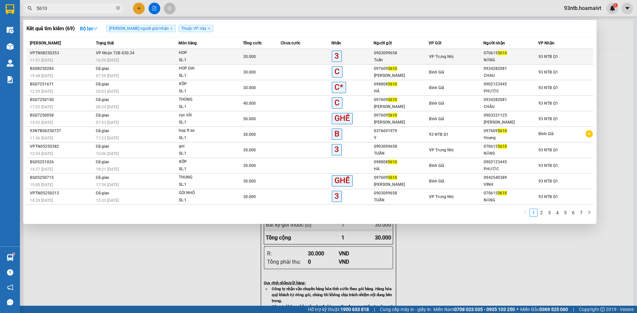
type input "5610"
click at [513, 59] on div "NĂNG" at bounding box center [511, 60] width 54 height 7
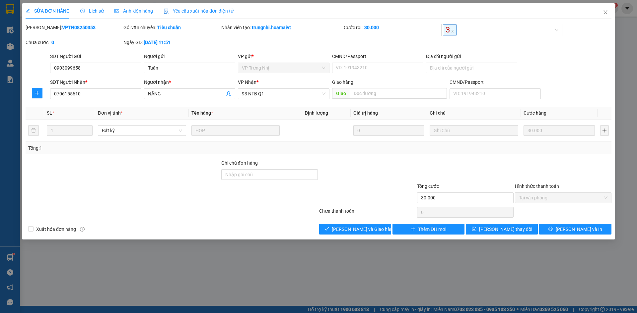
type input "0903099658"
type input "Tuấn"
type input "0706155610"
type input "NĂNG"
type input "30.000"
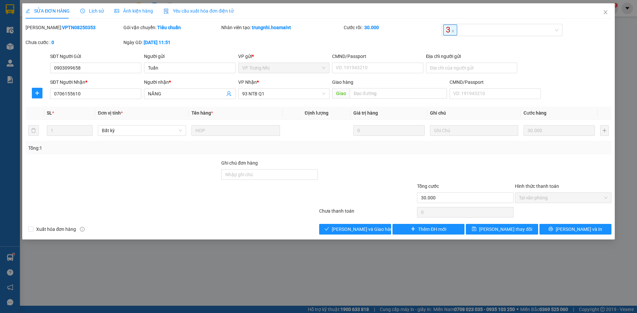
click at [530, 42] on div "[PERSON_NAME]: VPTN08250353 Gói vận chuyển: Tiêu chuẩn Nhân viên tạo: trungnhi.…" at bounding box center [318, 38] width 587 height 29
click at [348, 227] on span "[PERSON_NAME] và Giao hàng" at bounding box center [364, 229] width 64 height 7
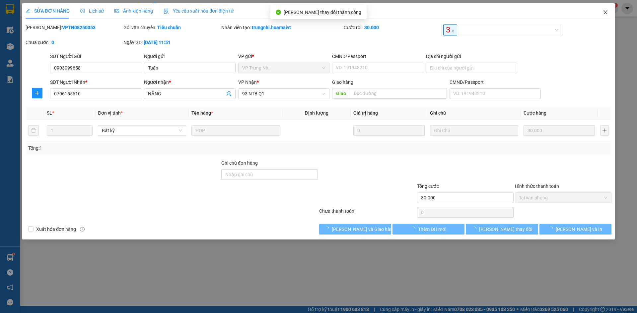
click at [607, 12] on icon "close" at bounding box center [605, 12] width 5 height 5
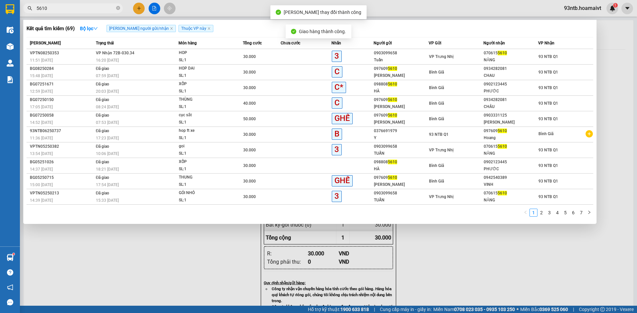
click at [91, 9] on input "5610" at bounding box center [75, 8] width 78 height 7
type input "5"
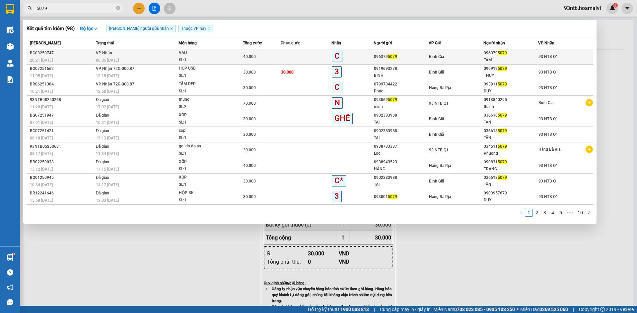
type input "5079"
click at [530, 58] on div "TÂM" at bounding box center [511, 60] width 54 height 7
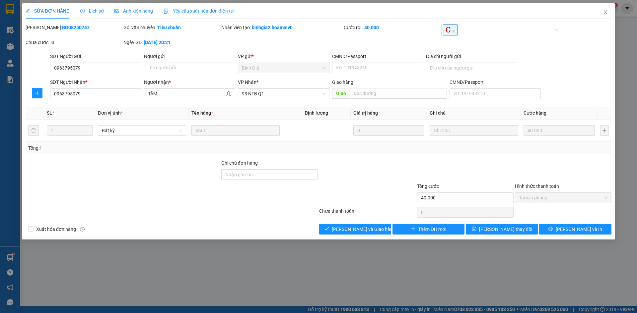
type input "0963795079"
type input "TÂM"
type input "40.000"
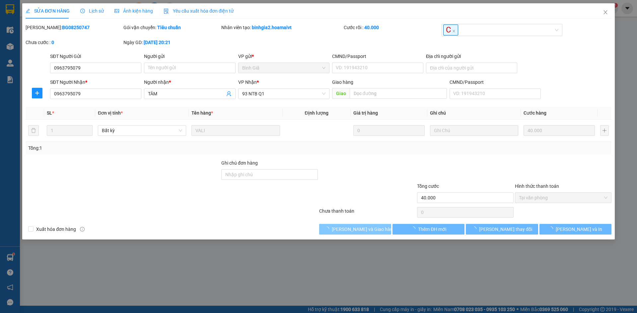
click at [364, 228] on span "[PERSON_NAME] và Giao hàng" at bounding box center [364, 229] width 64 height 7
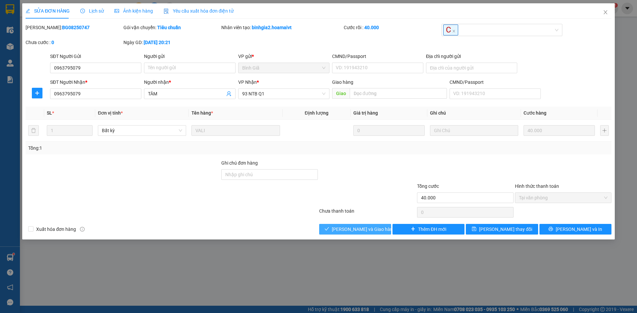
click at [364, 228] on span "[PERSON_NAME] và Giao hàng" at bounding box center [364, 229] width 64 height 7
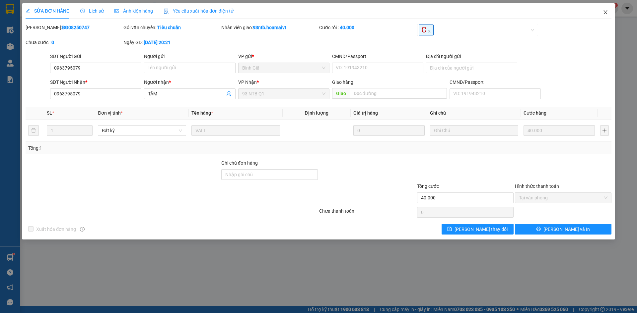
click at [602, 15] on span "Close" at bounding box center [605, 12] width 19 height 19
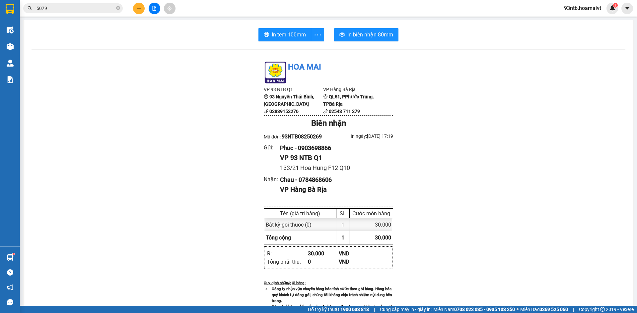
click at [92, 9] on input "5079" at bounding box center [75, 8] width 78 height 7
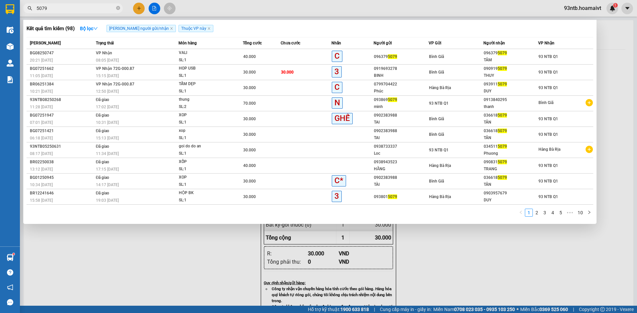
click at [92, 9] on input "5079" at bounding box center [75, 8] width 78 height 7
type input "5"
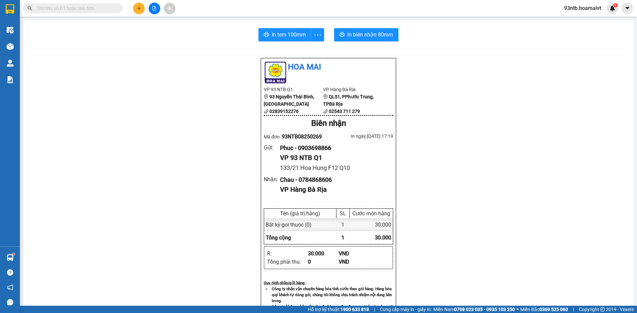
click at [102, 10] on input "text" at bounding box center [75, 8] width 78 height 7
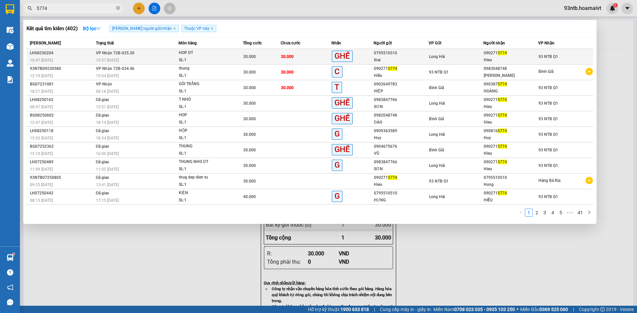
type input "5774"
click at [487, 57] on div "Hieu" at bounding box center [511, 60] width 54 height 7
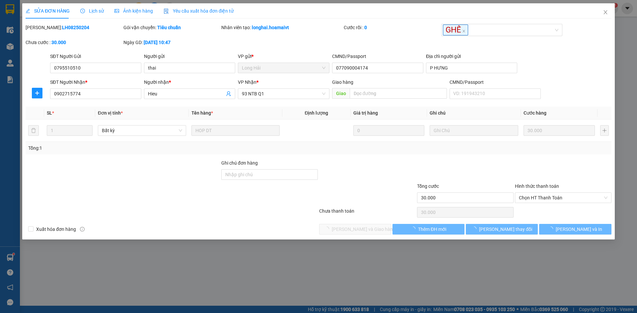
type input "0795510510"
type input "thai"
type input "077090004174"
type input "P HƯNG"
type input "0902715774"
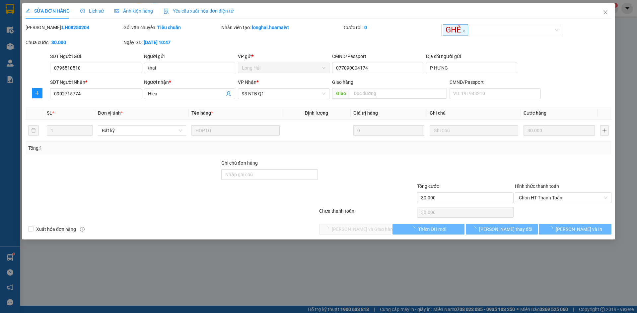
type input "Hieu"
type input "30.000"
click at [558, 198] on div "SỬA ĐƠN HÀNG Lịch sử Ảnh kiện hàng Yêu cầu xuất hóa đơn điện tử Total Paid Fee …" at bounding box center [318, 156] width 637 height 313
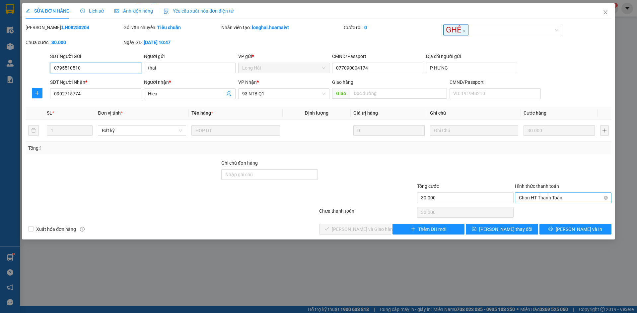
click at [557, 200] on span "Chọn HT Thanh Toán" at bounding box center [563, 198] width 89 height 10
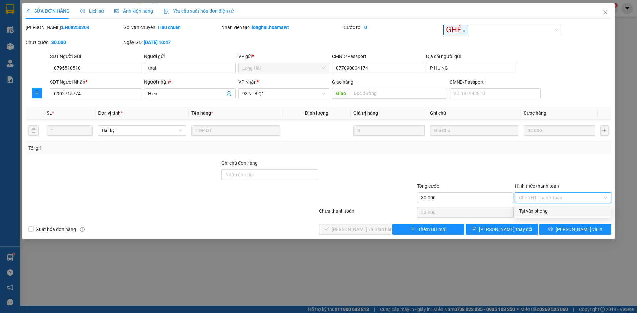
click at [556, 213] on div "Tại văn phòng" at bounding box center [563, 211] width 89 height 7
type input "0"
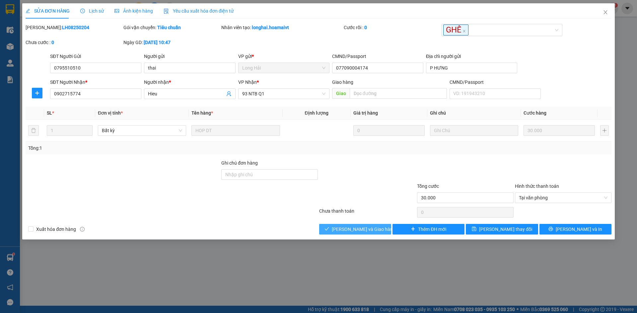
click at [365, 228] on span "[PERSON_NAME] và Giao hàng" at bounding box center [364, 229] width 64 height 7
click at [365, 229] on span "[PERSON_NAME] và Giao hàng" at bounding box center [364, 229] width 64 height 7
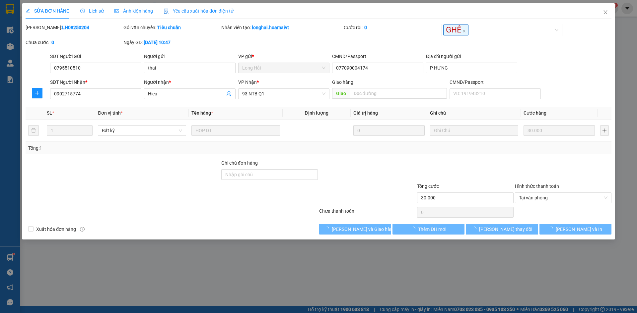
click at [390, 178] on div at bounding box center [367, 171] width 98 height 23
click at [392, 174] on div at bounding box center [367, 171] width 98 height 23
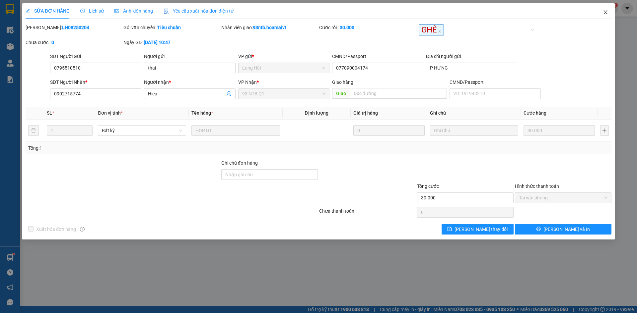
click at [605, 13] on icon "close" at bounding box center [605, 12] width 4 height 4
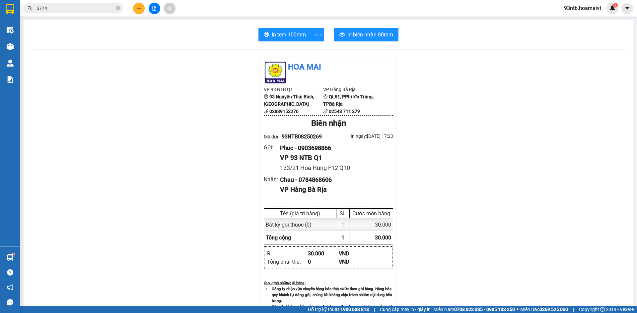
click at [89, 8] on input "5774" at bounding box center [75, 8] width 78 height 7
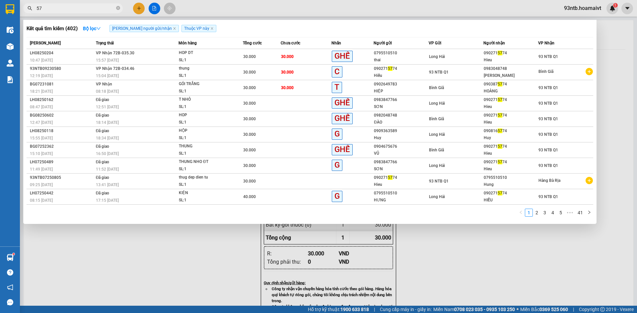
type input "5"
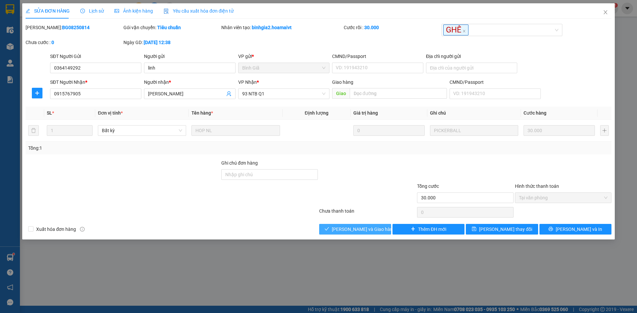
click at [350, 234] on button "[PERSON_NAME] và Giao hàng" at bounding box center [355, 229] width 72 height 11
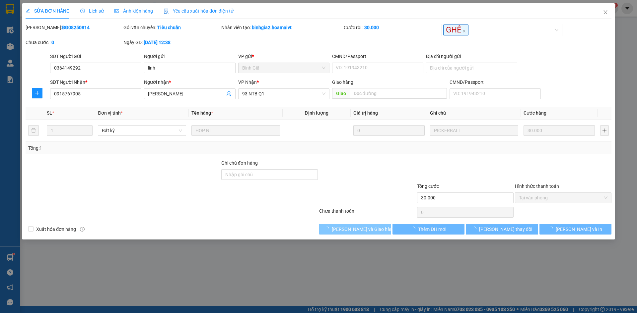
click at [360, 225] on button "[PERSON_NAME] và Giao hàng" at bounding box center [355, 229] width 72 height 11
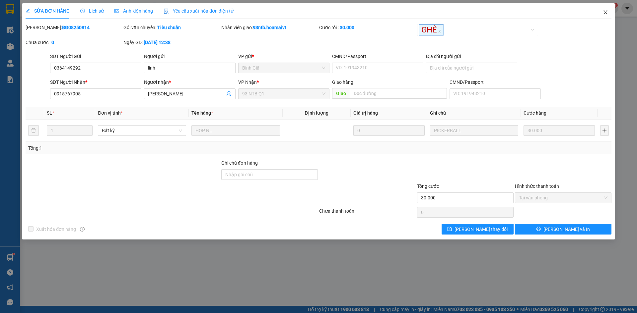
drag, startPoint x: 604, startPoint y: 13, endPoint x: 120, endPoint y: 16, distance: 483.2
click at [603, 13] on icon "close" at bounding box center [605, 12] width 5 height 5
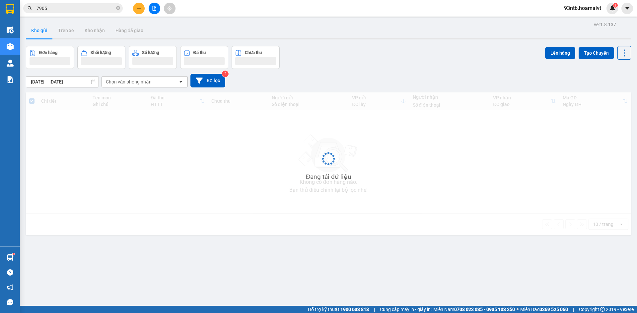
click at [88, 10] on input "7905" at bounding box center [75, 8] width 78 height 7
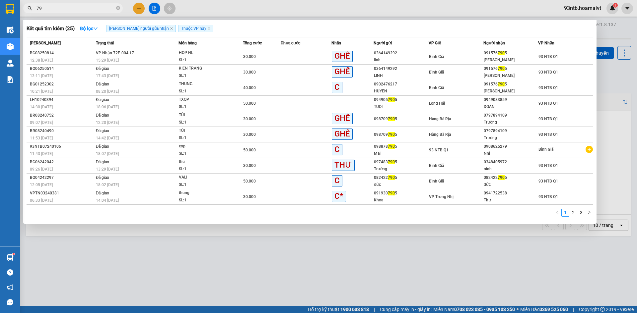
type input "7"
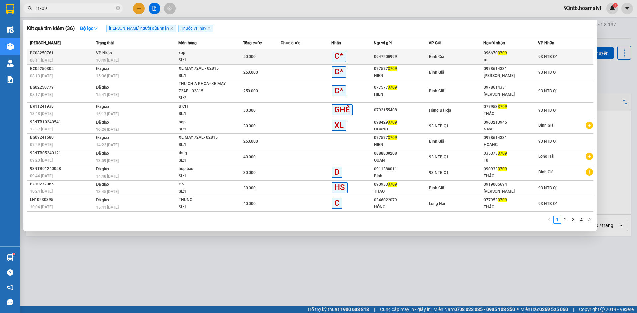
type input "3709"
click at [506, 55] on div "096670 3709" at bounding box center [511, 53] width 54 height 7
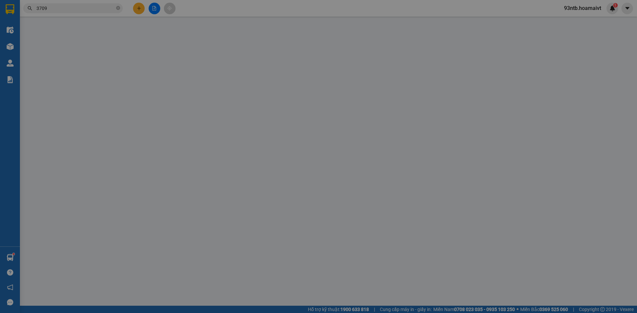
type input "0947200999"
type input "0966703709"
type input "trí"
type input "50.000"
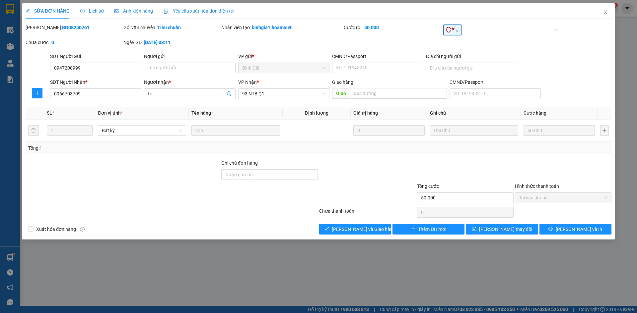
click at [363, 189] on div at bounding box center [367, 194] width 98 height 23
click at [362, 224] on div "Total Paid Fee 50.000 Total UnPaid Fee 0 Cash Collection Total Fee Mã ĐH: BG082…" at bounding box center [319, 129] width 586 height 211
click at [363, 224] on button "[PERSON_NAME] và Giao hàng" at bounding box center [355, 229] width 72 height 11
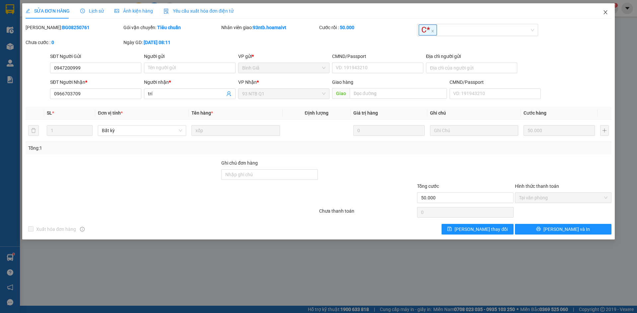
click at [605, 12] on icon "close" at bounding box center [605, 12] width 5 height 5
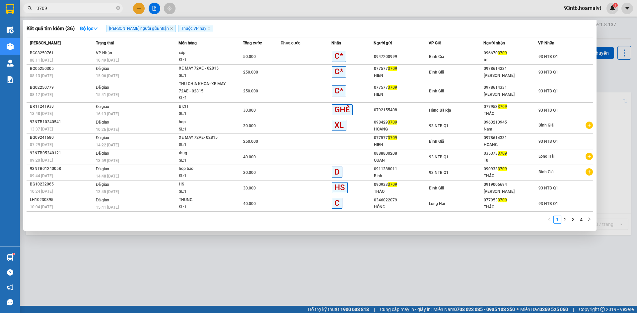
click at [78, 9] on input "3709" at bounding box center [75, 8] width 78 height 7
type input "3"
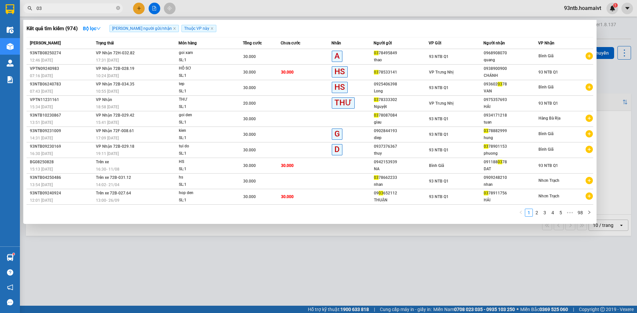
type input "0"
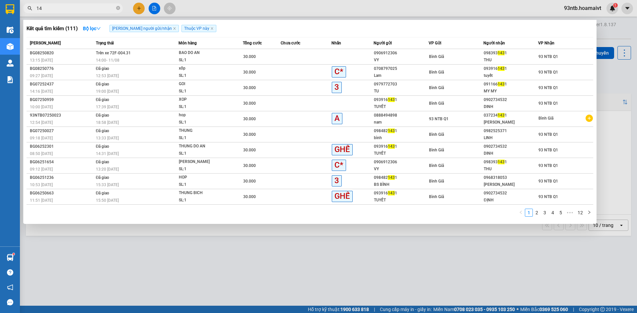
type input "1"
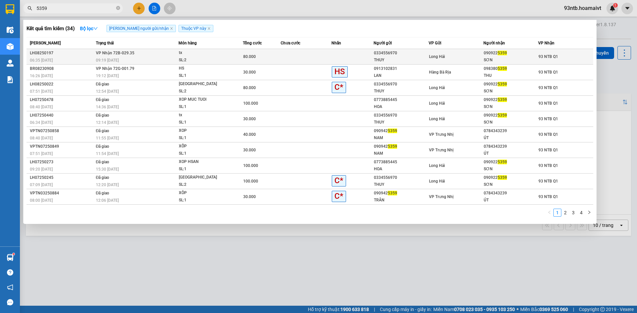
type input "5359"
click at [268, 54] on div "80.000" at bounding box center [261, 56] width 37 height 7
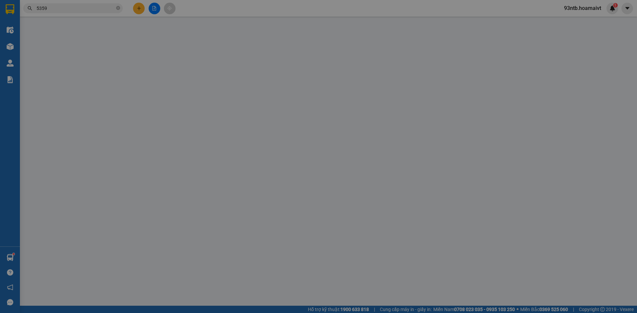
type input "0334556970"
type input "THUY"
type input "036191021199"
type input "38 TO 29 P LAM"
type input "0909225359"
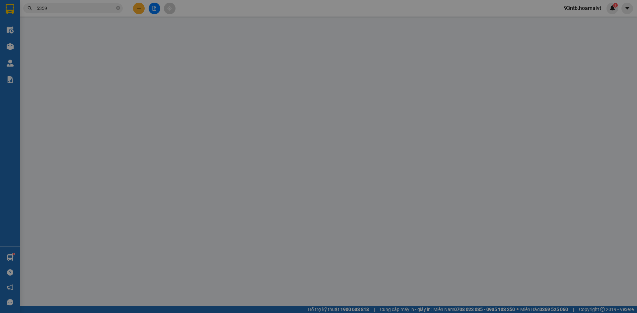
type input "SƠN"
type input "80.000"
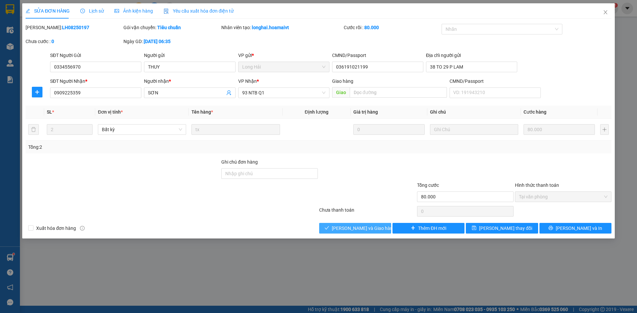
click at [343, 230] on span "[PERSON_NAME] và Giao hàng" at bounding box center [364, 228] width 64 height 7
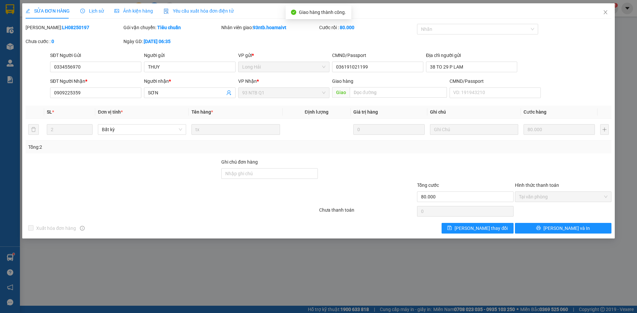
click at [103, 11] on div "SỬA ĐƠN HÀNG Lịch sử Ảnh kiện hàng Yêu cầu xuất hóa đơn điện tử" at bounding box center [130, 10] width 208 height 15
click at [98, 13] on span "Lịch sử" at bounding box center [92, 10] width 24 height 5
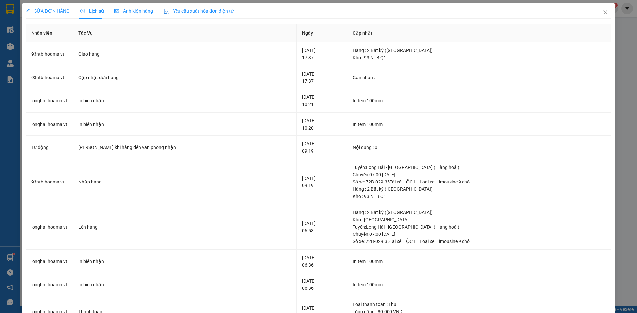
click at [46, 14] on div "SỬA ĐƠN HÀNG" at bounding box center [48, 10] width 44 height 7
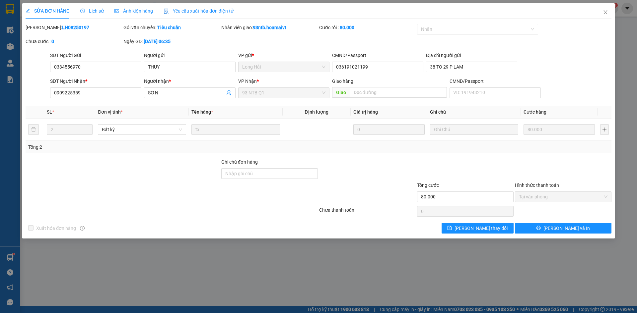
click at [143, 182] on div at bounding box center [123, 193] width 196 height 23
click at [375, 174] on div at bounding box center [367, 170] width 98 height 23
click at [349, 193] on div at bounding box center [367, 193] width 98 height 23
click at [203, 184] on div at bounding box center [123, 193] width 196 height 23
click at [387, 167] on div at bounding box center [367, 170] width 98 height 23
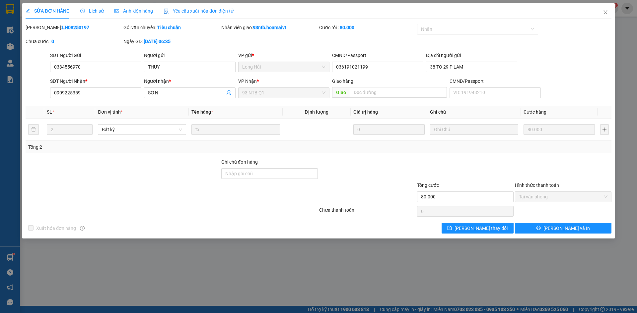
click at [169, 174] on div at bounding box center [123, 170] width 196 height 23
click at [372, 180] on div at bounding box center [367, 170] width 98 height 23
click at [90, 5] on div "Lịch sử" at bounding box center [92, 10] width 24 height 15
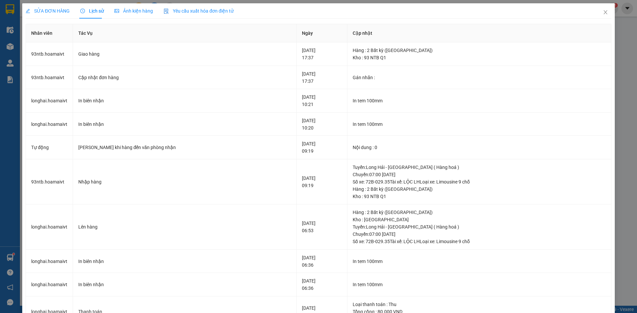
click at [90, 6] on div "Lịch sử" at bounding box center [92, 10] width 24 height 15
drag, startPoint x: 47, startPoint y: 10, endPoint x: 355, endPoint y: 49, distance: 309.5
click at [48, 11] on span "SỬA ĐƠN HÀNG" at bounding box center [48, 10] width 44 height 5
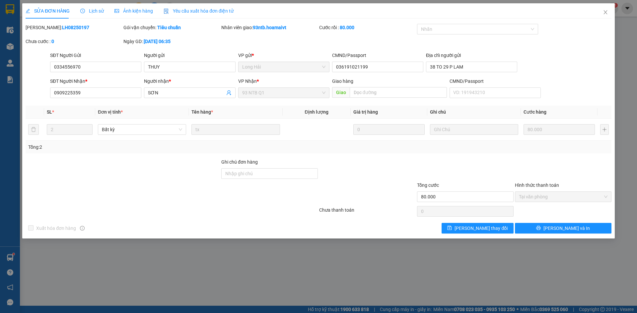
click at [363, 178] on div at bounding box center [367, 170] width 98 height 23
click at [96, 8] on span "Lịch sử" at bounding box center [92, 10] width 24 height 5
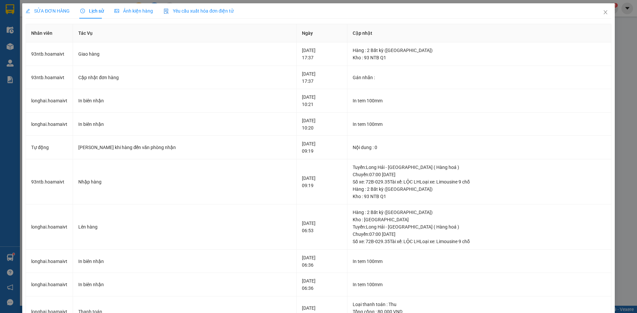
click at [40, 9] on span "SỬA ĐƠN HÀNG" at bounding box center [48, 10] width 44 height 5
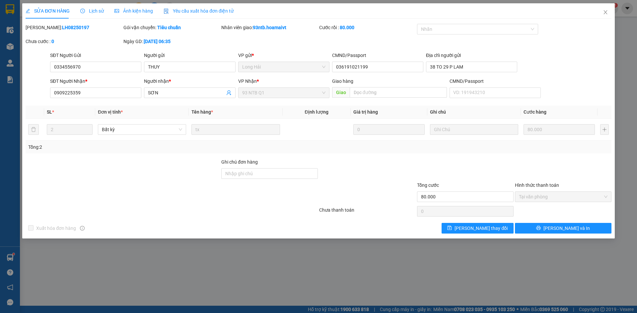
click at [97, 3] on div "SỬA ĐƠN HÀNG Lịch sử Ảnh kiện hàng Yêu cầu xuất hóa đơn điện tử Total Paid Fee …" at bounding box center [318, 156] width 637 height 313
click at [97, 9] on span "Lịch sử" at bounding box center [92, 10] width 24 height 5
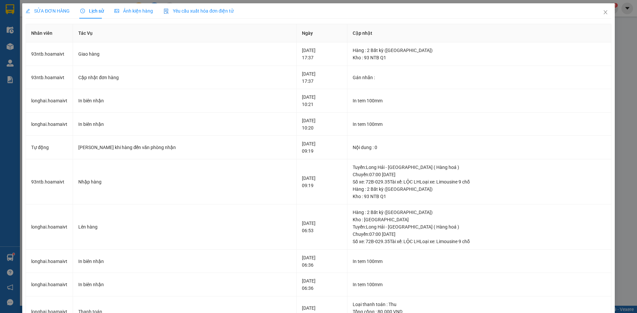
click at [62, 6] on div "SỬA ĐƠN HÀNG" at bounding box center [48, 10] width 44 height 15
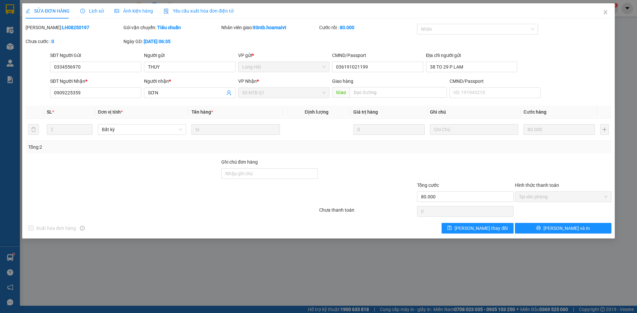
click at [372, 189] on div at bounding box center [367, 193] width 98 height 23
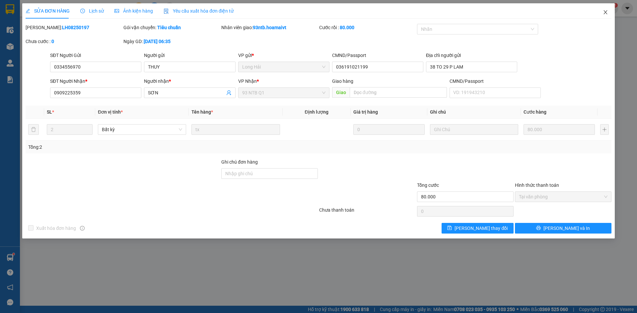
click at [604, 13] on icon "close" at bounding box center [605, 12] width 5 height 5
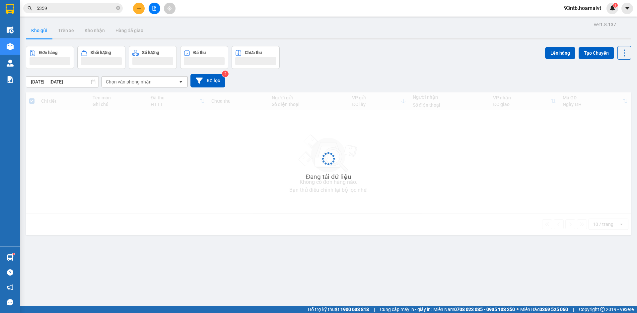
click at [80, 8] on input "5359" at bounding box center [75, 8] width 78 height 7
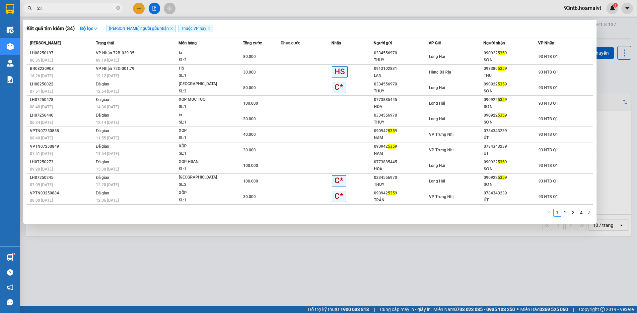
type input "5"
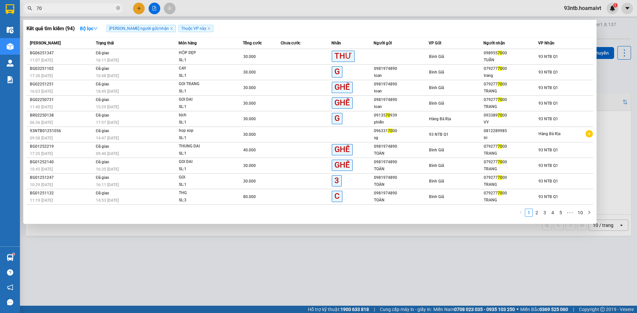
type input "7"
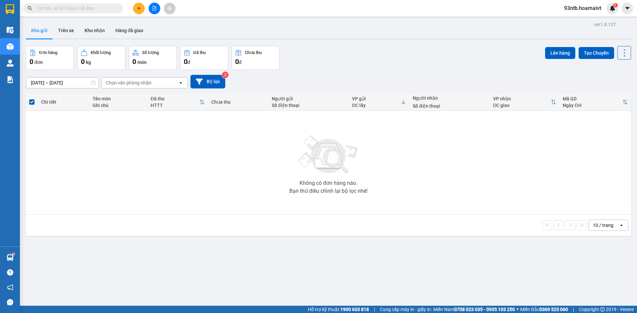
type input "0"
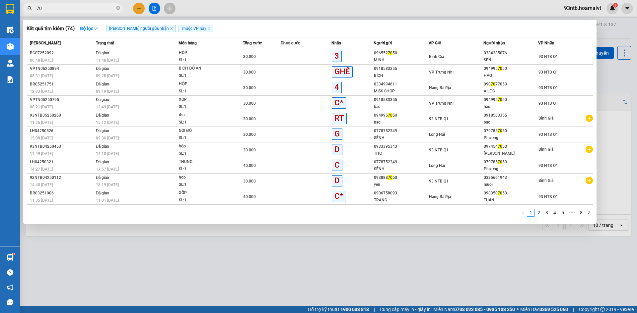
type input "7"
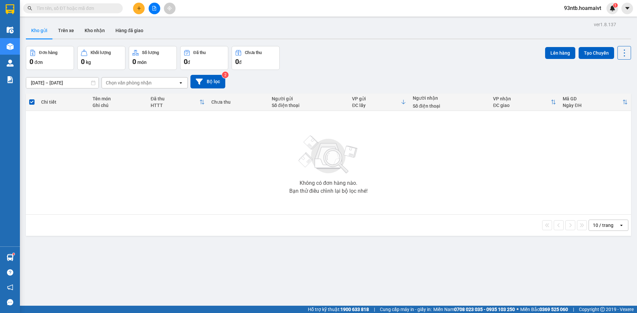
click at [73, 8] on input "text" at bounding box center [75, 8] width 78 height 7
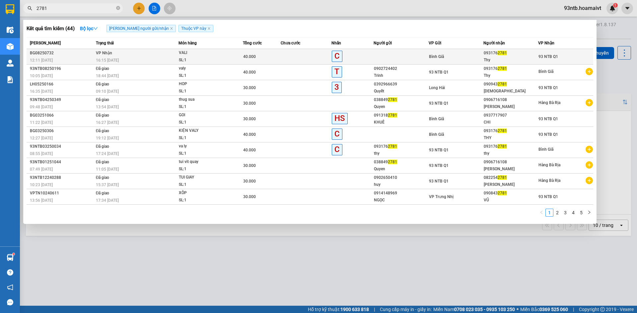
type input "2781"
click at [519, 59] on div "Thy" at bounding box center [511, 60] width 54 height 7
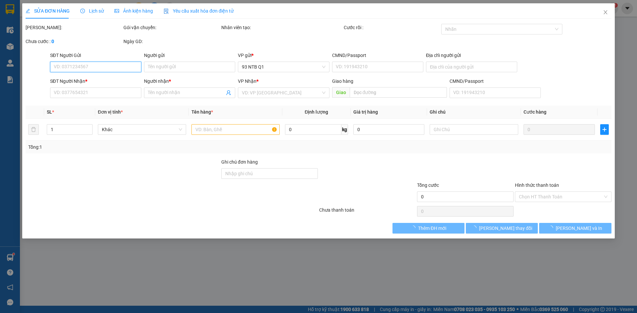
type input "0931762781"
type input "Thy"
type input "40.000"
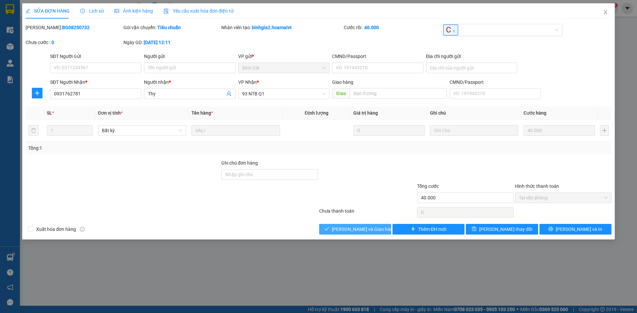
click at [368, 232] on span "[PERSON_NAME] và Giao hàng" at bounding box center [364, 229] width 64 height 7
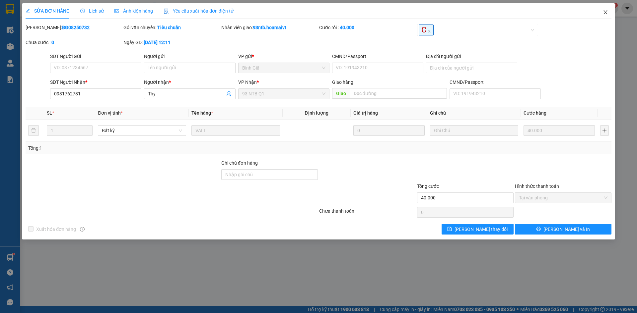
click at [606, 13] on icon "close" at bounding box center [605, 12] width 5 height 5
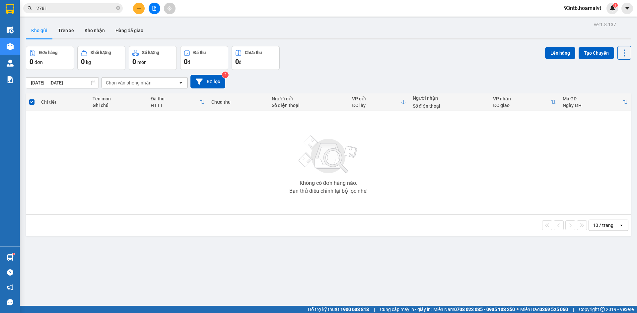
click at [98, 9] on input "2781" at bounding box center [75, 8] width 78 height 7
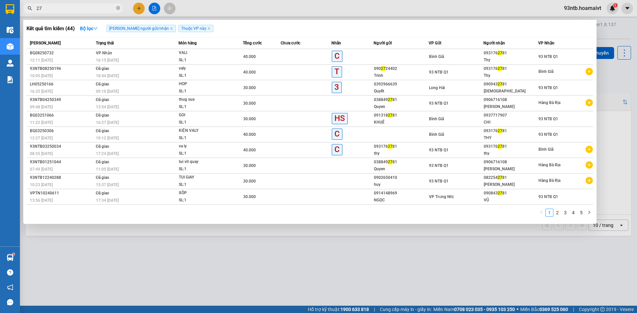
type input "2"
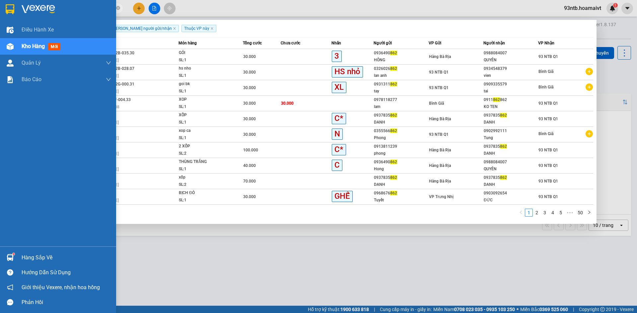
type input "862"
click at [34, 257] on div "Hàng sắp về" at bounding box center [67, 258] width 90 height 10
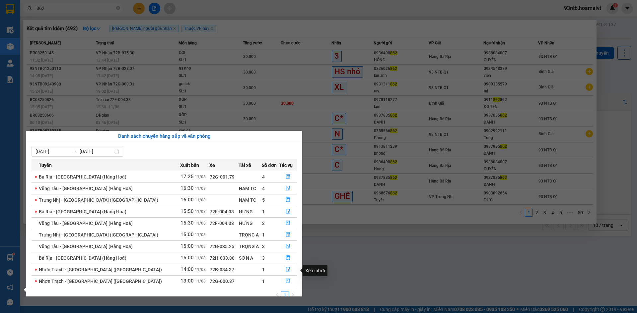
click at [288, 276] on button "button" at bounding box center [288, 281] width 18 height 11
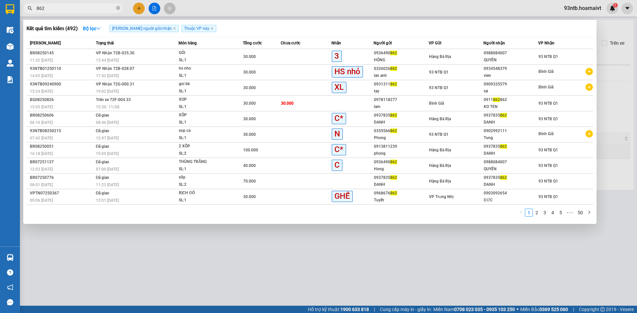
click at [313, 267] on div at bounding box center [318, 156] width 637 height 313
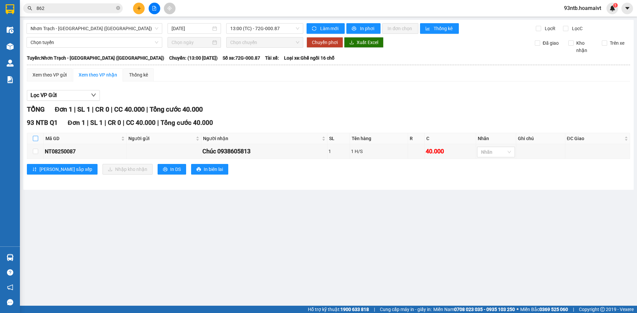
click at [33, 138] on input "checkbox" at bounding box center [35, 138] width 5 height 5
checkbox input "true"
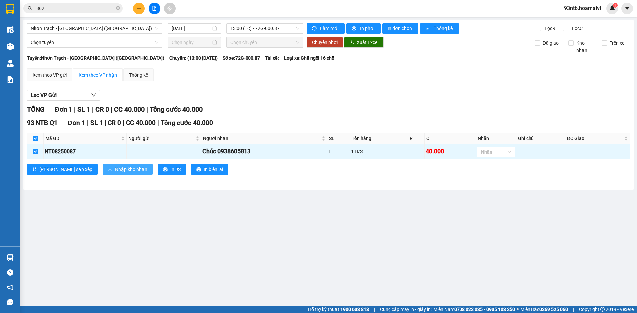
click at [115, 167] on span "Nhập kho nhận" at bounding box center [131, 169] width 32 height 7
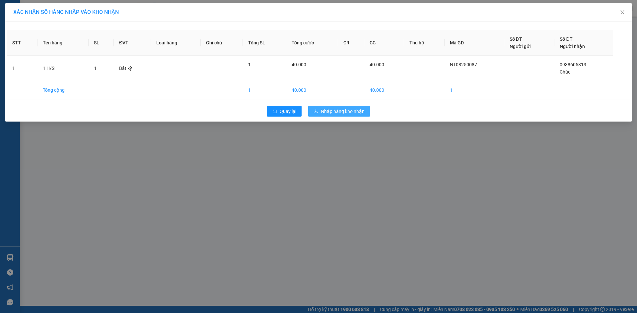
click at [316, 115] on button "Nhập hàng kho nhận" at bounding box center [339, 111] width 62 height 11
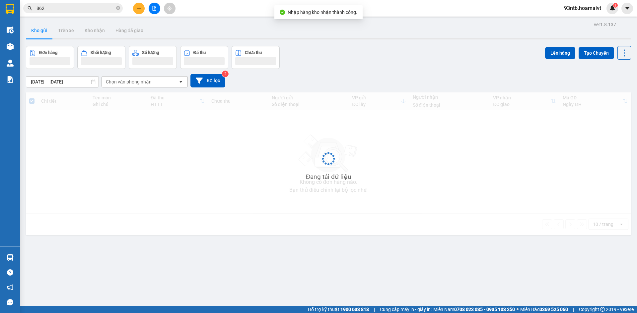
click at [68, 6] on input "862" at bounding box center [75, 8] width 78 height 7
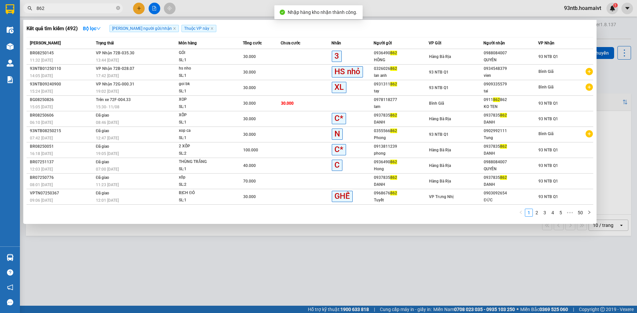
click at [73, 10] on input "862" at bounding box center [75, 8] width 78 height 7
type input "8"
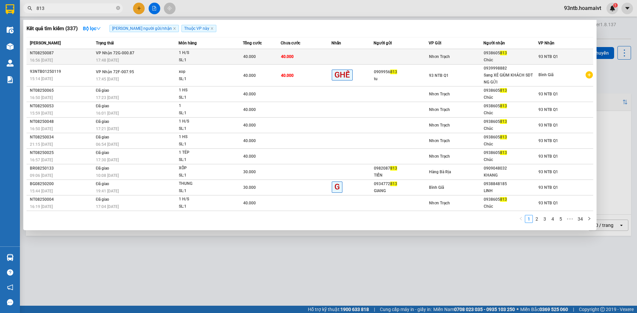
type input "813"
click at [344, 55] on td at bounding box center [352, 57] width 42 height 16
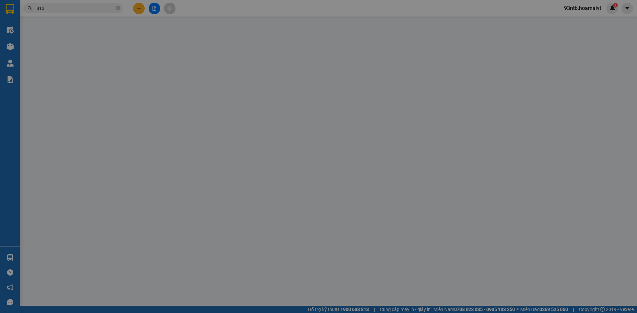
click at [546, 197] on div "SỬA ĐƠN HÀNG Lịch sử Ảnh kiện hàng Yêu cầu xuất hóa đơn điện tử Total Paid Fee …" at bounding box center [318, 156] width 637 height 313
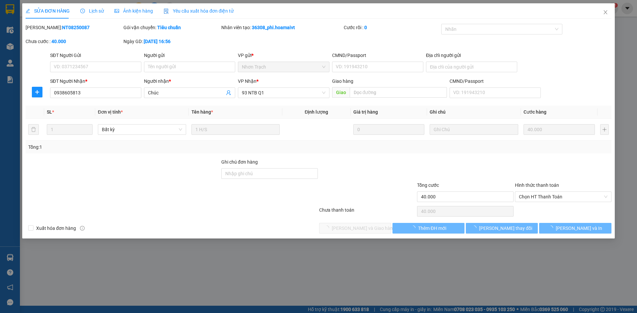
type input "0938605813"
type input "Chúc"
type input "40.000"
click at [546, 197] on span "Chọn HT Thanh Toán" at bounding box center [563, 197] width 89 height 10
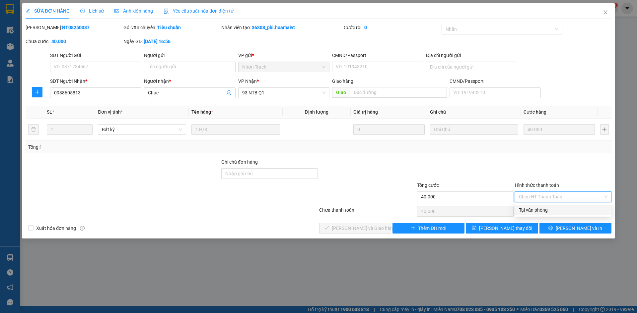
click at [549, 208] on div "Tại văn phòng" at bounding box center [563, 210] width 89 height 7
type input "0"
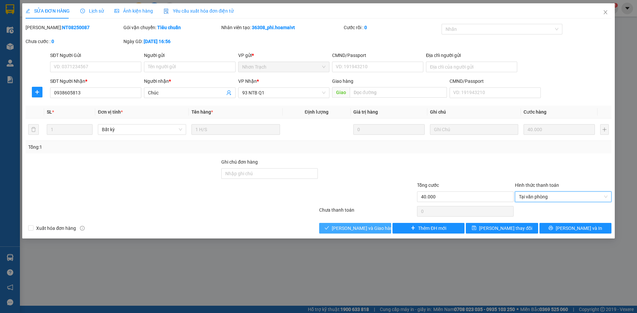
click at [379, 226] on button "[PERSON_NAME] và Giao hàng" at bounding box center [355, 228] width 72 height 11
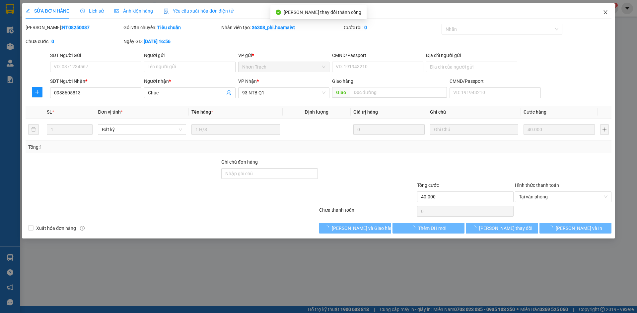
click at [604, 12] on icon "close" at bounding box center [605, 12] width 5 height 5
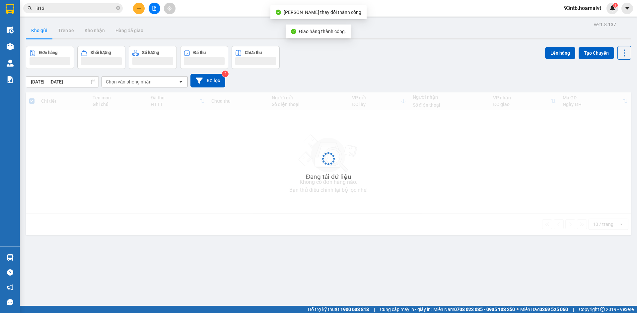
click at [67, 10] on input "813" at bounding box center [75, 8] width 78 height 7
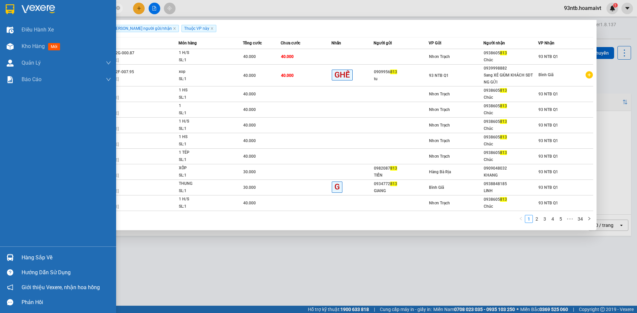
click at [47, 259] on div "Hàng sắp về" at bounding box center [67, 258] width 90 height 10
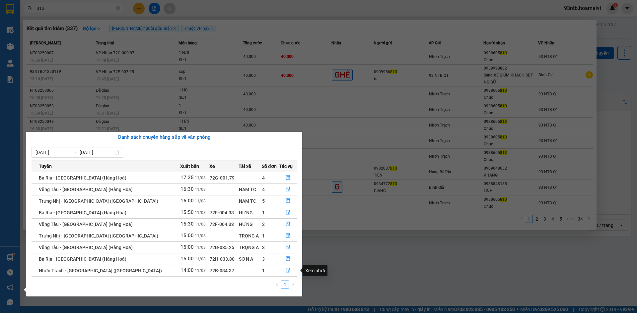
click at [286, 272] on icon "file-done" at bounding box center [288, 270] width 5 height 5
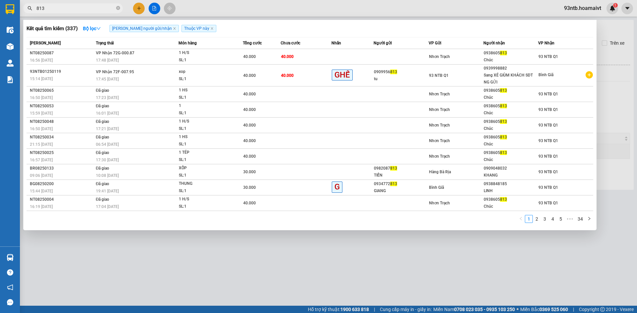
click at [404, 256] on div at bounding box center [318, 156] width 637 height 313
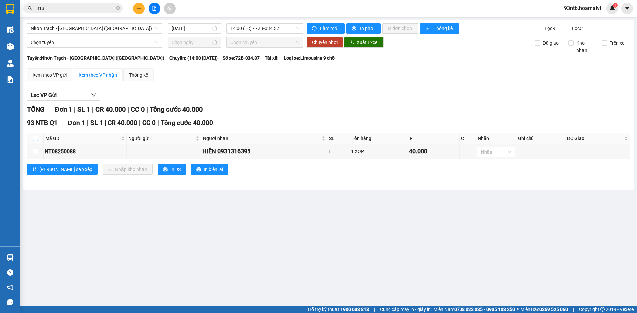
click at [37, 137] on input "checkbox" at bounding box center [35, 138] width 5 height 5
checkbox input "true"
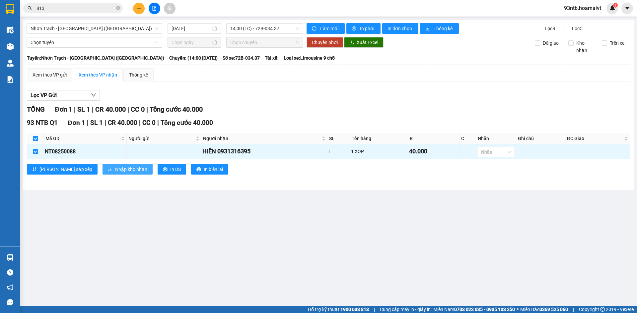
click at [115, 172] on span "Nhập kho nhận" at bounding box center [131, 169] width 32 height 7
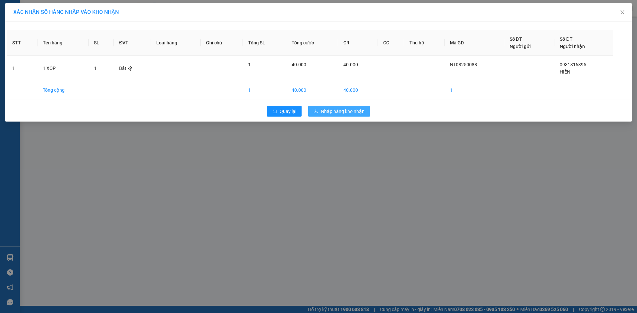
click at [344, 109] on span "Nhập hàng kho nhận" at bounding box center [343, 111] width 44 height 7
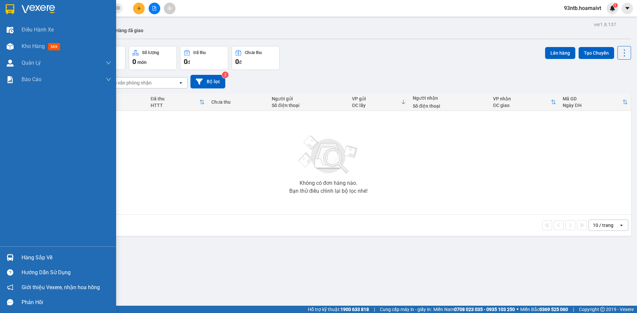
click at [32, 266] on div "Hướng dẫn sử dụng" at bounding box center [58, 272] width 116 height 15
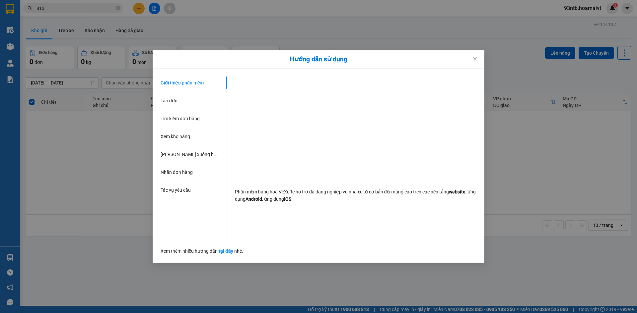
drag, startPoint x: 57, startPoint y: 253, endPoint x: 72, endPoint y: 254, distance: 14.7
click at [72, 254] on div "Hướng dẫn sử dụng Giới thiệu phần mềm Tạo đơn Tìm kiếm đơn hàng Xem kho hàng Lê…" at bounding box center [318, 156] width 637 height 313
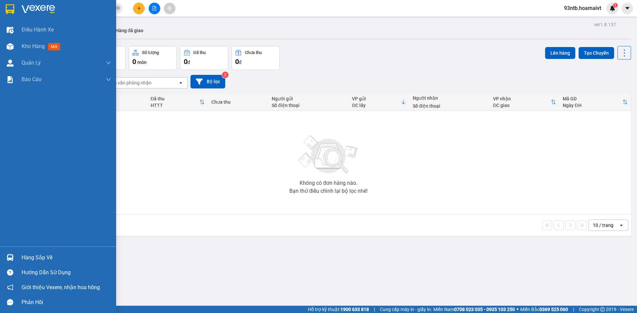
click at [47, 256] on div "Hàng sắp về" at bounding box center [67, 258] width 90 height 10
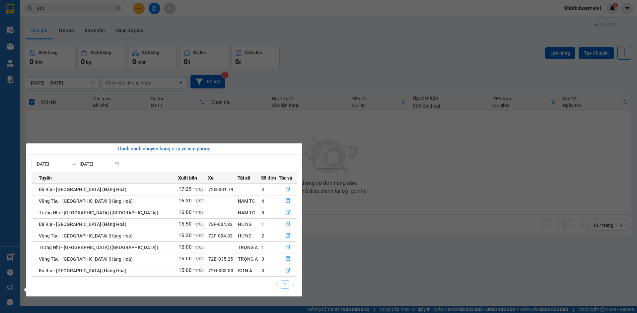
click at [326, 43] on section "Kết quả tìm kiếm ( 337 ) Bộ lọc Tìm người gửi/nhận Thuộc VP này Mã ĐH Trạng thá…" at bounding box center [318, 156] width 637 height 313
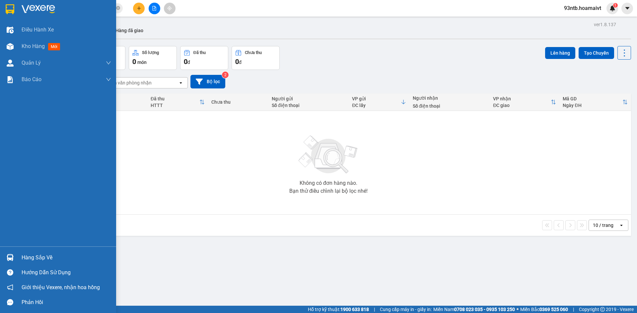
click at [32, 257] on div "Hàng sắp về" at bounding box center [67, 258] width 90 height 10
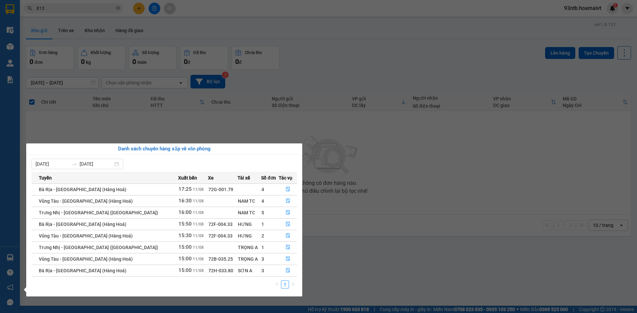
click at [407, 74] on section "Kết quả tìm kiếm ( 337 ) Bộ lọc Tìm người gửi/nhận Thuộc VP này Mã ĐH Trạng thá…" at bounding box center [318, 156] width 637 height 313
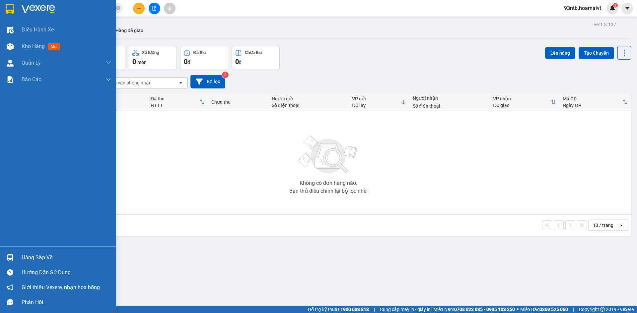
click at [39, 260] on div "Hàng sắp về" at bounding box center [67, 258] width 90 height 10
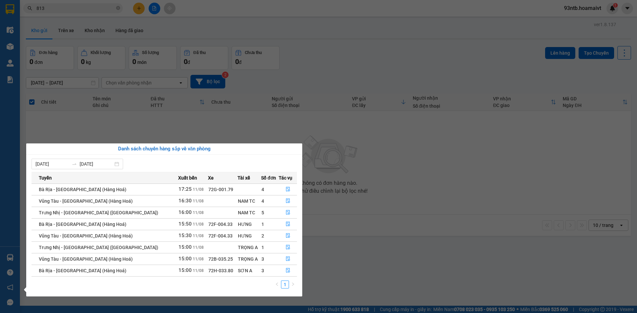
click at [366, 94] on section "Kết quả tìm kiếm ( 337 ) Bộ lọc Tìm người gửi/nhận Thuộc VP này Mã ĐH Trạng thá…" at bounding box center [318, 156] width 637 height 313
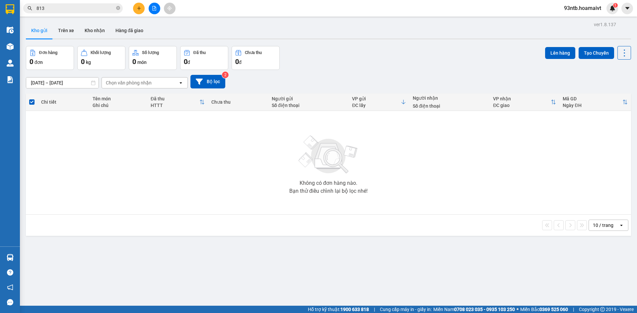
click at [66, 3] on div "Kết quả tìm kiếm ( 337 ) Bộ lọc Tìm người gửi/nhận Thuộc VP này Mã ĐH Trạng thá…" at bounding box center [318, 8] width 637 height 17
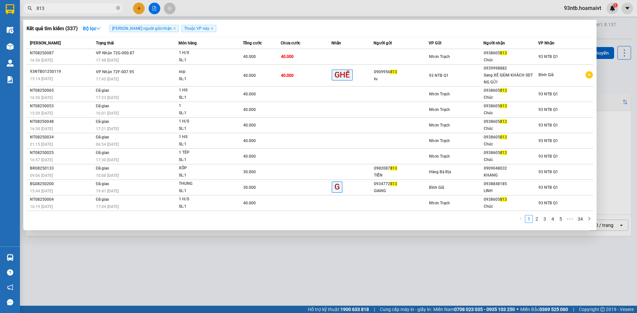
click at [70, 7] on input "813" at bounding box center [75, 8] width 78 height 7
type input "8"
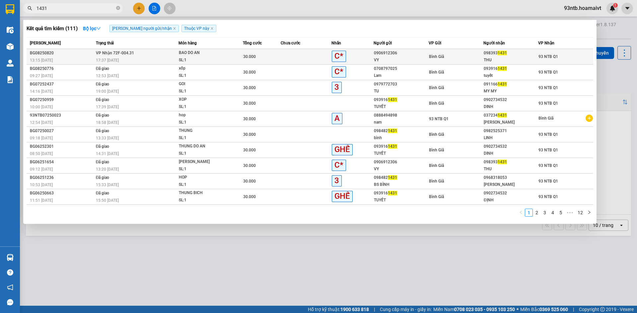
type input "1431"
click at [421, 56] on div "0906912306" at bounding box center [401, 53] width 54 height 7
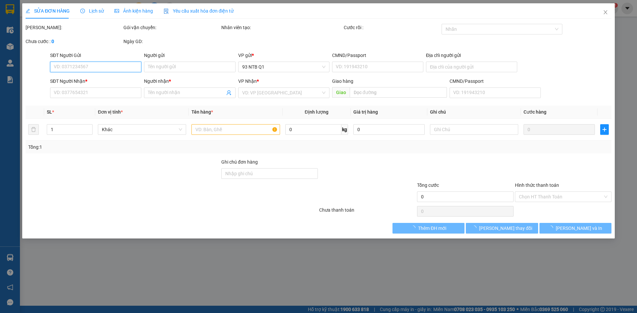
type input "0906912306"
type input "VY"
type input "0983931431"
type input "THU"
type input "30.000"
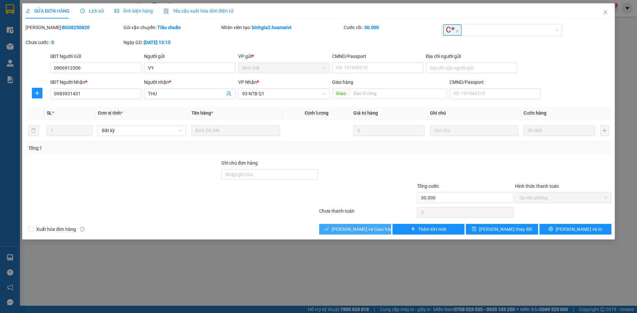
click at [346, 234] on button "[PERSON_NAME] và Giao hàng" at bounding box center [355, 229] width 72 height 11
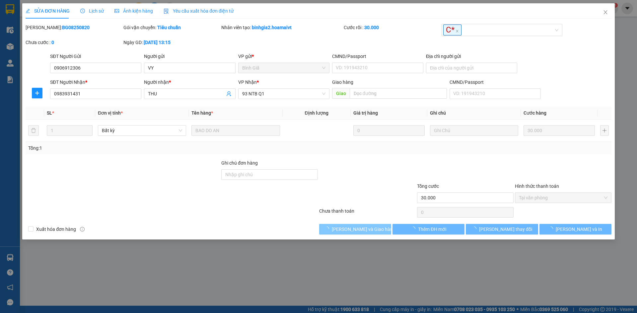
click at [346, 234] on button "[PERSON_NAME] và Giao hàng" at bounding box center [355, 229] width 72 height 11
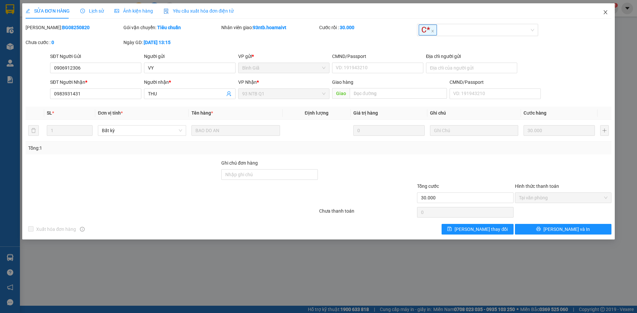
click at [607, 12] on span "Close" at bounding box center [605, 12] width 19 height 19
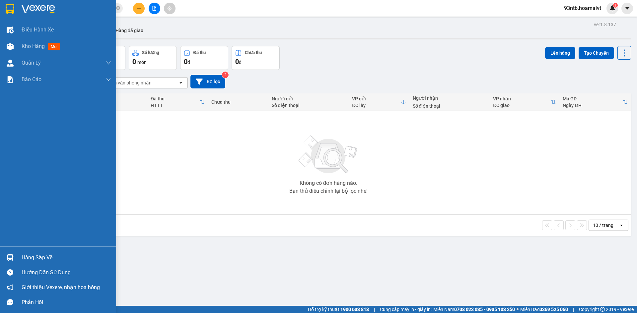
click at [52, 258] on div "Hàng sắp về" at bounding box center [67, 258] width 90 height 10
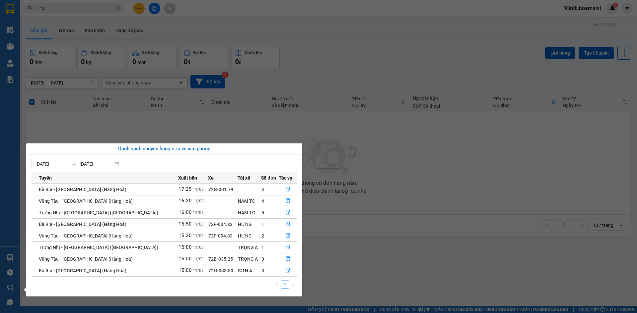
click at [397, 82] on section "Kết quả tìm kiếm ( 111 ) Bộ lọc Tìm người gửi/nhận Thuộc VP này Mã ĐH Trạng thá…" at bounding box center [318, 156] width 637 height 313
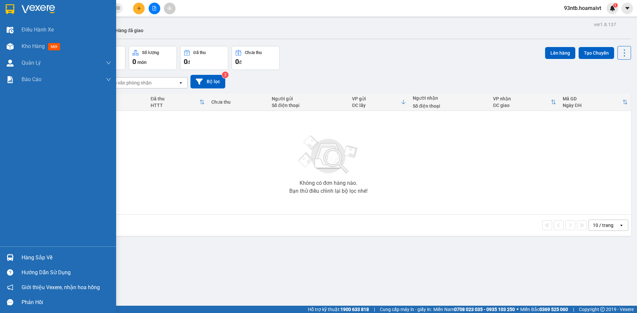
click at [31, 260] on div "Hàng sắp về" at bounding box center [67, 258] width 90 height 10
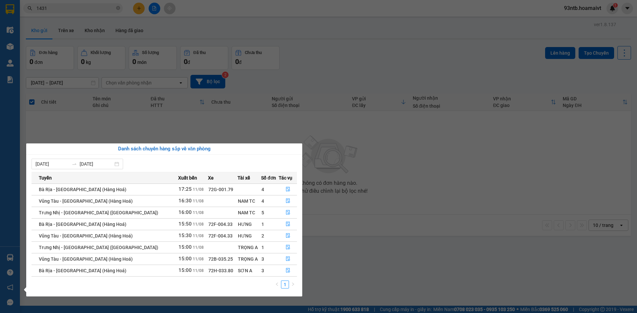
click at [365, 77] on section "Kết quả tìm kiếm ( 111 ) Bộ lọc Tìm người gửi/nhận Thuộc VP này Mã ĐH Trạng thá…" at bounding box center [318, 156] width 637 height 313
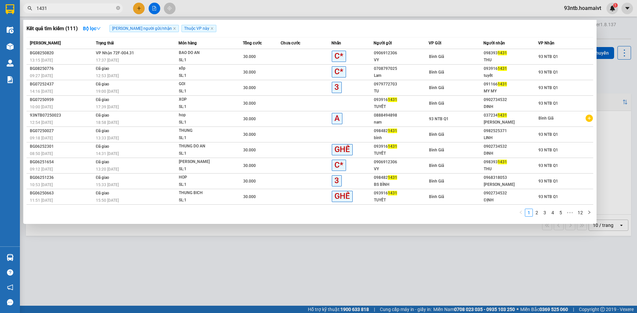
click at [62, 9] on input "1431" at bounding box center [75, 8] width 78 height 7
type input "1"
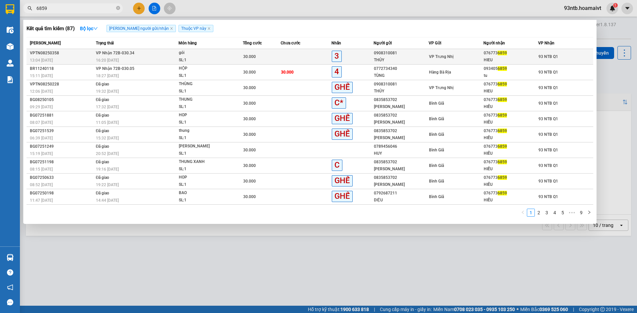
type input "6859"
click at [510, 54] on div "076773 6859" at bounding box center [511, 53] width 54 height 7
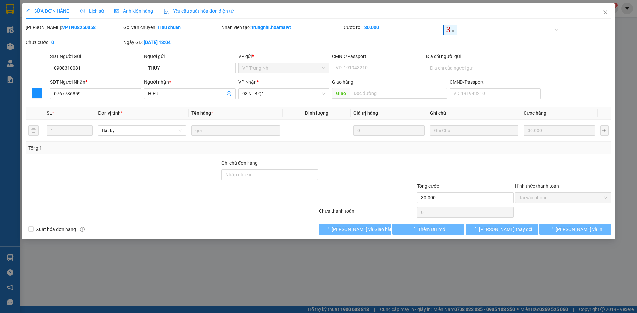
type input "0908310081"
type input "THỦY"
type input "0767736859"
type input "HIEU"
type input "30.000"
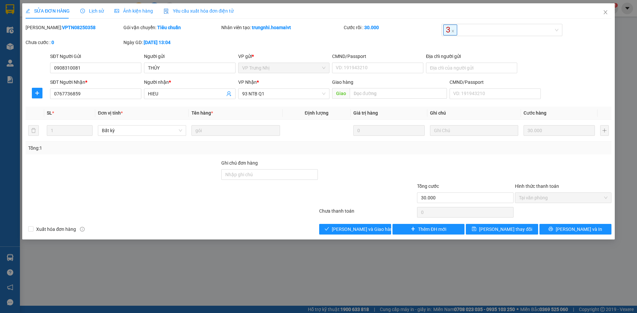
click at [298, 231] on div "Xuất hóa đơn hàng [PERSON_NAME] và [PERSON_NAME] hàng Thêm ĐH mới [PERSON_NAME]…" at bounding box center [318, 229] width 587 height 11
click at [322, 232] on button "[PERSON_NAME] và Giao hàng" at bounding box center [355, 229] width 72 height 11
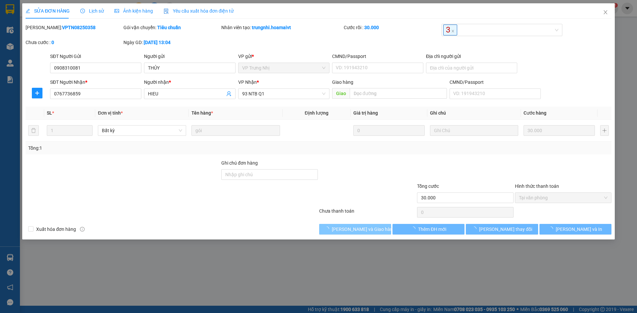
click at [322, 232] on button "[PERSON_NAME] và Giao hàng" at bounding box center [355, 229] width 72 height 11
click at [265, 222] on div "Total Paid Fee 30.000 Total UnPaid Fee 0 Cash Collection Total Fee Mã ĐH: VPTN0…" at bounding box center [319, 129] width 586 height 211
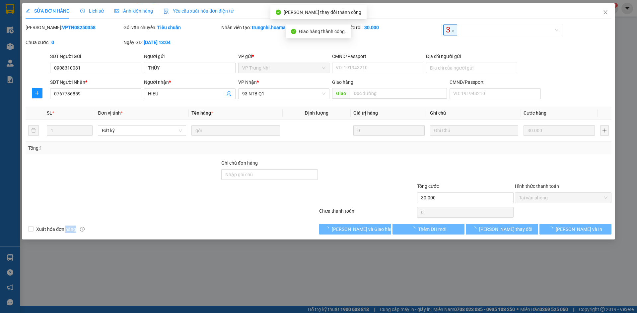
click at [265, 222] on div "Total Paid Fee 30.000 Total UnPaid Fee 0 Cash Collection Total Fee Mã ĐH: VPTN0…" at bounding box center [319, 129] width 586 height 211
click at [244, 206] on div at bounding box center [171, 212] width 293 height 13
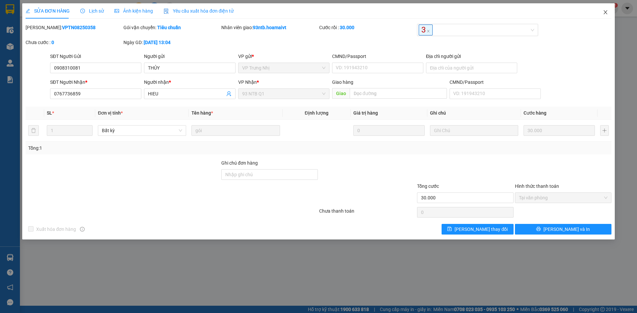
click at [605, 14] on icon "close" at bounding box center [605, 12] width 5 height 5
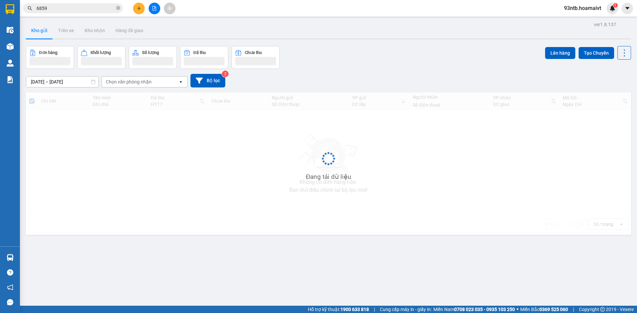
click at [48, 10] on input "6859" at bounding box center [75, 8] width 78 height 7
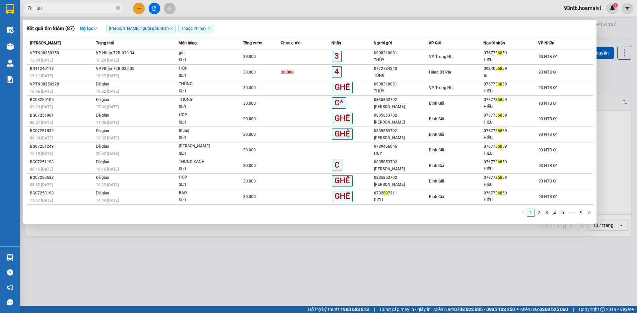
type input "6"
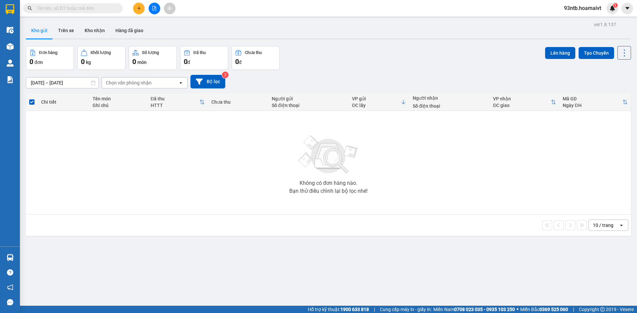
click at [71, 10] on input "text" at bounding box center [75, 8] width 78 height 7
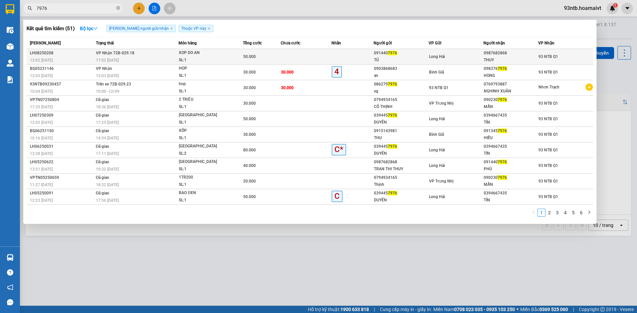
type input "7976"
click at [463, 58] on div "Long Hải" at bounding box center [456, 56] width 54 height 7
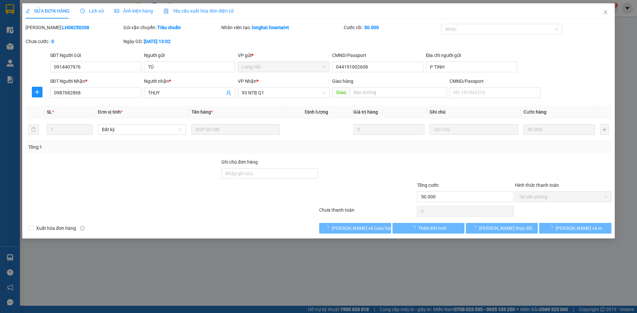
type input "0914407976"
type input "TÚ"
type input "044191002608"
type input "P TINH"
type input "0987682868"
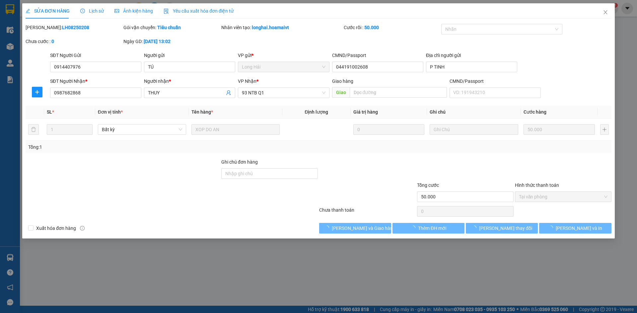
type input "THUY"
type input "50.000"
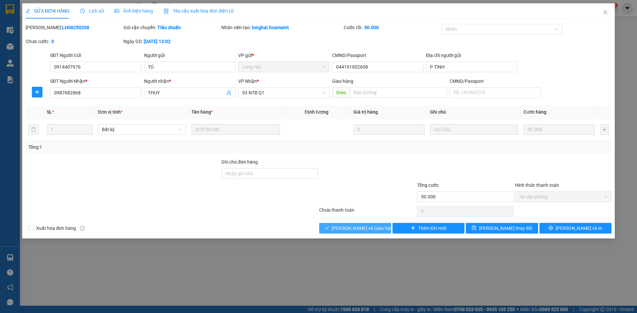
click at [339, 225] on button "[PERSON_NAME] và Giao hàng" at bounding box center [355, 228] width 72 height 11
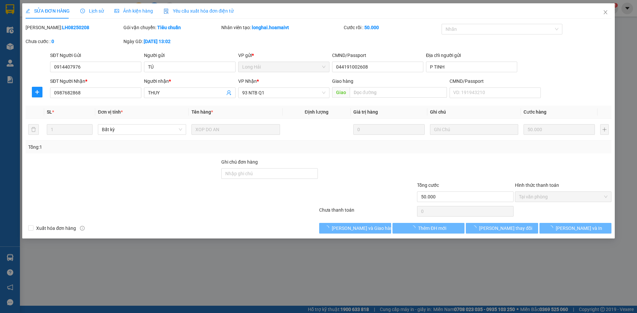
click at [230, 222] on div "Total Paid Fee 50.000 Total UnPaid Fee 0 Cash Collection Total Fee Mã ĐH: LH082…" at bounding box center [319, 129] width 586 height 210
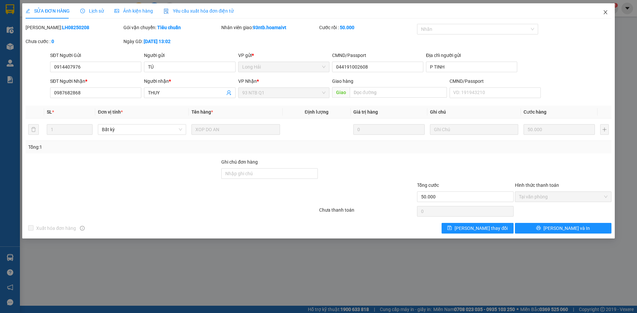
click at [603, 17] on span "Close" at bounding box center [605, 12] width 19 height 19
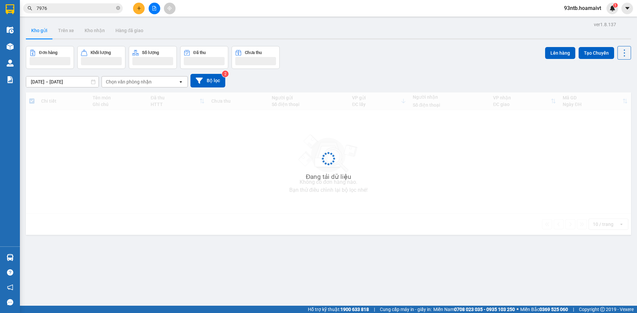
click at [62, 10] on input "7976" at bounding box center [75, 8] width 78 height 7
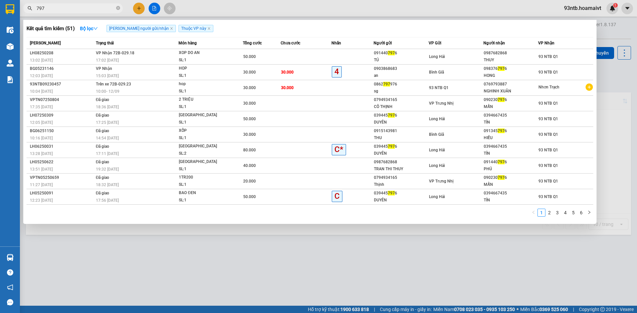
click at [62, 10] on input "797" at bounding box center [75, 8] width 78 height 7
type input "7"
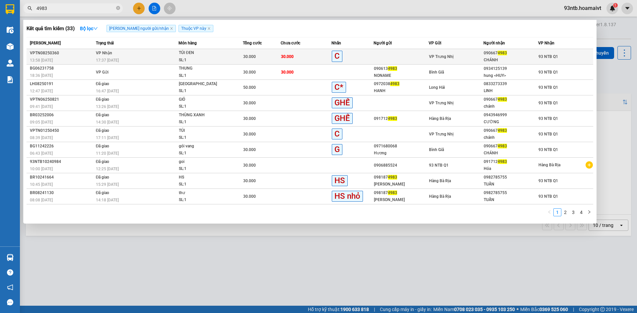
type input "4983"
click at [491, 55] on div "090667 4983" at bounding box center [511, 53] width 54 height 7
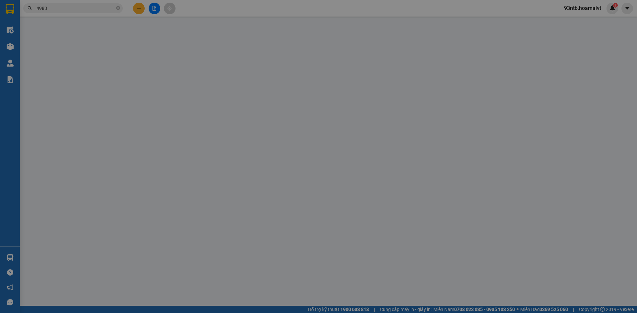
click at [537, 201] on div "SỬA ĐƠN HÀNG Lịch sử Ảnh kiện hàng Yêu cầu xuất hóa đơn điện tử Total Paid Fee …" at bounding box center [318, 156] width 637 height 313
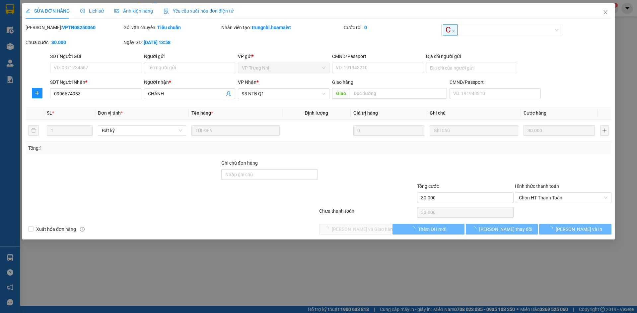
type input "0906674983"
type input "CHÁNH"
type input "30.000"
click at [537, 197] on span "Chọn HT Thanh Toán" at bounding box center [563, 198] width 89 height 10
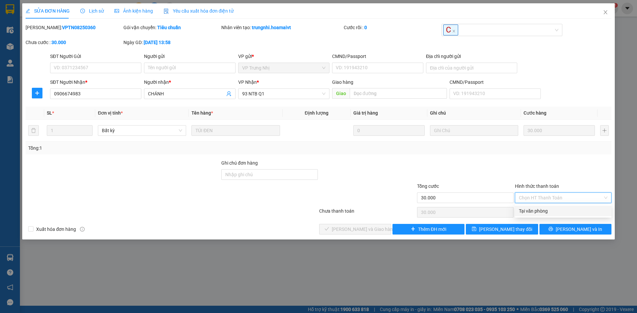
click at [539, 209] on div "Tại văn phòng" at bounding box center [563, 211] width 89 height 7
type input "0"
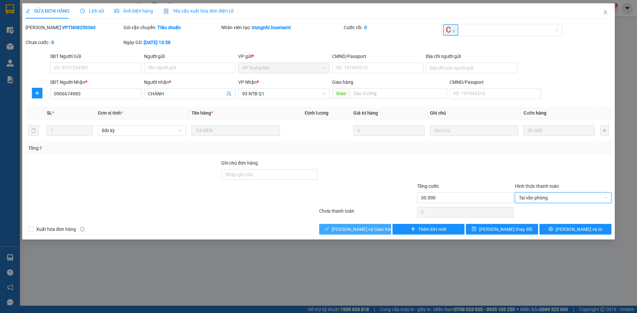
click at [361, 230] on span "[PERSON_NAME] và Giao hàng" at bounding box center [364, 229] width 64 height 7
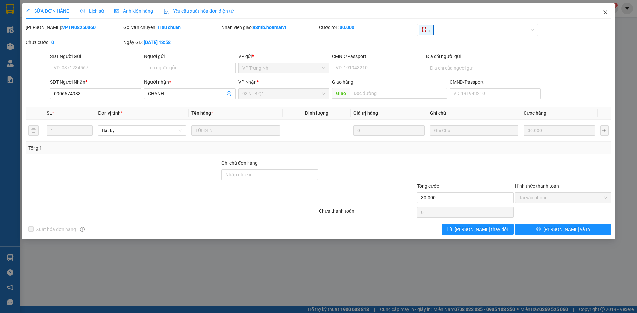
click at [603, 13] on icon "close" at bounding box center [605, 12] width 5 height 5
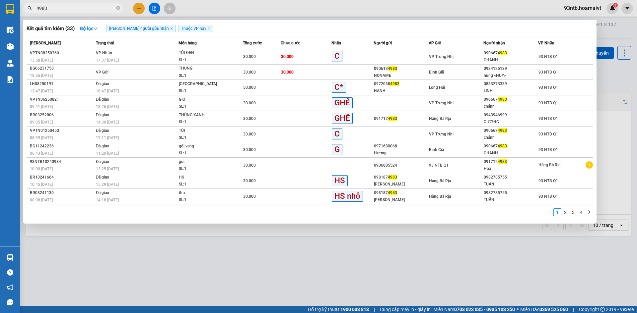
click at [89, 10] on input "4983" at bounding box center [75, 8] width 78 height 7
type input "4"
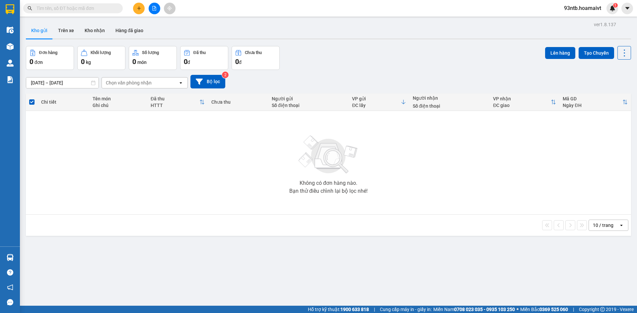
type input "5"
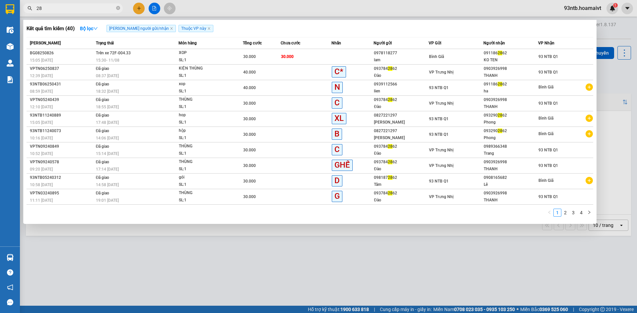
type input "2"
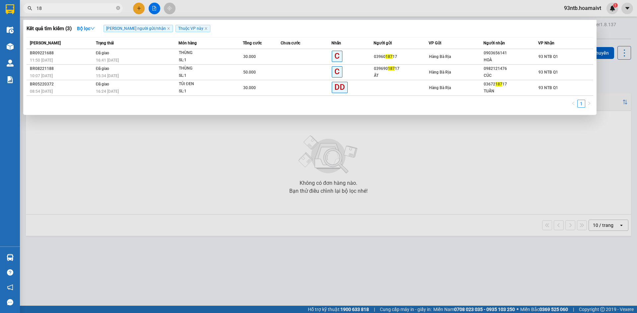
type input "1"
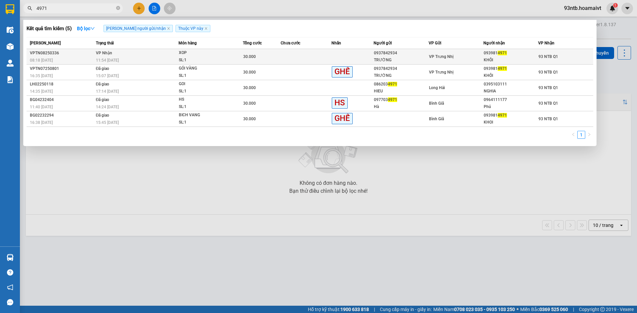
type input "4971"
click at [397, 52] on div "0937842934" at bounding box center [401, 53] width 54 height 7
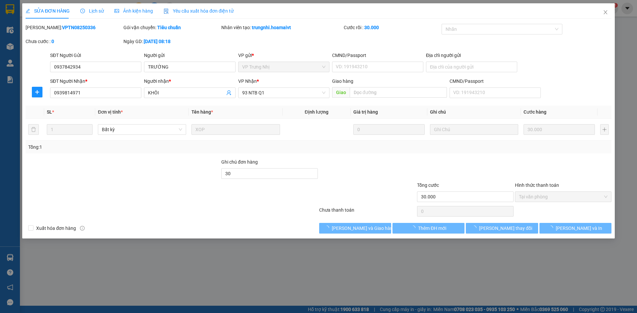
type input "0937842934"
type input "TRƯỜNG"
type input "0939814971"
type input "KHÔI"
type input "30"
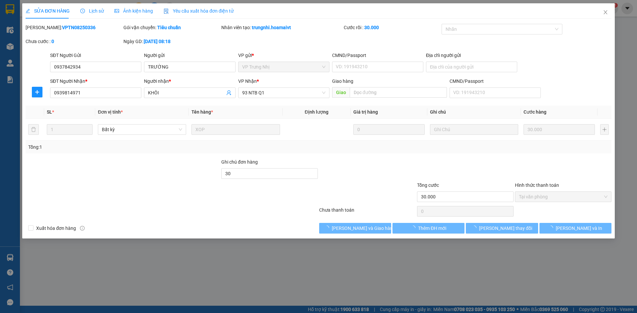
type input "30.000"
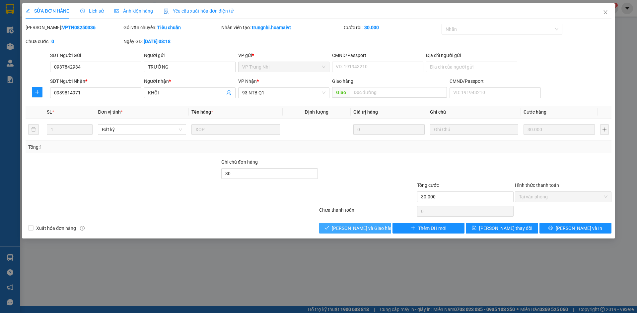
click at [373, 232] on button "[PERSON_NAME] và Giao hàng" at bounding box center [355, 228] width 72 height 11
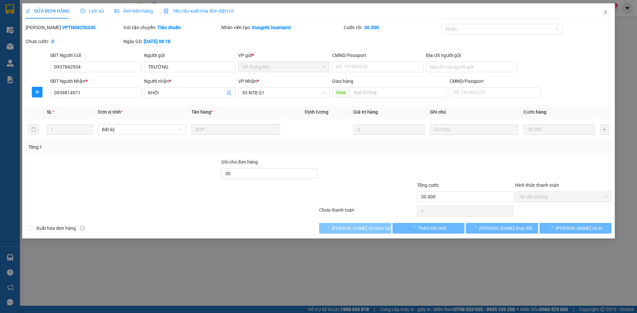
click at [373, 232] on button "[PERSON_NAME] và Giao hàng" at bounding box center [355, 228] width 72 height 11
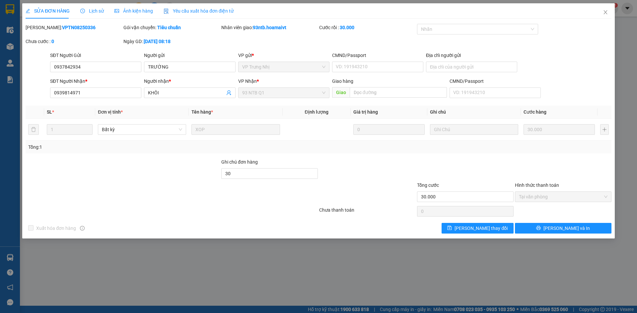
click at [583, 13] on div "SỬA ĐƠN HÀNG Lịch sử Ảnh kiện hàng Yêu cầu xuất hóa đơn điện tử" at bounding box center [319, 10] width 586 height 15
click at [604, 14] on icon "close" at bounding box center [605, 12] width 4 height 4
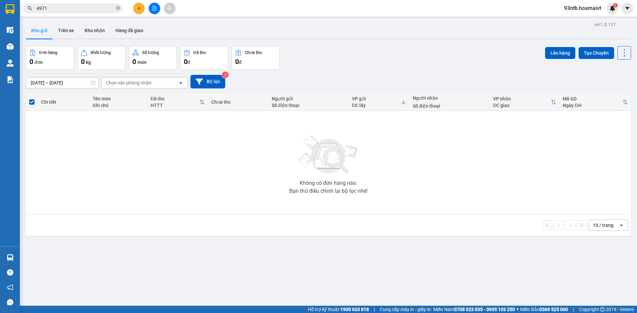
click at [67, 8] on input "4971" at bounding box center [75, 8] width 78 height 7
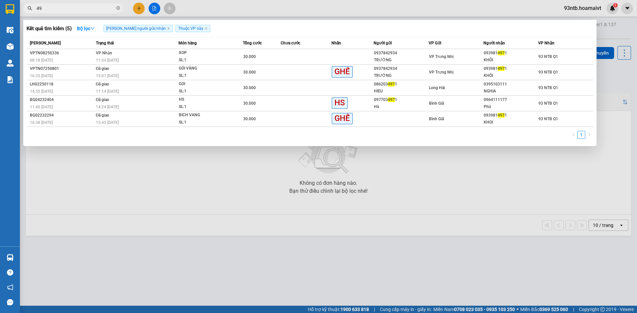
type input "4"
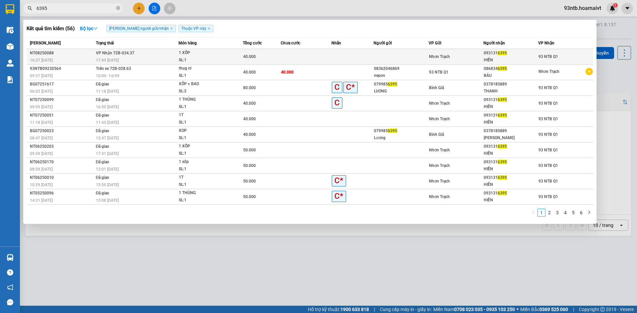
type input "6395"
click at [392, 53] on td at bounding box center [400, 57] width 55 height 16
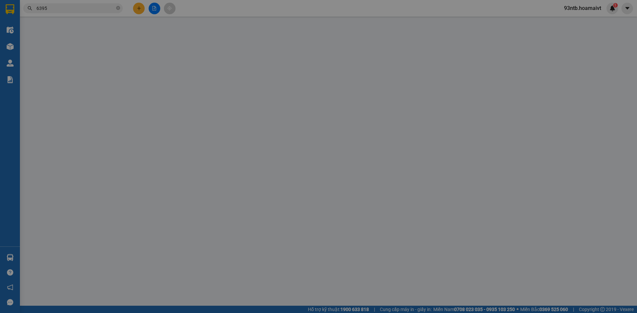
type input "0931316395"
type input "HIỀN"
type input "40.000"
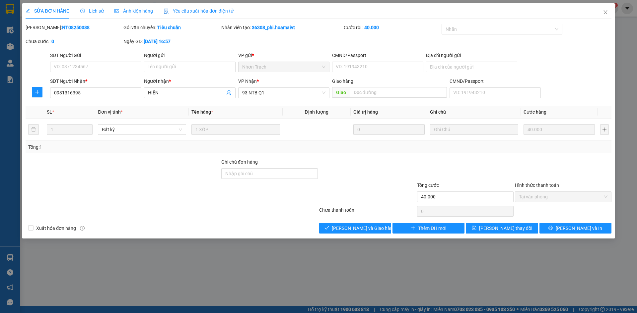
click at [379, 238] on div "SỬA ĐƠN HÀNG Lịch sử Ảnh kiện hàng Yêu cầu xuất hóa đơn điện tử Total Paid Fee …" at bounding box center [318, 120] width 592 height 235
click at [369, 229] on span "[PERSON_NAME] và Giao hàng" at bounding box center [364, 228] width 64 height 7
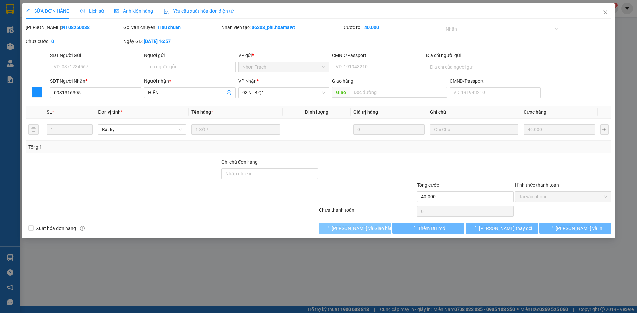
click at [369, 229] on span "[PERSON_NAME] và Giao hàng" at bounding box center [364, 228] width 64 height 7
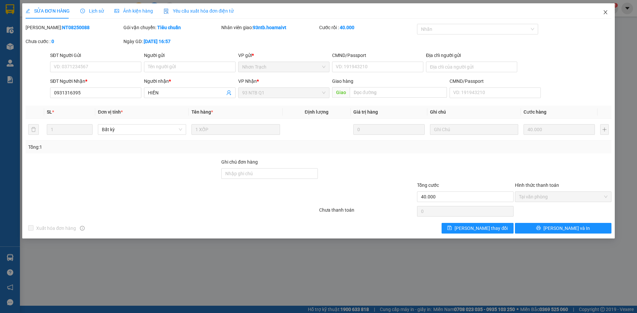
drag, startPoint x: 600, startPoint y: 7, endPoint x: 242, endPoint y: 13, distance: 358.2
click at [601, 7] on span "Close" at bounding box center [605, 12] width 19 height 19
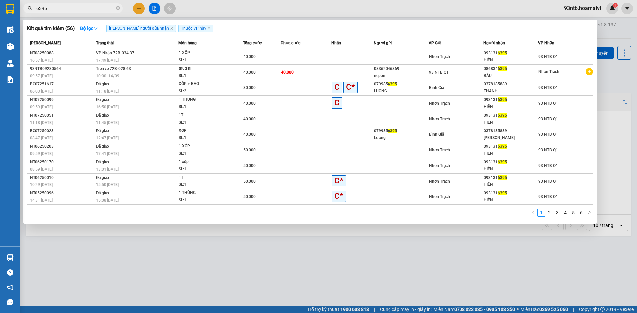
click at [76, 7] on input "6395" at bounding box center [75, 8] width 78 height 7
type input "6"
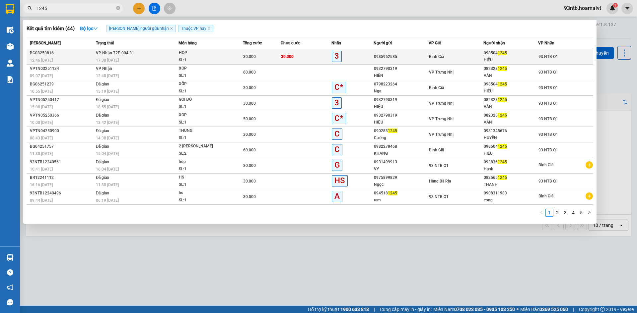
type input "1245"
click at [439, 53] on div "Bình Giã" at bounding box center [456, 56] width 54 height 7
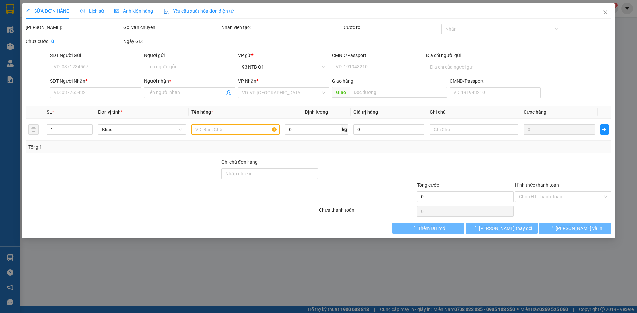
type input "0985952585"
type input "0985041245"
type input "HIẾU"
type input "30.000"
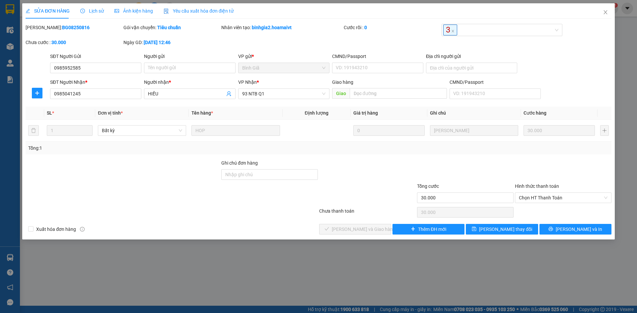
click at [470, 158] on div "Total Paid Fee 0 Total UnPaid Fee 30.000 Cash Collection Total Fee Mã ĐH: BG082…" at bounding box center [319, 129] width 586 height 211
click at [533, 198] on span "Chọn HT Thanh Toán" at bounding box center [563, 198] width 89 height 10
click at [538, 211] on div "Tại văn phòng" at bounding box center [563, 211] width 89 height 7
type input "0"
click at [258, 211] on div at bounding box center [171, 212] width 293 height 13
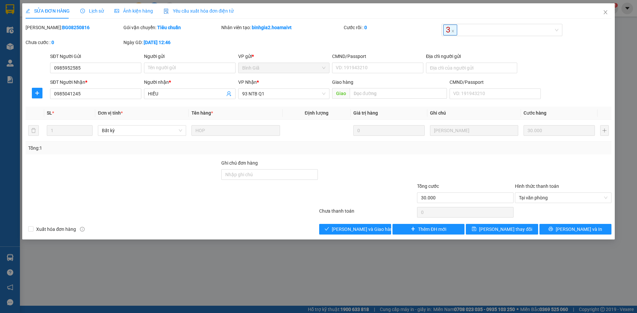
click at [258, 211] on div at bounding box center [171, 212] width 293 height 13
click at [342, 226] on span "[PERSON_NAME] và Giao hàng" at bounding box center [364, 229] width 64 height 7
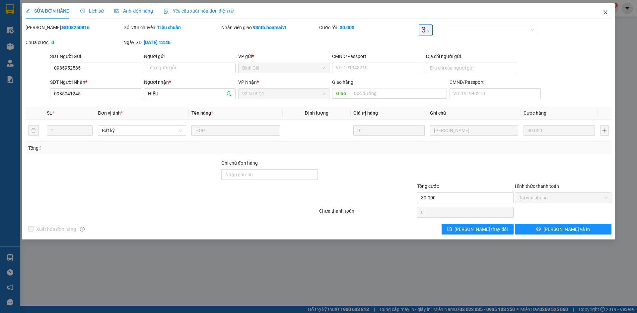
drag, startPoint x: 610, startPoint y: 16, endPoint x: 523, endPoint y: 11, distance: 87.3
click at [610, 16] on span "Close" at bounding box center [605, 12] width 19 height 19
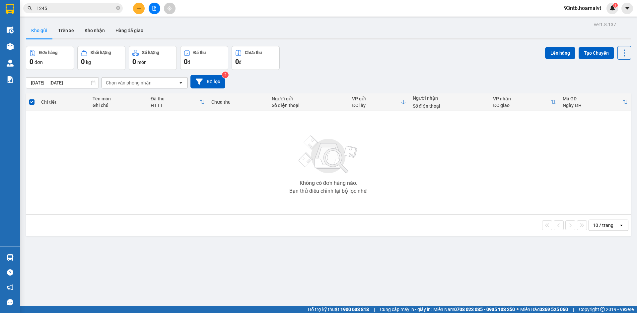
drag, startPoint x: 80, startPoint y: 2, endPoint x: 78, endPoint y: 6, distance: 4.6
click at [79, 4] on div "Kết quả tìm kiếm ( 44 ) Bộ lọc Tìm người gửi/nhận Thuộc VP này Mã ĐH Trạng thái…" at bounding box center [318, 8] width 637 height 17
click at [79, 9] on input "1245" at bounding box center [75, 8] width 78 height 7
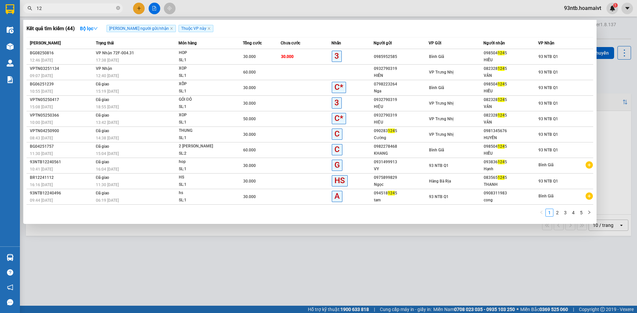
type input "1"
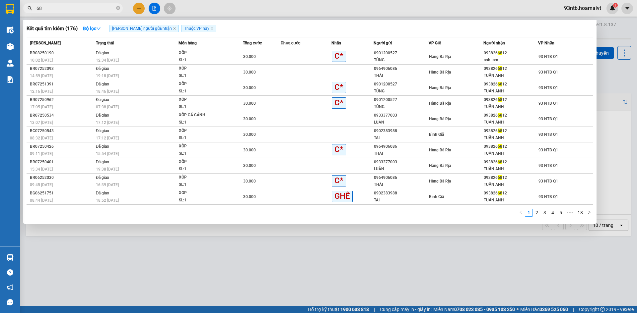
type input "6"
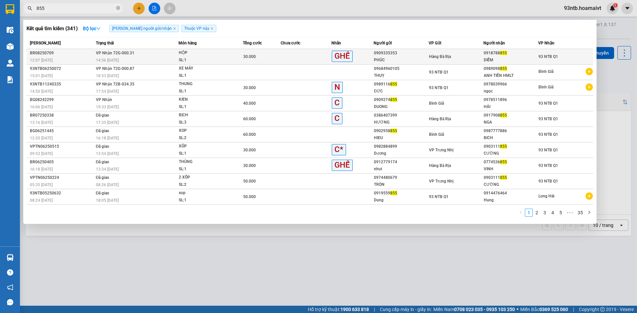
type input "855"
click at [534, 51] on div "0918788 855" at bounding box center [511, 53] width 54 height 7
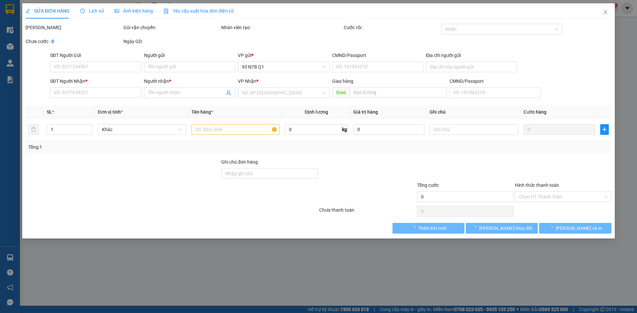
type input "0909335353"
type input "PHÚC"
type input "077085008634"
type input "0918788855"
type input "DIỄM"
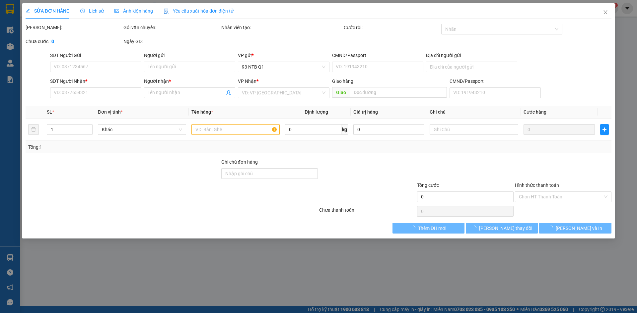
type input "30.000"
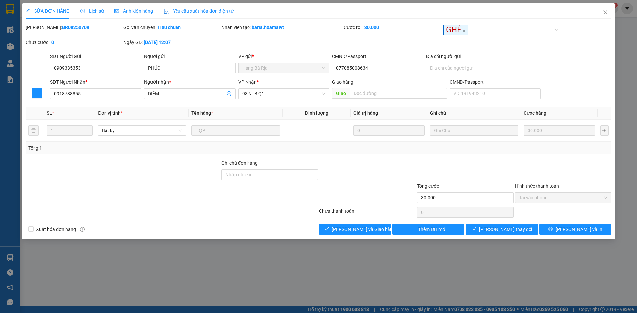
click at [254, 215] on div at bounding box center [171, 212] width 293 height 13
click at [258, 214] on div at bounding box center [171, 212] width 293 height 13
click at [293, 203] on div at bounding box center [270, 194] width 98 height 23
click at [280, 206] on div at bounding box center [171, 212] width 293 height 13
drag, startPoint x: 273, startPoint y: 210, endPoint x: 289, endPoint y: 222, distance: 19.9
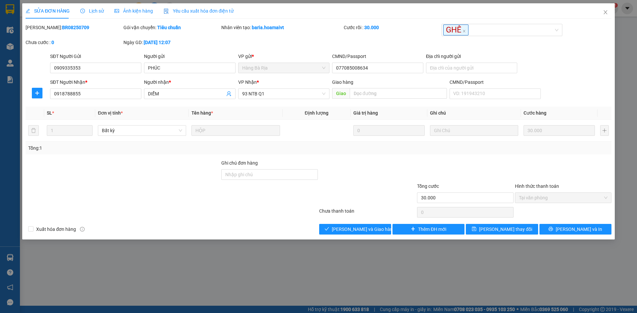
click at [274, 212] on div at bounding box center [171, 212] width 293 height 13
click at [319, 225] on div "[PERSON_NAME] và Giao hàng" at bounding box center [354, 229] width 73 height 11
click at [331, 232] on button "[PERSON_NAME] và Giao hàng" at bounding box center [355, 229] width 72 height 11
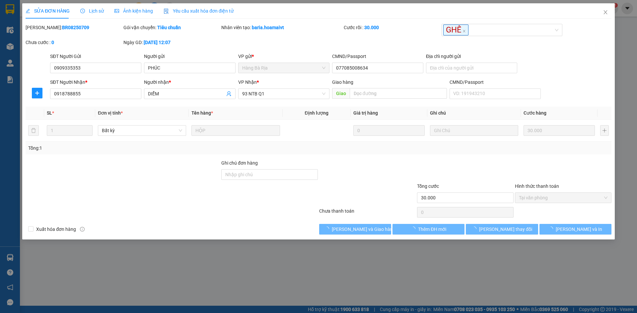
click at [247, 210] on div at bounding box center [171, 212] width 293 height 13
click at [246, 210] on div at bounding box center [171, 212] width 293 height 13
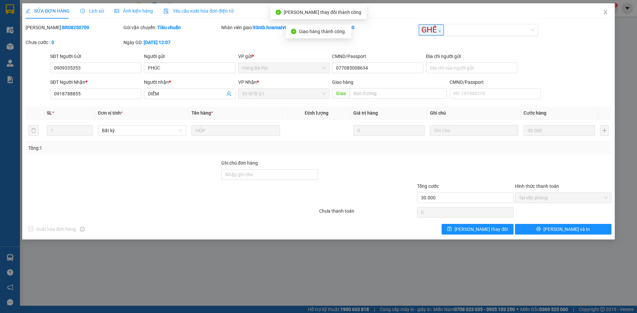
click at [253, 207] on div at bounding box center [171, 212] width 293 height 13
click at [603, 16] on span "Close" at bounding box center [605, 12] width 19 height 19
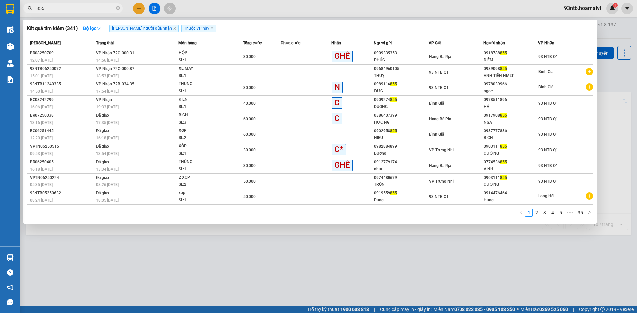
click at [73, 8] on input "855" at bounding box center [75, 8] width 78 height 7
type input "8"
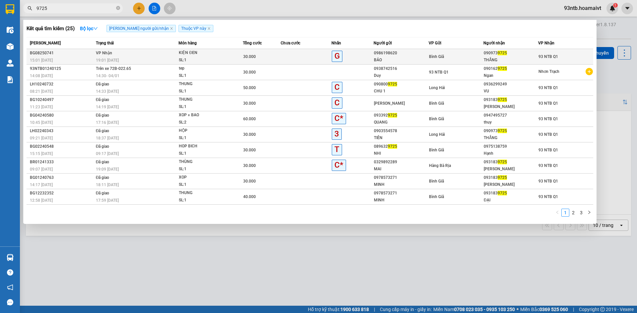
type input "9725"
click at [476, 56] on div "Bình Giã" at bounding box center [456, 56] width 54 height 7
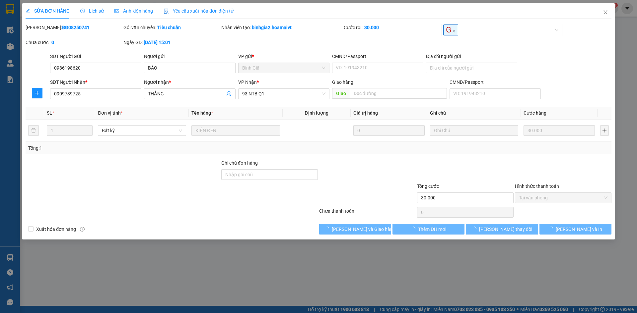
type input "0986198620"
type input "BẢO"
type input "0909739725"
type input "THẮNG"
type input "30.000"
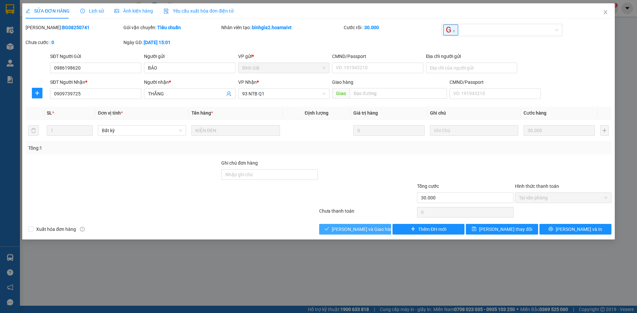
click at [340, 230] on button "[PERSON_NAME] và Giao hàng" at bounding box center [355, 229] width 72 height 11
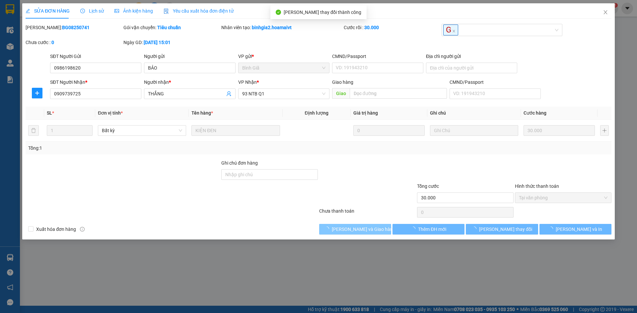
click at [340, 230] on button "[PERSON_NAME] và Giao hàng" at bounding box center [355, 229] width 72 height 11
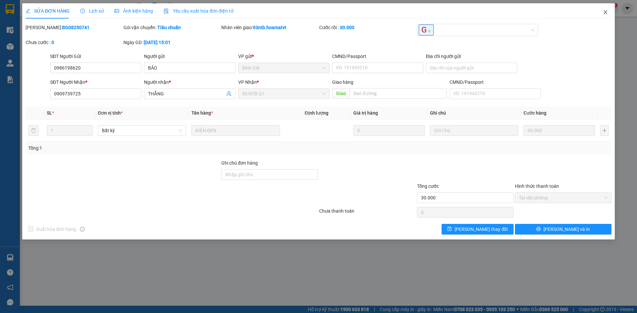
click at [605, 14] on icon "close" at bounding box center [605, 12] width 5 height 5
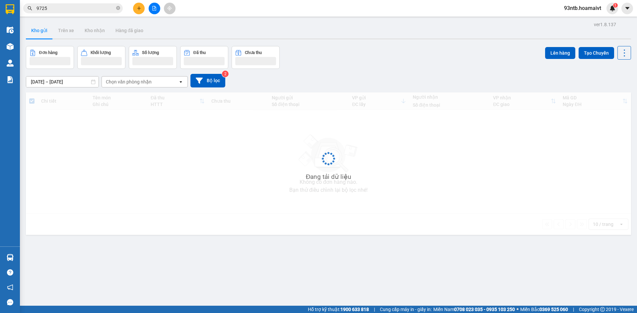
click at [82, 10] on input "9725" at bounding box center [75, 8] width 78 height 7
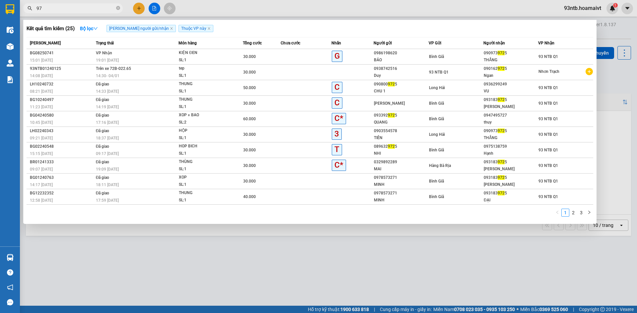
type input "9"
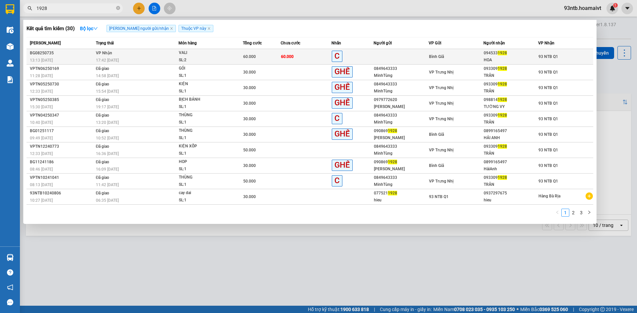
type input "1928"
click at [418, 54] on td at bounding box center [400, 57] width 55 height 16
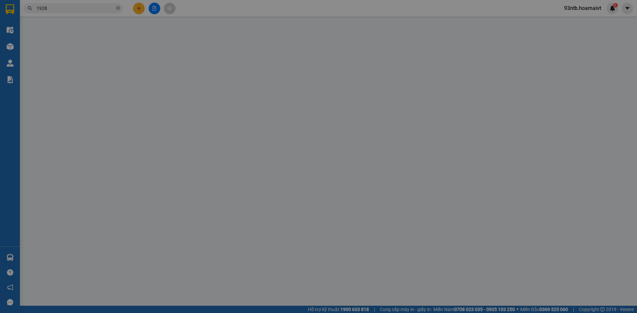
type input "0945331928"
type input "HOA"
type input "60.000"
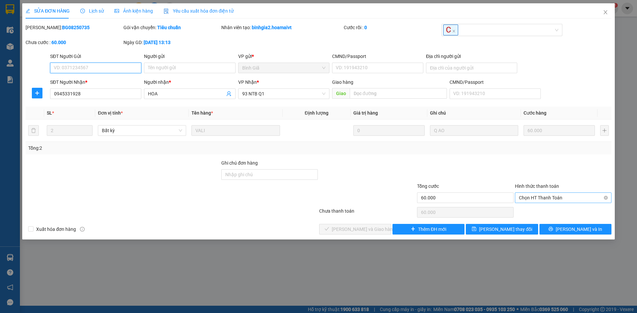
click at [563, 194] on span "Chọn HT Thanh Toán" at bounding box center [563, 198] width 89 height 10
click at [550, 210] on div "Tại văn phòng" at bounding box center [563, 211] width 89 height 7
type input "0"
click at [365, 230] on span "[PERSON_NAME] và Giao hàng" at bounding box center [364, 229] width 64 height 7
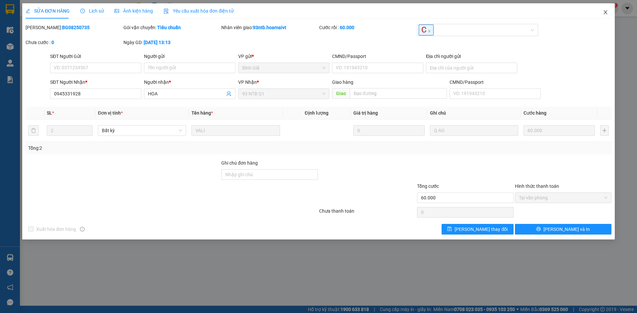
click at [605, 19] on span "Close" at bounding box center [605, 12] width 19 height 19
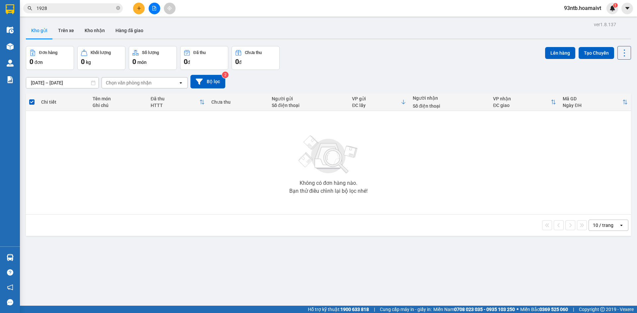
click at [38, 258] on div "ver 1.8.137 Kho gửi Trên xe Kho nhận Hàng đã giao Đơn hàng 0 đơn Khối lượng 0 k…" at bounding box center [328, 176] width 610 height 313
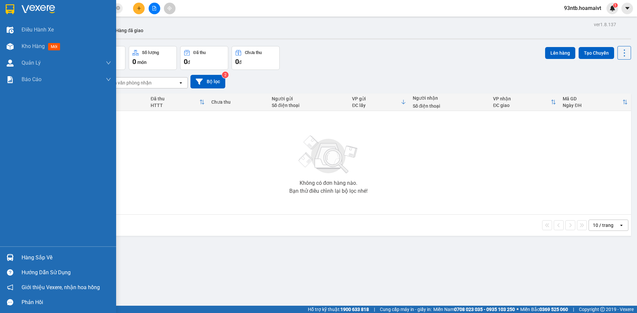
click at [39, 257] on div "Hàng sắp về" at bounding box center [67, 258] width 90 height 10
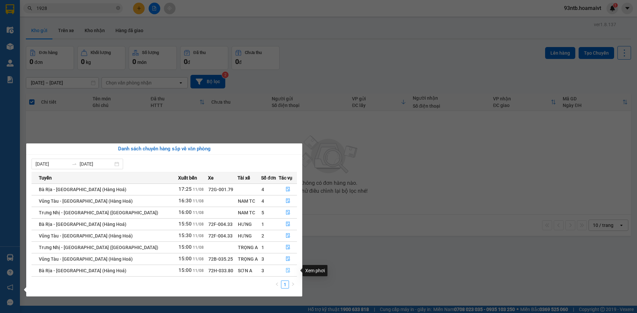
click at [286, 270] on icon "file-done" at bounding box center [288, 271] width 4 height 5
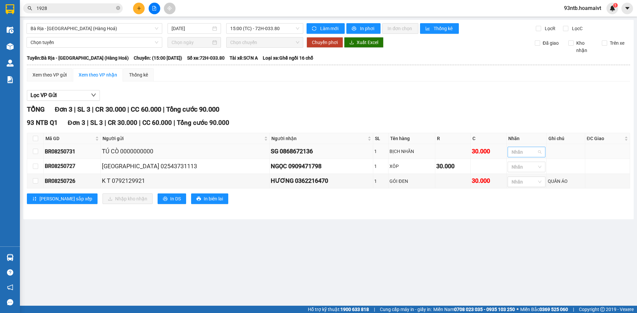
click at [528, 149] on div at bounding box center [523, 152] width 28 height 8
click at [516, 239] on div "GHẾ" at bounding box center [519, 240] width 30 height 7
click at [417, 239] on main "Bà Rịa - Sài Gòn (Hàng Hoá) 11/08/2025 15:00 (TC) - 72H-033.80 Làm mới In p…" at bounding box center [318, 153] width 637 height 306
click at [519, 186] on div at bounding box center [523, 182] width 28 height 8
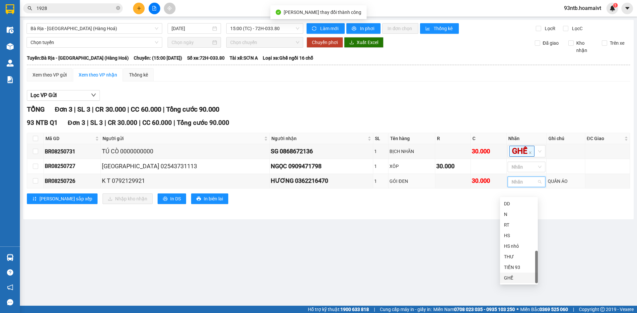
click at [515, 274] on div "GHẾ" at bounding box center [519, 278] width 38 height 11
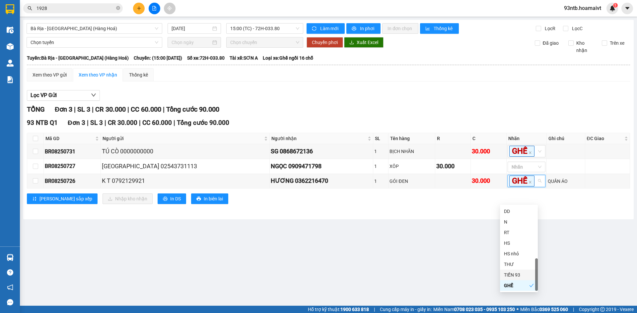
click at [365, 275] on main "Bà Rịa - Sài Gòn (Hàng Hoá) 11/08/2025 15:00 (TC) - 72H-033.80 Làm mới In p…" at bounding box center [318, 153] width 637 height 306
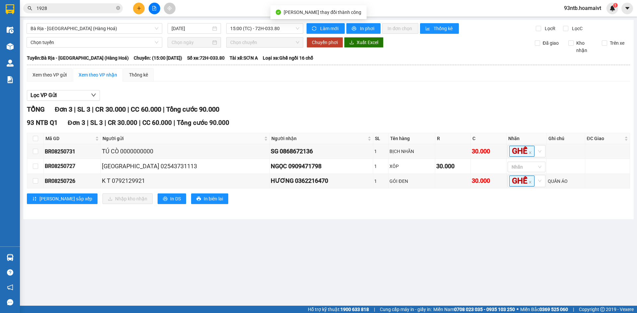
click at [32, 139] on th at bounding box center [35, 138] width 17 height 11
click at [34, 139] on input "checkbox" at bounding box center [35, 138] width 5 height 5
checkbox input "true"
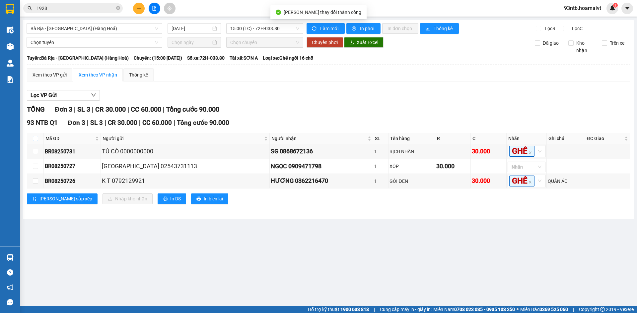
checkbox input "true"
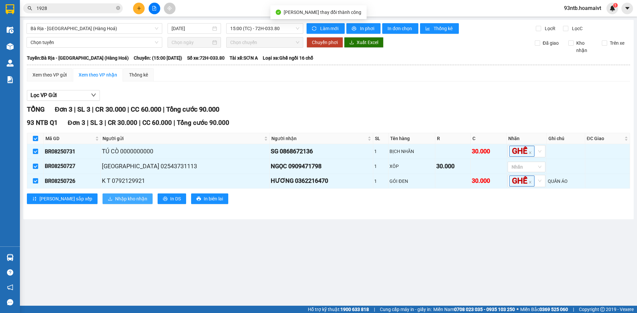
click at [115, 203] on span "Nhập kho nhận" at bounding box center [131, 198] width 32 height 7
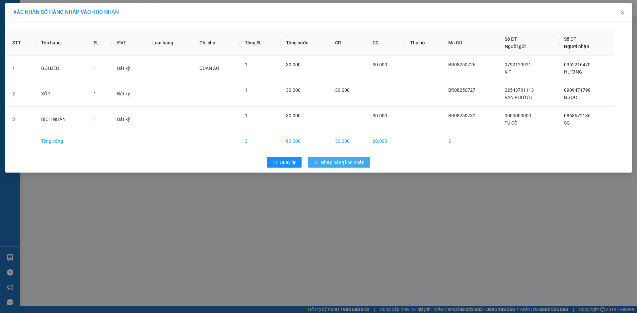
click at [333, 159] on button "Nhập hàng kho nhận" at bounding box center [339, 162] width 62 height 11
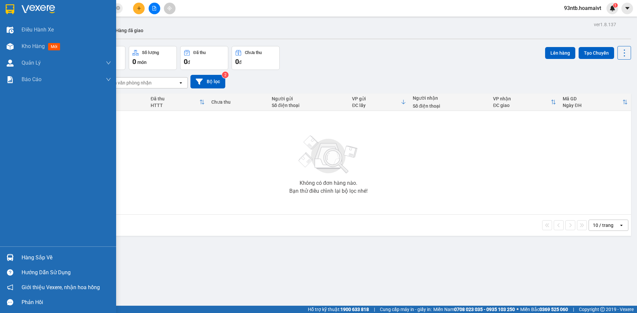
click at [34, 254] on div "Hàng sắp về" at bounding box center [67, 258] width 90 height 10
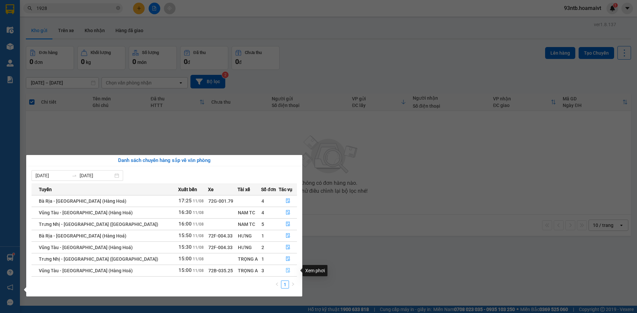
click at [286, 268] on icon "file-done" at bounding box center [288, 270] width 5 height 5
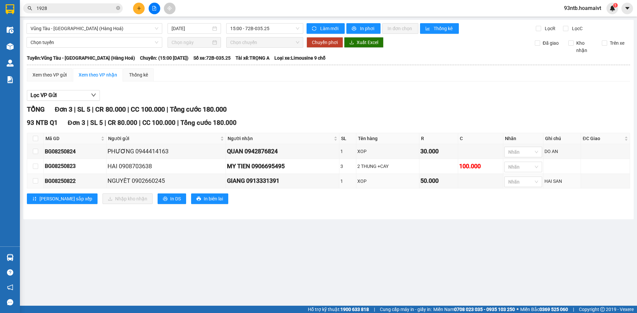
click at [478, 94] on div "Lọc VP Gửi" at bounding box center [328, 95] width 603 height 11
click at [534, 166] on div at bounding box center [520, 167] width 28 height 8
click at [526, 198] on div "C" at bounding box center [524, 202] width 38 height 11
click at [499, 80] on div "Xem theo VP gửi Xem theo VP nhận Thống kê" at bounding box center [328, 74] width 603 height 13
click at [35, 136] on input "checkbox" at bounding box center [35, 138] width 5 height 5
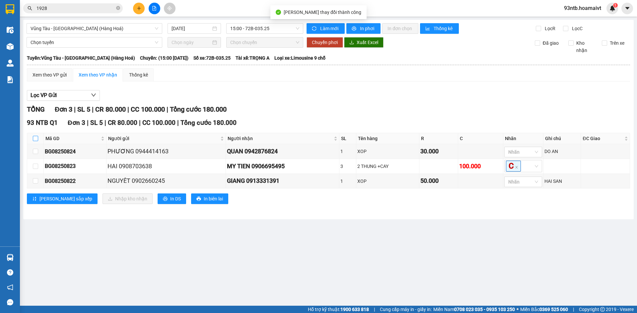
checkbox input "true"
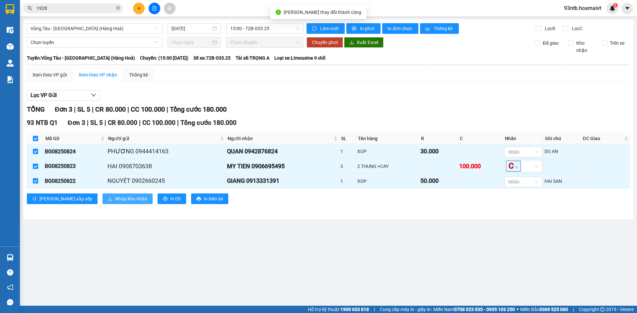
click at [115, 201] on span "Nhập kho nhận" at bounding box center [131, 198] width 32 height 7
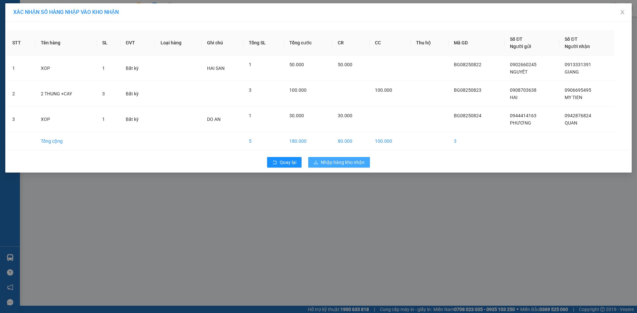
click at [339, 162] on span "Nhập hàng kho nhận" at bounding box center [343, 162] width 44 height 7
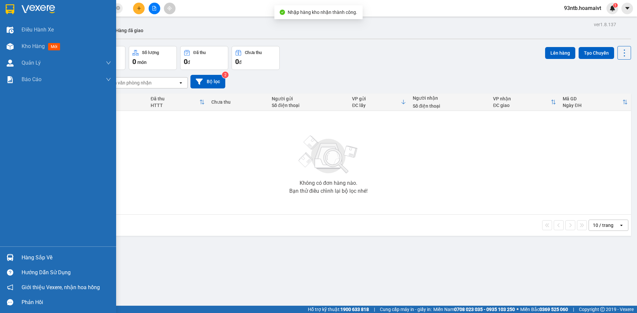
click at [18, 256] on div "Hàng sắp về" at bounding box center [58, 257] width 116 height 15
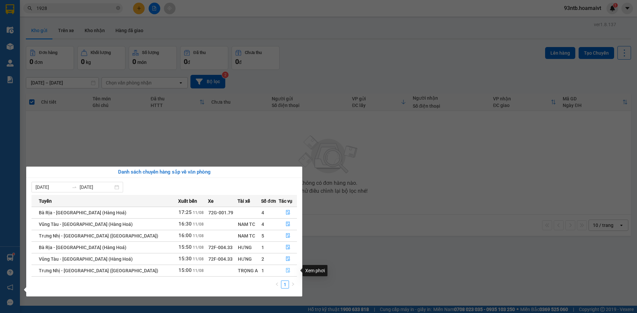
click at [286, 272] on icon "file-done" at bounding box center [288, 270] width 5 height 5
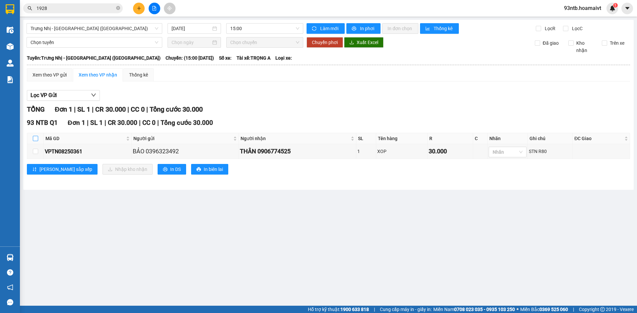
click at [36, 140] on input "checkbox" at bounding box center [35, 138] width 5 height 5
checkbox input "true"
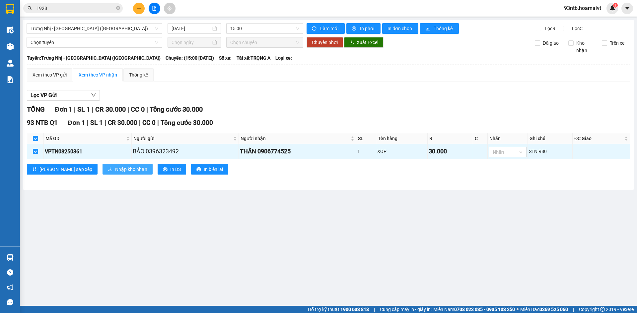
click at [102, 167] on button "Nhập kho nhận" at bounding box center [127, 169] width 50 height 11
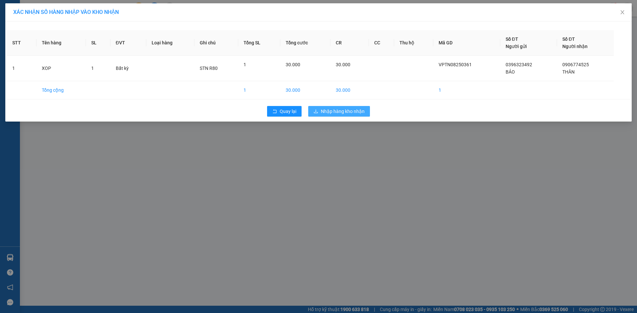
click at [324, 107] on button "Nhập hàng kho nhận" at bounding box center [339, 111] width 62 height 11
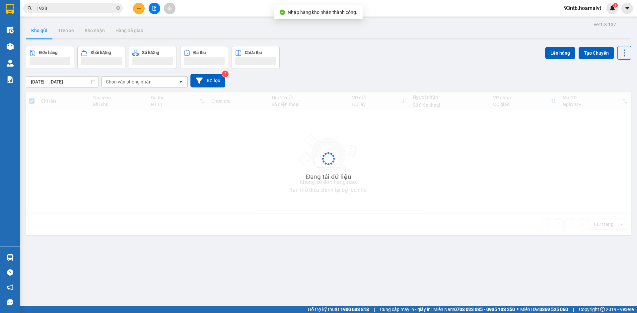
click at [82, 6] on input "1928" at bounding box center [75, 8] width 78 height 7
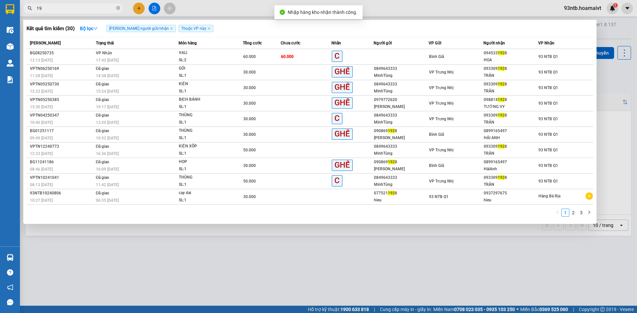
type input "1"
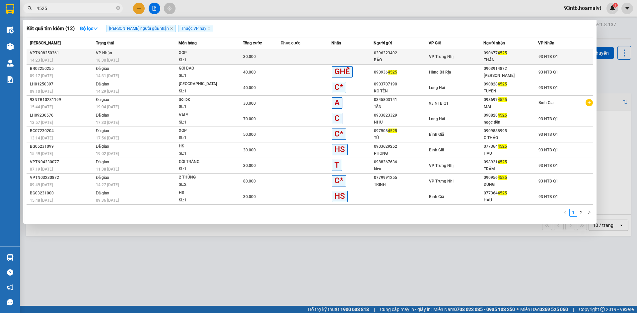
type input "4525"
click at [424, 59] on div "BẢO" at bounding box center [401, 60] width 54 height 7
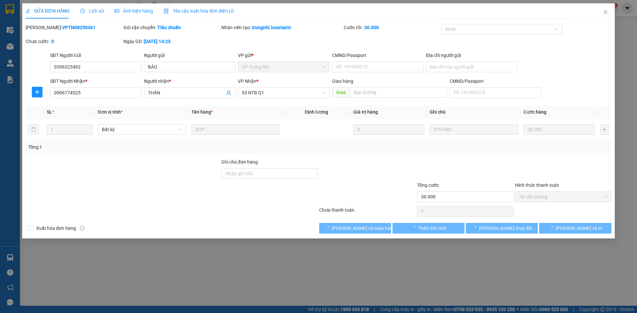
type input "0396323492"
type input "BẢO"
type input "0906774525"
type input "THÂN"
type input "30.000"
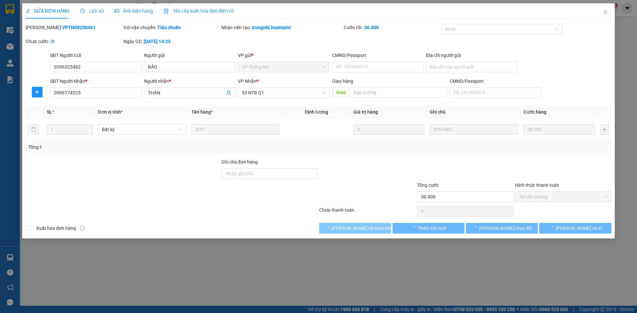
click at [371, 226] on span "[PERSON_NAME] và Giao hàng" at bounding box center [364, 228] width 64 height 7
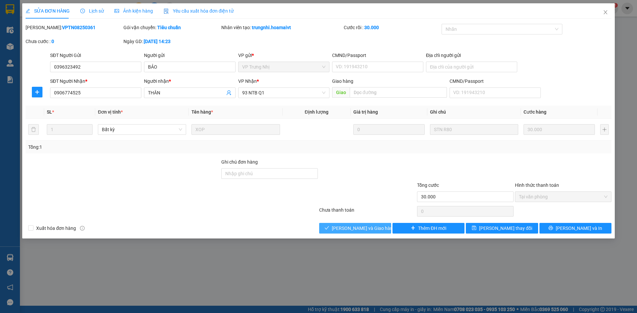
click at [371, 226] on span "[PERSON_NAME] và Giao hàng" at bounding box center [364, 228] width 64 height 7
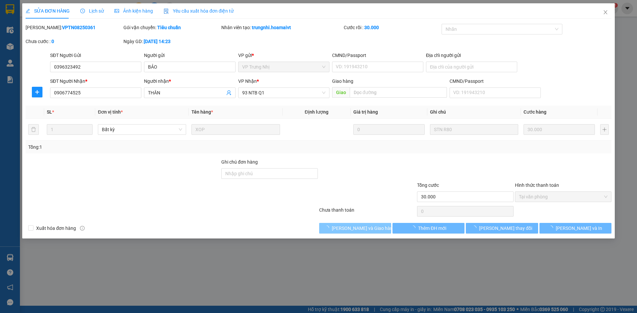
click at [371, 226] on span "[PERSON_NAME] và Giao hàng" at bounding box center [364, 228] width 64 height 7
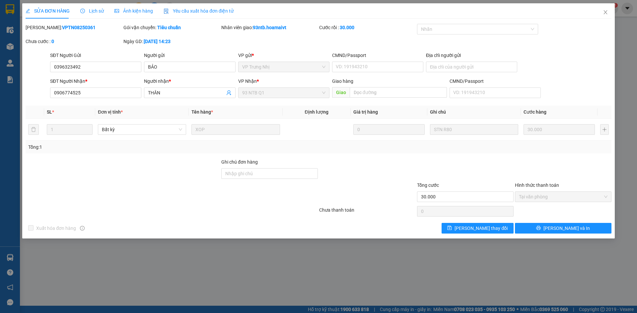
click at [564, 46] on div "Mã ĐH: VPTN08250361 Gói vận chuyển: Tiêu chuẩn Nhân viên giao: 93ntb.hoamaivt C…" at bounding box center [318, 38] width 587 height 28
drag, startPoint x: 597, startPoint y: 12, endPoint x: 605, endPoint y: 17, distance: 10.0
click at [599, 14] on span "Close" at bounding box center [605, 12] width 19 height 19
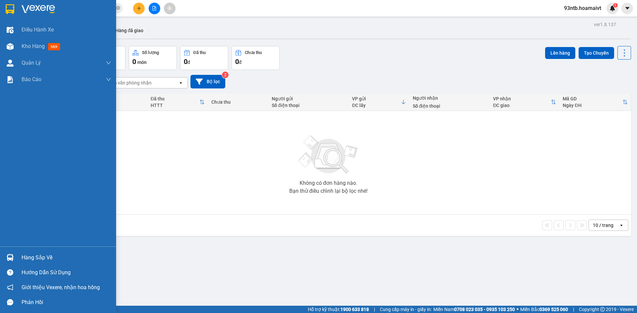
click at [37, 261] on div "Hàng sắp về" at bounding box center [67, 258] width 90 height 10
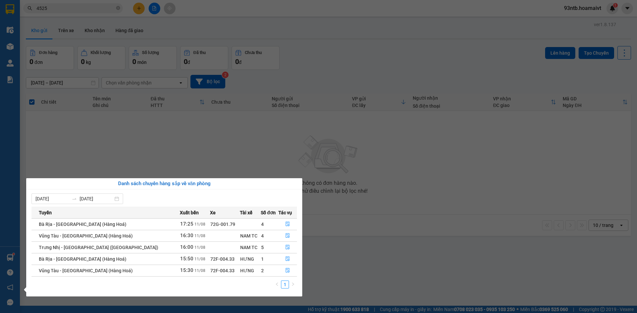
click at [304, 74] on section "Kết quả tìm kiếm ( 12 ) Bộ lọc Tìm người gửi/nhận Thuộc VP này Mã ĐH Trạng thái…" at bounding box center [318, 156] width 637 height 313
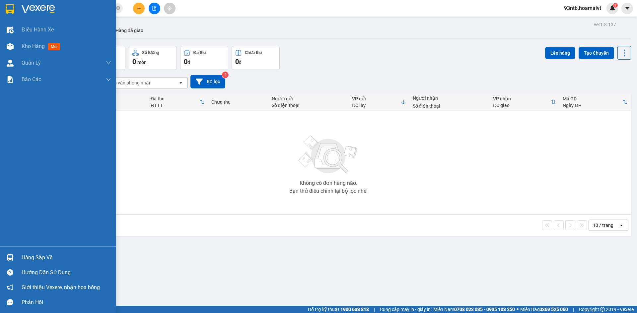
drag, startPoint x: 45, startPoint y: 258, endPoint x: 106, endPoint y: 241, distance: 63.2
click at [45, 258] on div "Hàng sắp về" at bounding box center [67, 258] width 90 height 10
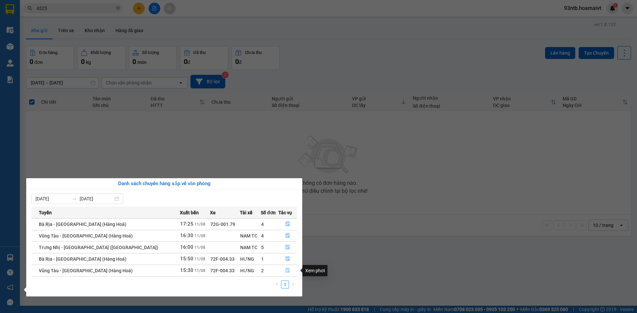
click at [286, 270] on icon "file-done" at bounding box center [288, 271] width 4 height 5
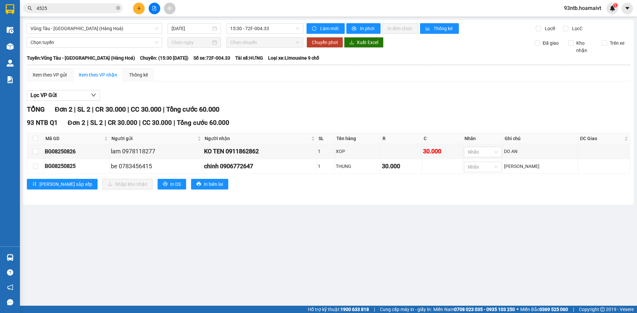
click at [422, 94] on div "Lọc VP Gửi" at bounding box center [328, 95] width 603 height 11
click at [104, 7] on input "4525" at bounding box center [75, 8] width 78 height 7
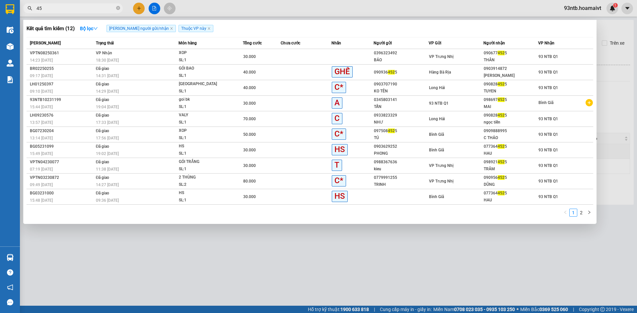
type input "4"
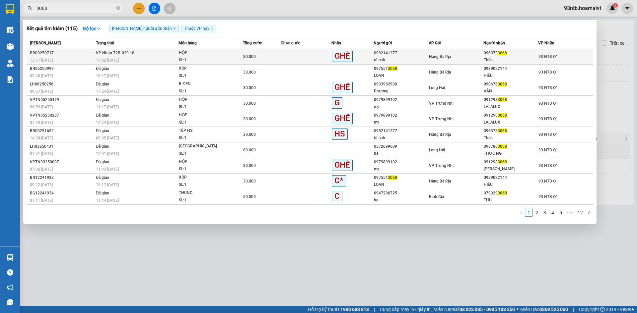
type input "3068"
click at [490, 58] on div "Thảo" at bounding box center [511, 60] width 54 height 7
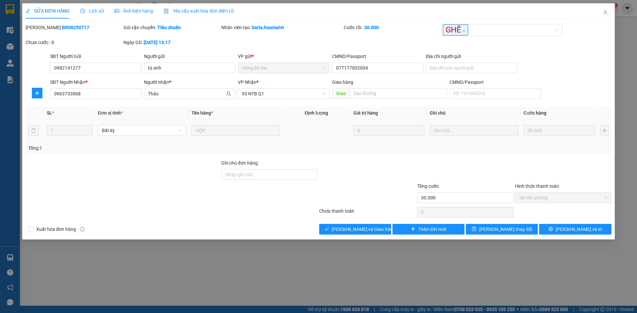
type input "0982141277"
type input "tú anh"
type input "077177002004"
type input "0963733068"
type input "Thảo"
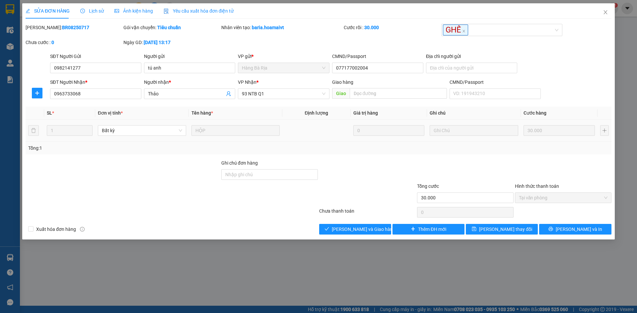
type input "30.000"
click at [349, 232] on span "[PERSON_NAME] và Giao hàng" at bounding box center [364, 229] width 64 height 7
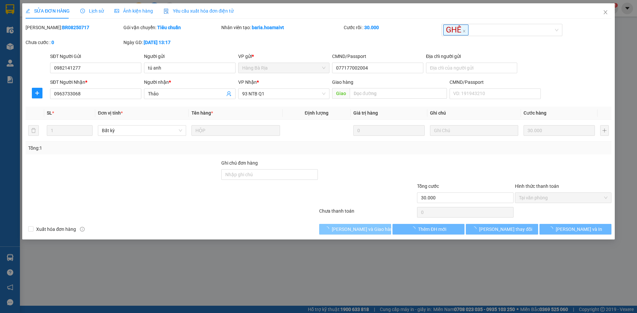
click at [349, 232] on span "[PERSON_NAME] và Giao hàng" at bounding box center [364, 229] width 64 height 7
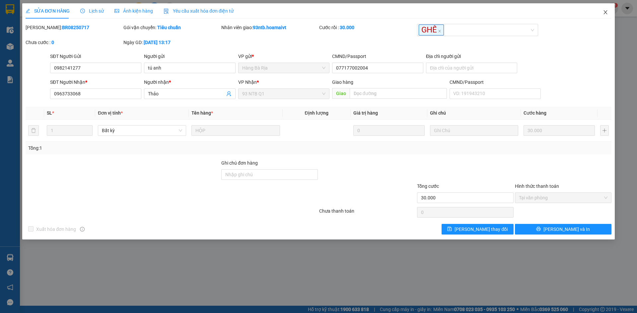
click at [609, 13] on span "Close" at bounding box center [605, 12] width 19 height 19
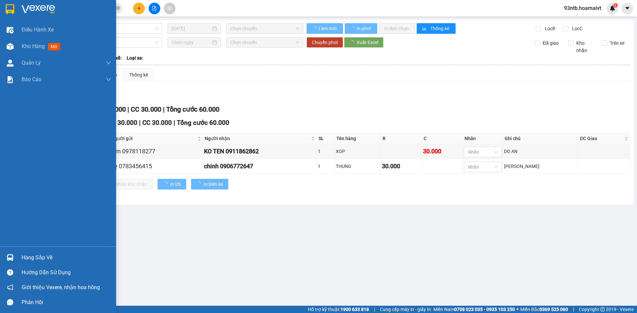
click at [43, 255] on div "Hàng sắp về" at bounding box center [67, 258] width 90 height 10
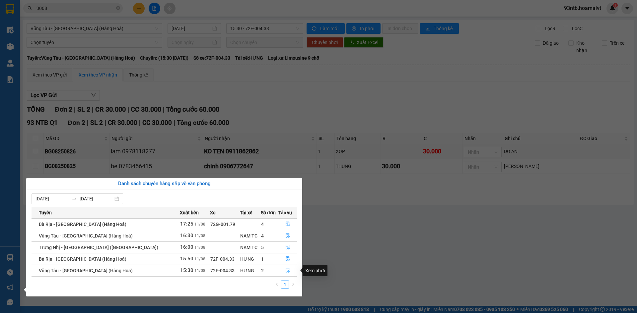
drag, startPoint x: 283, startPoint y: 272, endPoint x: 300, endPoint y: 267, distance: 17.9
click at [285, 273] on icon "file-done" at bounding box center [287, 270] width 5 height 5
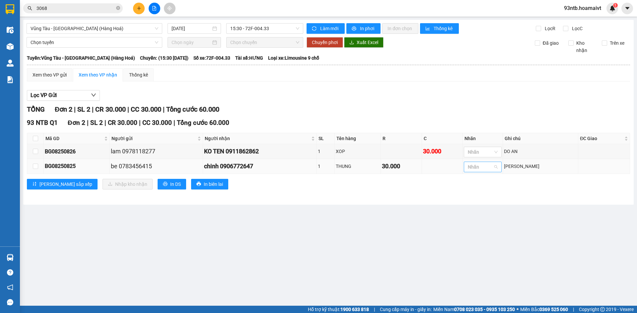
click at [493, 168] on div at bounding box center [479, 167] width 28 height 8
click at [515, 255] on div "GHẾ" at bounding box center [513, 255] width 30 height 7
click at [429, 264] on main "Vũng Tàu - Sài Gòn (Hàng Hoá) 11/08/2025 15:30 - 72F-004.33 Làm mới In phơi I…" at bounding box center [318, 153] width 637 height 306
click at [35, 139] on input "checkbox" at bounding box center [35, 138] width 5 height 5
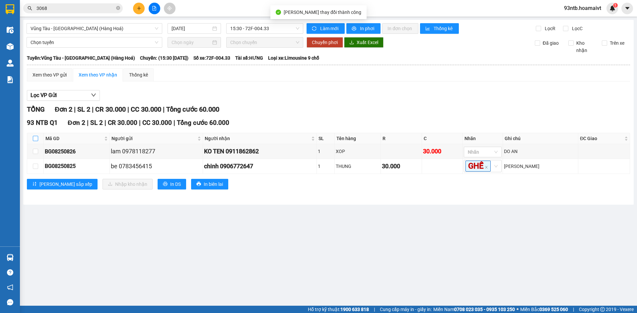
checkbox input "true"
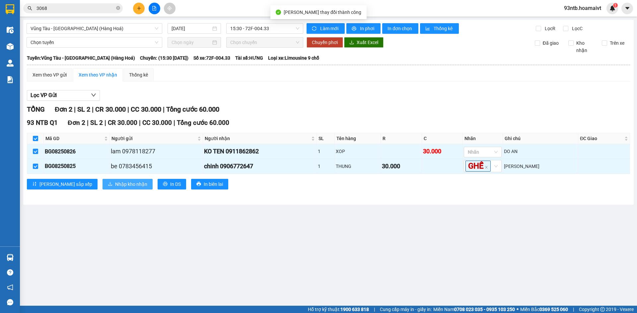
click at [115, 188] on span "Nhập kho nhận" at bounding box center [131, 184] width 32 height 7
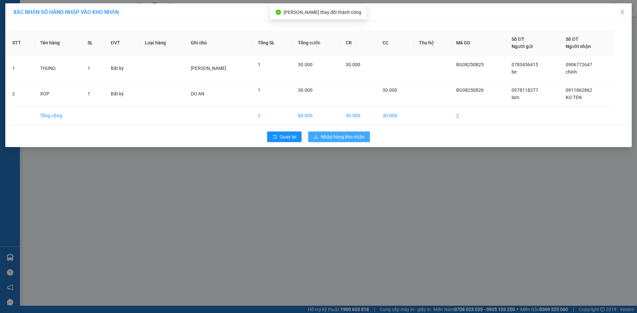
click at [333, 133] on button "Nhập hàng kho nhận" at bounding box center [339, 137] width 62 height 11
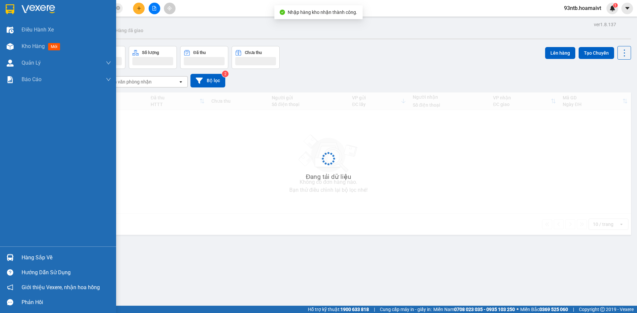
click at [38, 261] on div "Hàng sắp về" at bounding box center [67, 258] width 90 height 10
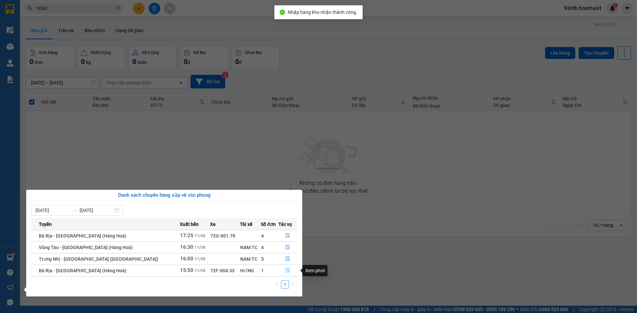
click at [287, 272] on icon "file-done" at bounding box center [288, 271] width 4 height 5
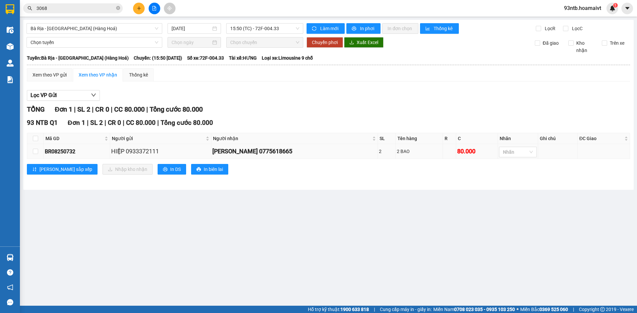
click at [502, 159] on td "Nhãn" at bounding box center [518, 151] width 40 height 15
click at [505, 154] on div at bounding box center [514, 152] width 28 height 8
click at [504, 186] on div "C" at bounding box center [510, 187] width 30 height 7
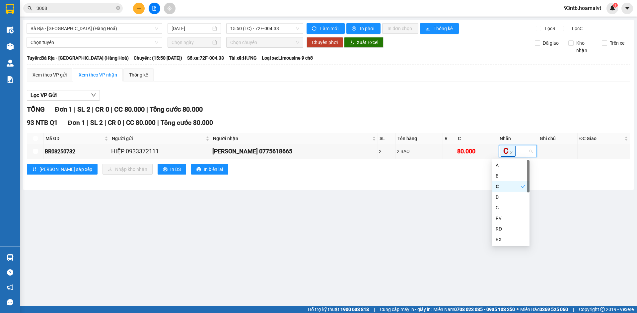
click at [446, 200] on main "Bà Rịa - Sài Gòn (Hàng Hoá) 11/08/2025 15:50 (TC) - 72F-004.33 Làm mới In p…" at bounding box center [318, 153] width 637 height 306
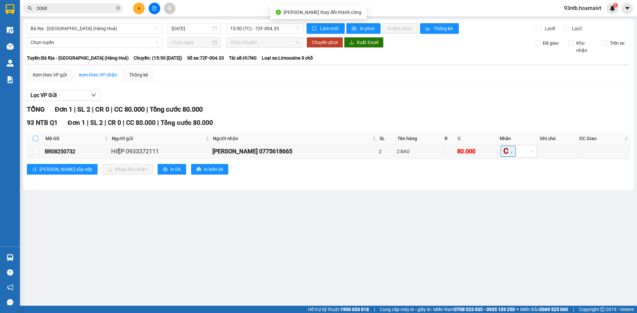
click at [33, 140] on input "checkbox" at bounding box center [35, 138] width 5 height 5
checkbox input "true"
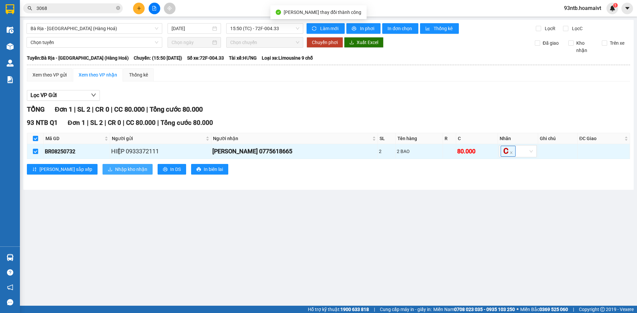
click at [115, 172] on span "Nhập kho nhận" at bounding box center [131, 169] width 32 height 7
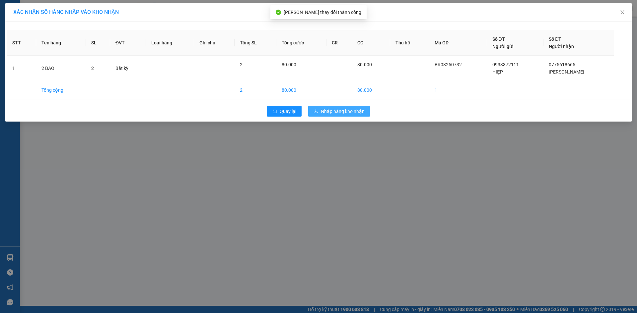
click at [336, 110] on span "Nhập hàng kho nhận" at bounding box center [343, 111] width 44 height 7
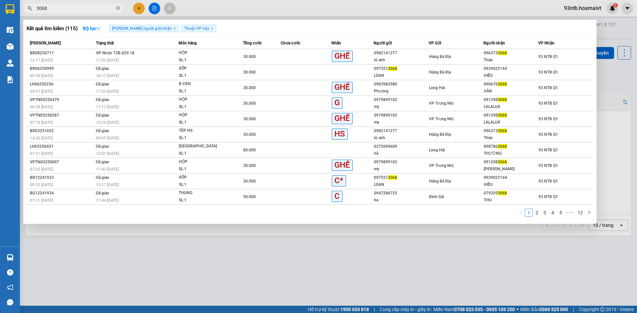
click at [78, 8] on input "3068" at bounding box center [75, 8] width 78 height 7
type input "3"
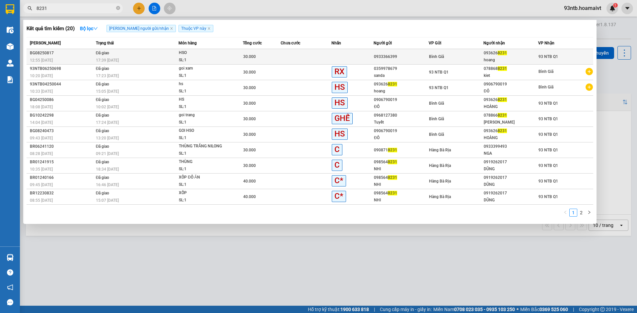
type input "8231"
click at [358, 59] on td at bounding box center [352, 57] width 42 height 16
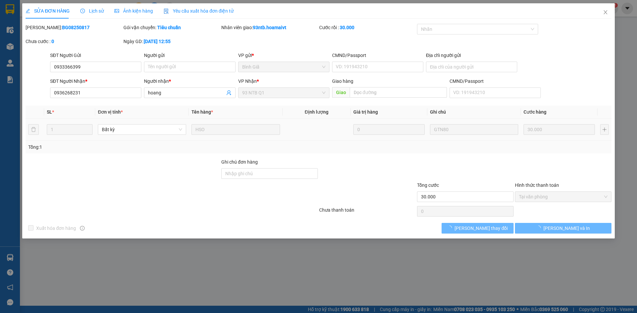
type input "0933366399"
type input "0936268231"
type input "hoang"
type input "30.000"
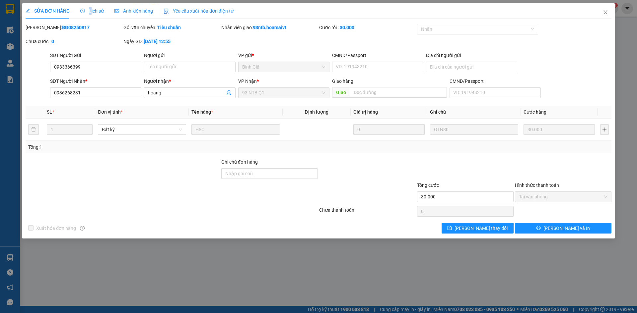
click at [90, 12] on span "Lịch sử" at bounding box center [92, 10] width 24 height 5
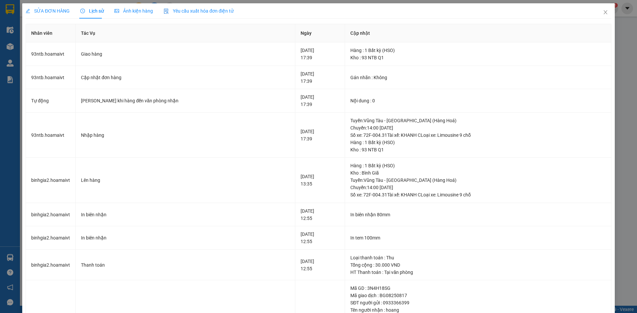
click at [54, 6] on div "SỬA ĐƠN HÀNG" at bounding box center [48, 10] width 44 height 15
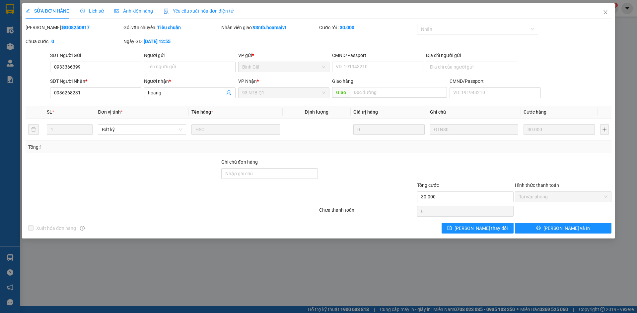
click at [428, 158] on div "Total Paid Fee 30.000 Total UnPaid Fee 0 Cash Collection Total Fee Mã ĐH: BG082…" at bounding box center [319, 129] width 586 height 210
click at [149, 176] on div at bounding box center [123, 170] width 196 height 23
click at [377, 178] on div at bounding box center [367, 170] width 98 height 23
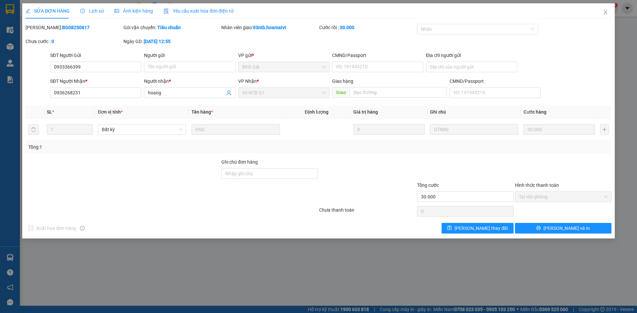
click at [422, 157] on div "Total Paid Fee 30.000 Total UnPaid Fee 0 Cash Collection Total Fee Mã ĐH: BG082…" at bounding box center [319, 129] width 586 height 210
click at [434, 152] on div "Tổng: 1" at bounding box center [319, 147] width 586 height 13
click at [97, 11] on span "Lịch sử" at bounding box center [92, 10] width 24 height 5
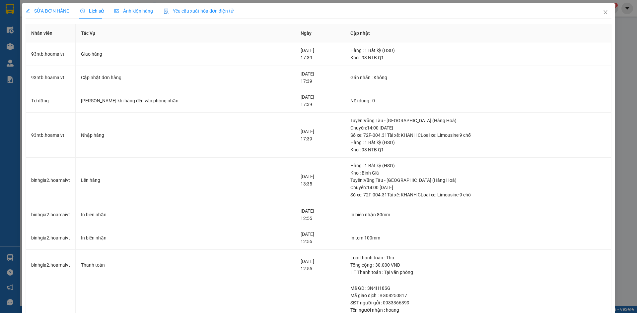
click at [42, 10] on span "SỬA ĐƠN HÀNG" at bounding box center [48, 10] width 44 height 5
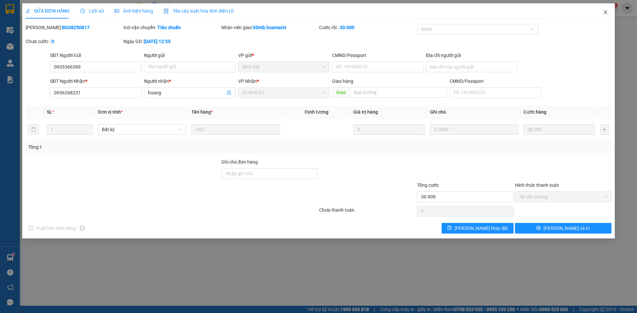
click at [608, 9] on span "Close" at bounding box center [605, 12] width 19 height 19
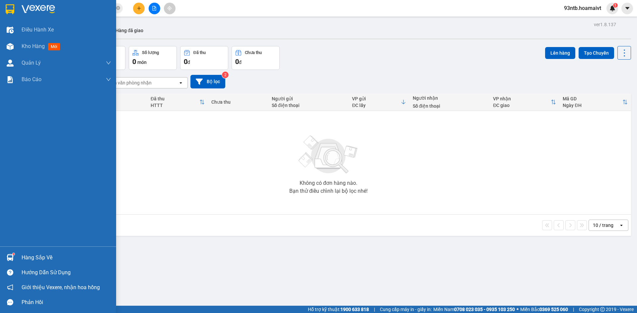
click at [44, 258] on div "Hàng sắp về" at bounding box center [67, 258] width 90 height 10
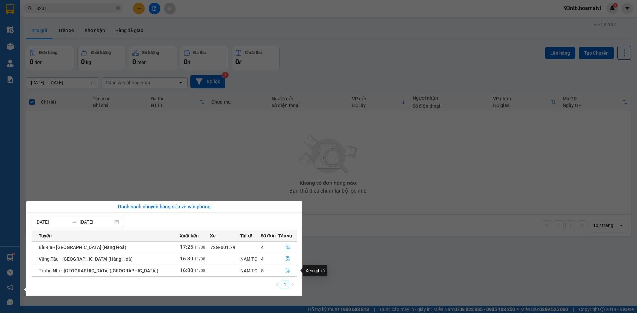
click at [287, 269] on button "button" at bounding box center [288, 271] width 18 height 11
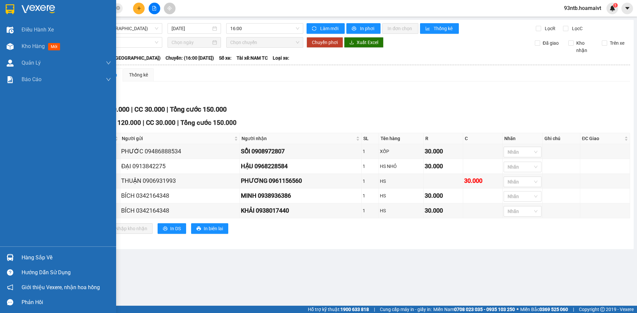
click at [66, 258] on div "Hàng sắp về" at bounding box center [67, 258] width 90 height 10
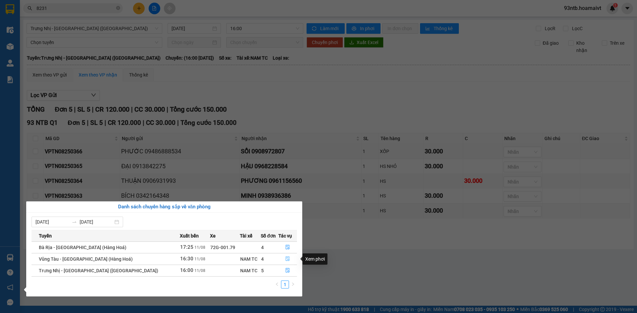
click at [286, 260] on icon "file-done" at bounding box center [288, 259] width 4 height 5
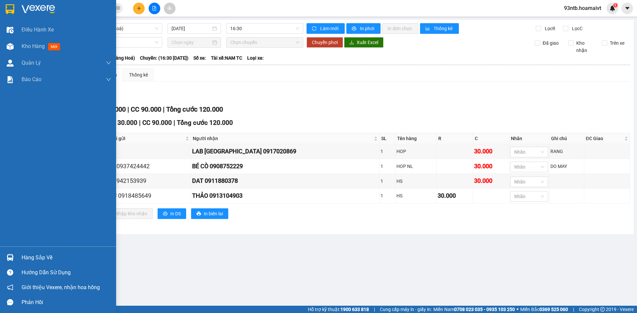
click at [40, 257] on div "Hàng sắp về" at bounding box center [67, 258] width 90 height 10
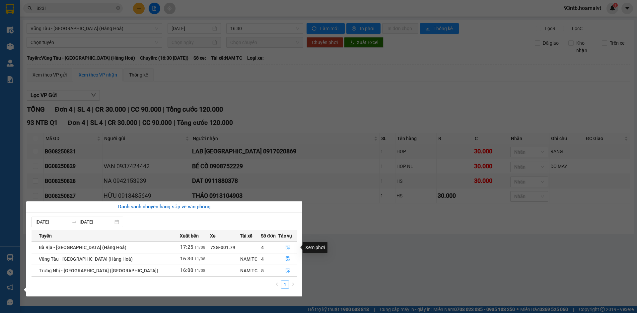
click at [285, 248] on icon "file-done" at bounding box center [287, 247] width 5 height 5
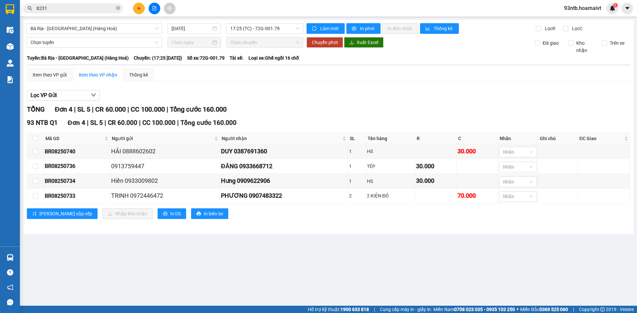
click at [98, 5] on input "8231" at bounding box center [75, 8] width 78 height 7
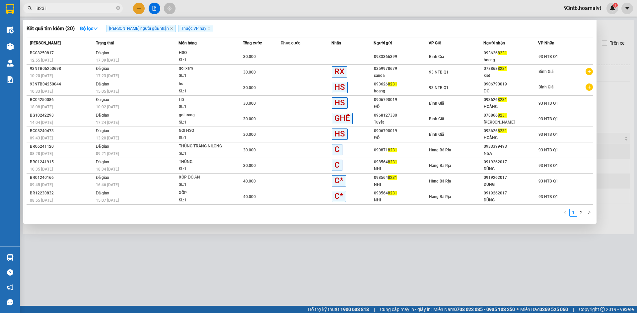
click at [96, 7] on input "8231" at bounding box center [75, 8] width 78 height 7
click at [93, 8] on input "8231" at bounding box center [75, 8] width 78 height 7
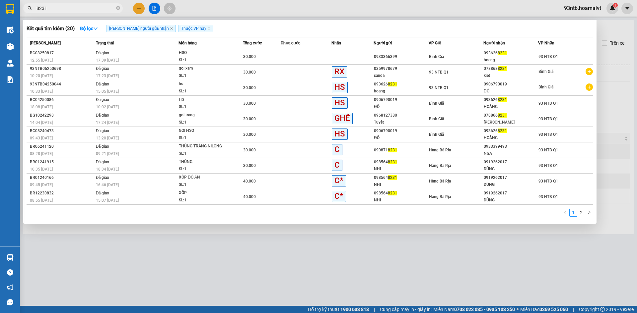
click at [93, 8] on input "8231" at bounding box center [75, 8] width 78 height 7
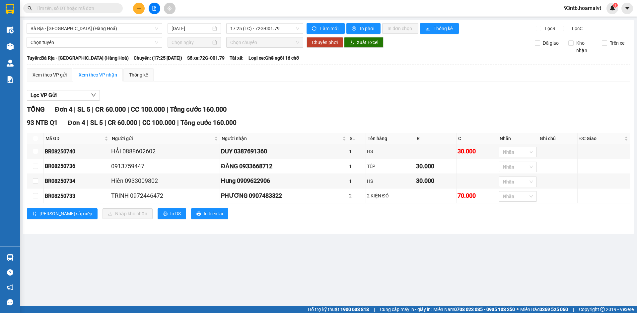
click at [84, 7] on input "text" at bounding box center [75, 8] width 78 height 7
drag, startPoint x: 97, startPoint y: 10, endPoint x: 74, endPoint y: 10, distance: 22.2
click at [74, 10] on input "text" at bounding box center [75, 8] width 78 height 7
click at [71, 9] on input "text" at bounding box center [75, 8] width 78 height 7
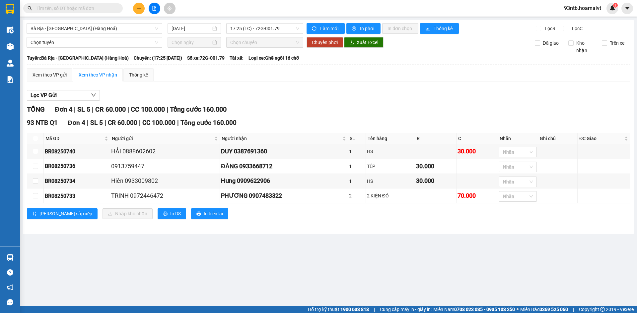
click at [44, 9] on input "text" at bounding box center [75, 8] width 78 height 7
drag, startPoint x: 45, startPoint y: 9, endPoint x: 50, endPoint y: 10, distance: 4.7
click at [50, 10] on input "text" at bounding box center [75, 8] width 78 height 7
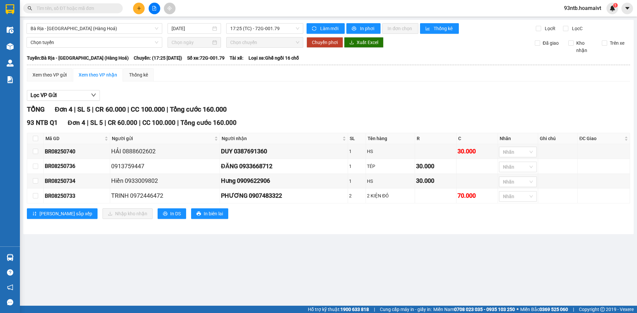
click at [50, 10] on input "text" at bounding box center [75, 8] width 78 height 7
click at [52, 10] on input "text" at bounding box center [75, 8] width 78 height 7
click at [76, 9] on input "text" at bounding box center [75, 8] width 78 height 7
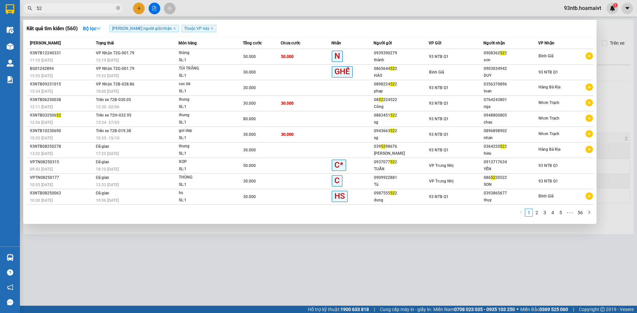
type input "5"
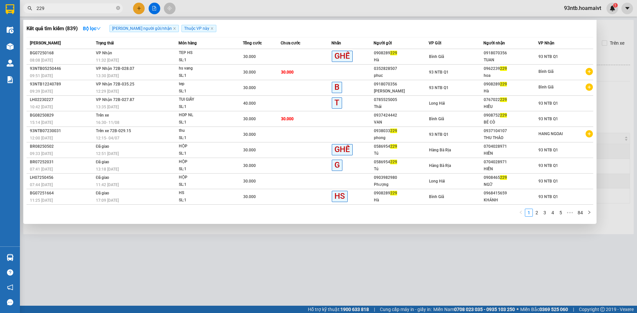
click at [78, 3] on div at bounding box center [318, 156] width 637 height 313
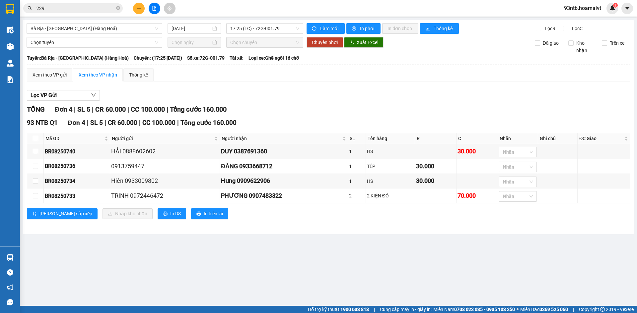
click at [80, 8] on input "229" at bounding box center [75, 8] width 78 height 7
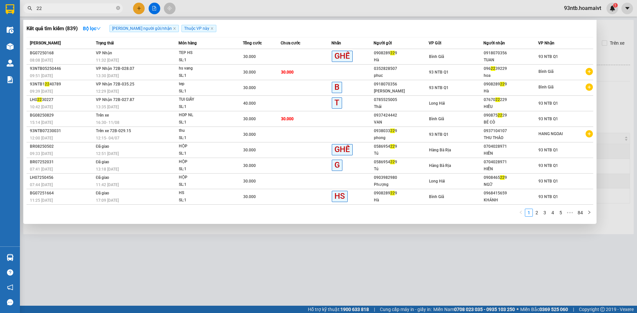
type input "2"
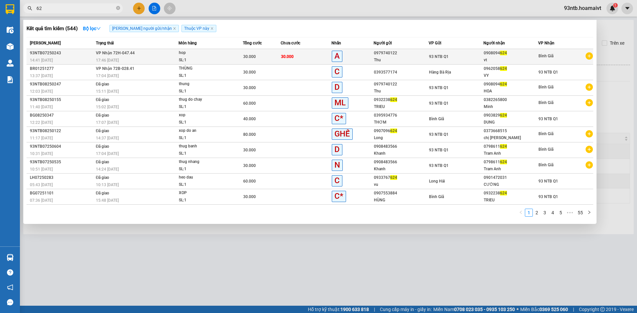
type input "6"
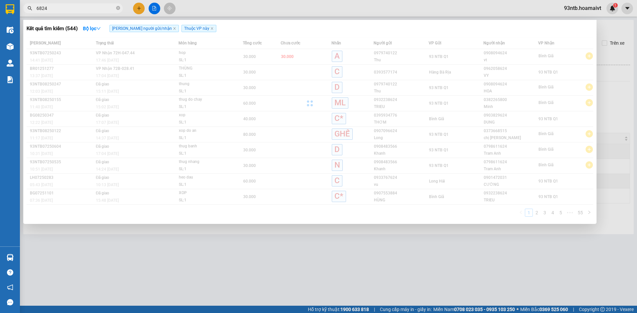
type input "6824"
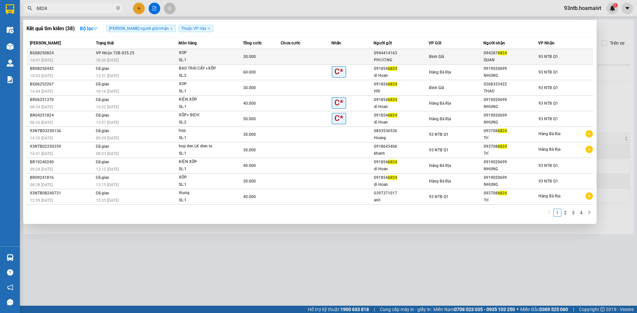
drag, startPoint x: 442, startPoint y: 74, endPoint x: 322, endPoint y: 58, distance: 120.7
click at [322, 58] on td at bounding box center [306, 57] width 51 height 16
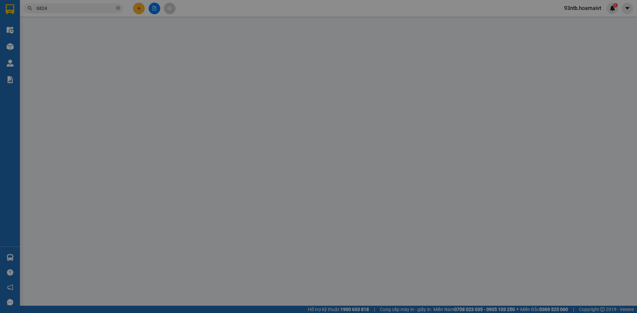
click at [322, 58] on div "VP gửi *" at bounding box center [283, 55] width 91 height 7
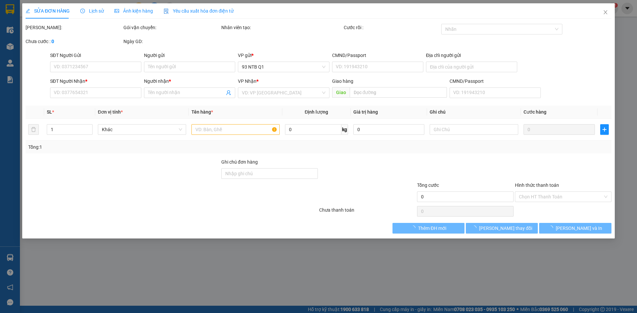
type input "0944414163"
type input "PHƯƠNG"
type input "0942876824"
type input "QUAN"
type input "30.000"
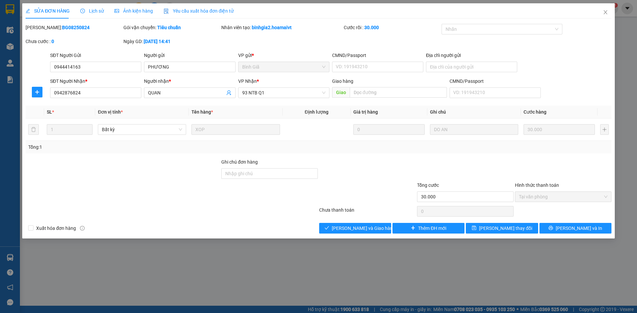
click at [363, 234] on div "SỬA ĐƠN HÀNG Lịch sử Ảnh kiện hàng Yêu cầu xuất hóa đơn điện tử Total Paid Fee …" at bounding box center [318, 120] width 592 height 235
click at [366, 228] on span "[PERSON_NAME] và Giao hàng" at bounding box center [364, 228] width 64 height 7
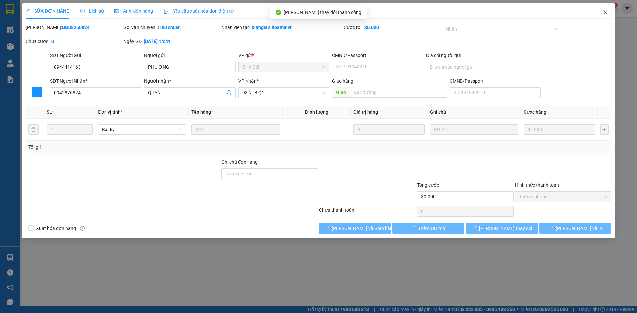
click at [603, 13] on icon "close" at bounding box center [605, 12] width 5 height 5
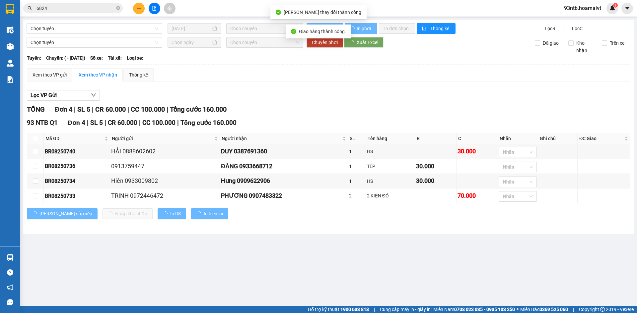
click at [603, 13] on div "93ntb.hoamaivt 1" at bounding box center [587, 9] width 59 height 12
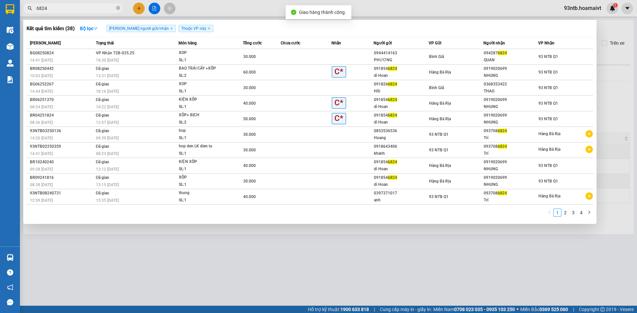
click at [93, 7] on input "6824" at bounding box center [75, 8] width 78 height 7
type input "6"
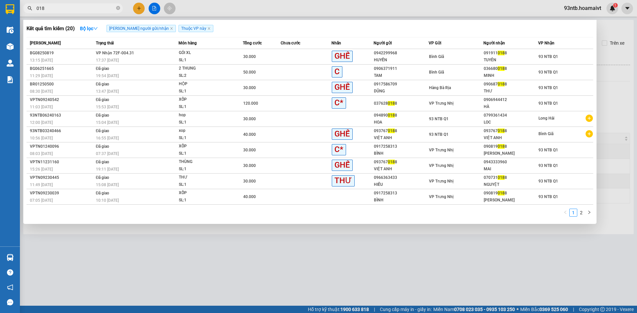
click at [62, 9] on input "018" at bounding box center [75, 8] width 78 height 7
type input "0"
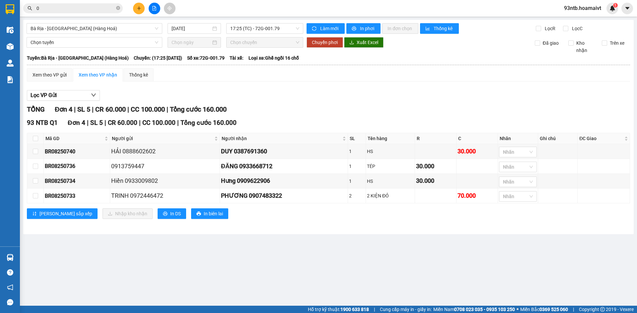
click at [62, 9] on input "0" at bounding box center [75, 8] width 78 height 7
click at [62, 9] on input "text" at bounding box center [75, 8] width 78 height 7
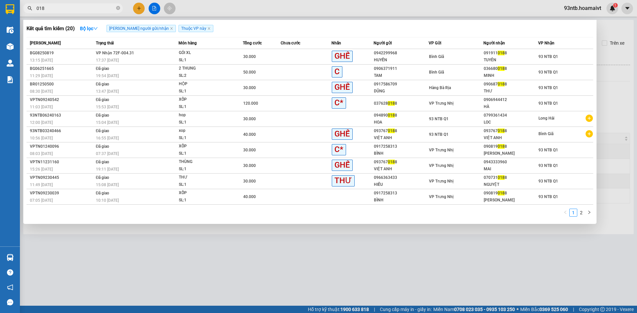
type input "0188"
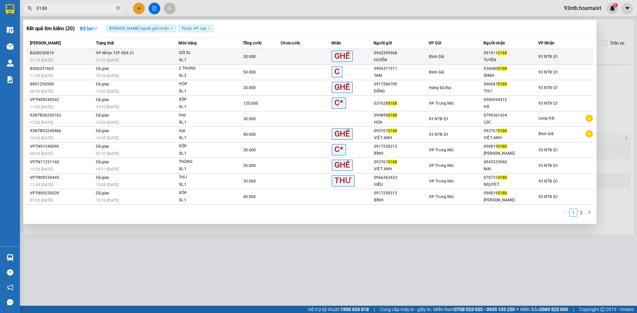
click at [502, 63] on div "TUYÊN" at bounding box center [511, 60] width 54 height 7
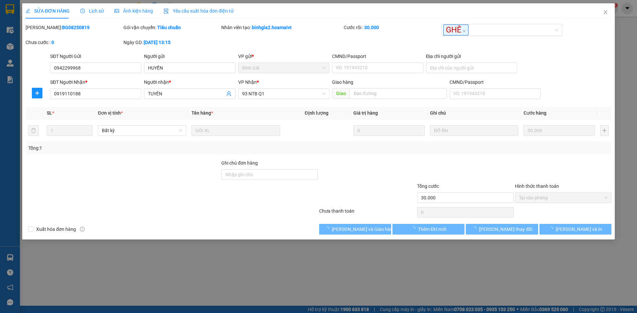
type input "0942299968"
type input "HUYỀN"
type input "0919110188"
type input "TUYÊN"
type input "30.000"
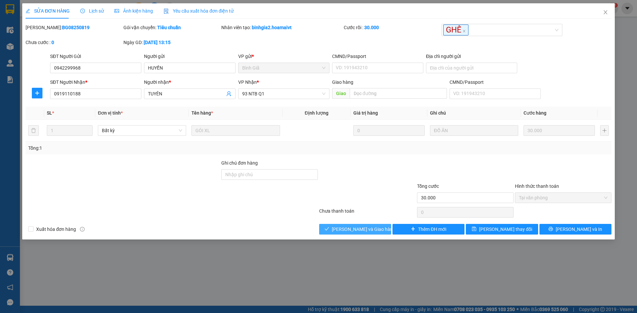
click at [379, 232] on button "[PERSON_NAME] và Giao hàng" at bounding box center [355, 229] width 72 height 11
click at [378, 232] on button "[PERSON_NAME] và Giao hàng" at bounding box center [355, 229] width 72 height 11
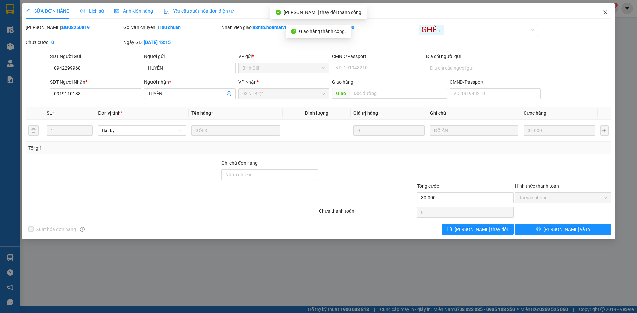
click at [607, 14] on icon "close" at bounding box center [605, 12] width 5 height 5
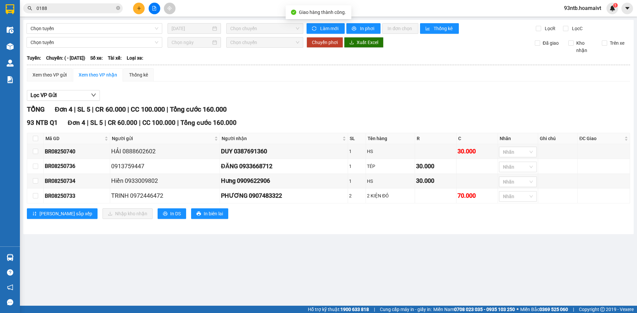
click at [331, 103] on div "Lọc VP Gửi TỔNG Đơn 4 | SL 5 | CR 60.000 | CC 100.000 | Tổng cước 160.000 93 N…" at bounding box center [328, 157] width 603 height 141
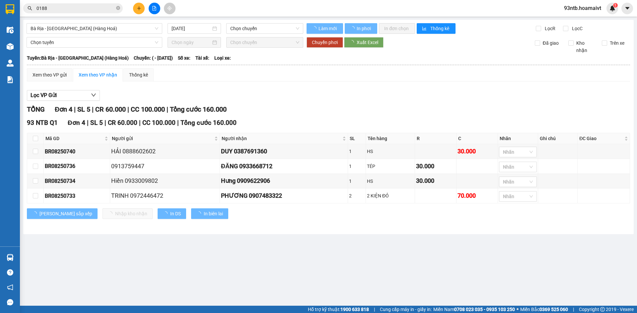
click at [331, 103] on div "Lọc VP Gửi TỔNG Đơn 4 | SL 5 | CR 60.000 | CC 100.000 | Tổng cước 160.000 93 N…" at bounding box center [328, 157] width 603 height 141
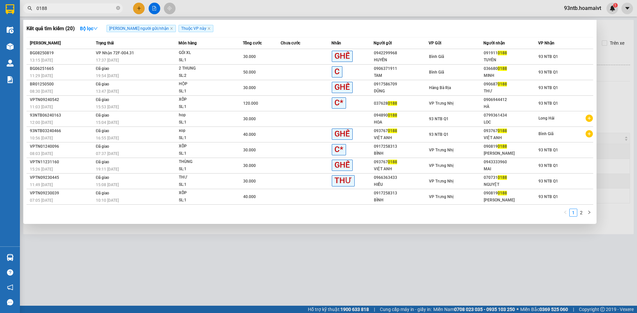
click at [65, 9] on input "0188" at bounding box center [75, 8] width 78 height 7
type input "0"
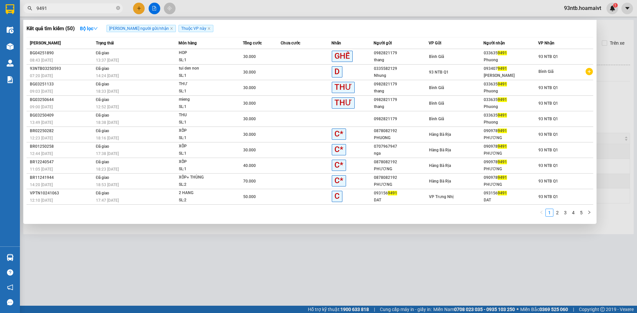
click at [72, 10] on input "9491" at bounding box center [75, 8] width 78 height 7
type input "9"
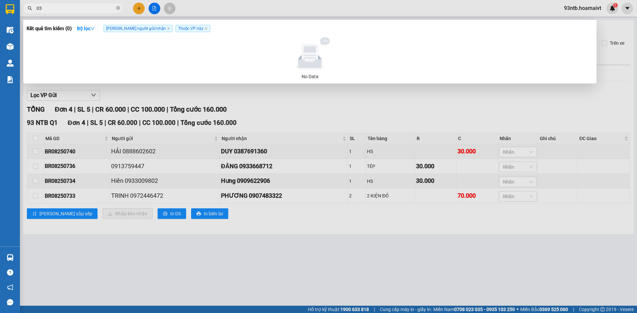
type input "0"
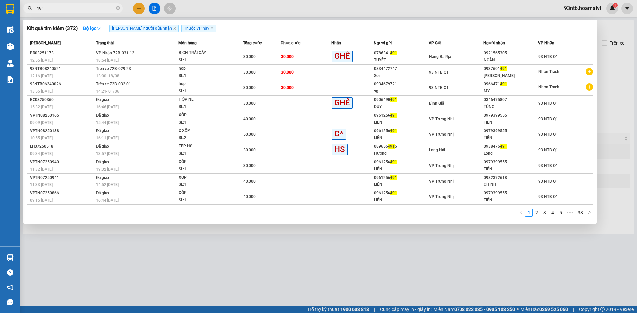
click at [90, 13] on div at bounding box center [318, 156] width 637 height 313
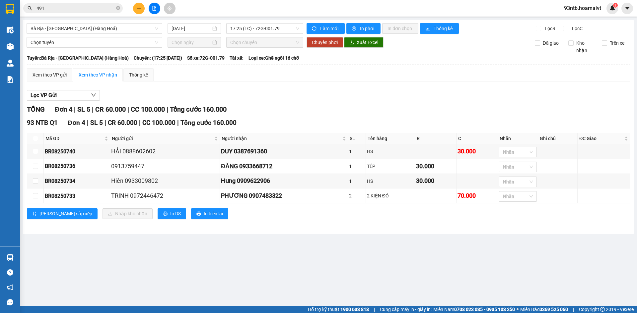
click at [91, 12] on input "491" at bounding box center [75, 8] width 78 height 7
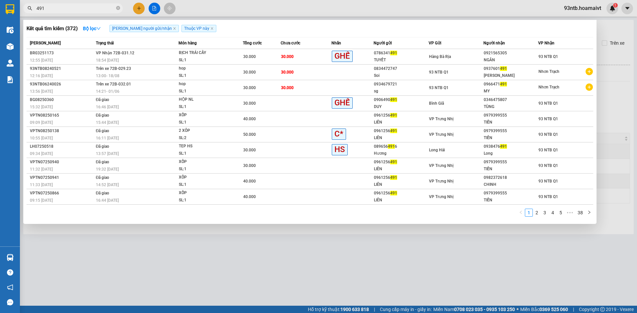
click at [87, 10] on input "491" at bounding box center [75, 8] width 78 height 7
type input "4"
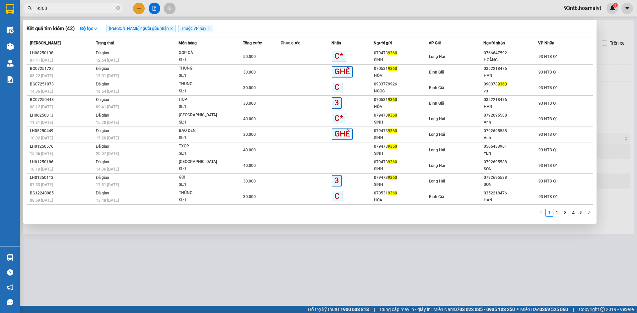
click at [80, 12] on span "9360" at bounding box center [72, 8] width 99 height 10
type input "9"
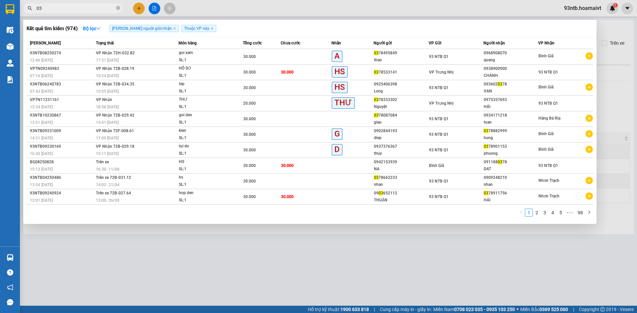
type input "0"
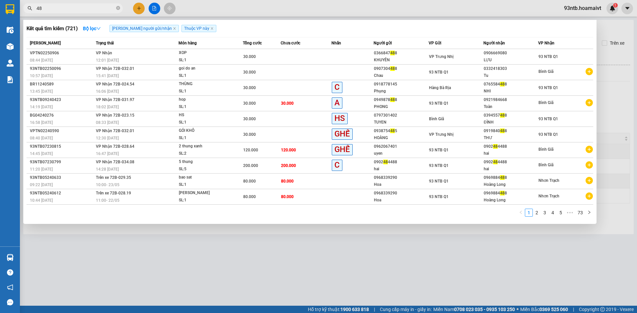
type input "4"
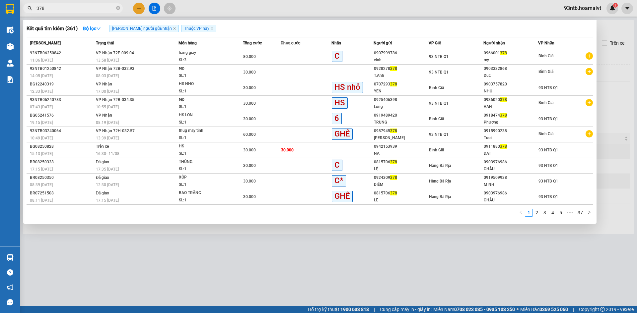
click at [83, 14] on div at bounding box center [318, 156] width 637 height 313
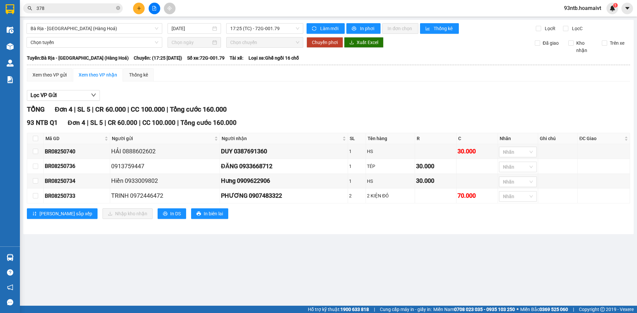
click at [78, 11] on input "378" at bounding box center [75, 8] width 78 height 7
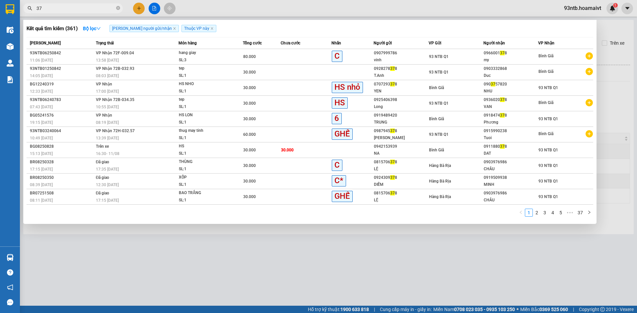
type input "3"
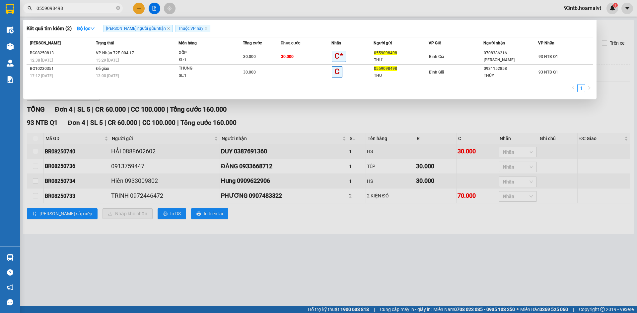
type input "0559098498"
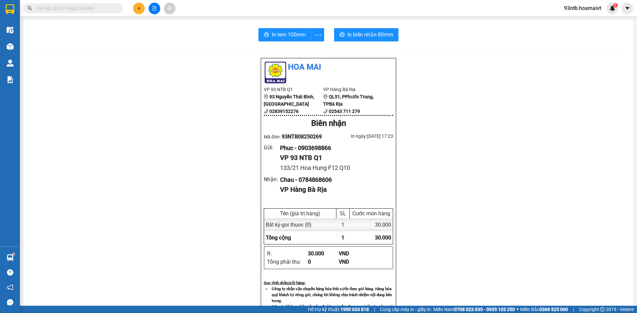
click at [74, 14] on div "Kết quả tìm kiếm ( 402 ) Bộ lọc Tìm người gửi/nhận Thuộc VP này Mã ĐH Trạng thá…" at bounding box center [64, 9] width 129 height 12
click at [75, 12] on input "text" at bounding box center [75, 8] width 78 height 7
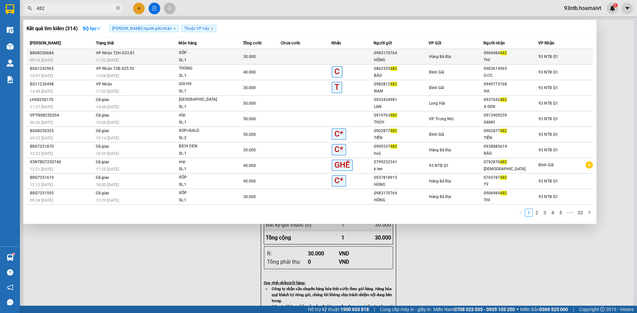
type input "482"
click at [455, 54] on div "Hàng Bà Rịa" at bounding box center [456, 56] width 54 height 7
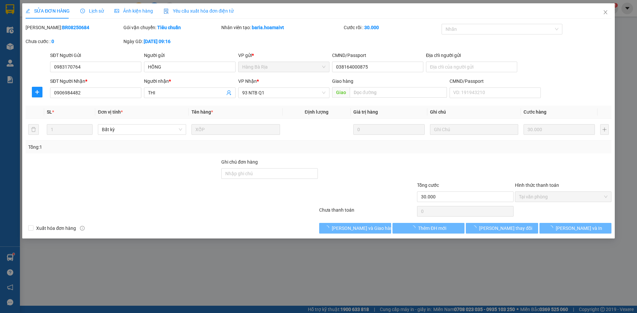
type input "0983170764"
type input "HỒNG"
type input "038164000875"
type input "0906984482"
type input "THI"
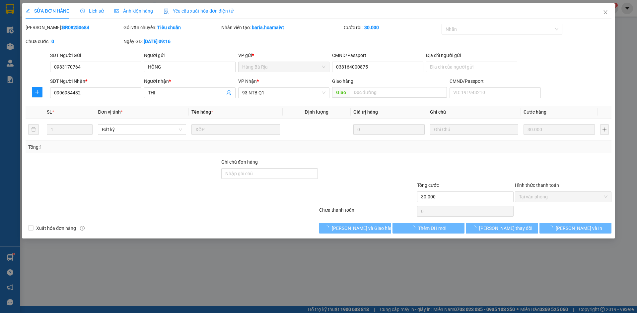
type input "30.000"
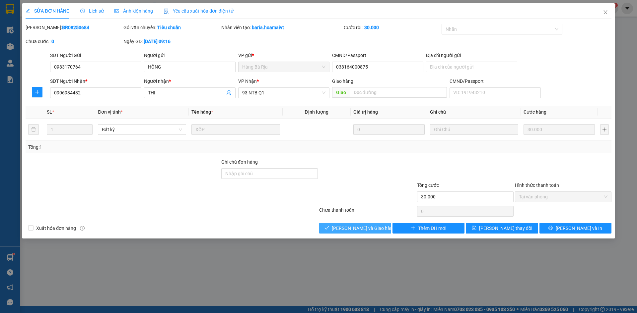
click at [349, 228] on span "[PERSON_NAME] và Giao hàng" at bounding box center [364, 228] width 64 height 7
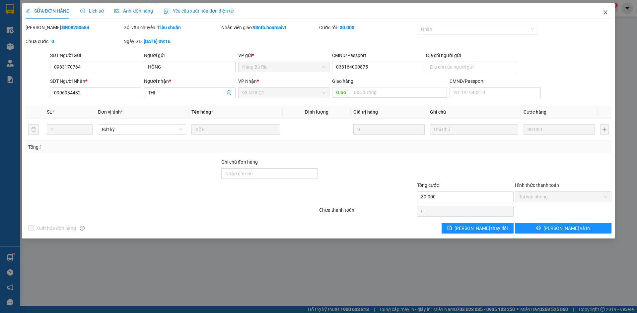
click at [601, 13] on span "Close" at bounding box center [605, 12] width 19 height 19
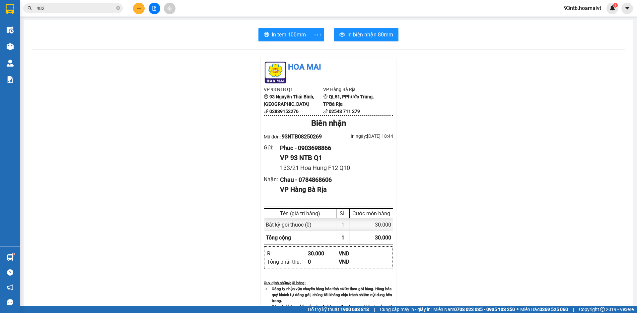
click at [86, 1] on div "Kết quả tìm kiếm ( 314 ) Bộ lọc Tìm người gửi/nhận Thuộc VP này Mã ĐH Trạng thá…" at bounding box center [318, 8] width 637 height 17
click at [91, 9] on input "482" at bounding box center [75, 8] width 78 height 7
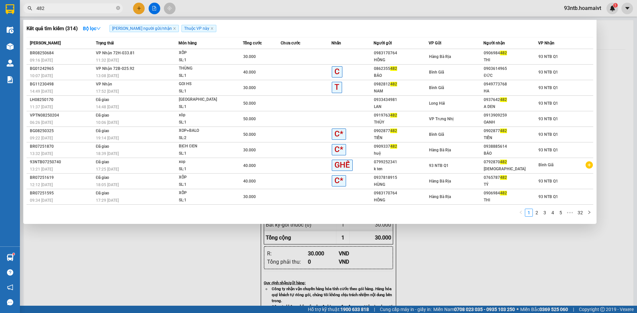
click at [91, 9] on input "482" at bounding box center [75, 8] width 78 height 7
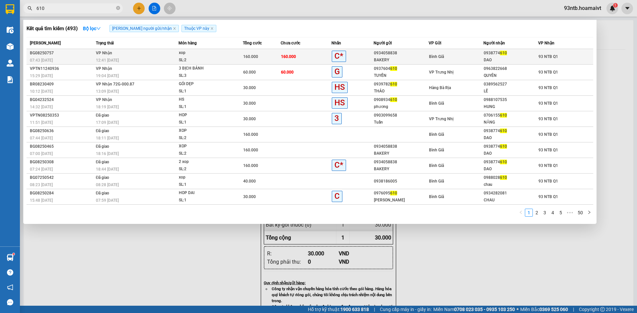
type input "610"
click at [305, 55] on td "160.000" at bounding box center [306, 57] width 51 height 16
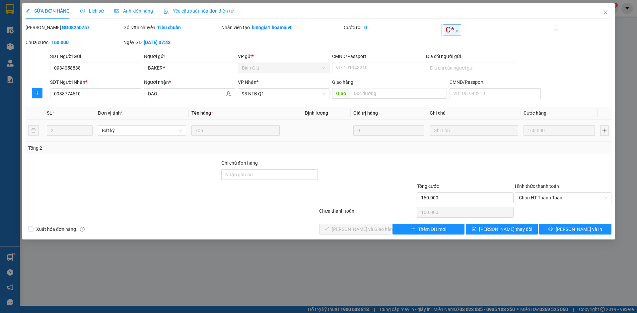
type input "0934058838"
type input "BAKERY"
type input "0938774610"
type input "DAO"
type input "160.000"
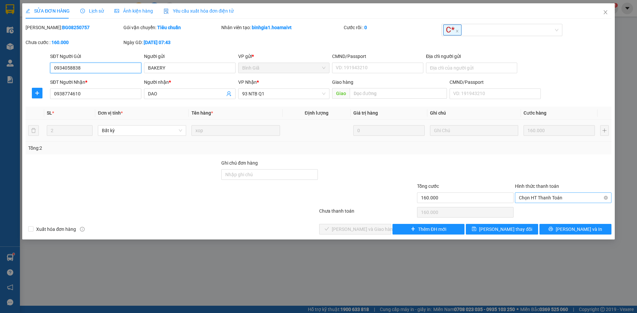
click at [538, 200] on span "Chọn HT Thanh Toán" at bounding box center [563, 198] width 89 height 10
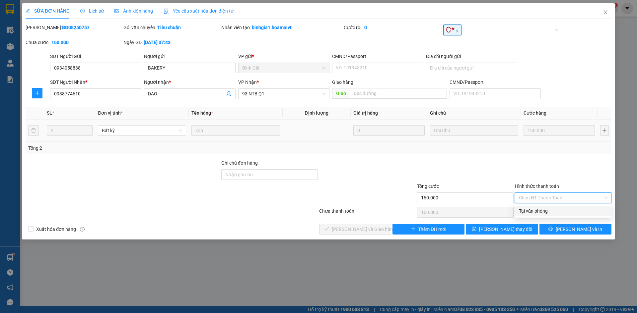
click at [541, 209] on div "Tại văn phòng" at bounding box center [563, 211] width 89 height 7
type input "0"
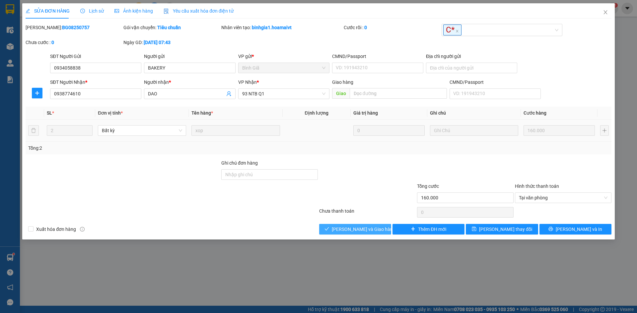
click at [348, 229] on span "[PERSON_NAME] và Giao hàng" at bounding box center [364, 229] width 64 height 7
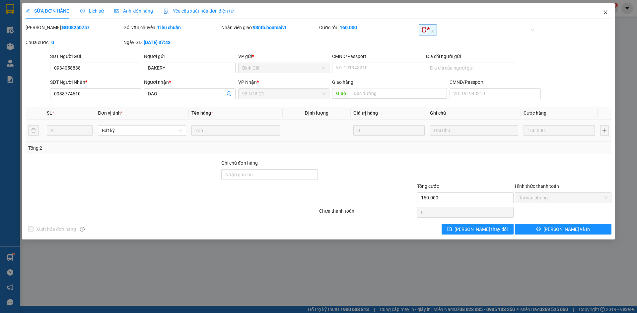
click at [603, 14] on icon "close" at bounding box center [605, 12] width 5 height 5
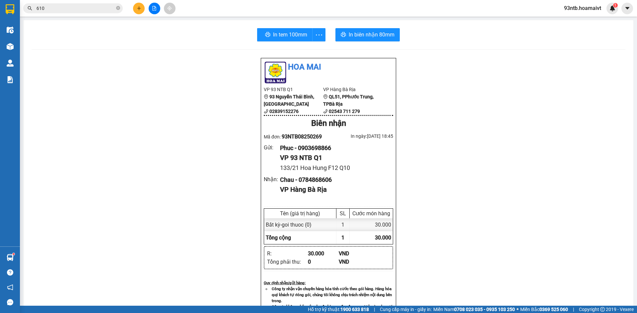
click at [85, 16] on div "Kết quả tìm kiếm ( 493 ) Bộ lọc Tìm người gửi/nhận Thuộc VP này Mã ĐH Trạng thá…" at bounding box center [318, 8] width 637 height 17
click at [82, 14] on div "Kết quả tìm kiếm ( 493 ) Bộ lọc Tìm người gửi/nhận Thuộc VP này Mã ĐH Trạng thá…" at bounding box center [64, 9] width 129 height 12
click at [80, 12] on span "610" at bounding box center [72, 8] width 99 height 10
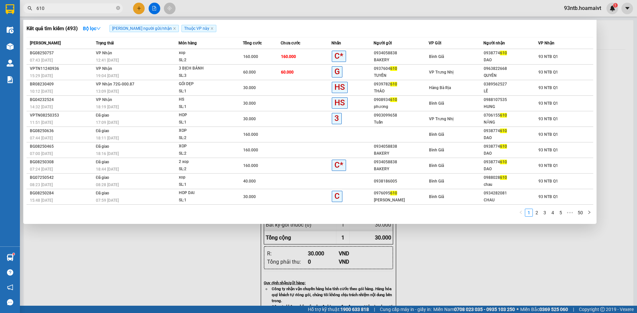
drag, startPoint x: 79, startPoint y: 11, endPoint x: 75, endPoint y: 9, distance: 3.7
click at [77, 10] on input "610" at bounding box center [75, 8] width 78 height 7
click at [75, 9] on input "610" at bounding box center [75, 8] width 78 height 7
type input "6"
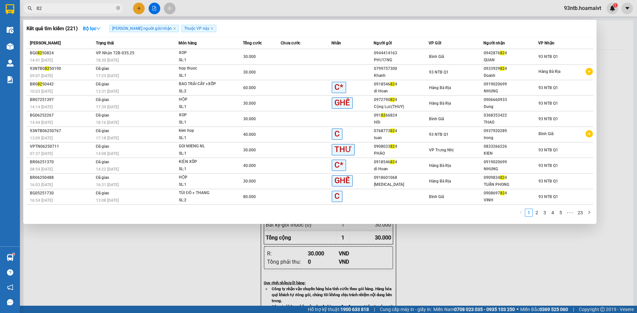
type input "8"
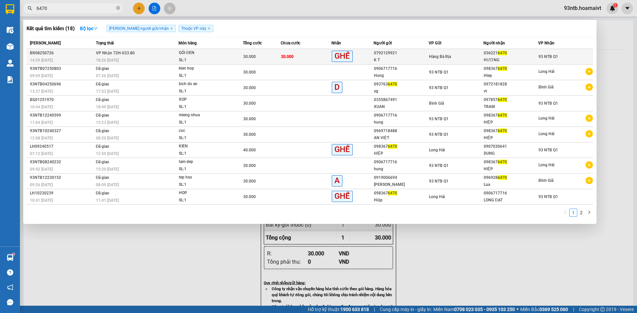
type input "6470"
click at [284, 57] on span "30.000" at bounding box center [287, 56] width 13 height 5
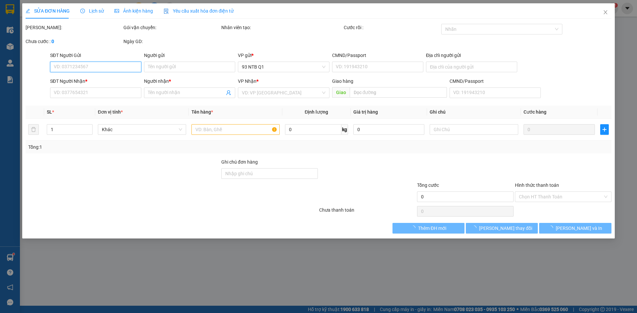
type input "0792129921"
type input "K T"
type input "0362216470"
type input "HƯƠNG"
type input "30.000"
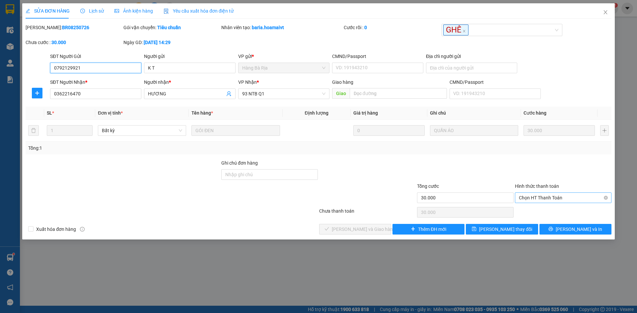
click at [555, 197] on span "Chọn HT Thanh Toán" at bounding box center [563, 198] width 89 height 10
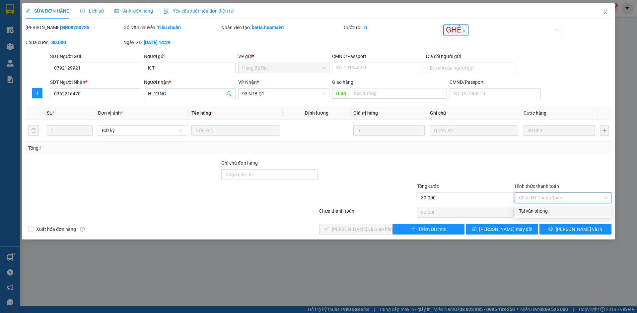
click at [553, 208] on div "Tại văn phòng" at bounding box center [563, 211] width 89 height 7
type input "0"
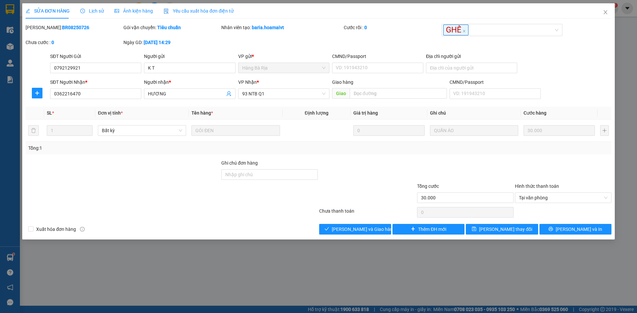
click at [287, 216] on div at bounding box center [171, 212] width 293 height 13
click at [368, 204] on div at bounding box center [367, 194] width 98 height 23
click at [278, 224] on div "Xuất hóa đơn hàng [PERSON_NAME] và [PERSON_NAME] hàng Thêm ĐH mới [PERSON_NAME]…" at bounding box center [318, 229] width 587 height 11
click at [387, 183] on div at bounding box center [367, 194] width 98 height 23
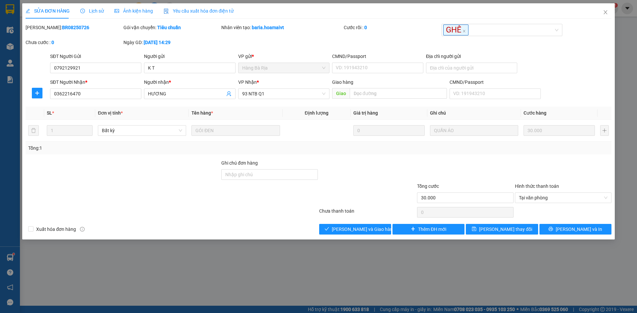
click at [387, 183] on div at bounding box center [367, 194] width 98 height 23
click at [361, 226] on span "[PERSON_NAME] và Giao hàng" at bounding box center [364, 229] width 64 height 7
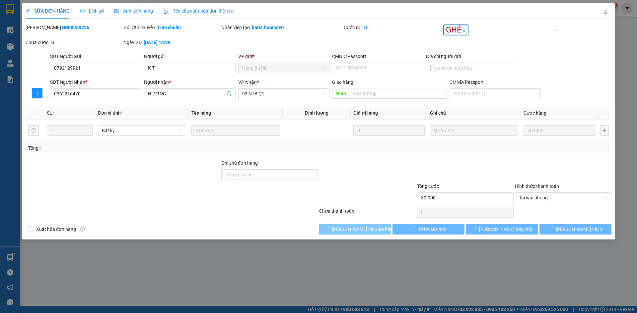
click at [361, 226] on span "[PERSON_NAME] và Giao hàng" at bounding box center [364, 229] width 64 height 7
click at [385, 190] on div at bounding box center [367, 194] width 98 height 23
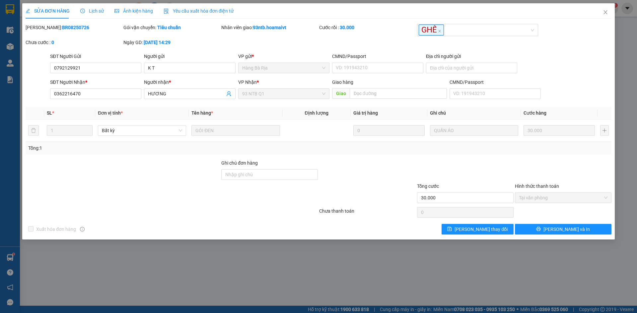
click at [395, 178] on div at bounding box center [367, 171] width 98 height 23
click at [395, 179] on div at bounding box center [367, 171] width 98 height 23
click at [391, 187] on div at bounding box center [367, 194] width 98 height 23
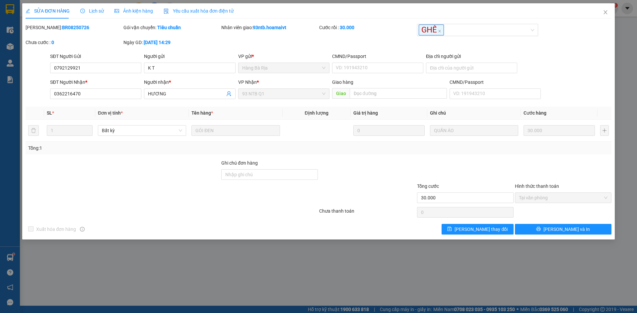
click at [385, 196] on div at bounding box center [367, 194] width 98 height 23
click at [385, 198] on div at bounding box center [367, 194] width 98 height 23
click at [383, 205] on div at bounding box center [367, 194] width 98 height 23
click at [384, 210] on div "Chưa thanh toán" at bounding box center [367, 214] width 98 height 12
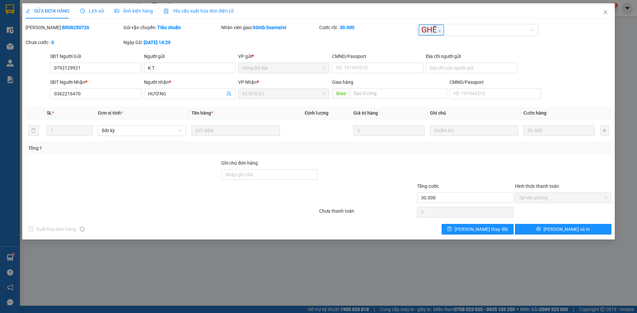
click at [384, 215] on div "Chưa thanh toán" at bounding box center [367, 214] width 98 height 12
click at [384, 228] on div "Xuất hóa đơn hàng [PERSON_NAME] thay đổi [PERSON_NAME] và In" at bounding box center [318, 229] width 587 height 11
click at [385, 230] on div "Xuất hóa đơn hàng [PERSON_NAME] thay đổi [PERSON_NAME] và In" at bounding box center [318, 229] width 587 height 11
click at [373, 229] on div "Xuất hóa đơn hàng [PERSON_NAME] thay đổi [PERSON_NAME] và In" at bounding box center [318, 229] width 587 height 11
click at [371, 229] on div "Xuất hóa đơn hàng [PERSON_NAME] thay đổi [PERSON_NAME] và In" at bounding box center [318, 229] width 587 height 11
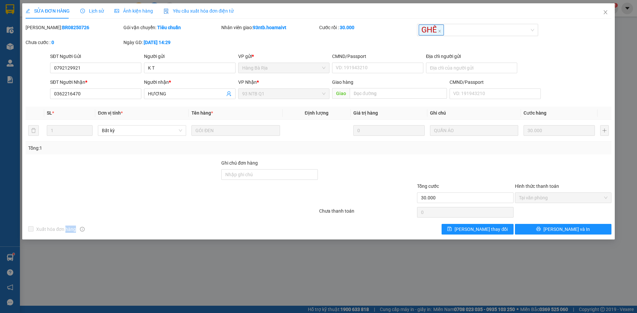
click at [371, 229] on div "Xuất hóa đơn hàng [PERSON_NAME] thay đổi [PERSON_NAME] và In" at bounding box center [318, 229] width 587 height 11
click at [293, 175] on form "Ghi chú đơn hàng Tổng cước 30.000 Hình thức thanh toán Tại văn phòng" at bounding box center [319, 183] width 586 height 46
click at [600, 13] on span "Close" at bounding box center [605, 12] width 19 height 19
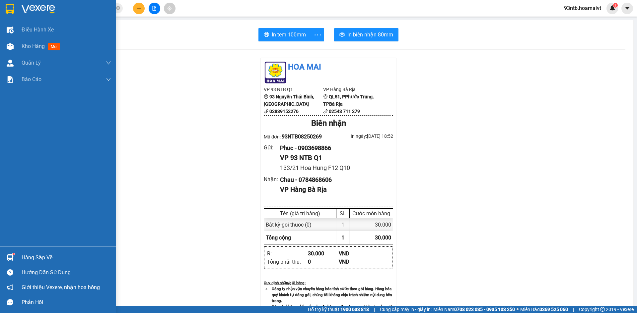
click at [41, 254] on div "Hàng sắp về" at bounding box center [67, 258] width 90 height 10
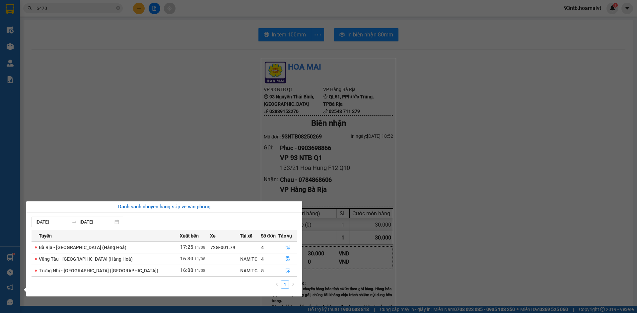
click at [175, 120] on section "Kết quả tìm kiếm ( 18 ) Bộ lọc Tìm người gửi/nhận Thuộc VP này Mã ĐH Trạng thái…" at bounding box center [318, 156] width 637 height 313
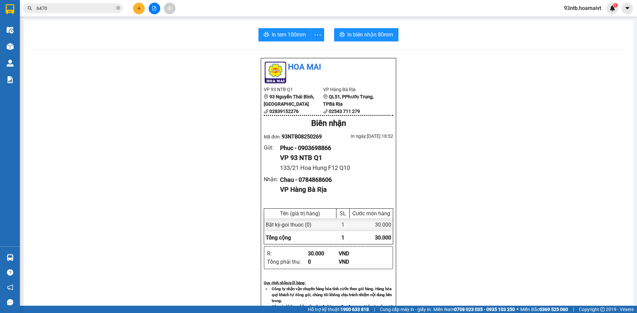
click at [102, 4] on span "6470" at bounding box center [72, 8] width 99 height 10
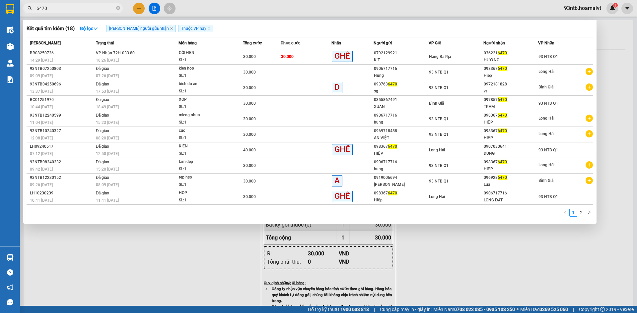
click at [102, 7] on input "6470" at bounding box center [75, 8] width 78 height 7
click at [102, 8] on input "6470" at bounding box center [75, 8] width 78 height 7
type input "6"
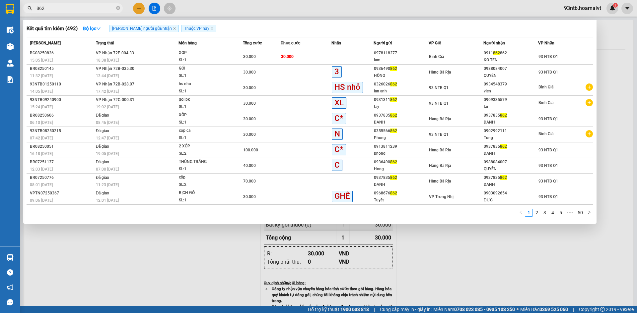
type input "862"
click at [96, 7] on input "862" at bounding box center [75, 8] width 78 height 7
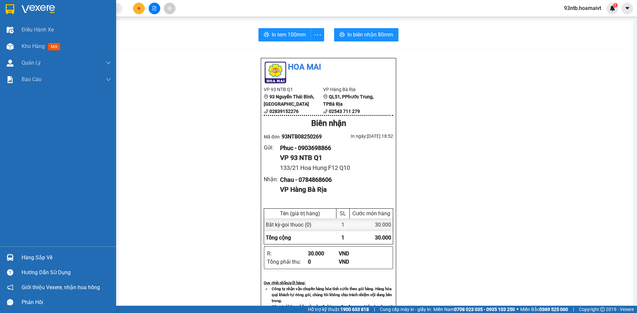
click at [63, 257] on div "Hàng sắp về" at bounding box center [67, 258] width 90 height 10
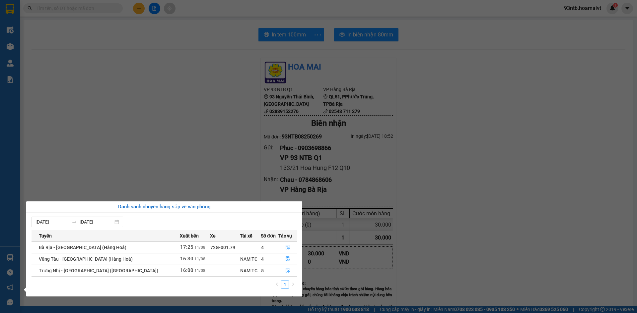
click at [78, 10] on section "Kết quả tìm kiếm ( 492 ) Bộ lọc Tìm người gửi/nhận Thuộc VP này Mã ĐH Trạng thá…" at bounding box center [318, 156] width 637 height 313
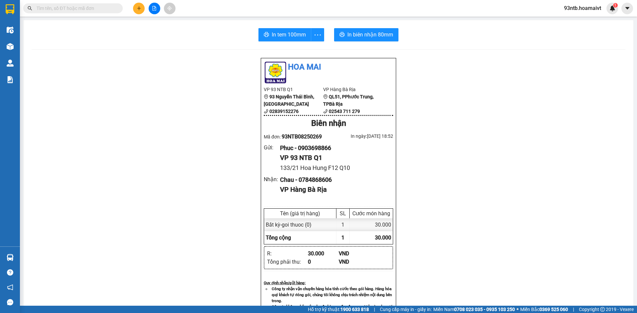
click at [78, 10] on input "text" at bounding box center [75, 8] width 78 height 7
click at [91, 9] on input "text" at bounding box center [75, 8] width 78 height 7
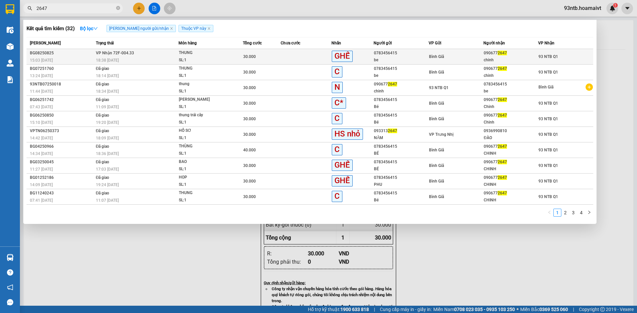
type input "2647"
click at [428, 60] on div "be" at bounding box center [401, 60] width 54 height 7
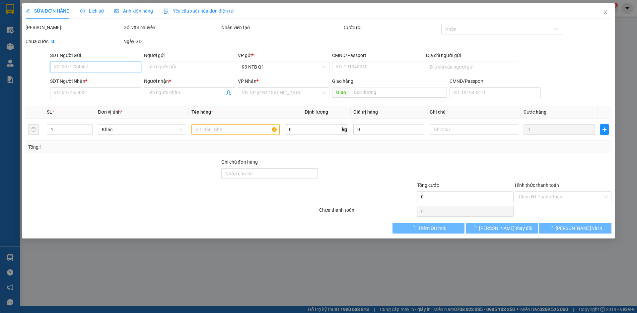
type input "0783456415"
type input "be"
type input "0906772647"
type input "chinh"
type input "30.000"
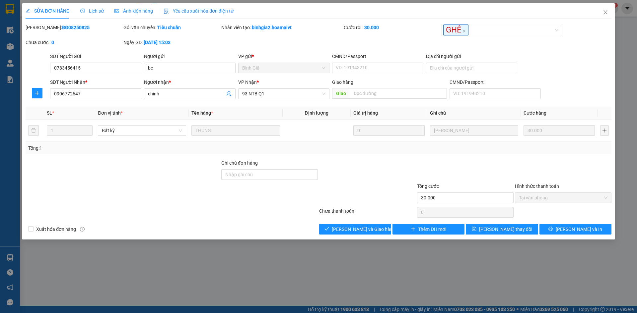
click at [261, 194] on div at bounding box center [270, 194] width 98 height 23
click at [329, 230] on icon "check" at bounding box center [326, 229] width 5 height 5
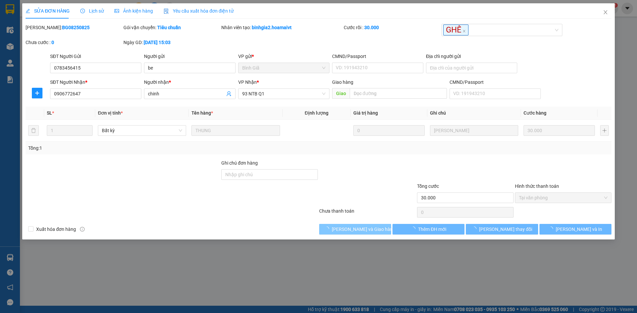
click at [221, 222] on div "Total Paid Fee 30.000 Total UnPaid Fee 0 Cash Collection Total Fee Mã ĐH: BG082…" at bounding box center [319, 129] width 586 height 211
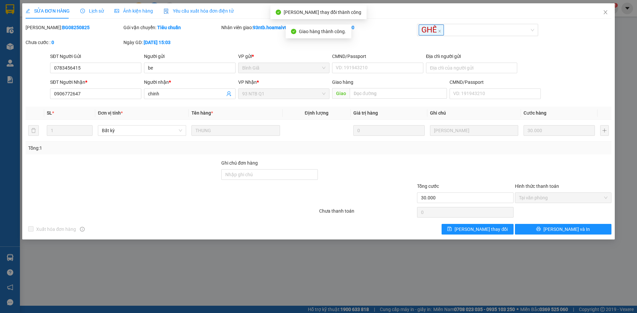
click at [204, 188] on div at bounding box center [123, 194] width 196 height 23
click at [602, 16] on span "Close" at bounding box center [605, 12] width 19 height 19
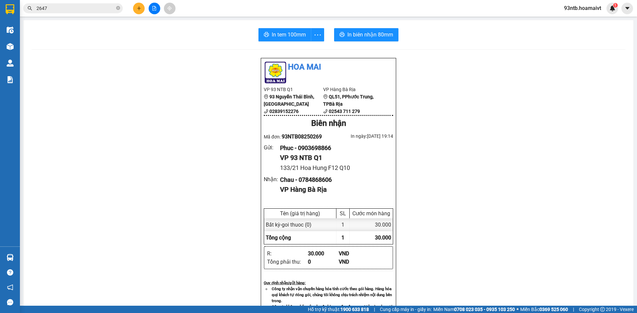
click at [106, 10] on input "2647" at bounding box center [75, 8] width 78 height 7
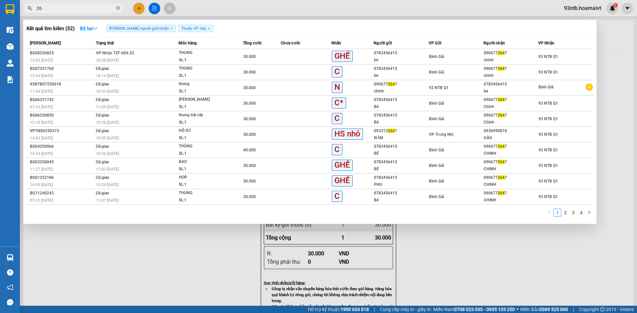
type input "2"
